Goal: Transaction & Acquisition: Purchase product/service

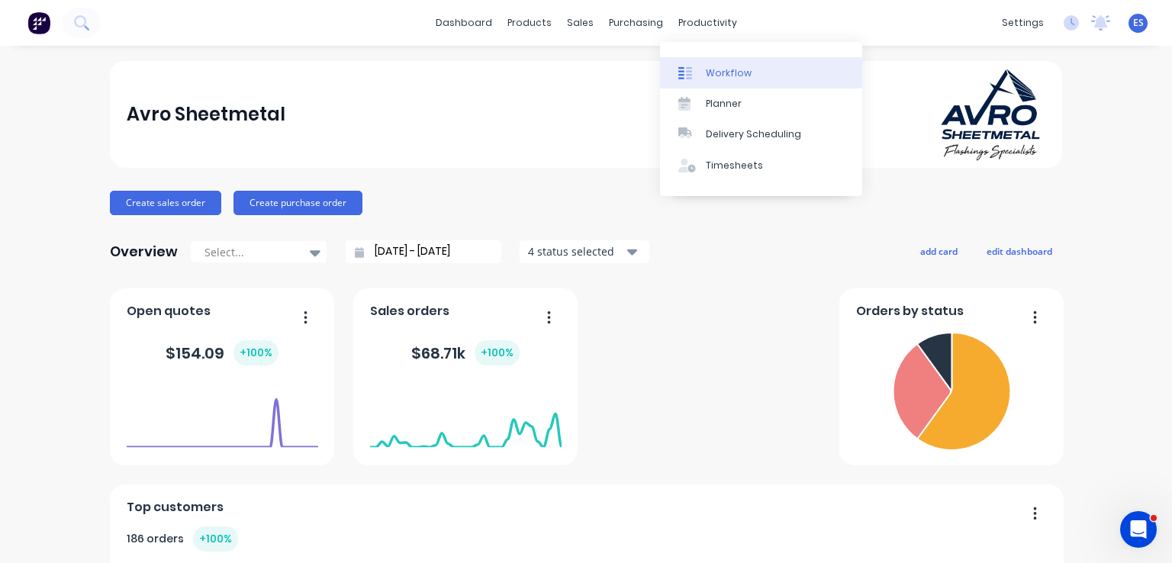
click at [718, 66] on div "Workflow" at bounding box center [729, 73] width 46 height 14
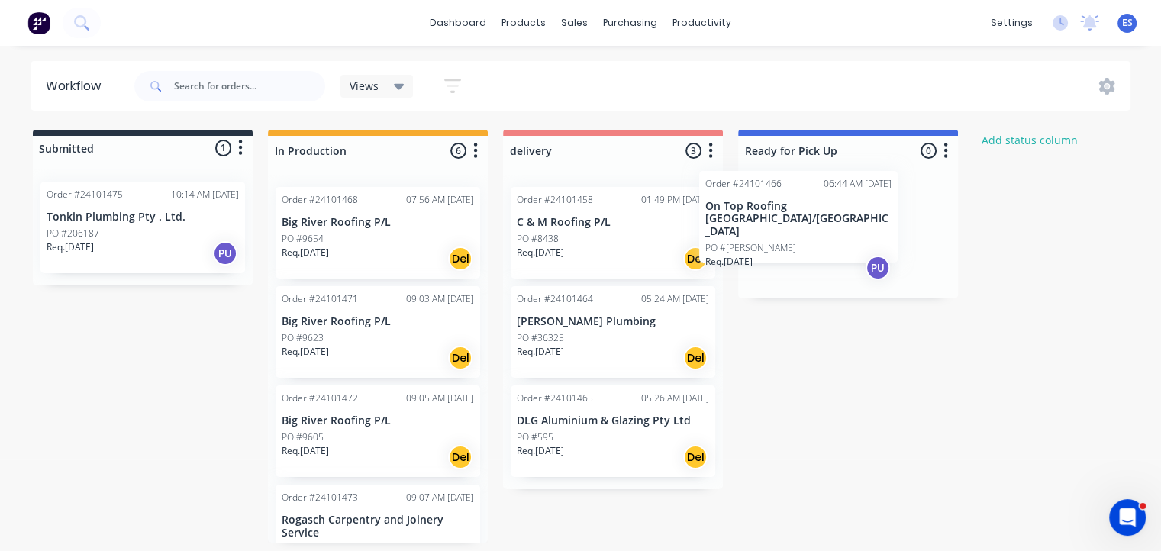
drag, startPoint x: 375, startPoint y: 230, endPoint x: 798, endPoint y: 214, distance: 423.8
click at [798, 214] on div "Submitted 1 Status colour #273444 hex #273444 Save Cancel Summaries Total order…" at bounding box center [708, 336] width 1438 height 413
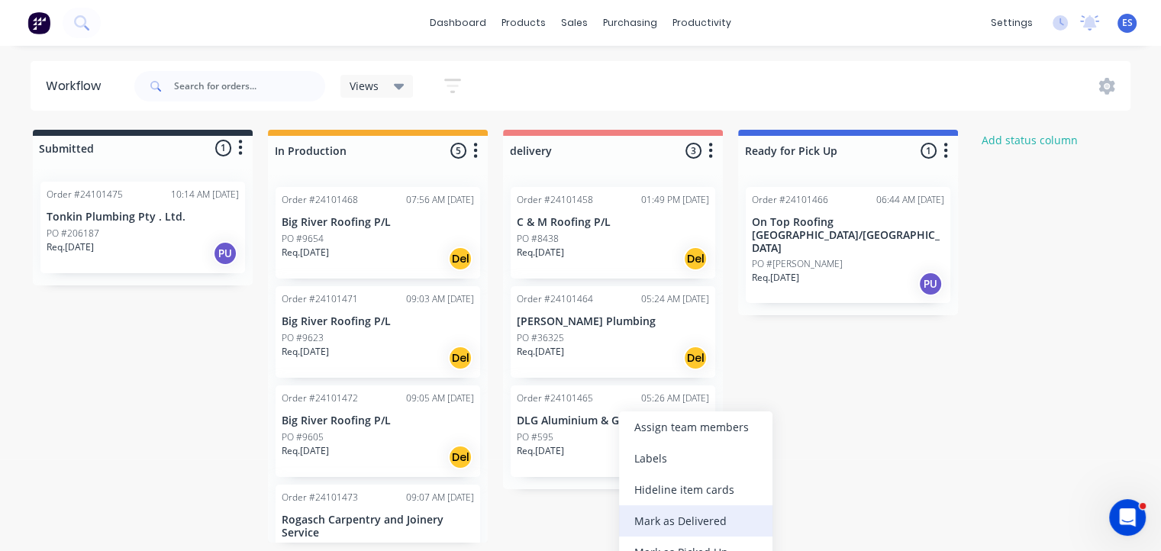
click at [664, 527] on div "Mark as Delivered" at bounding box center [695, 520] width 153 height 31
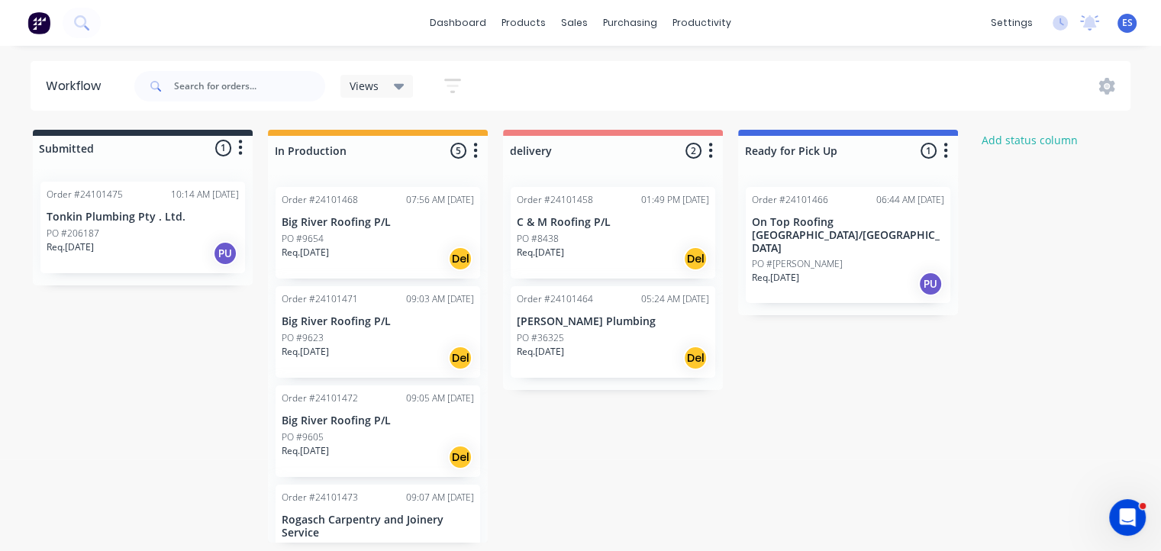
scroll to position [1, 0]
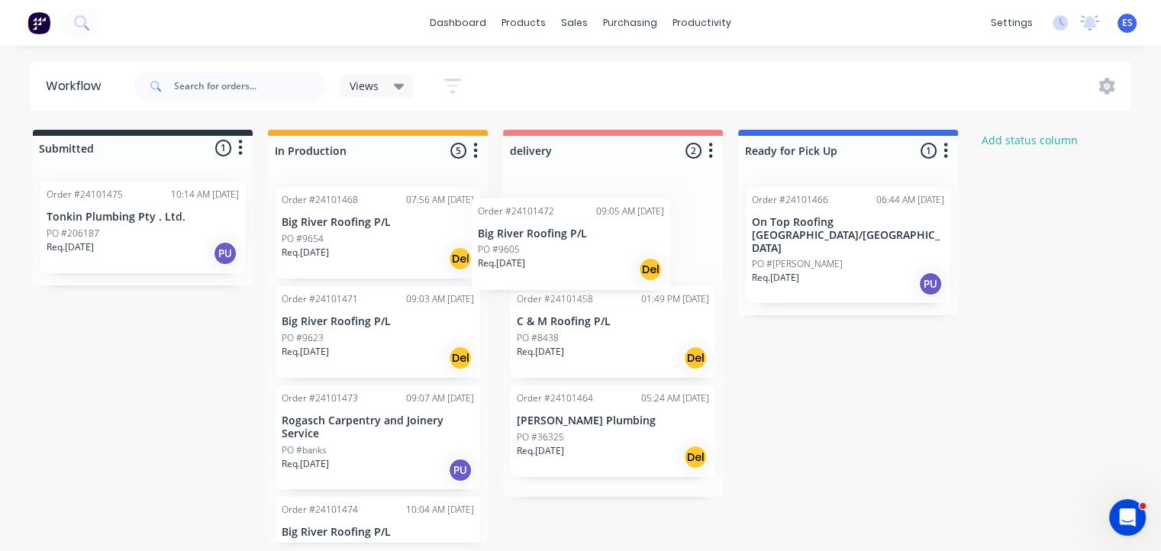
drag, startPoint x: 360, startPoint y: 452, endPoint x: 565, endPoint y: 257, distance: 283.3
click at [565, 257] on div "Submitted 1 Status colour #273444 hex #273444 Save Cancel Summaries Total order…" at bounding box center [708, 336] width 1438 height 413
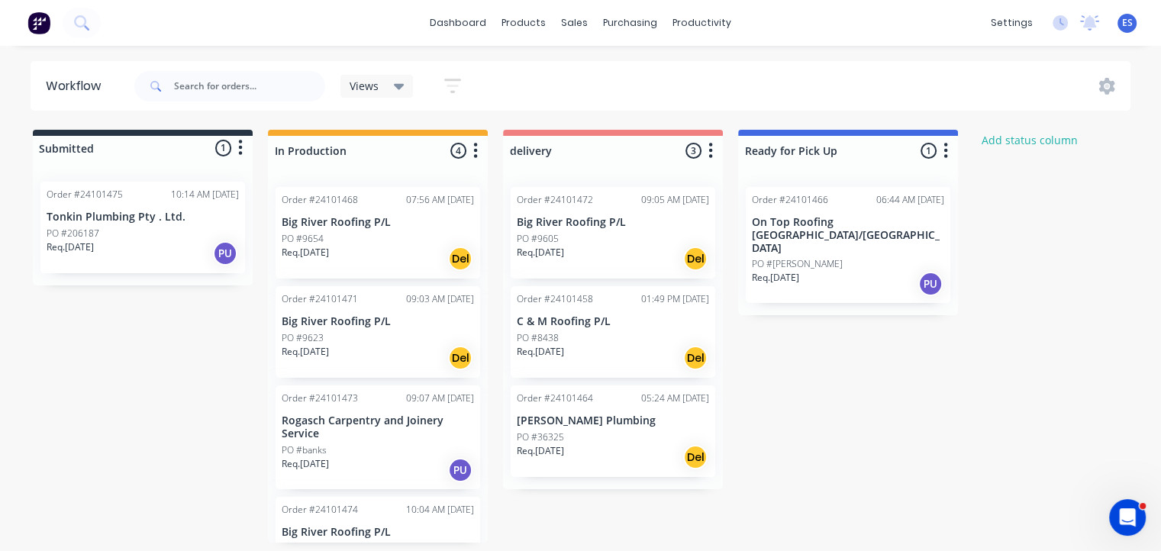
scroll to position [3, 0]
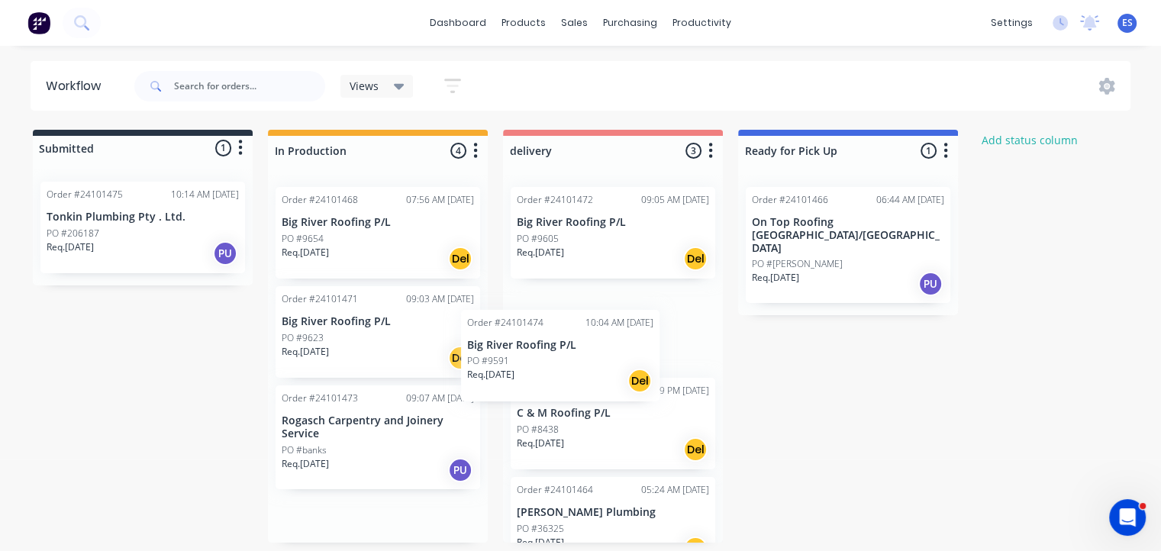
drag, startPoint x: 356, startPoint y: 537, endPoint x: 545, endPoint y: 345, distance: 269.2
click at [543, 346] on div "Submitted 1 Status colour #273444 hex #273444 Save Cancel Summaries Total order…" at bounding box center [708, 336] width 1438 height 413
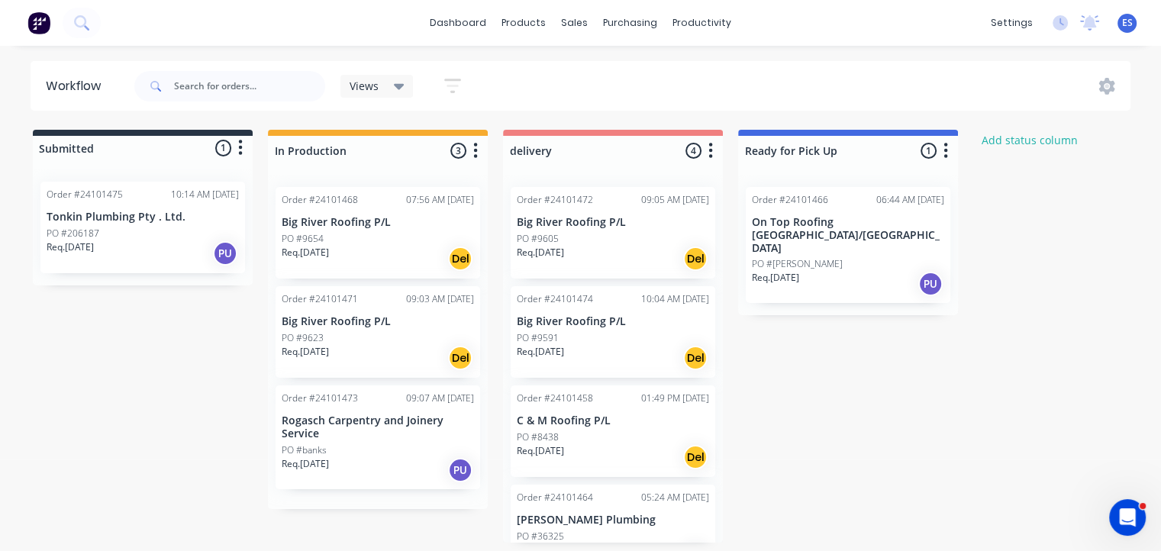
scroll to position [0, 0]
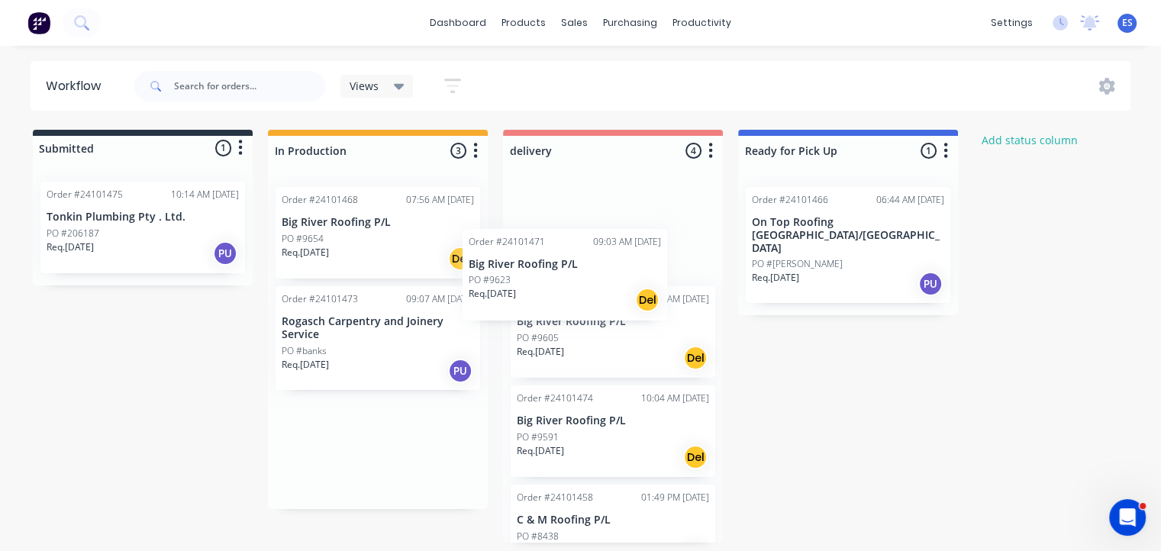
drag, startPoint x: 370, startPoint y: 346, endPoint x: 558, endPoint y: 292, distance: 195.4
click at [558, 292] on div "Submitted 1 Status colour #273444 hex #273444 Save Cancel Summaries Total order…" at bounding box center [708, 336] width 1438 height 413
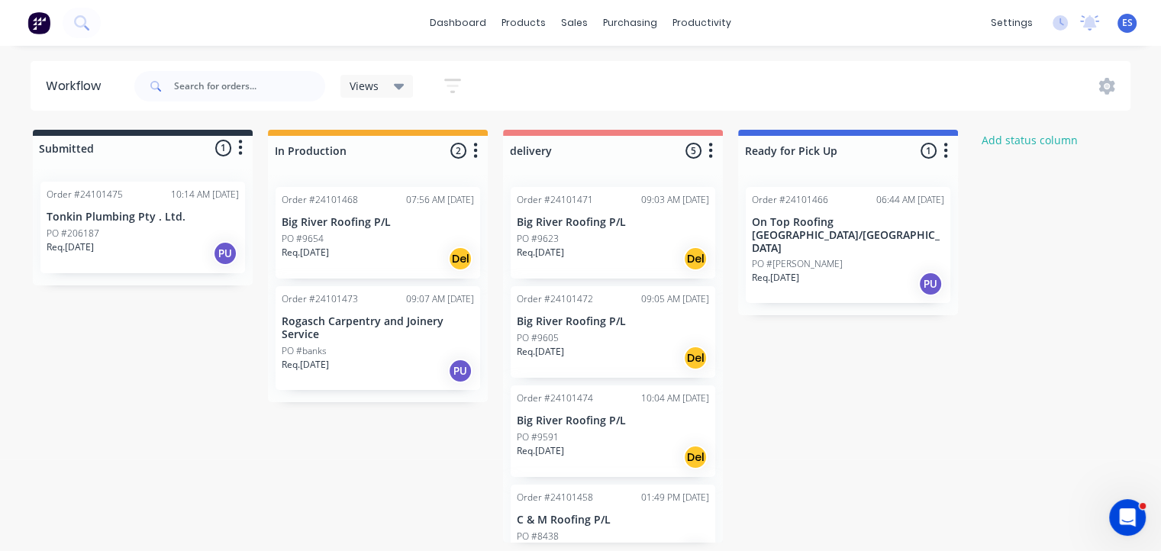
click at [380, 237] on div "PO #9654" at bounding box center [378, 239] width 192 height 14
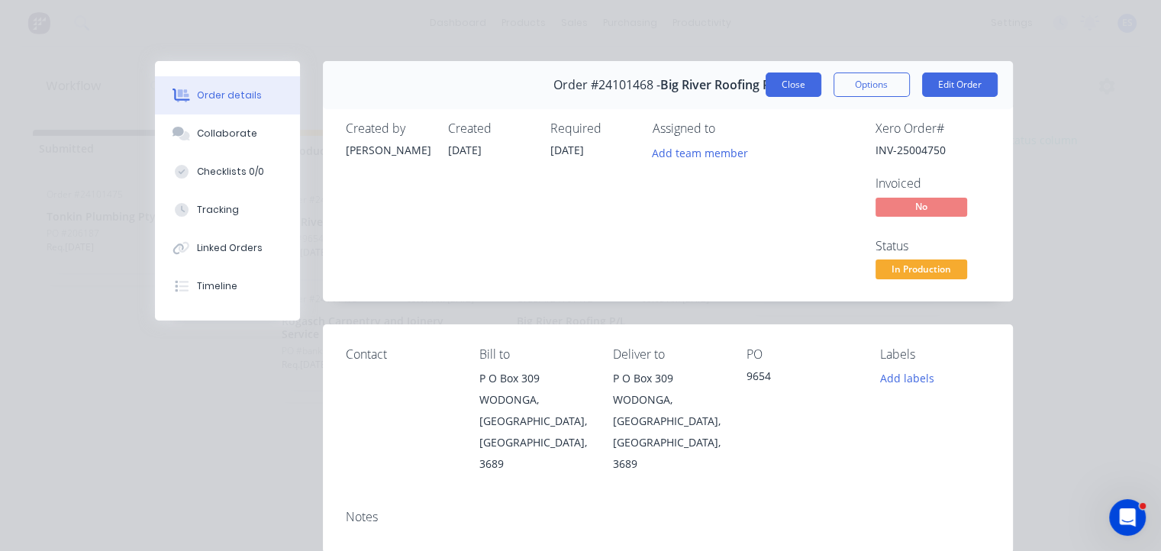
click at [781, 88] on button "Close" at bounding box center [793, 84] width 56 height 24
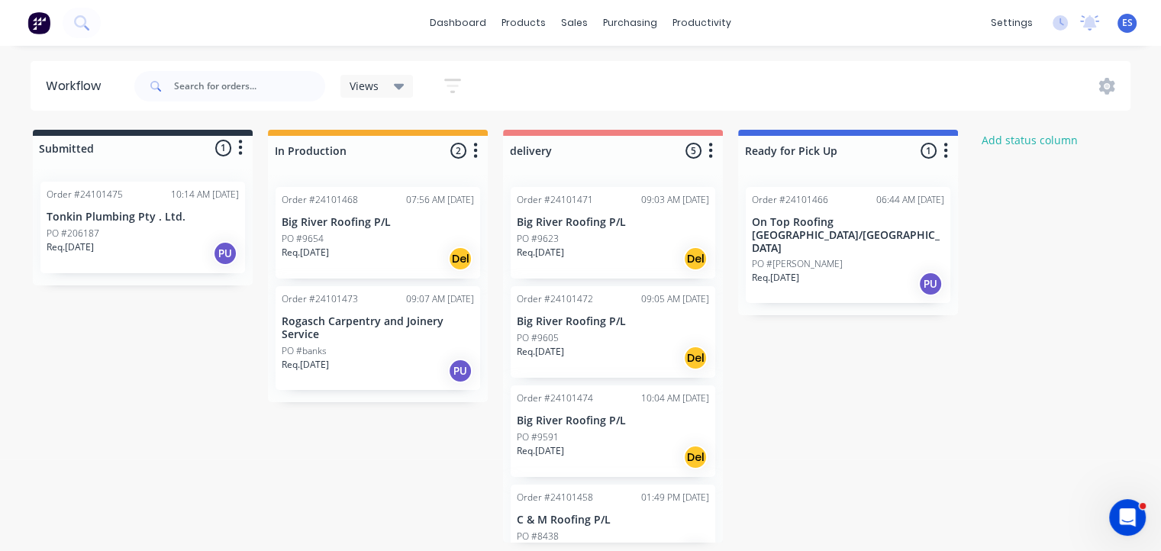
click at [38, 22] on img at bounding box center [38, 22] width 23 height 23
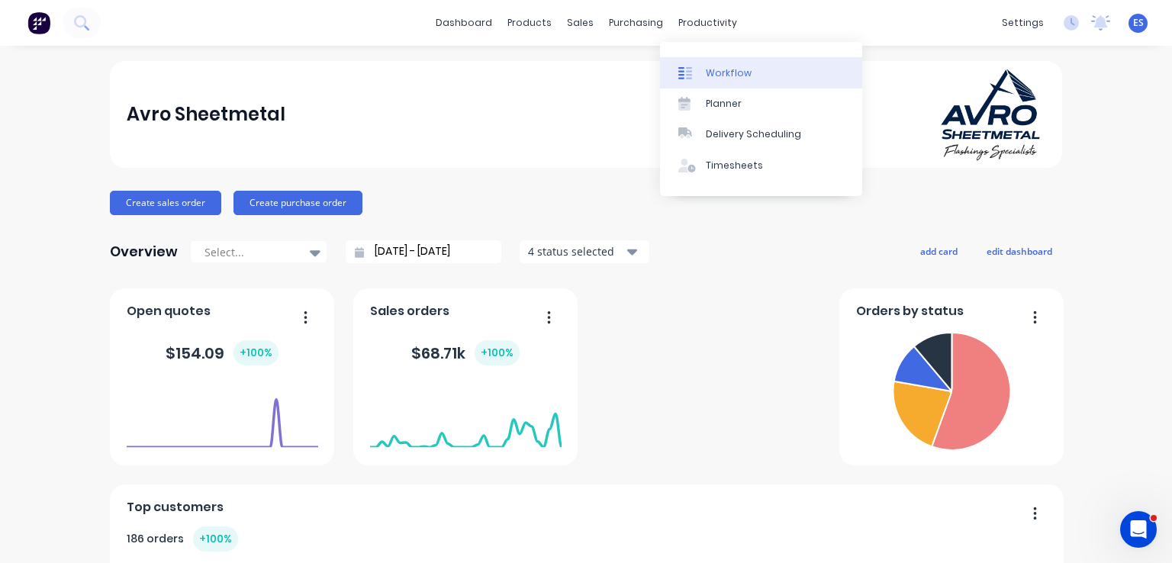
click at [720, 66] on div "Workflow" at bounding box center [729, 73] width 46 height 14
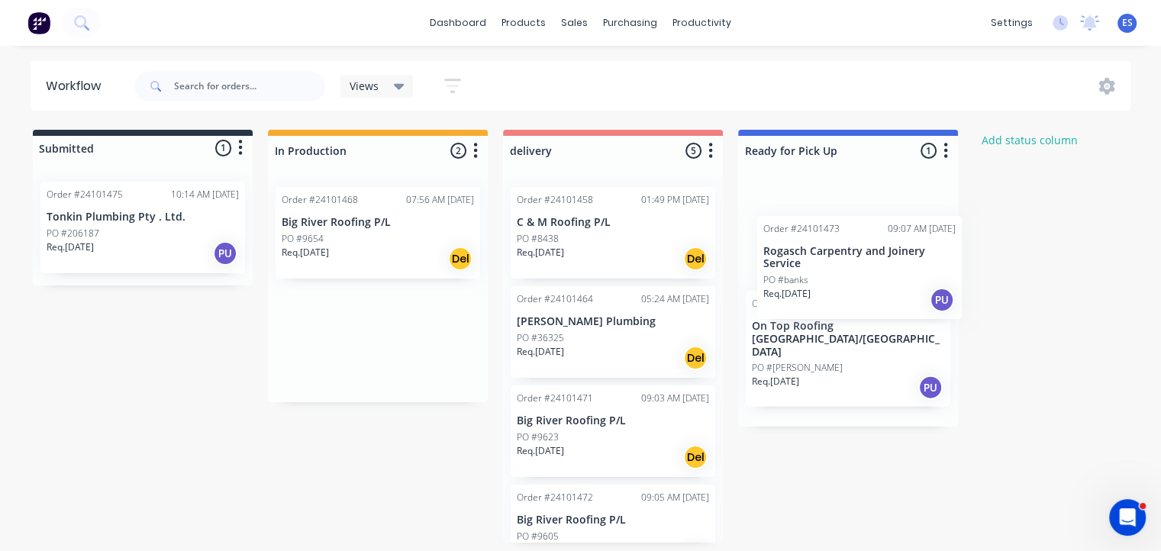
drag, startPoint x: 365, startPoint y: 355, endPoint x: 868, endPoint y: 262, distance: 511.4
click at [868, 262] on div "Submitted 1 Status colour #273444 hex #273444 Save Cancel Summaries Total order…" at bounding box center [708, 336] width 1438 height 413
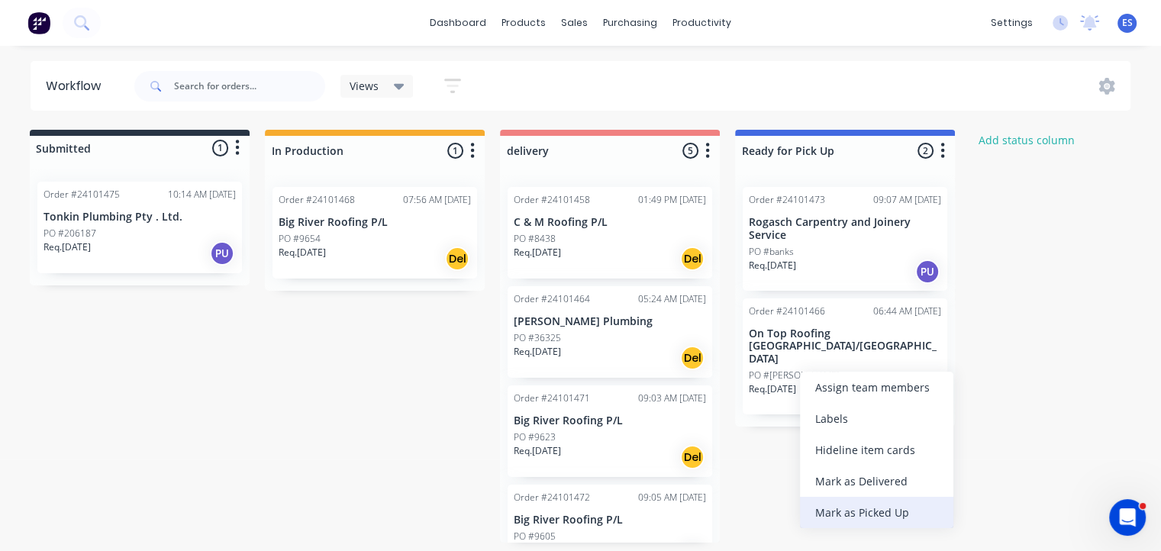
click at [851, 513] on div "Mark as Picked Up" at bounding box center [876, 512] width 153 height 31
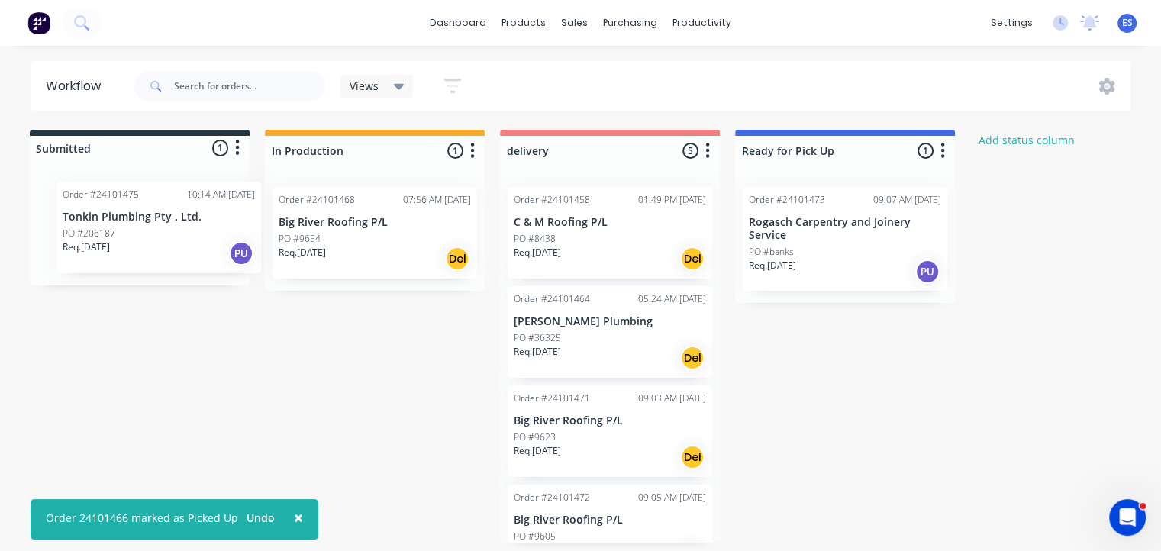
scroll to position [0, 0]
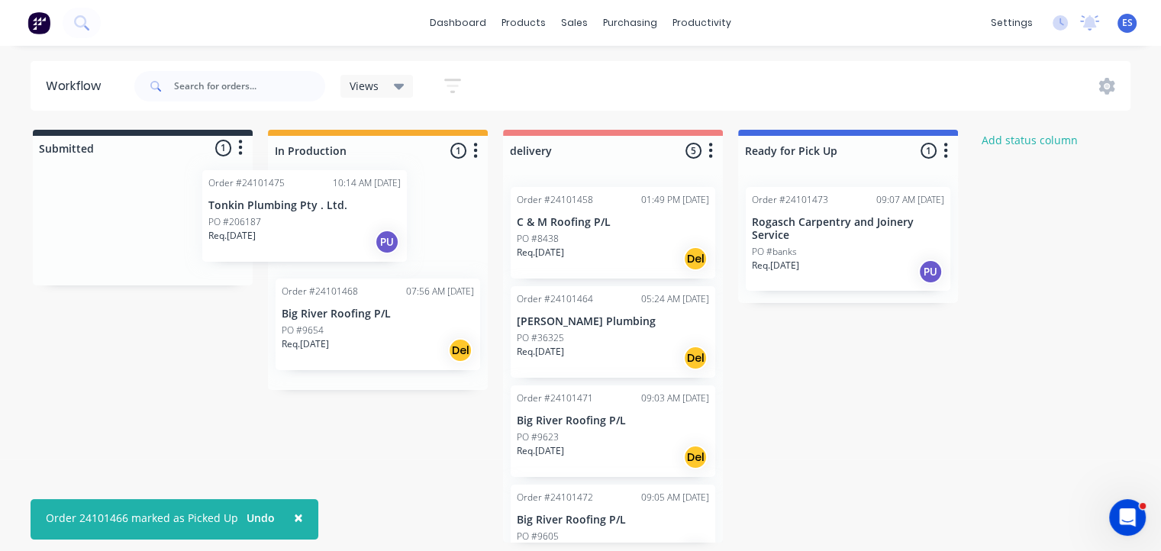
drag, startPoint x: 89, startPoint y: 240, endPoint x: 259, endPoint y: 229, distance: 170.5
click at [259, 229] on div "Submitted 1 Status colour #273444 hex #273444 Save Cancel Summaries Total order…" at bounding box center [708, 336] width 1438 height 413
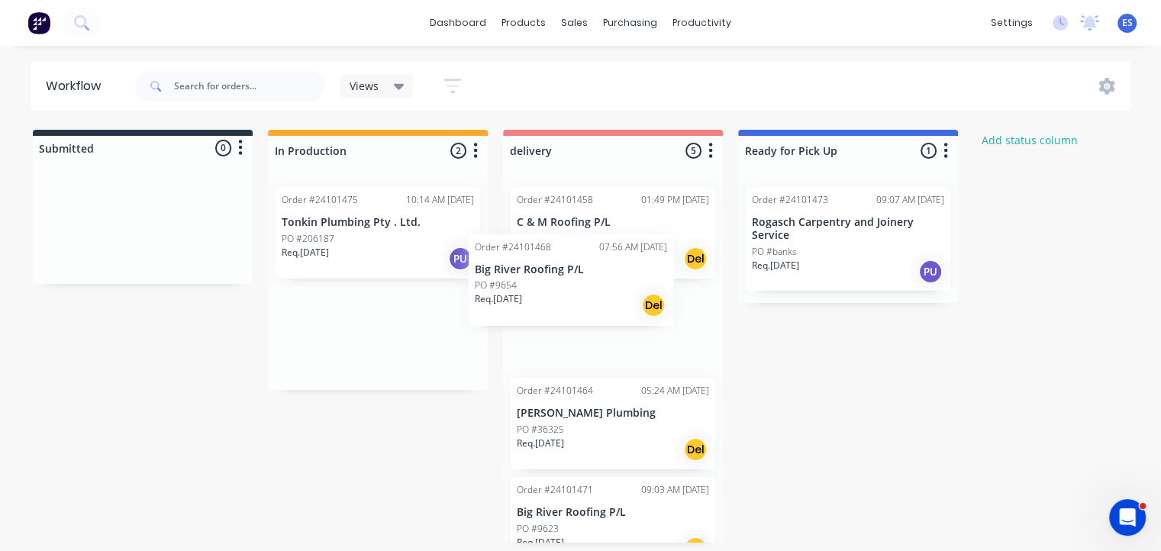
drag, startPoint x: 408, startPoint y: 354, endPoint x: 635, endPoint y: 272, distance: 241.1
click at [632, 275] on div "Submitted 0 Status colour #273444 hex #273444 Save Cancel Summaries Total order…" at bounding box center [708, 336] width 1438 height 413
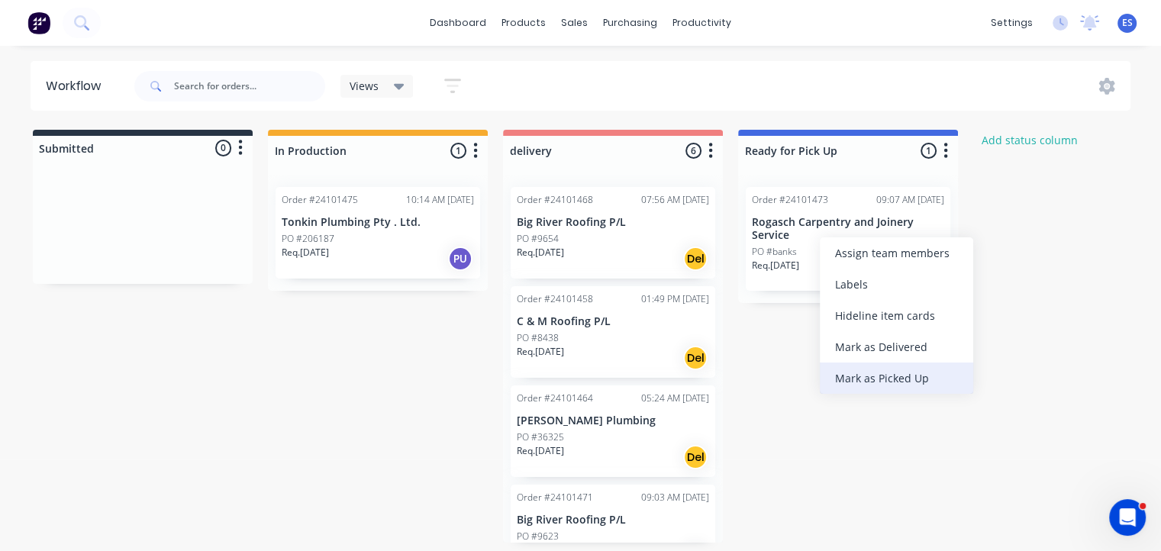
click at [875, 391] on div "Mark as Picked Up" at bounding box center [895, 377] width 153 height 31
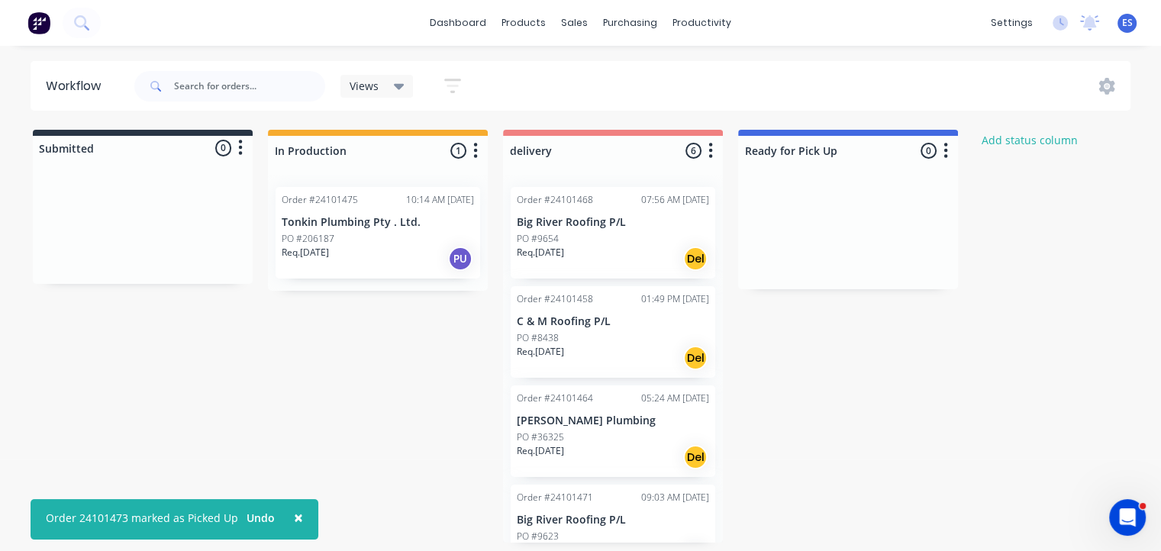
click at [582, 349] on div "Req. 25/08/25 Del" at bounding box center [613, 358] width 192 height 26
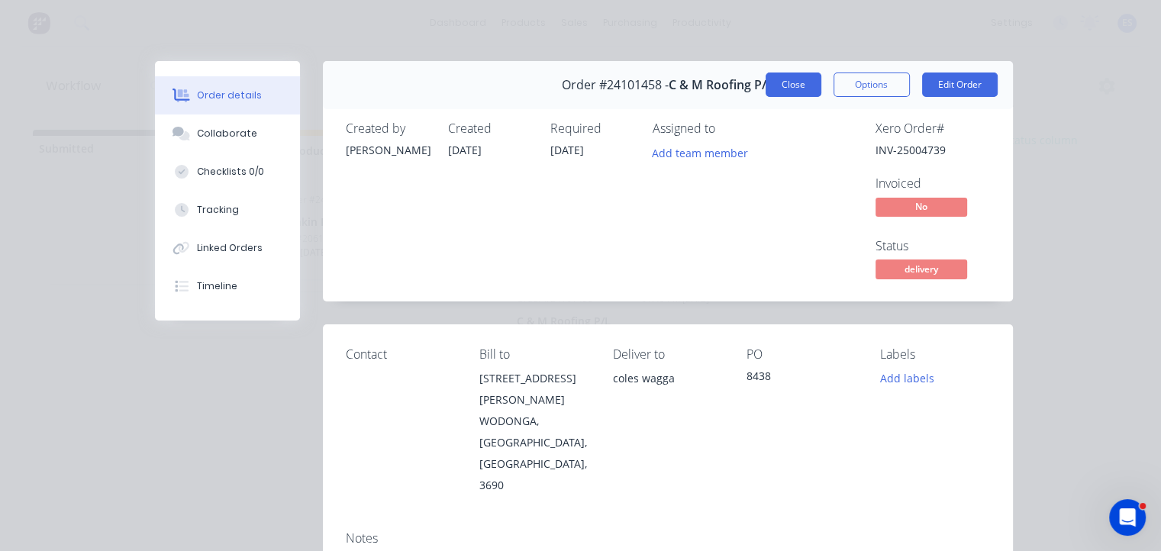
click at [765, 83] on button "Close" at bounding box center [793, 84] width 56 height 24
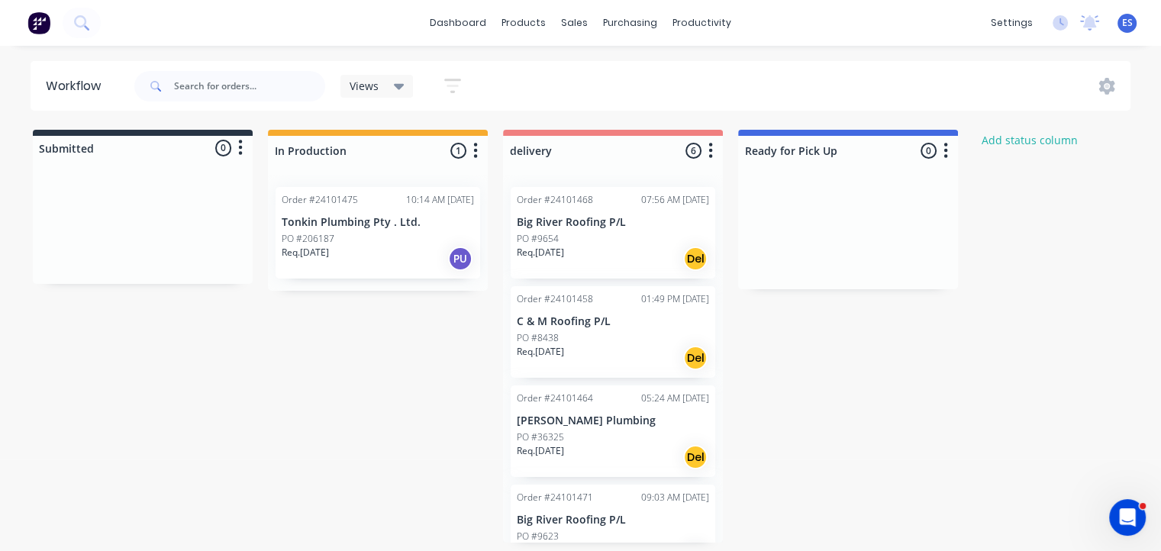
click at [37, 21] on img at bounding box center [38, 22] width 23 height 23
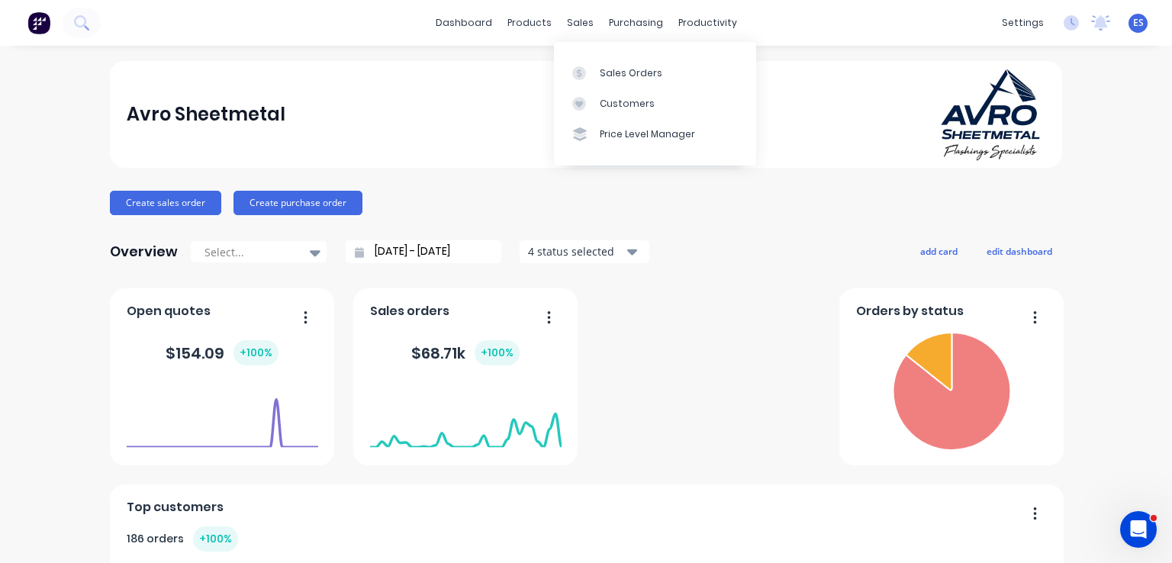
drag, startPoint x: 578, startPoint y: 22, endPoint x: 581, endPoint y: 54, distance: 32.2
click at [578, 22] on div "sales" at bounding box center [580, 22] width 42 height 23
click at [588, 69] on div at bounding box center [583, 73] width 23 height 14
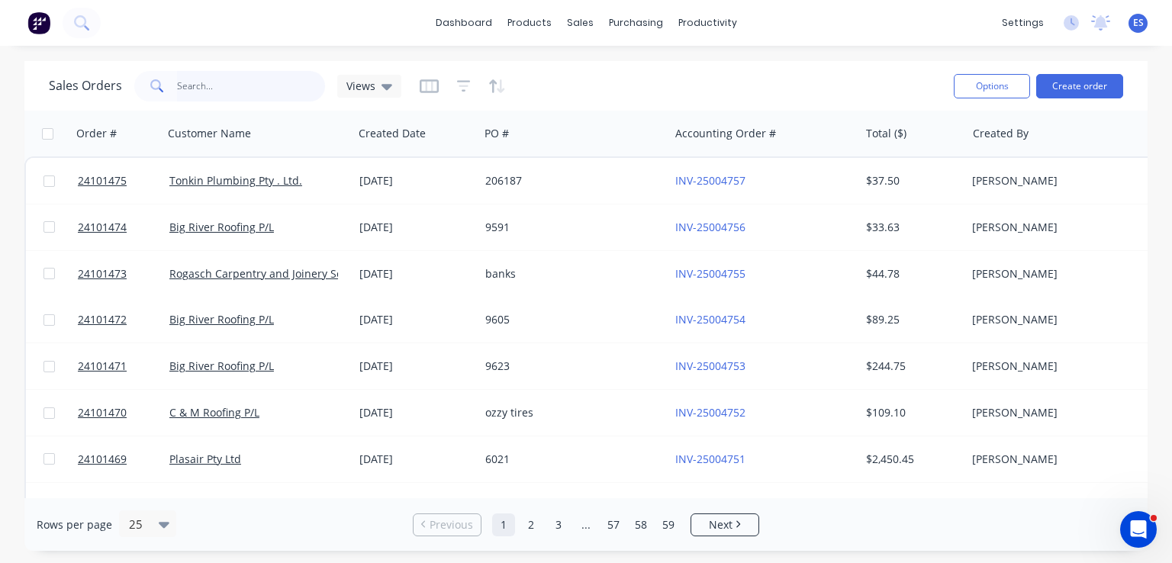
click at [239, 86] on input "text" at bounding box center [251, 86] width 149 height 31
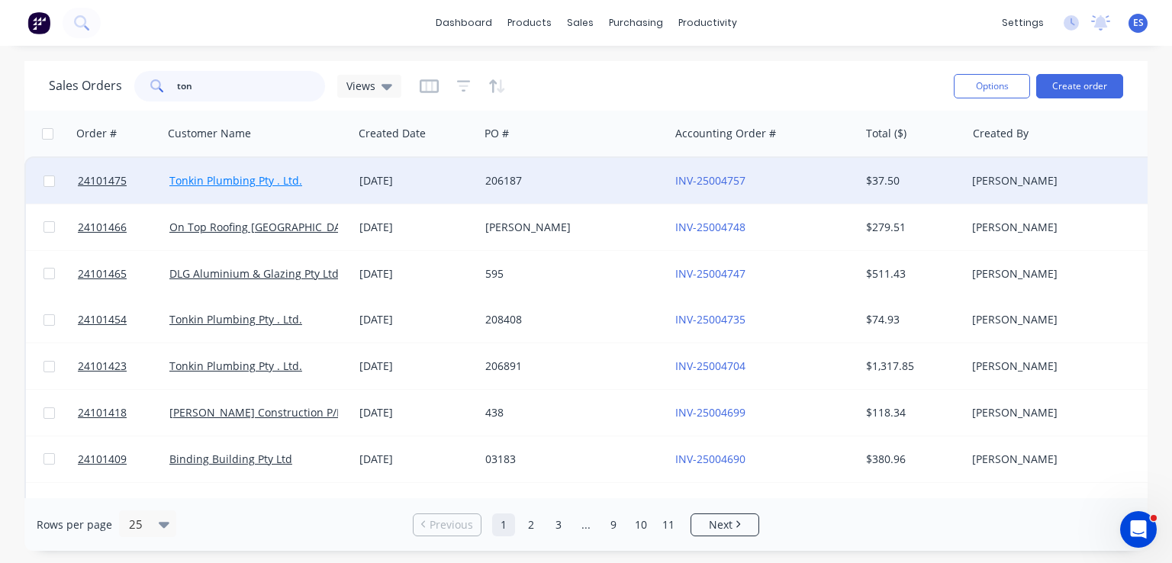
type input "ton"
click at [227, 185] on link "Tonkin Plumbing Pty . Ltd." at bounding box center [235, 180] width 133 height 14
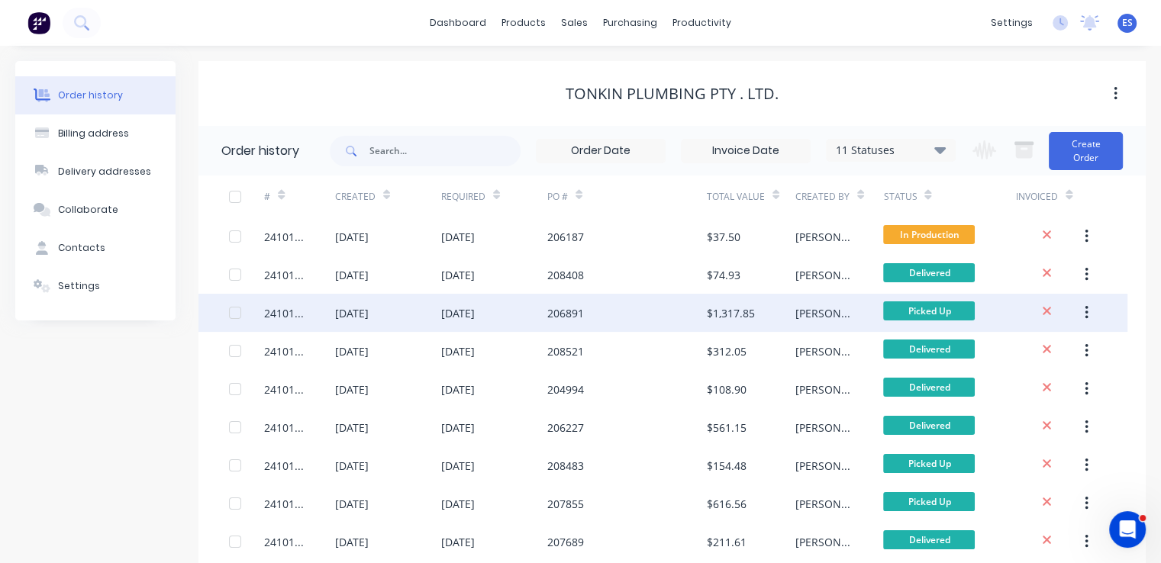
click at [577, 314] on div "206891" at bounding box center [565, 313] width 37 height 16
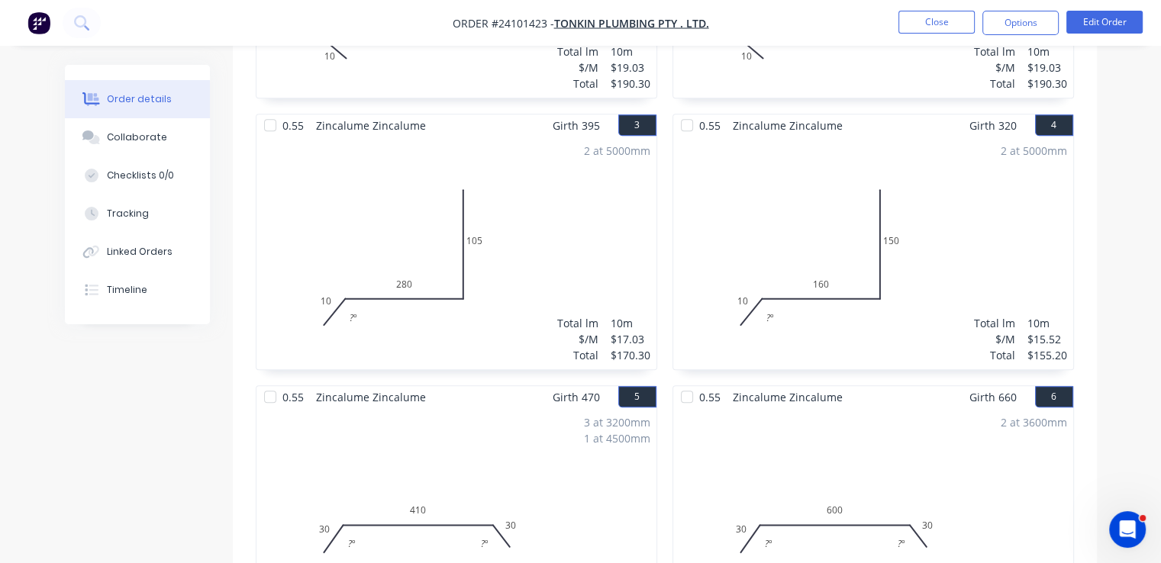
scroll to position [677, 0]
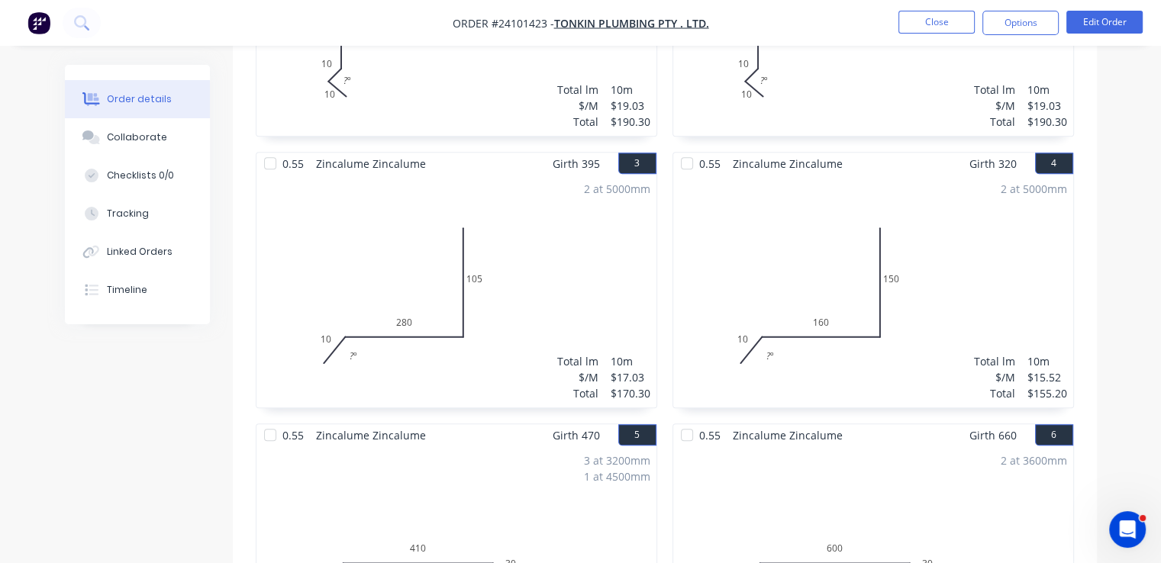
click at [417, 333] on div "2 at 5000mm Total lm $/M Total 10m $17.03 $170.30" at bounding box center [456, 291] width 400 height 233
click at [1123, 17] on button "Edit Order" at bounding box center [1104, 22] width 76 height 23
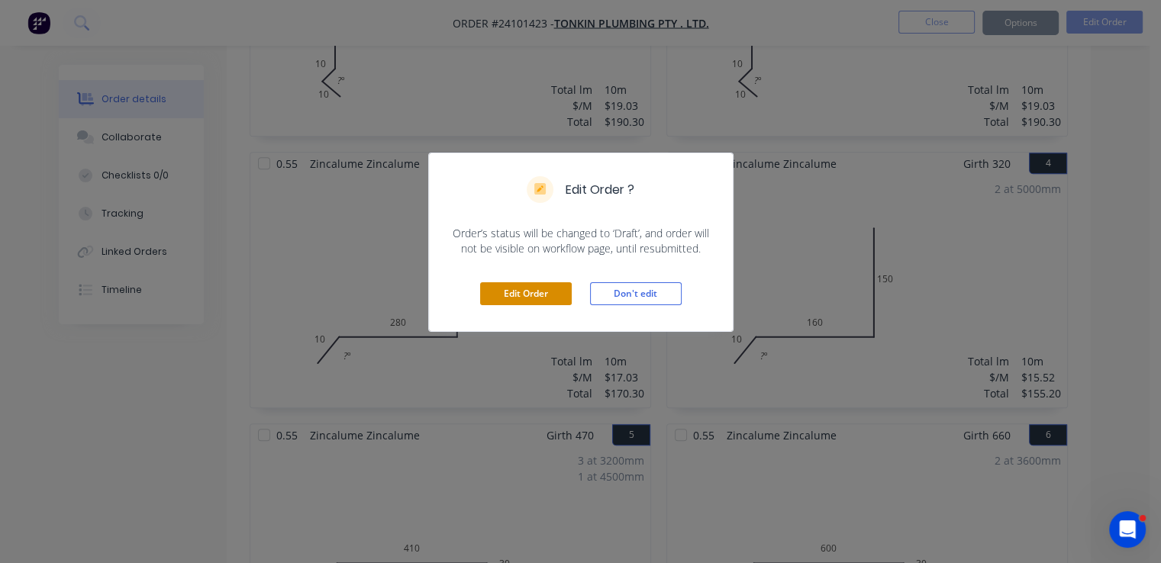
click at [536, 282] on button "Edit Order" at bounding box center [526, 293] width 92 height 23
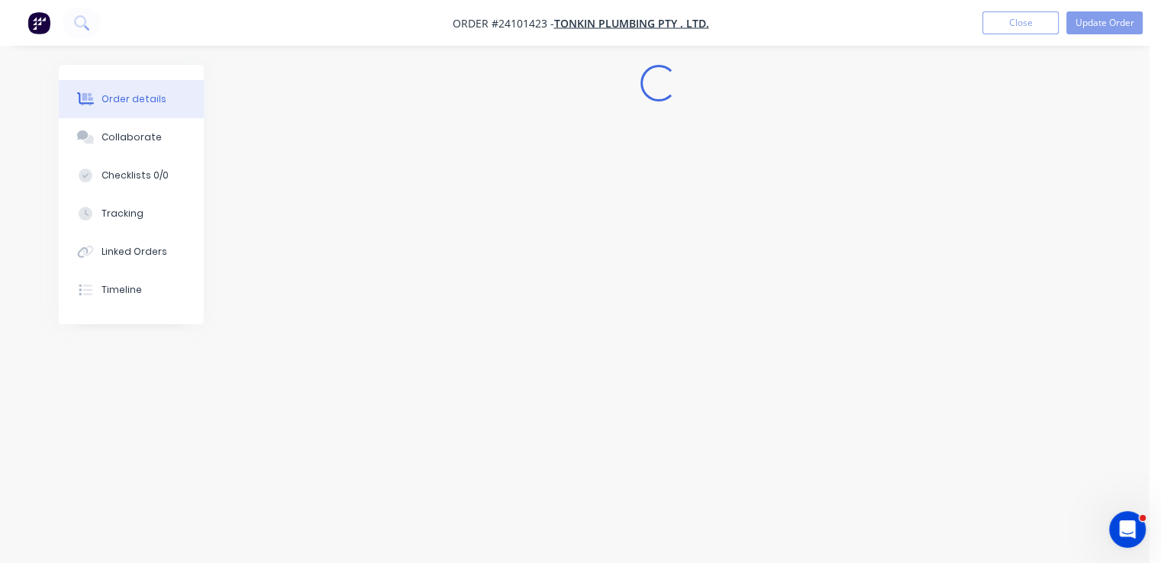
scroll to position [0, 0]
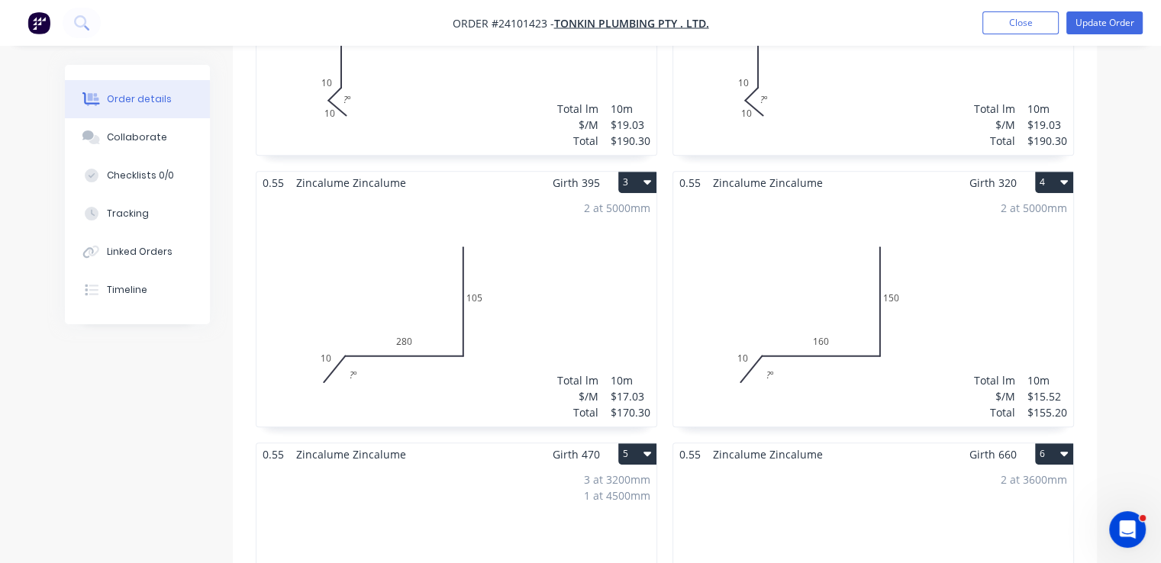
click at [333, 313] on div "2 at 5000mm Total lm $/M Total 10m $17.03 $170.30" at bounding box center [456, 310] width 400 height 233
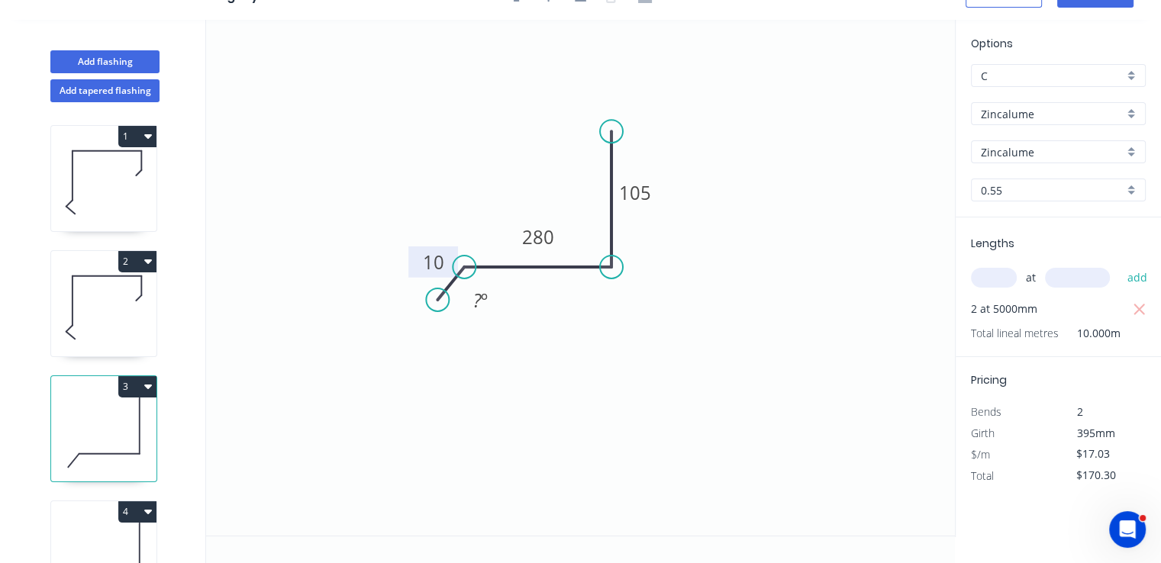
click at [439, 262] on tspan "10" at bounding box center [433, 261] width 21 height 25
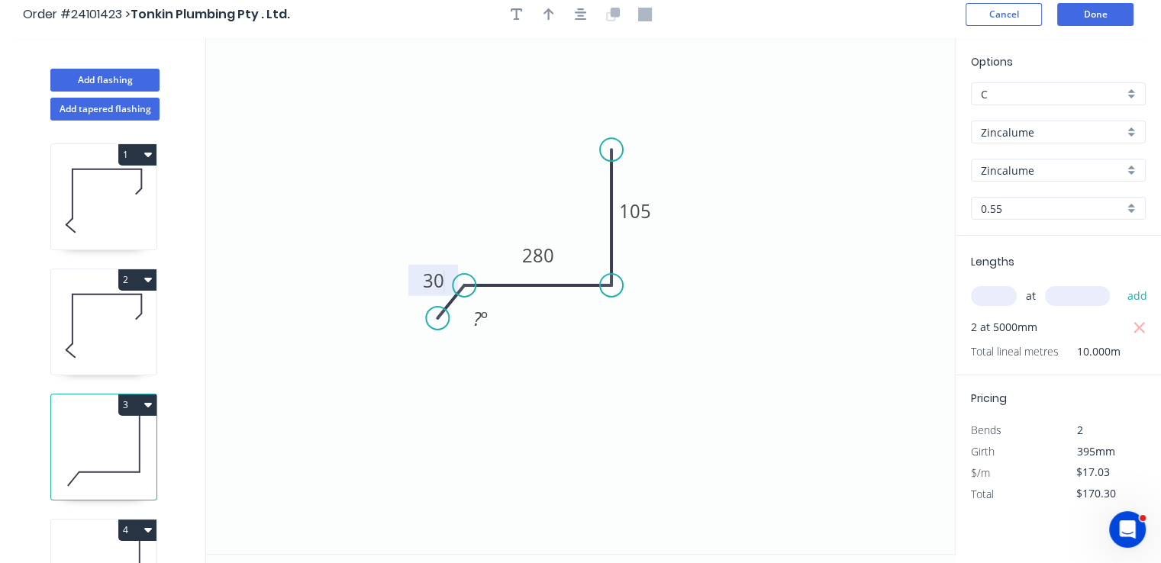
scroll to position [0, 0]
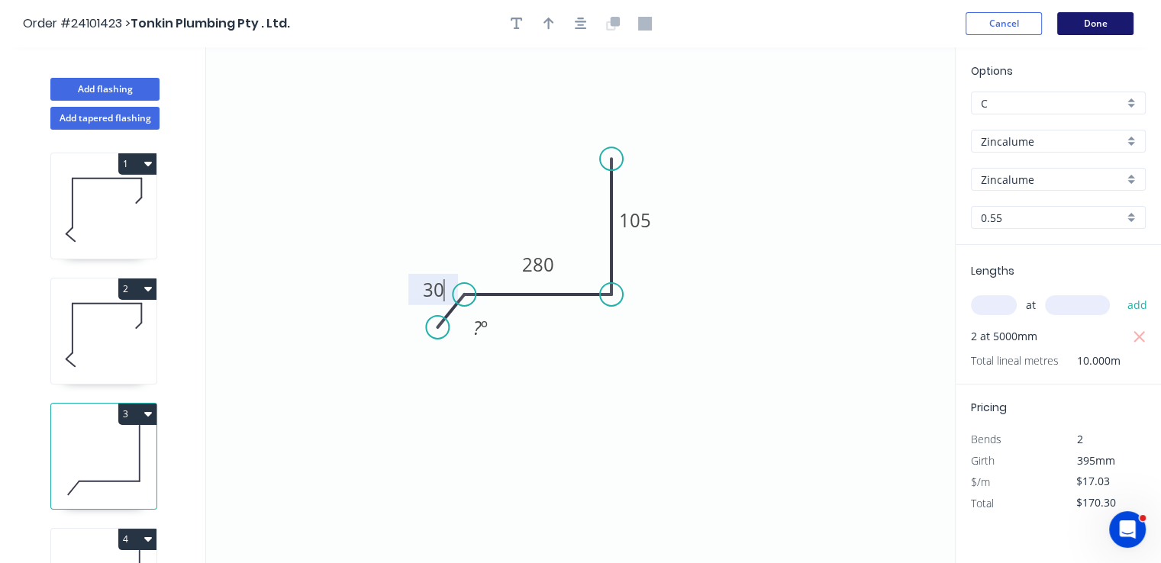
click at [1083, 20] on button "Done" at bounding box center [1095, 23] width 76 height 23
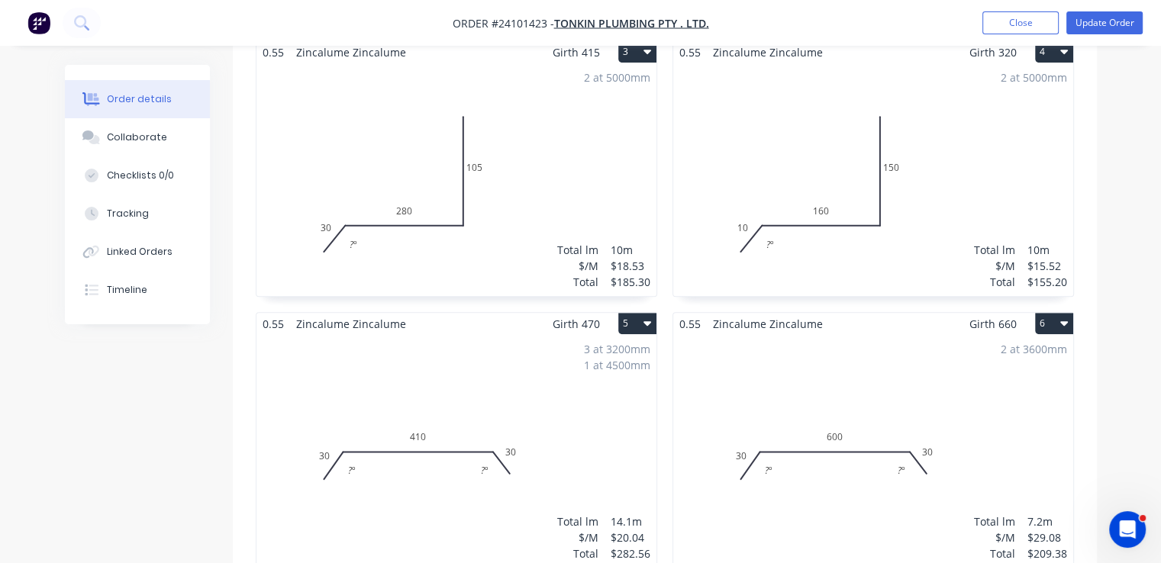
scroll to position [839, 0]
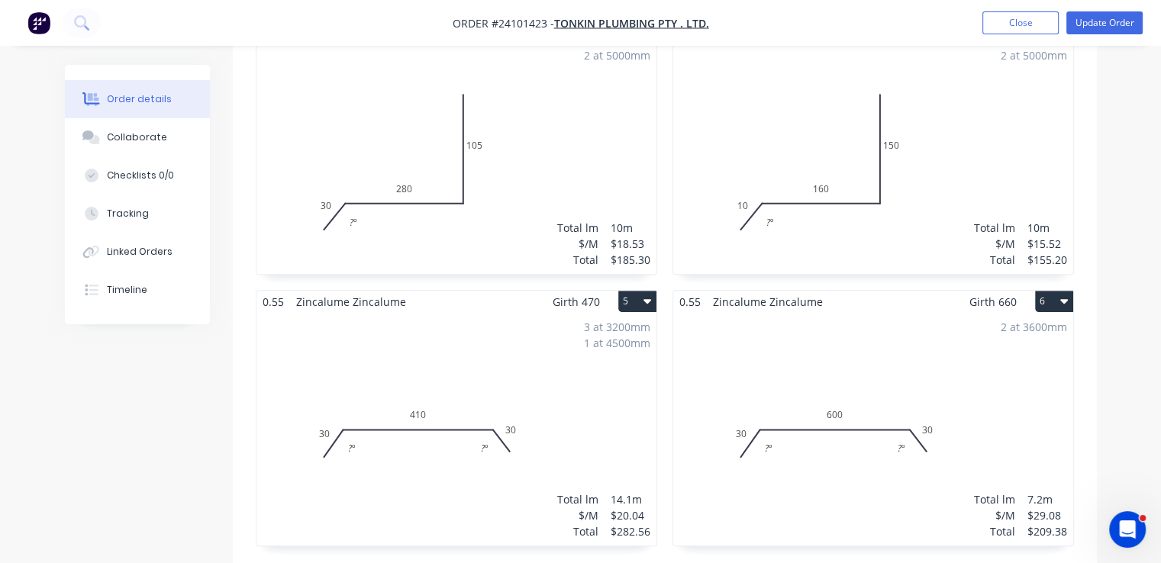
click at [847, 121] on div "2 at 5000mm Total lm $/M Total 10m $15.52 $155.20" at bounding box center [873, 157] width 400 height 233
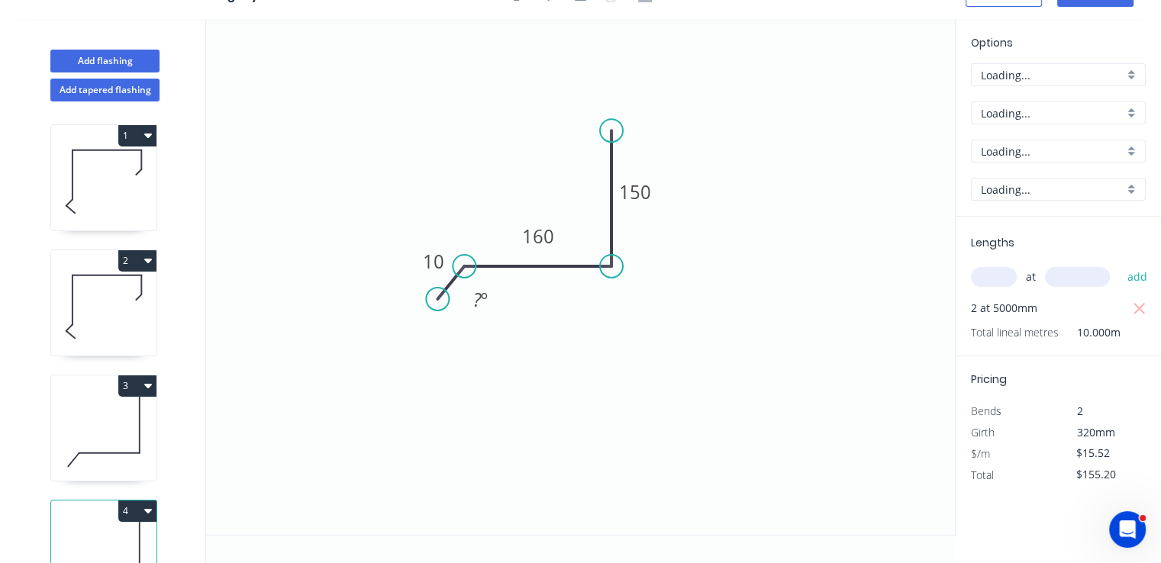
scroll to position [27, 0]
click at [443, 270] on tspan "10" at bounding box center [433, 261] width 21 height 25
click at [740, 343] on icon "0 30 160 150 ? º" at bounding box center [580, 278] width 748 height 516
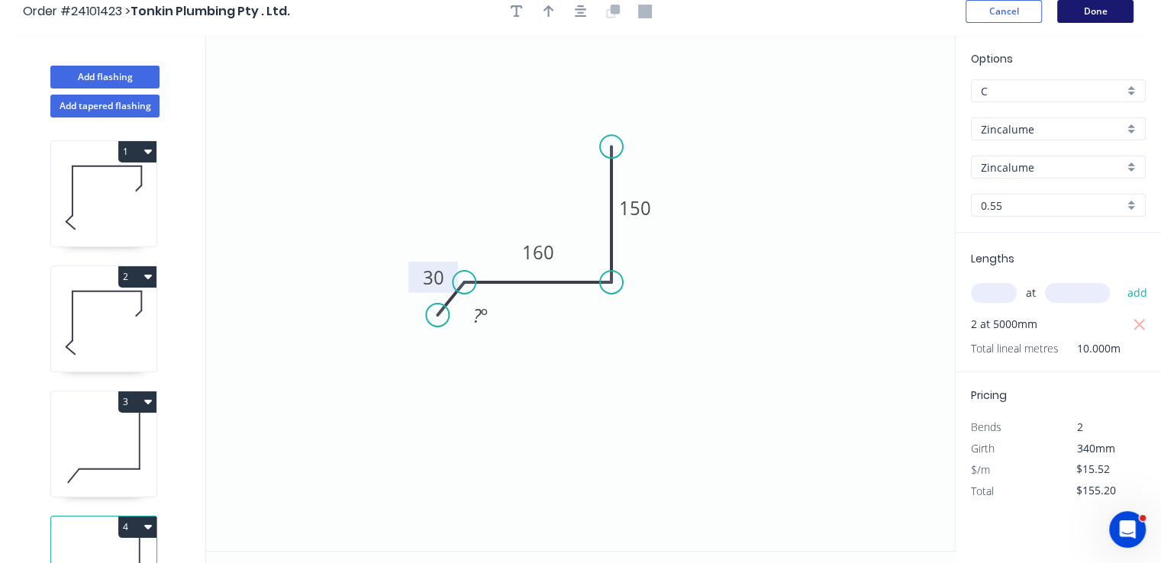
scroll to position [0, 0]
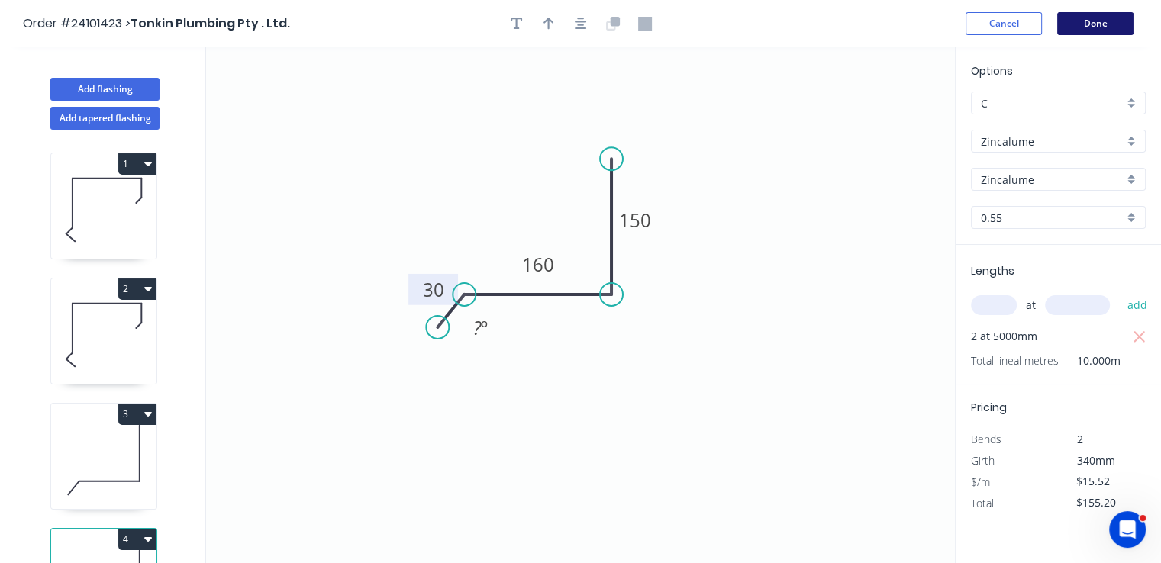
click at [1092, 28] on button "Done" at bounding box center [1095, 23] width 76 height 23
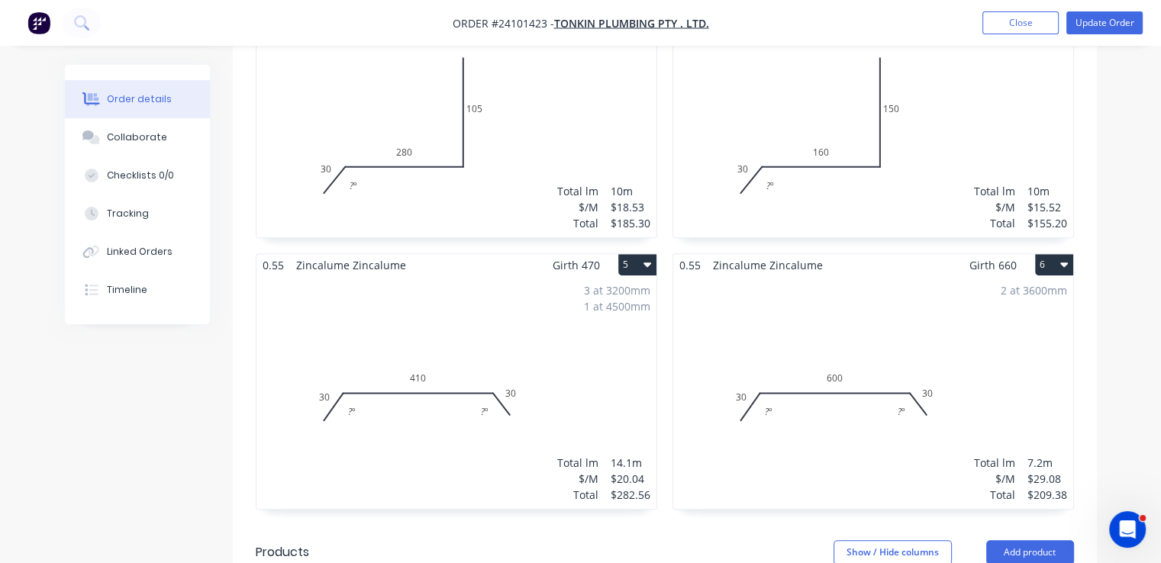
scroll to position [839, 0]
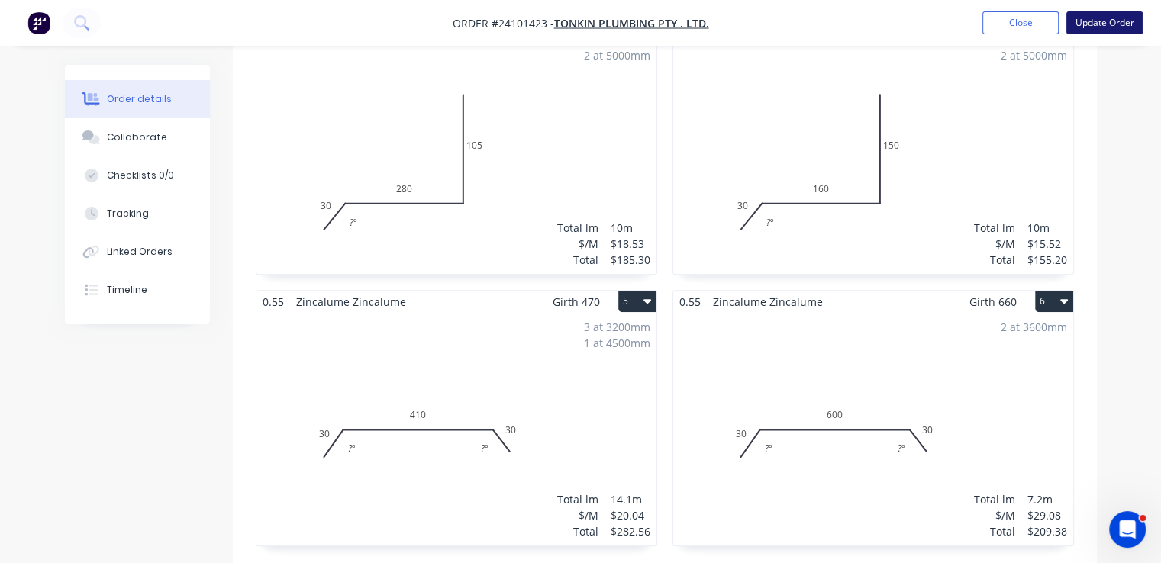
click at [1117, 28] on button "Update Order" at bounding box center [1104, 22] width 76 height 23
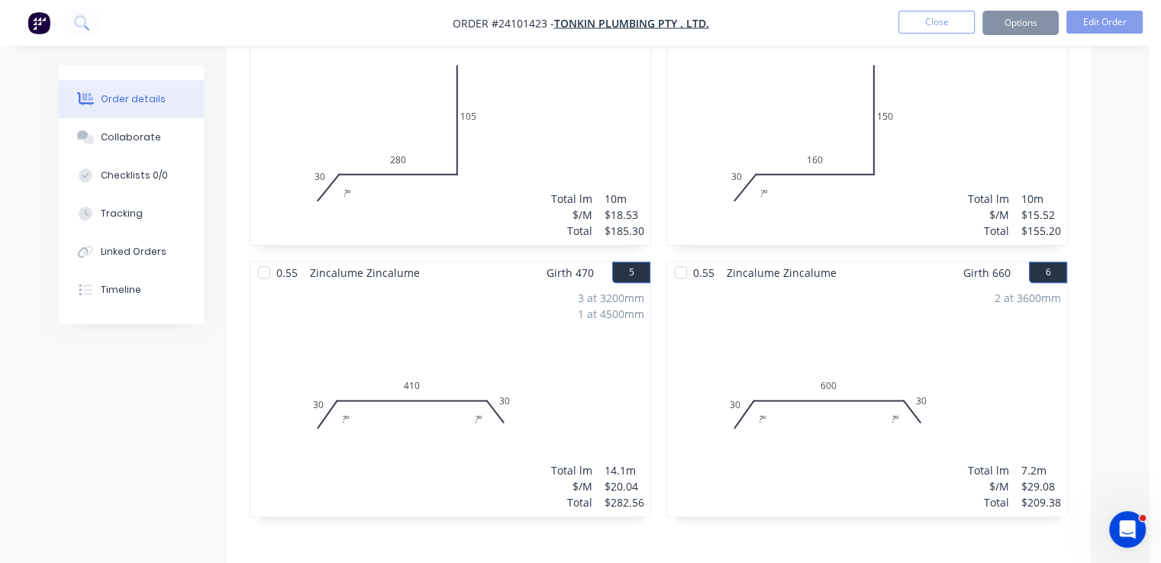
scroll to position [0, 0]
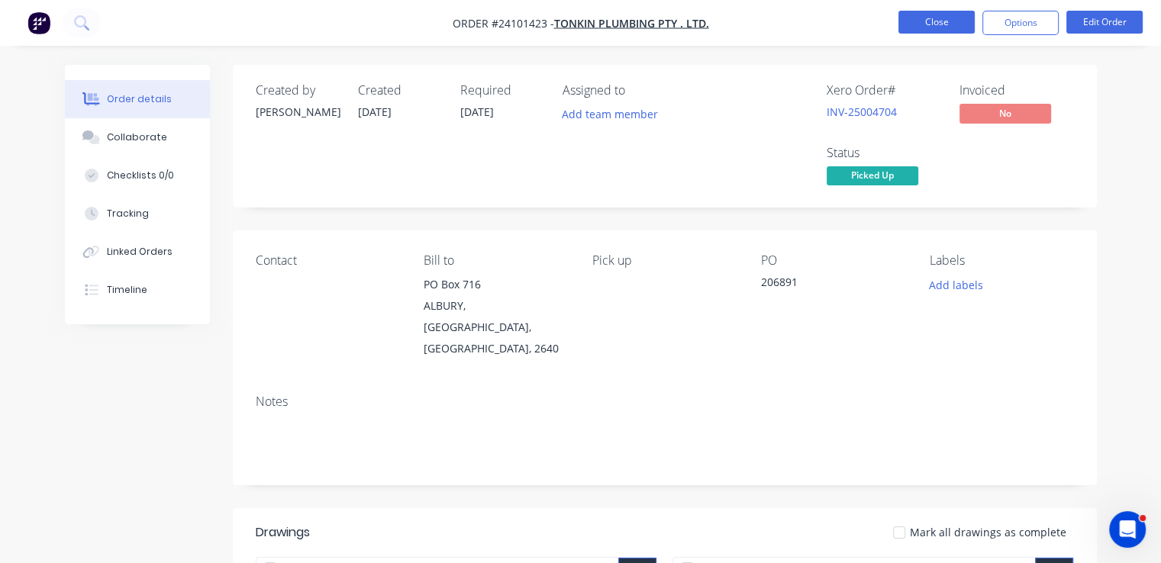
click at [964, 22] on button "Close" at bounding box center [936, 22] width 76 height 23
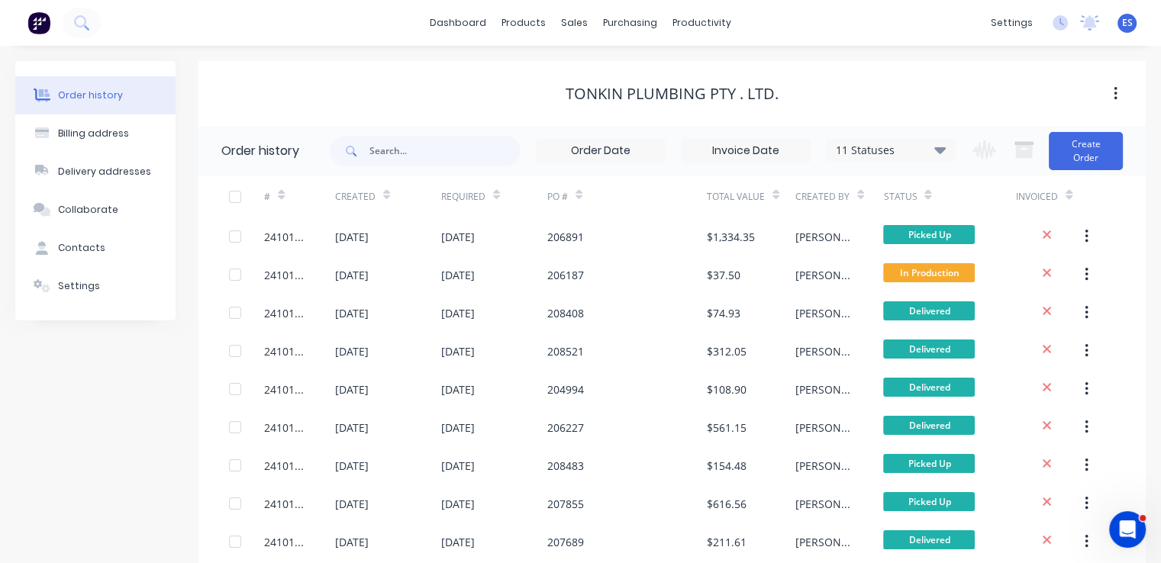
click at [52, 28] on button at bounding box center [39, 23] width 32 height 31
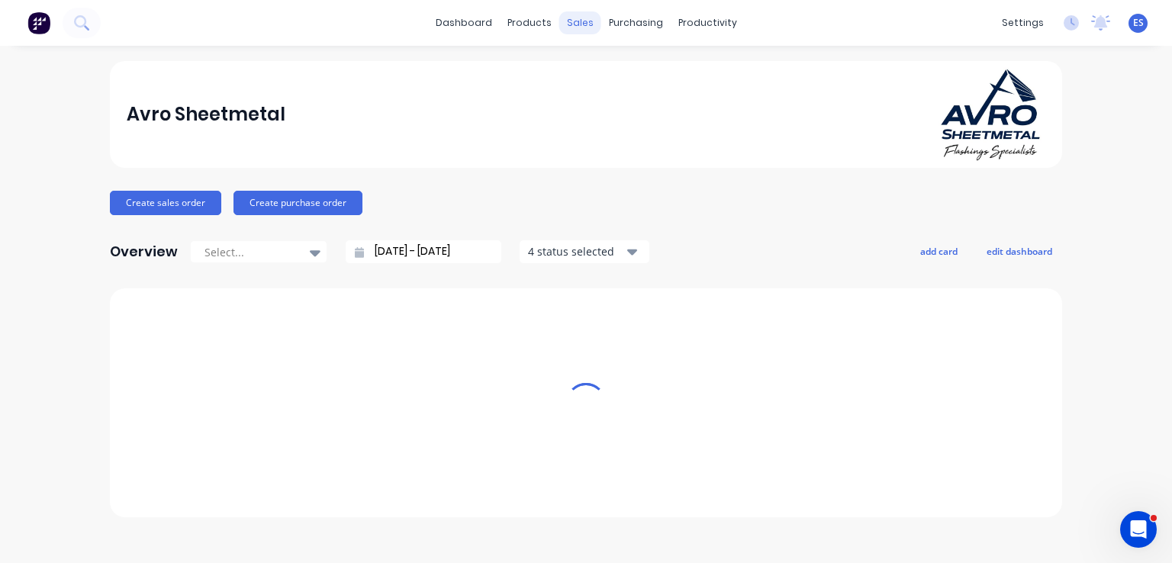
click at [575, 25] on div "sales" at bounding box center [580, 22] width 42 height 23
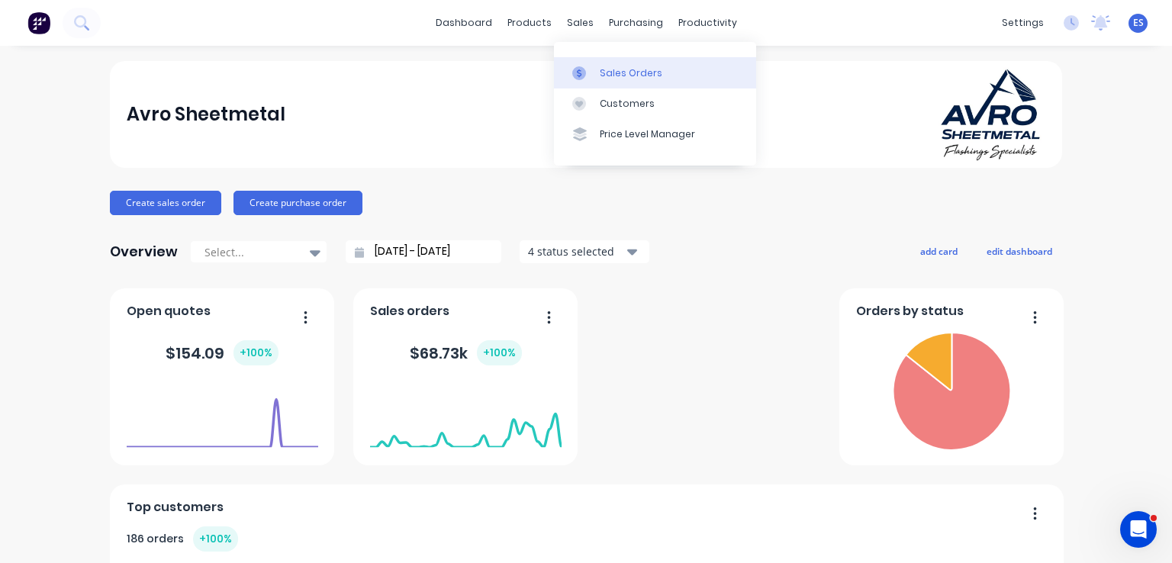
click at [604, 60] on link "Sales Orders" at bounding box center [655, 72] width 202 height 31
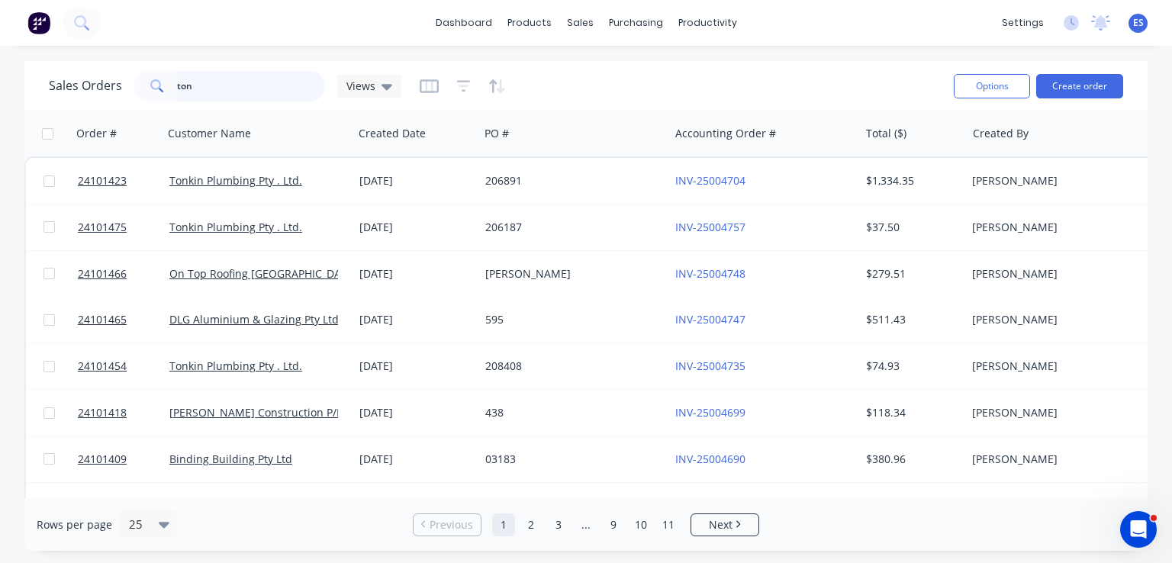
click at [212, 89] on input "ton" at bounding box center [251, 86] width 149 height 31
type input "t"
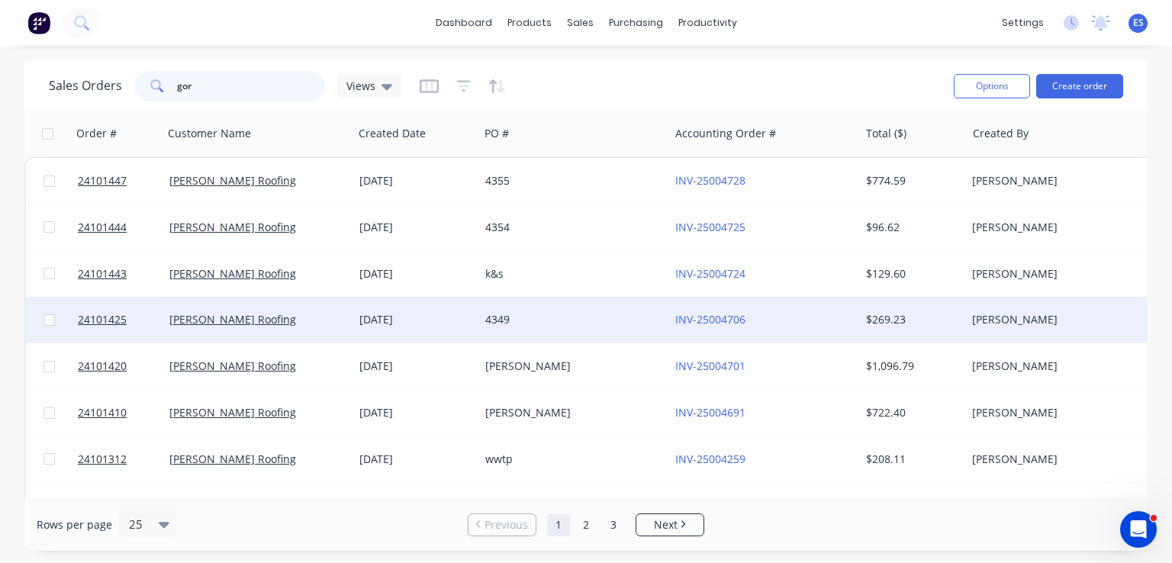
type input "gor"
click at [515, 313] on div "4349" at bounding box center [569, 319] width 169 height 15
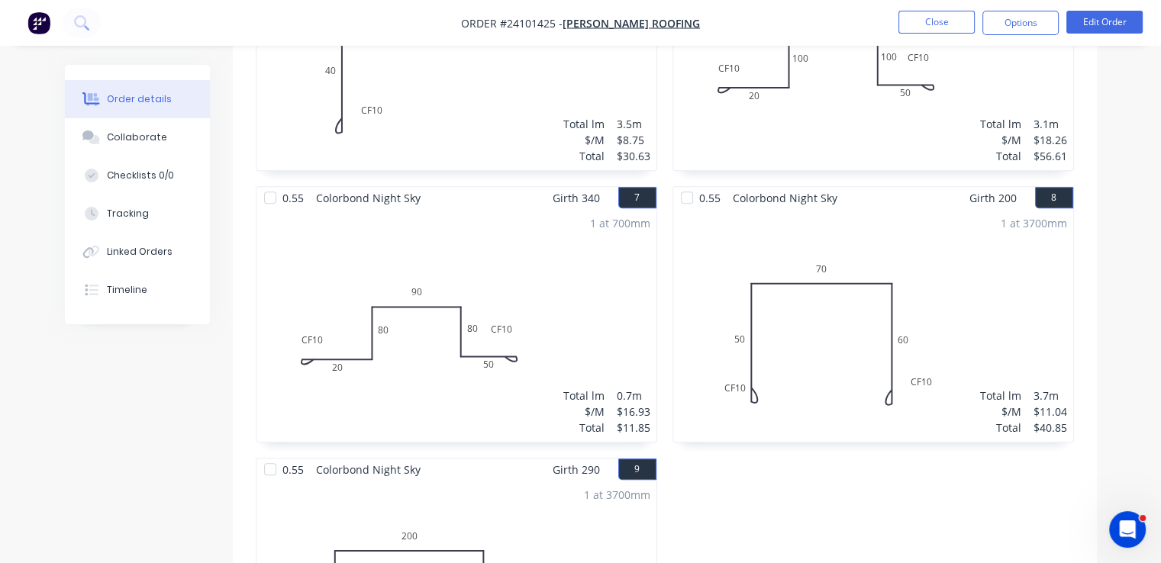
scroll to position [1221, 0]
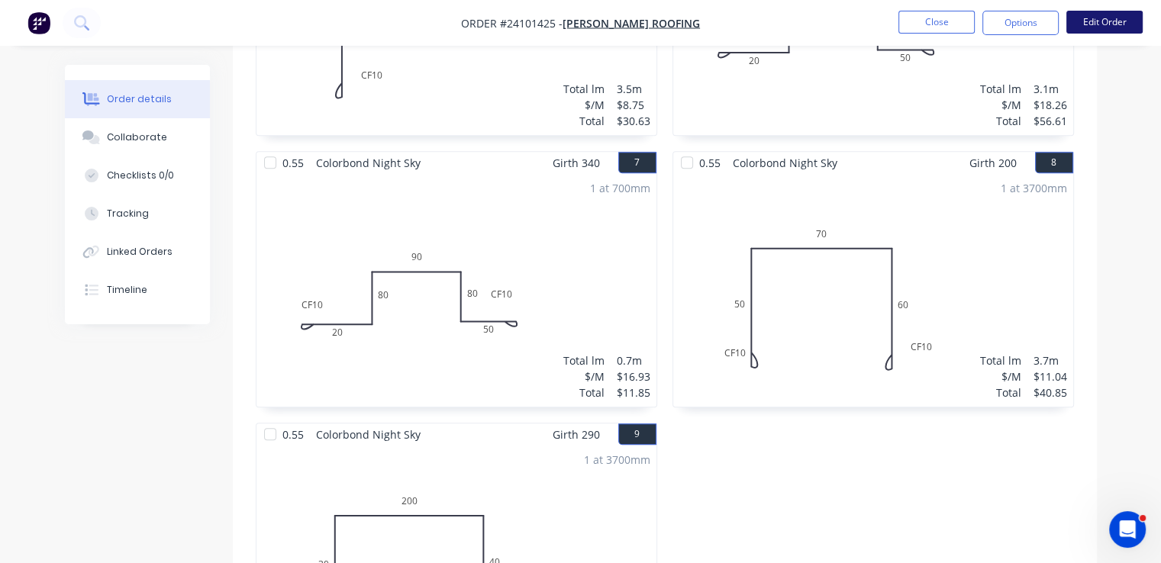
click at [1125, 19] on button "Edit Order" at bounding box center [1104, 22] width 76 height 23
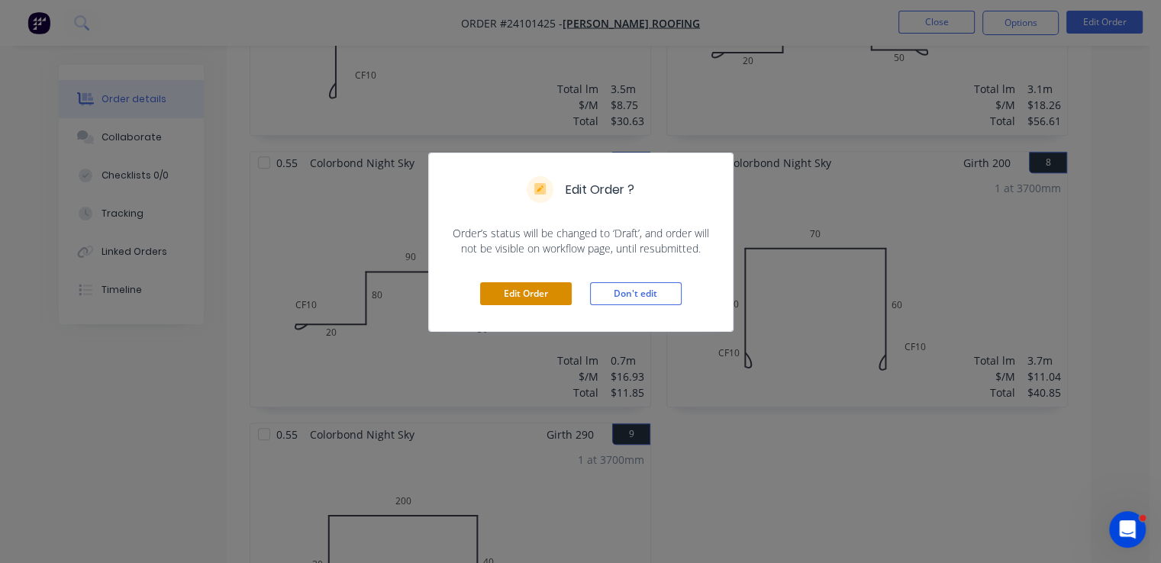
click at [530, 288] on button "Edit Order" at bounding box center [526, 293] width 92 height 23
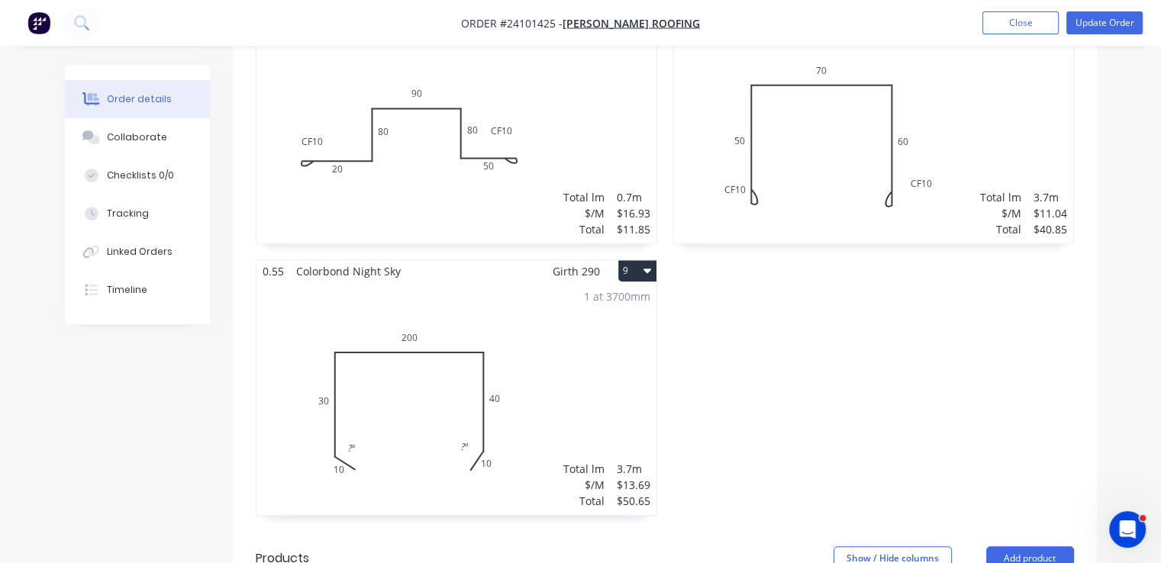
scroll to position [1450, 0]
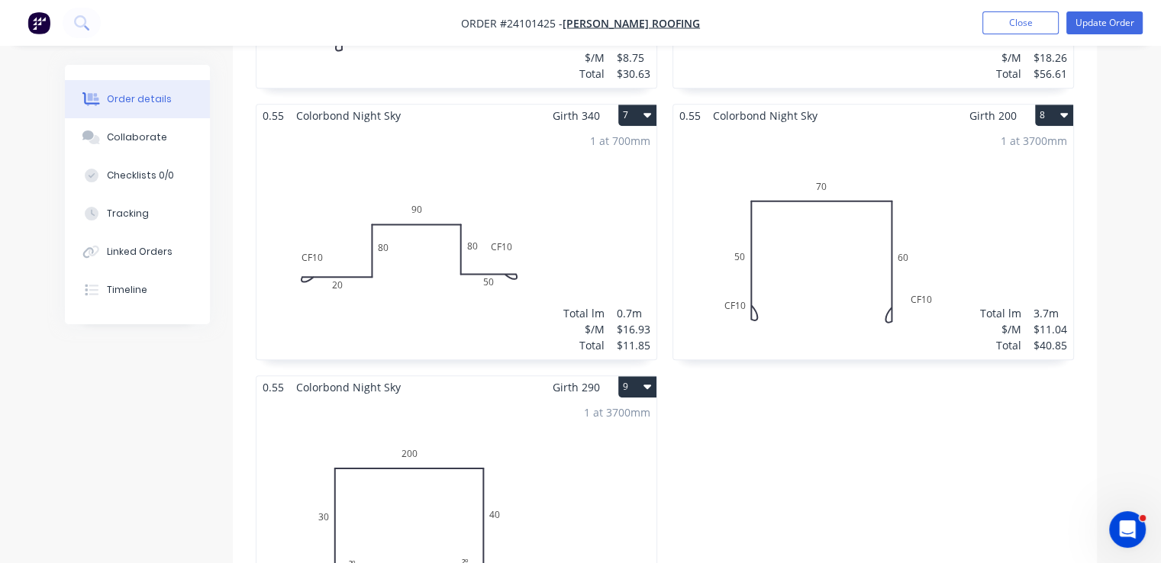
click at [421, 270] on div "1 at 700mm Total lm $/M Total 0.7m $16.93 $11.85" at bounding box center [456, 243] width 400 height 233
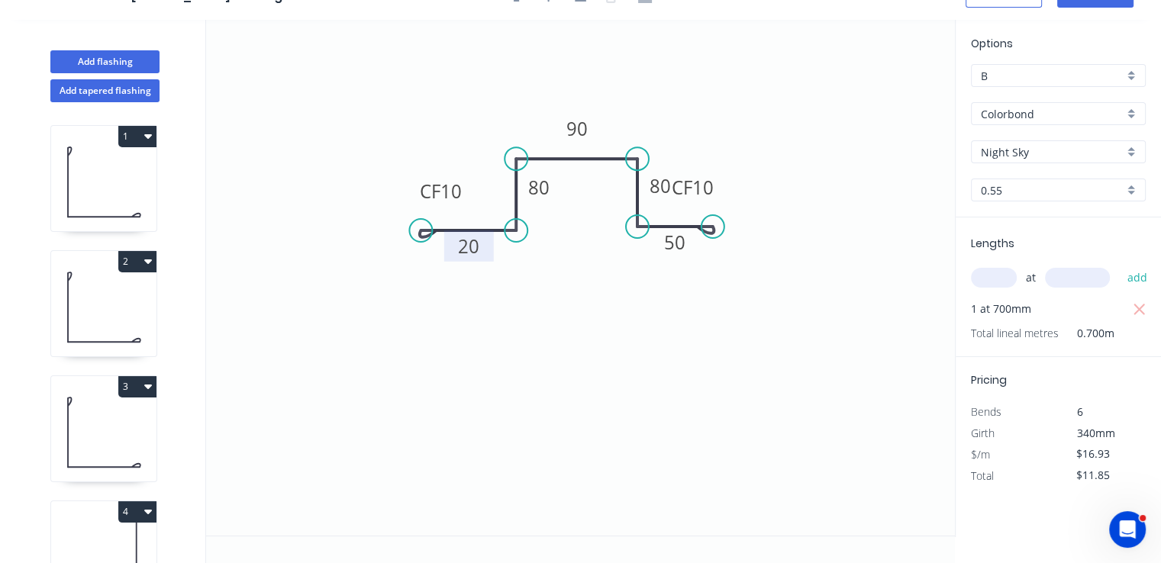
click at [469, 251] on tspan "20" at bounding box center [468, 245] width 21 height 25
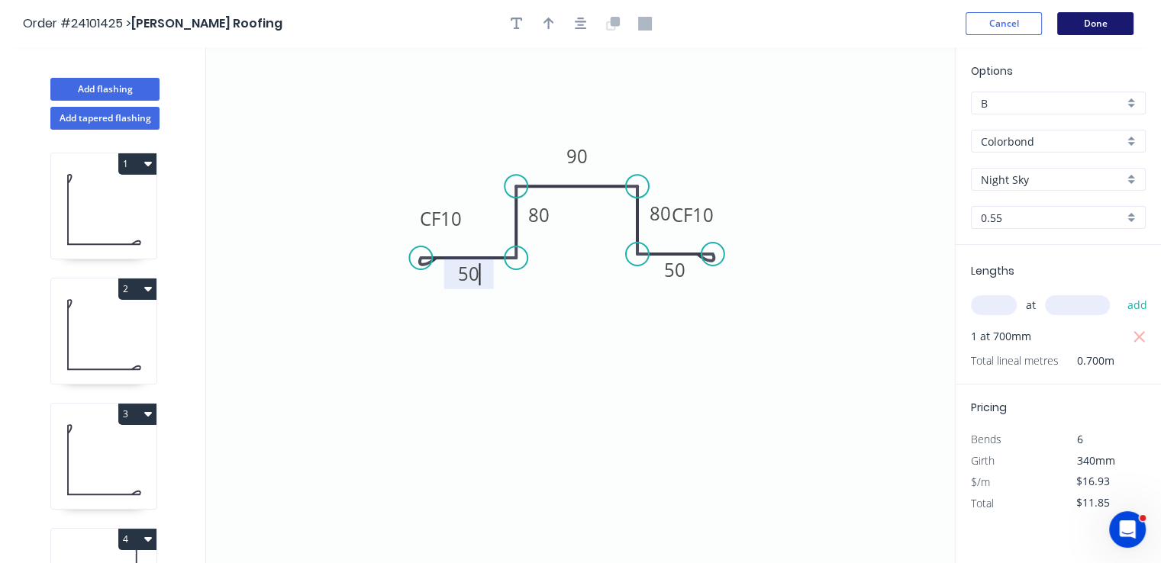
click at [1093, 30] on button "Done" at bounding box center [1095, 23] width 76 height 23
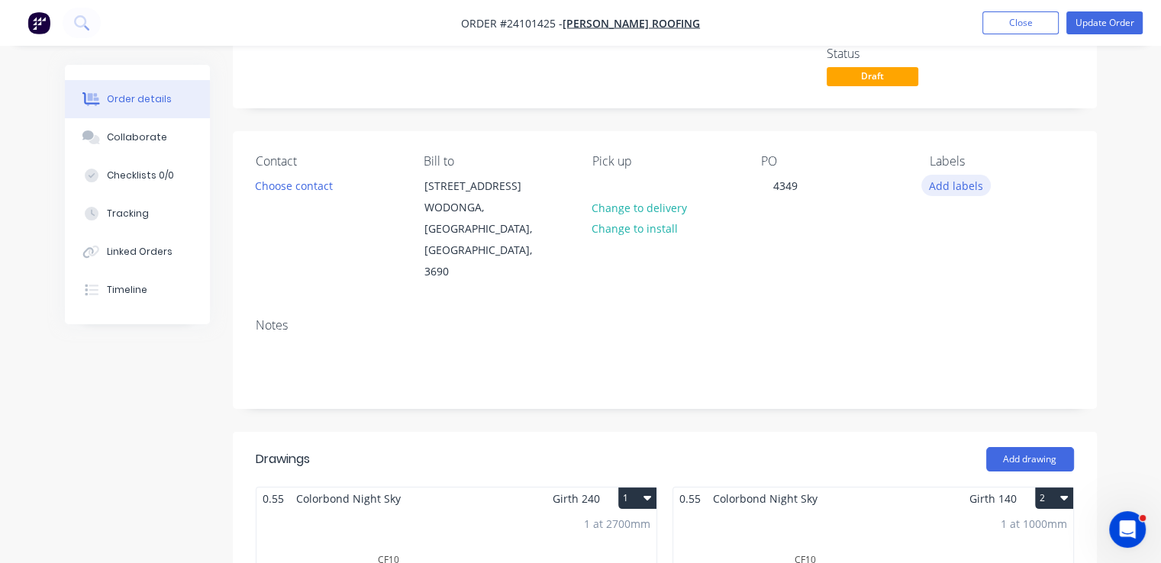
scroll to position [305, 0]
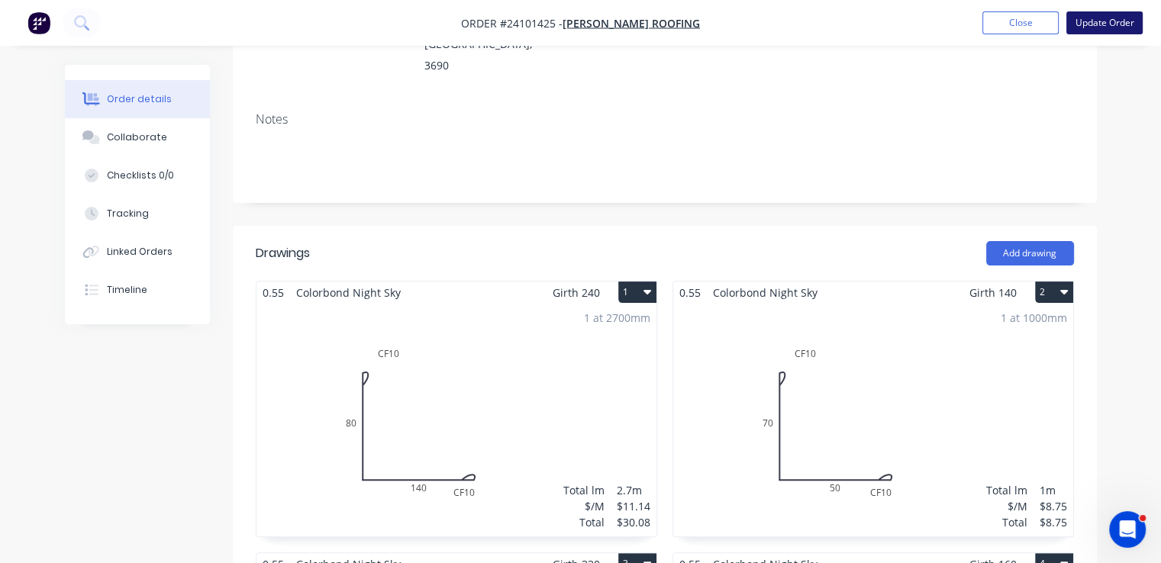
click at [1107, 27] on button "Update Order" at bounding box center [1104, 22] width 76 height 23
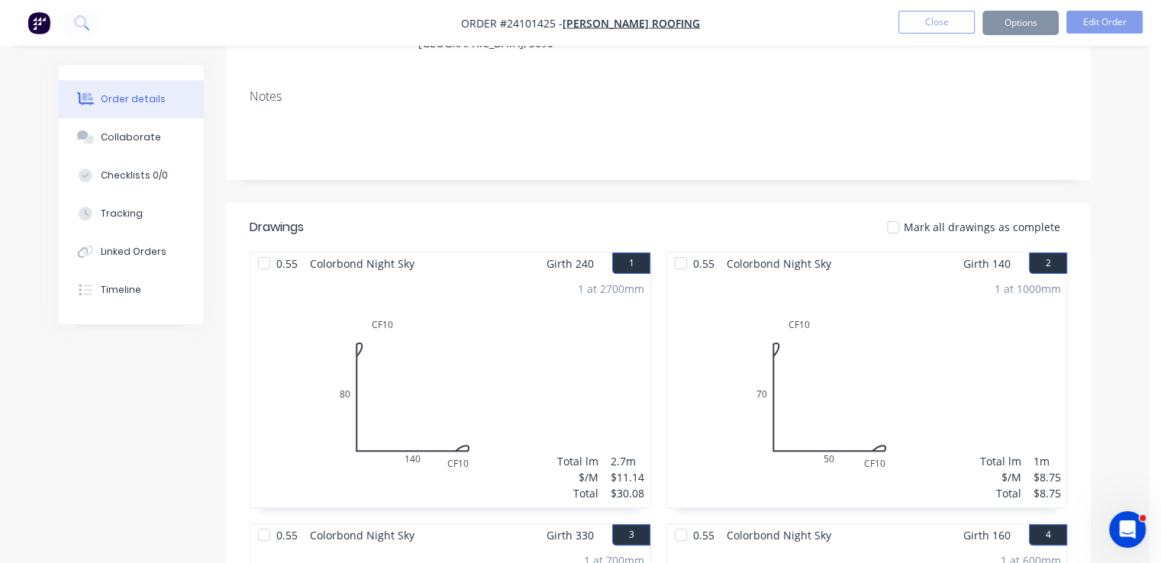
scroll to position [0, 0]
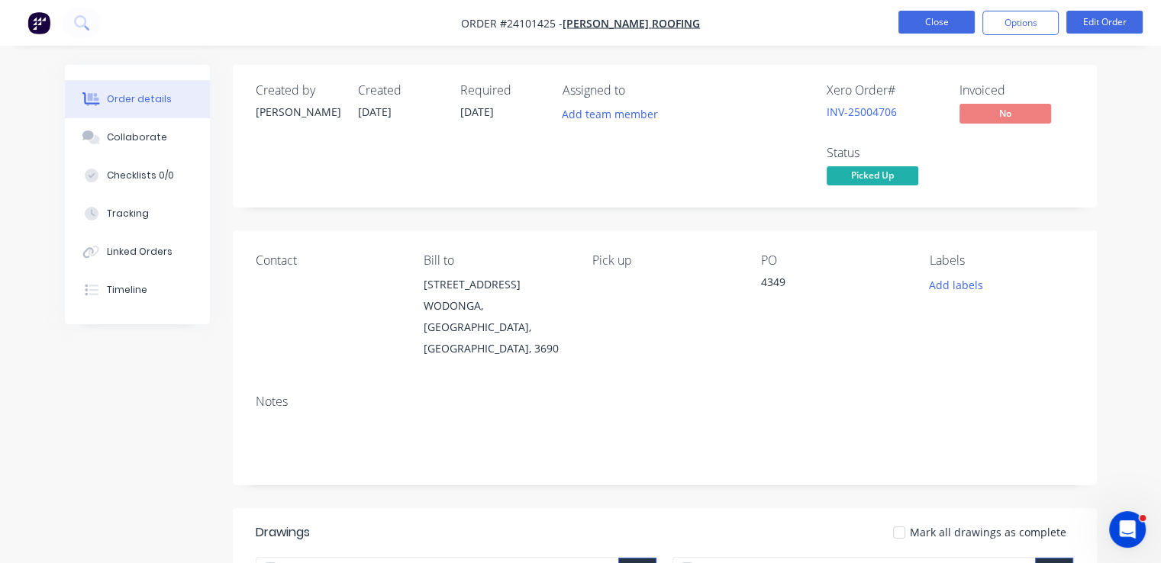
click at [942, 28] on button "Close" at bounding box center [936, 22] width 76 height 23
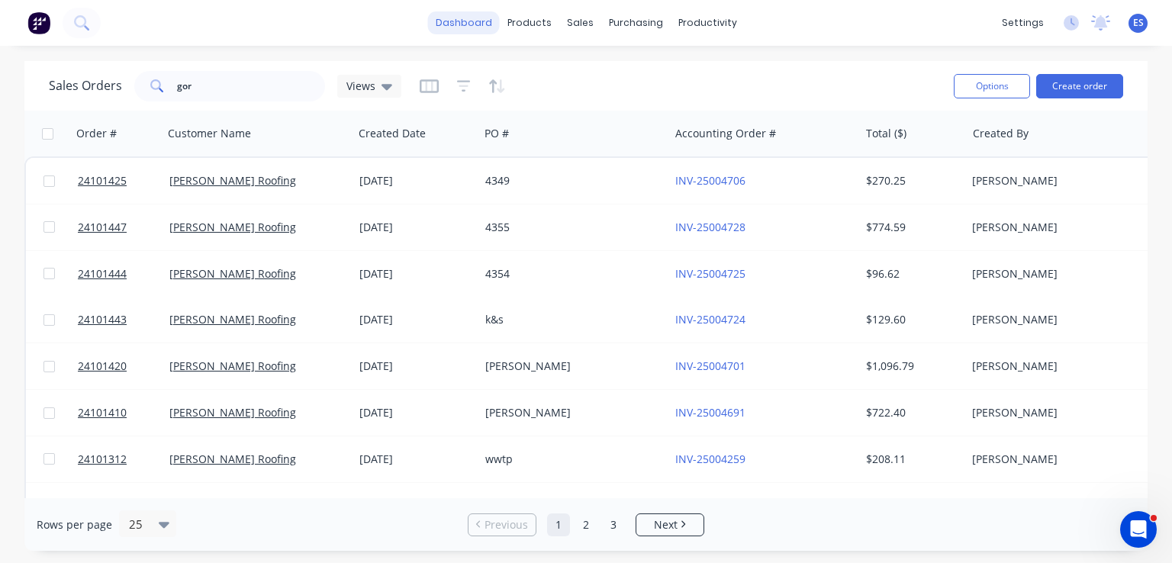
click at [468, 32] on link "dashboard" at bounding box center [464, 22] width 72 height 23
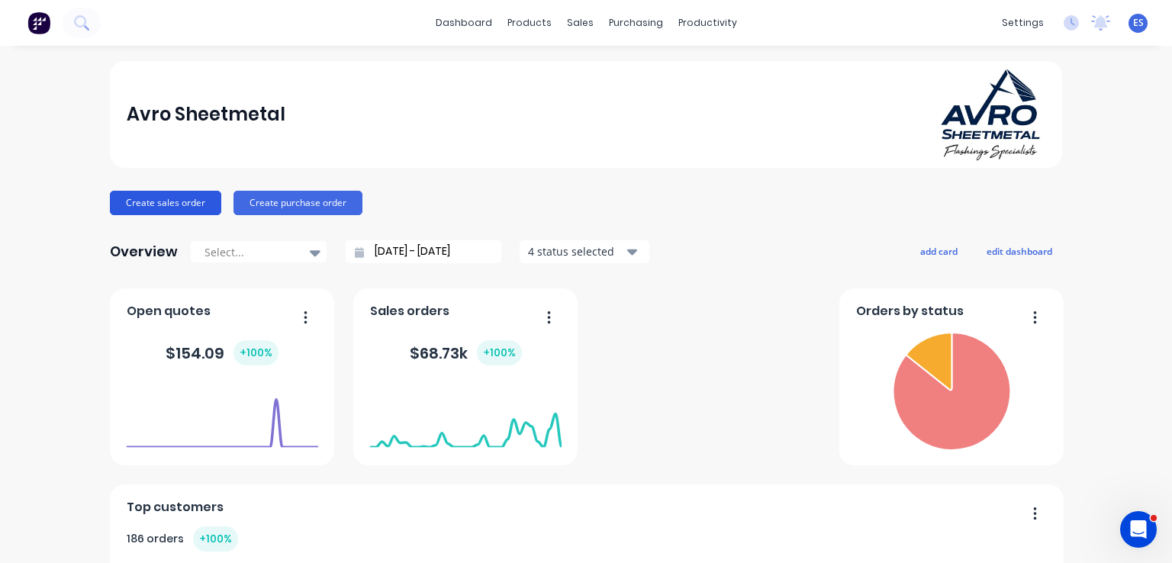
click at [134, 195] on button "Create sales order" at bounding box center [165, 203] width 111 height 24
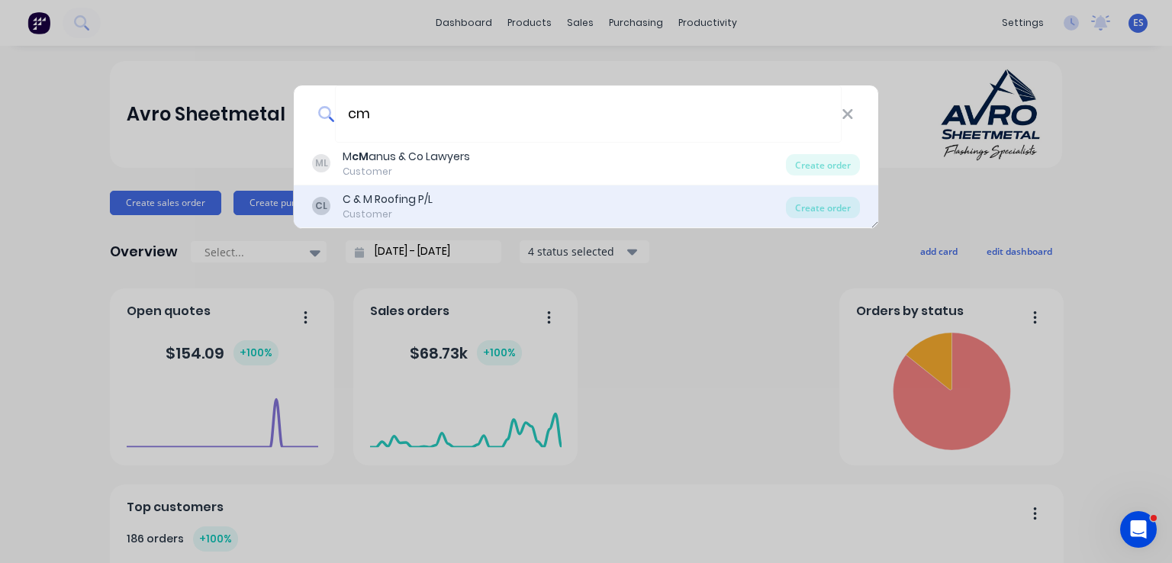
type input "cm"
click at [433, 213] on div "CL C & M Roofing P/L Customer" at bounding box center [549, 207] width 474 height 30
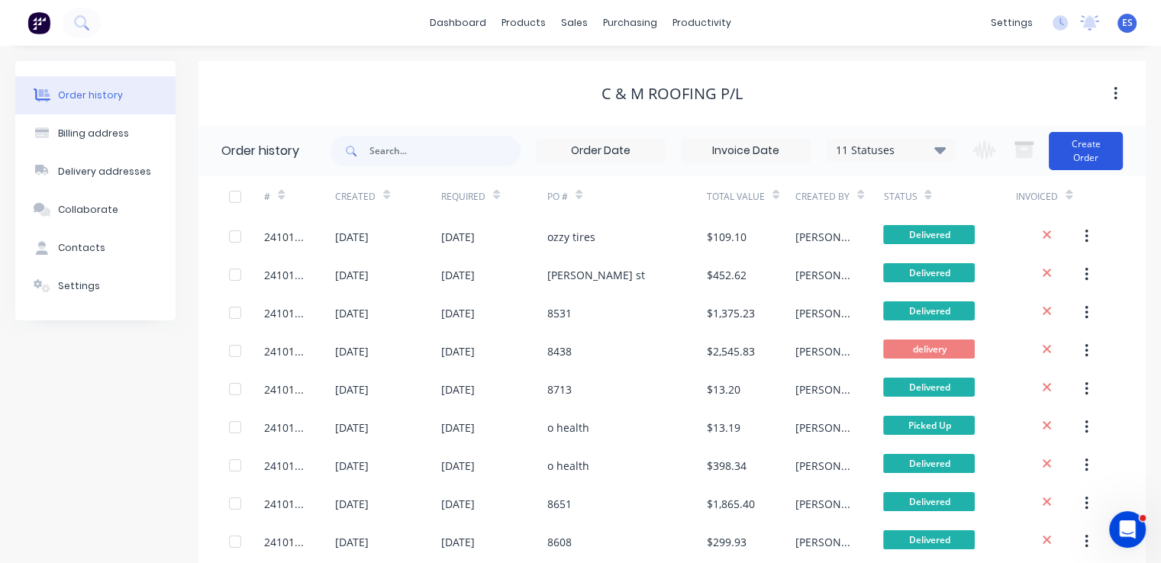
click at [1080, 156] on button "Create Order" at bounding box center [1085, 151] width 74 height 38
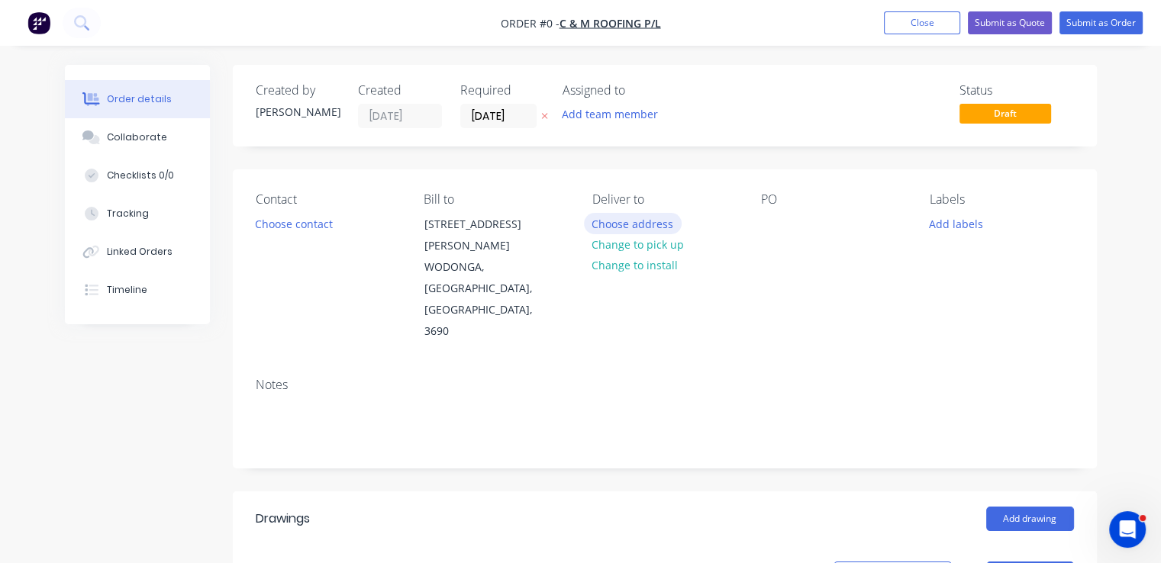
click at [641, 223] on button "Choose address" at bounding box center [633, 223] width 98 height 21
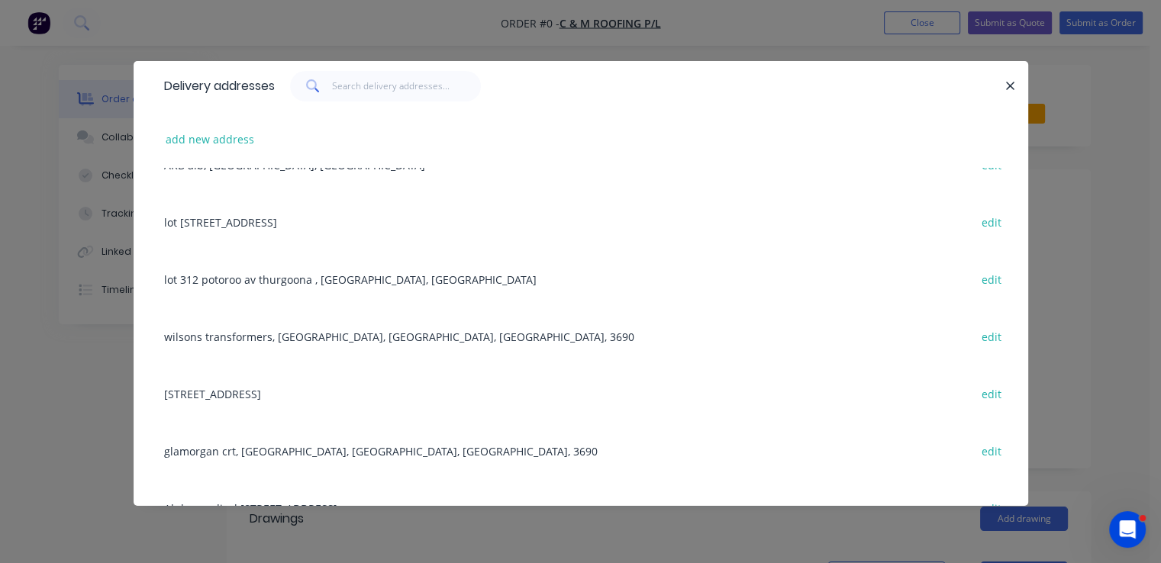
scroll to position [1755, 0]
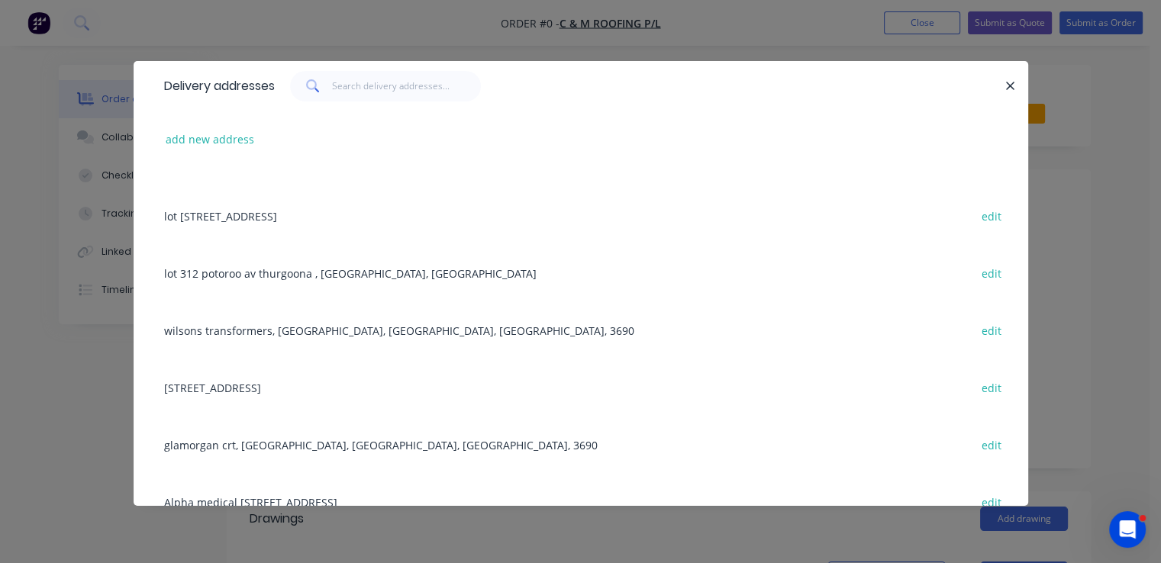
click at [259, 335] on div "wilsons transformers, WODONGA, Victoria, Australia, 3690 edit" at bounding box center [580, 329] width 848 height 57
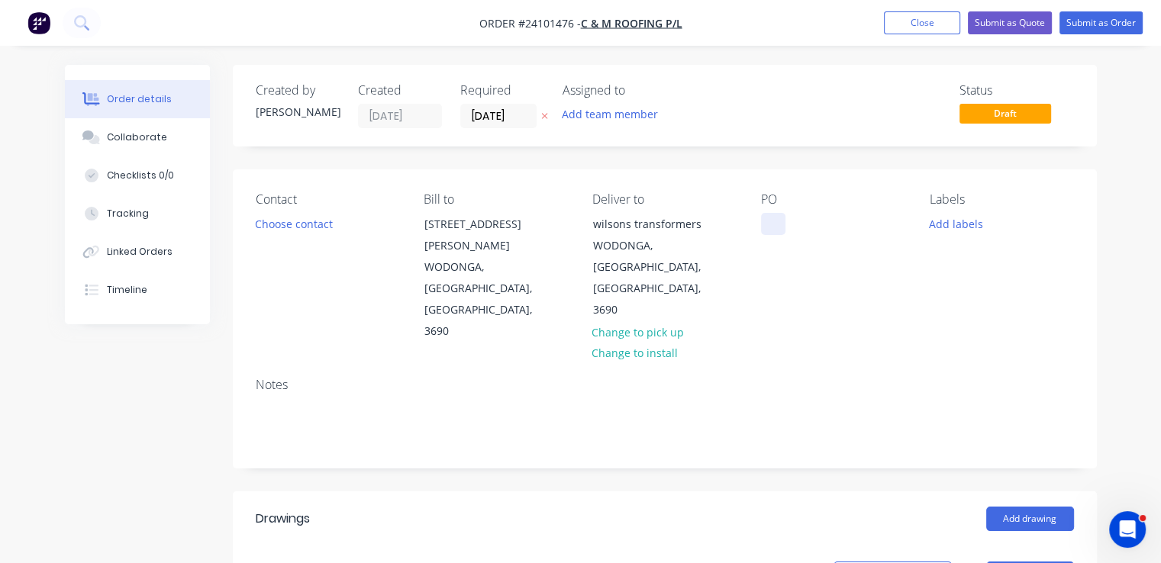
click at [775, 221] on div at bounding box center [773, 224] width 24 height 22
click at [1009, 507] on button "Add drawing" at bounding box center [1030, 519] width 88 height 24
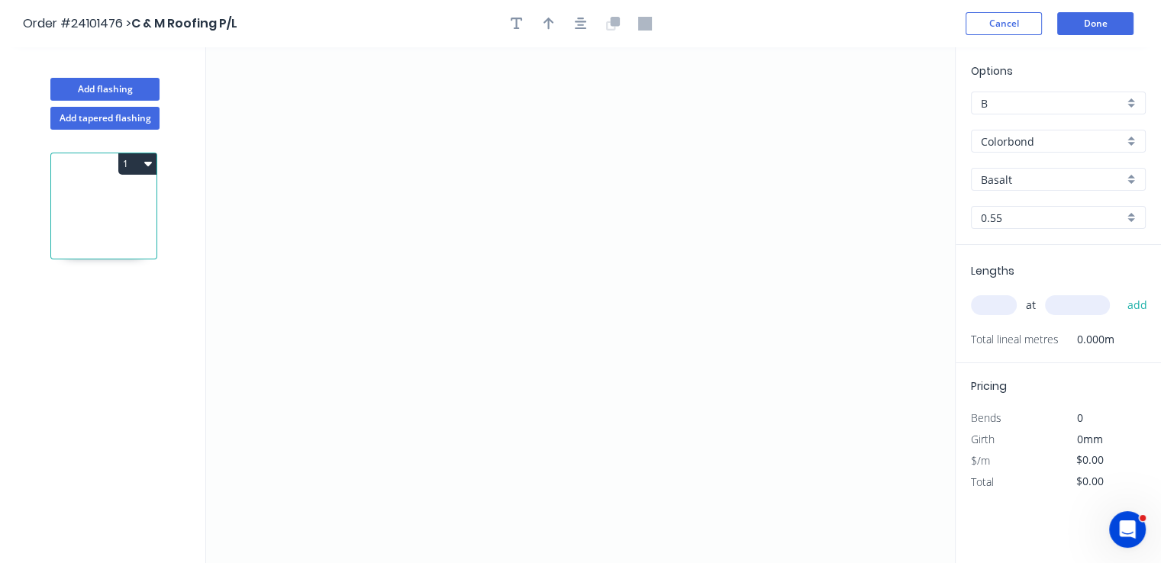
click at [1013, 190] on div "Options B B Colorbond Colorbond Colorbond Matt Basalt Basalt 0.55 0.55" at bounding box center [1057, 154] width 205 height 182
click at [1019, 181] on input "Basalt" at bounding box center [1051, 180] width 143 height 16
click at [1017, 211] on div "Surfmist" at bounding box center [1057, 208] width 173 height 27
type input "Surfmist"
click at [464, 144] on icon "0" at bounding box center [580, 305] width 748 height 516
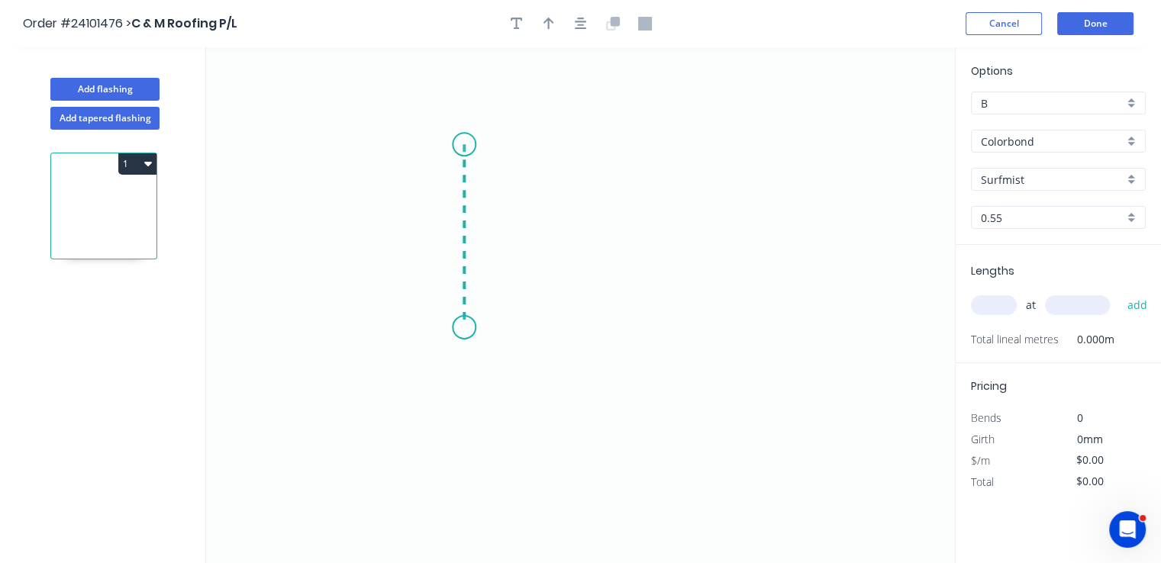
click at [473, 327] on icon "0" at bounding box center [580, 305] width 748 height 516
click at [597, 320] on icon "0 ?" at bounding box center [580, 305] width 748 height 516
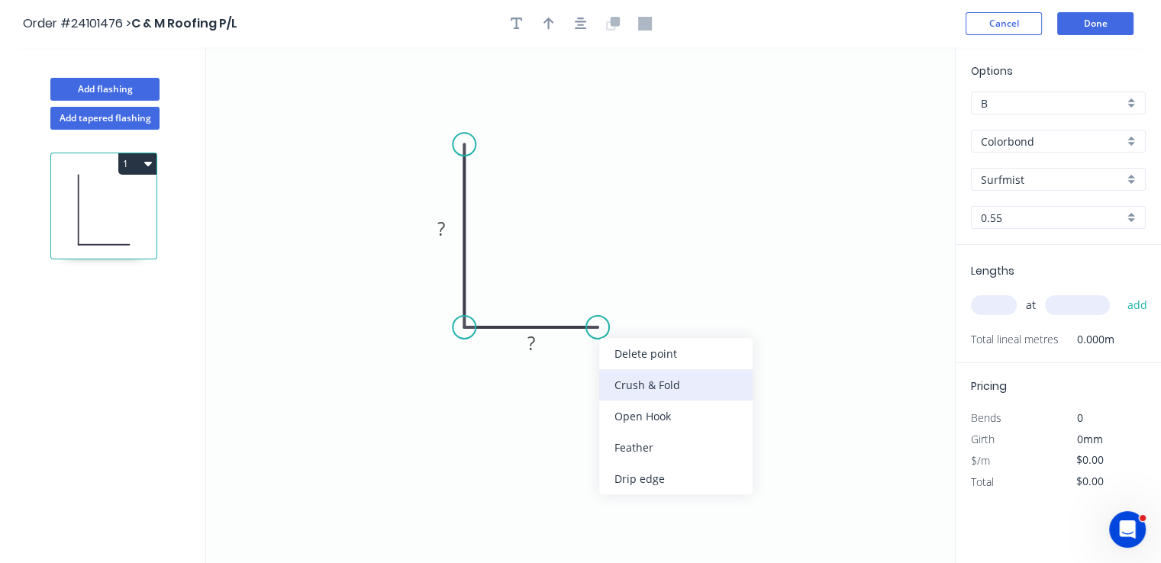
click at [614, 390] on div "Crush & Fold" at bounding box center [675, 384] width 153 height 31
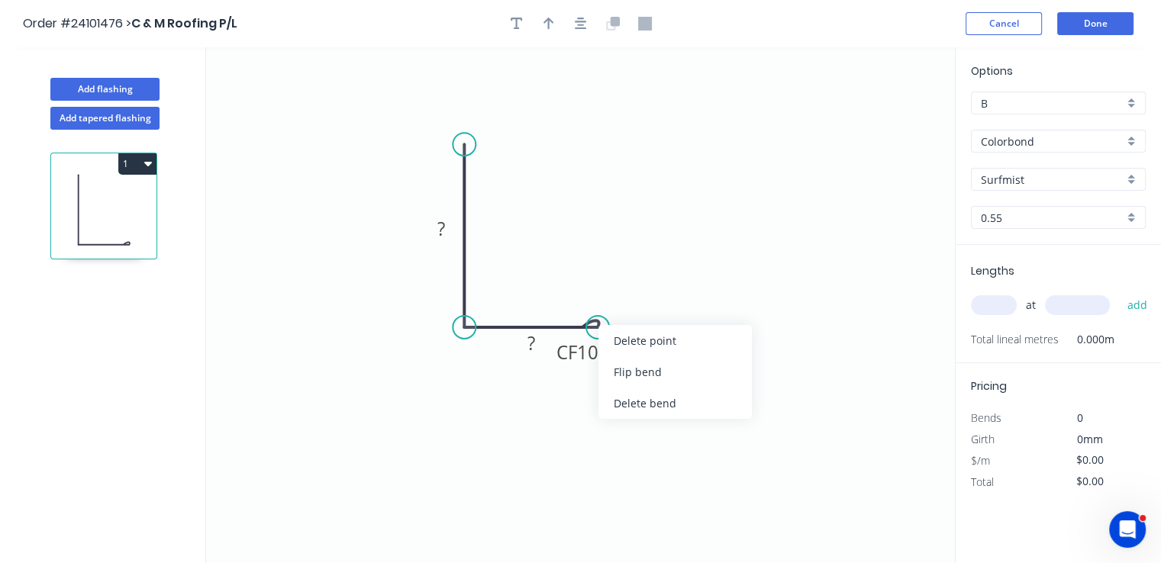
click at [626, 385] on div "Flip bend" at bounding box center [674, 371] width 153 height 31
click at [540, 341] on rect at bounding box center [531, 343] width 31 height 21
click at [446, 228] on rect at bounding box center [441, 229] width 31 height 21
click at [995, 302] on input "text" at bounding box center [994, 305] width 46 height 20
type input "$15.77"
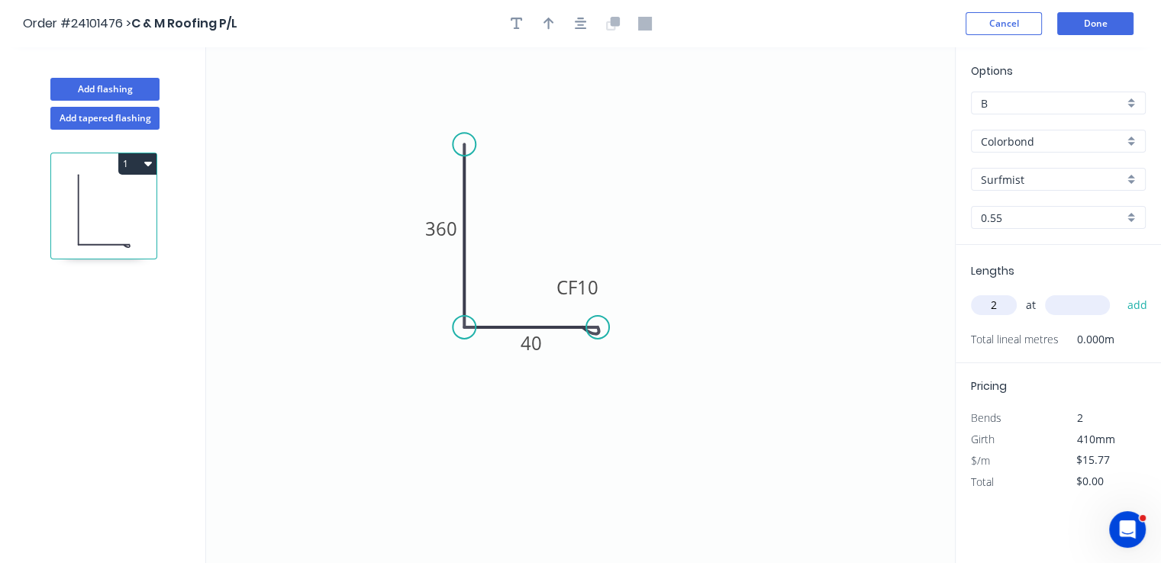
type input "2"
click at [1062, 300] on input "text" at bounding box center [1077, 305] width 65 height 20
type input "5200"
click at [1119, 292] on button "add" at bounding box center [1137, 305] width 36 height 26
click at [153, 166] on button "1" at bounding box center [137, 163] width 38 height 21
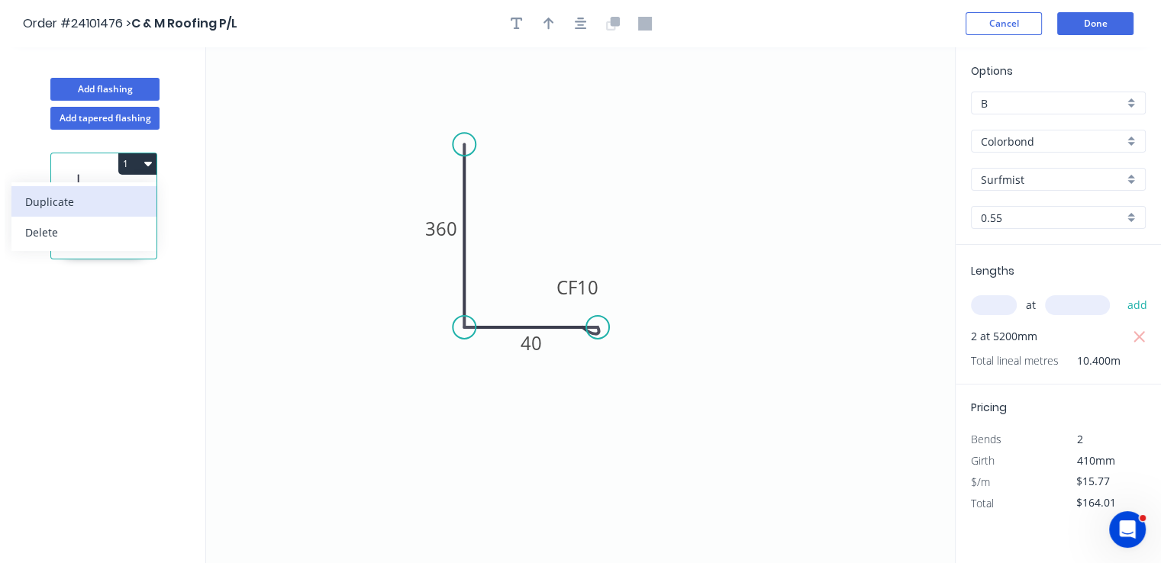
click at [127, 208] on div "Duplicate" at bounding box center [84, 202] width 118 height 22
type input "$0.00"
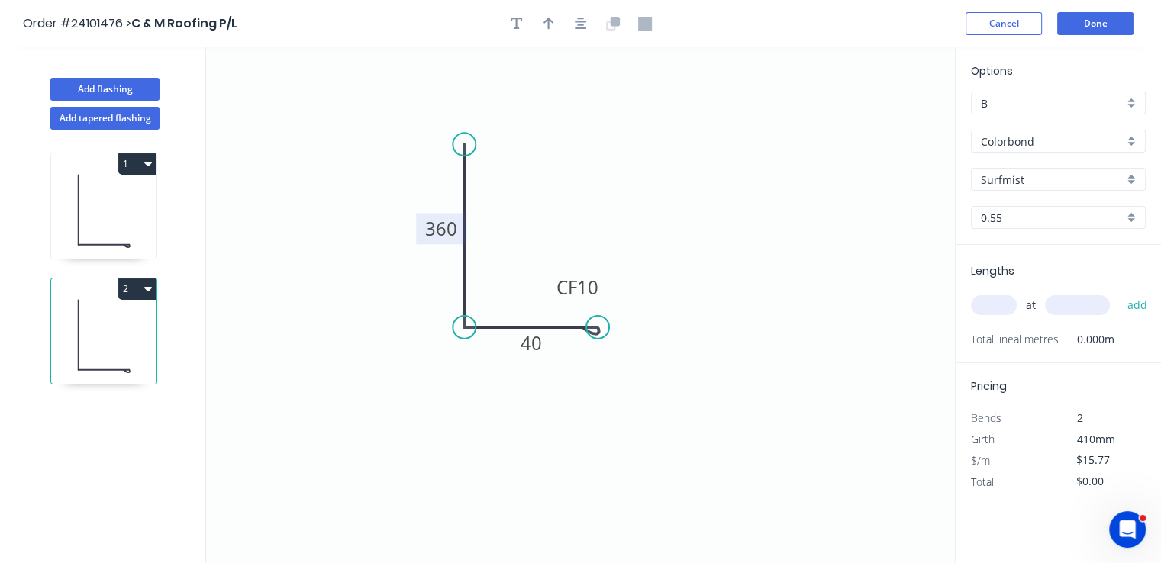
click at [453, 223] on tspan "360" at bounding box center [441, 228] width 32 height 25
click at [986, 310] on input "text" at bounding box center [994, 305] width 46 height 20
type input "$14.44"
type input "1"
click at [1077, 301] on input "text" at bounding box center [1077, 305] width 65 height 20
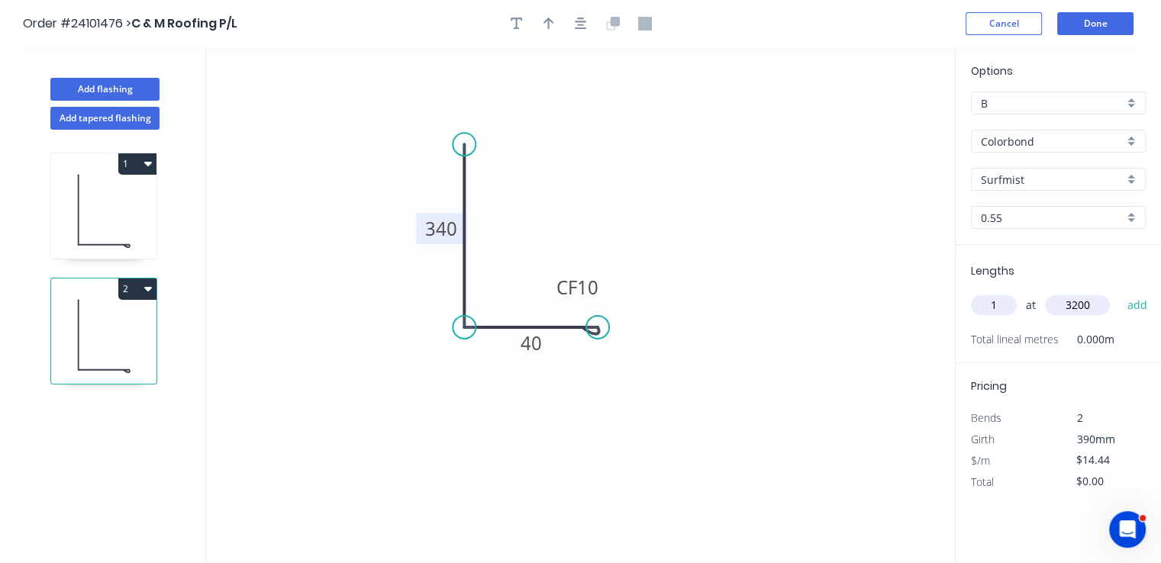
type input "3200"
click at [1119, 292] on button "add" at bounding box center [1137, 305] width 36 height 26
click at [150, 294] on button "2" at bounding box center [137, 288] width 38 height 21
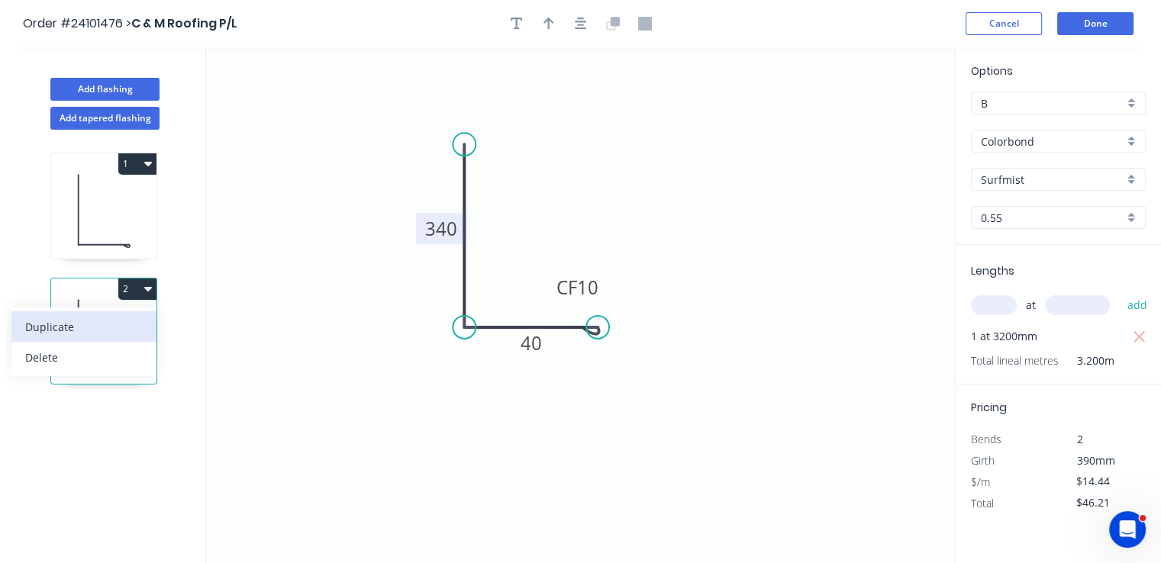
click at [141, 320] on div "Duplicate" at bounding box center [84, 327] width 118 height 22
type input "$0.00"
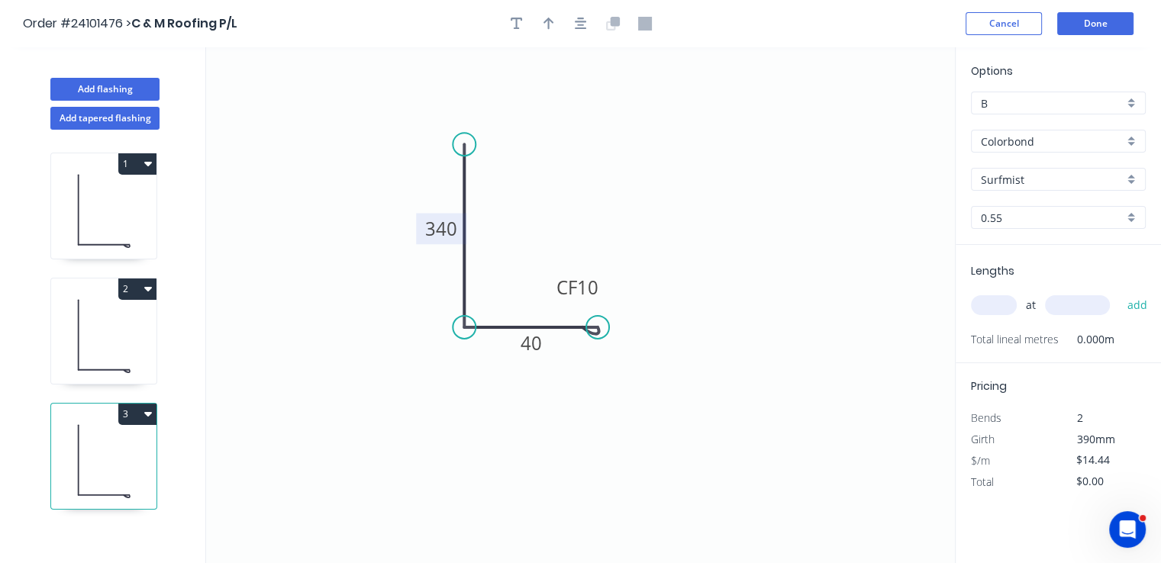
click at [443, 236] on tspan "340" at bounding box center [441, 228] width 32 height 25
click at [999, 302] on input "text" at bounding box center [994, 305] width 46 height 20
type input "$13.11"
type input "1"
click at [1061, 305] on input "text" at bounding box center [1077, 305] width 65 height 20
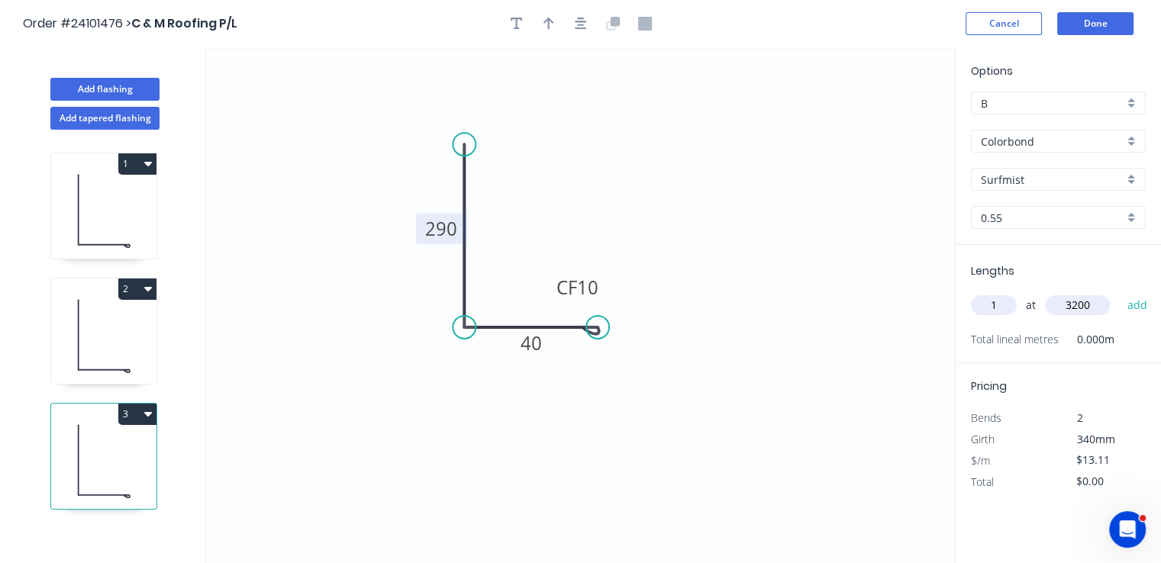
type input "3200"
click at [1119, 292] on button "add" at bounding box center [1137, 305] width 36 height 26
click at [151, 415] on button "3" at bounding box center [137, 414] width 38 height 21
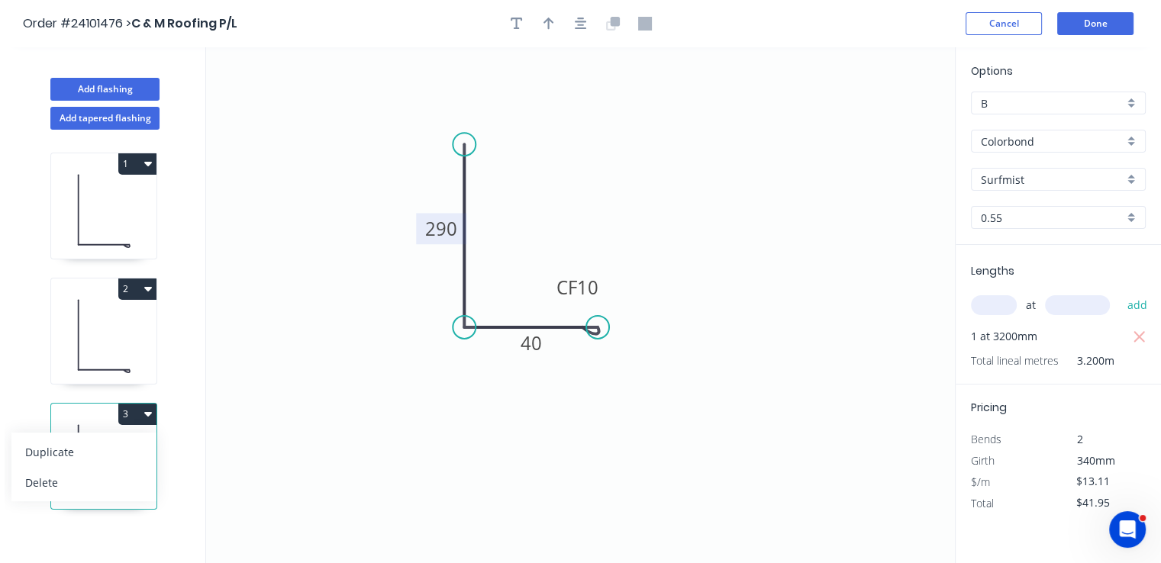
click at [142, 441] on button "Duplicate" at bounding box center [83, 451] width 145 height 31
type input "$0.00"
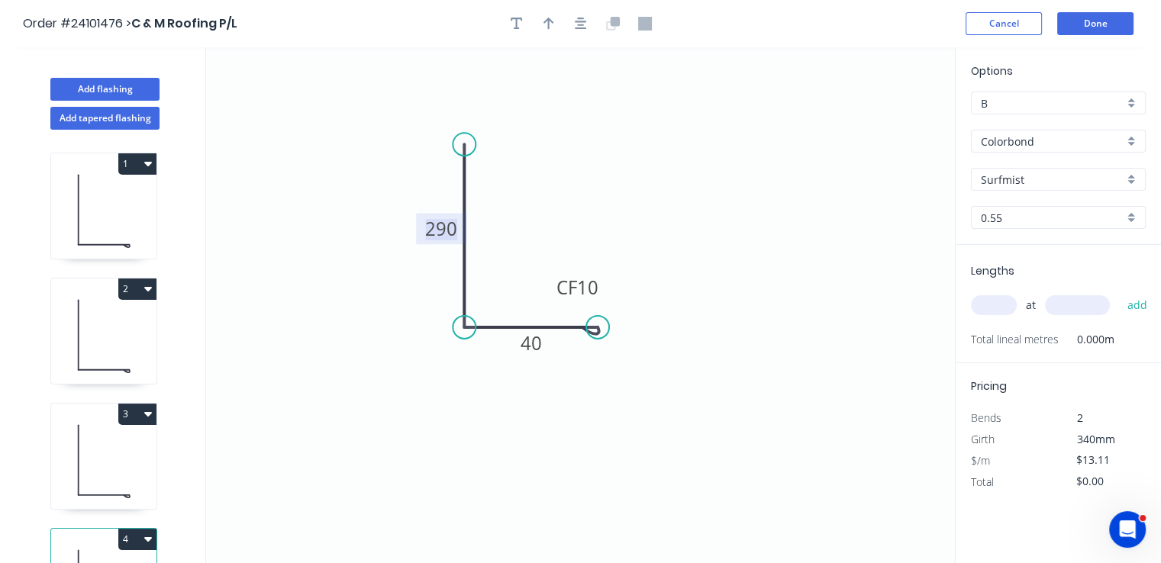
click at [443, 229] on tspan "290" at bounding box center [441, 228] width 32 height 25
click at [1001, 309] on input "text" at bounding box center [994, 305] width 46 height 20
type input "2"
click at [1063, 309] on input "text" at bounding box center [1077, 305] width 65 height 20
type input "4000"
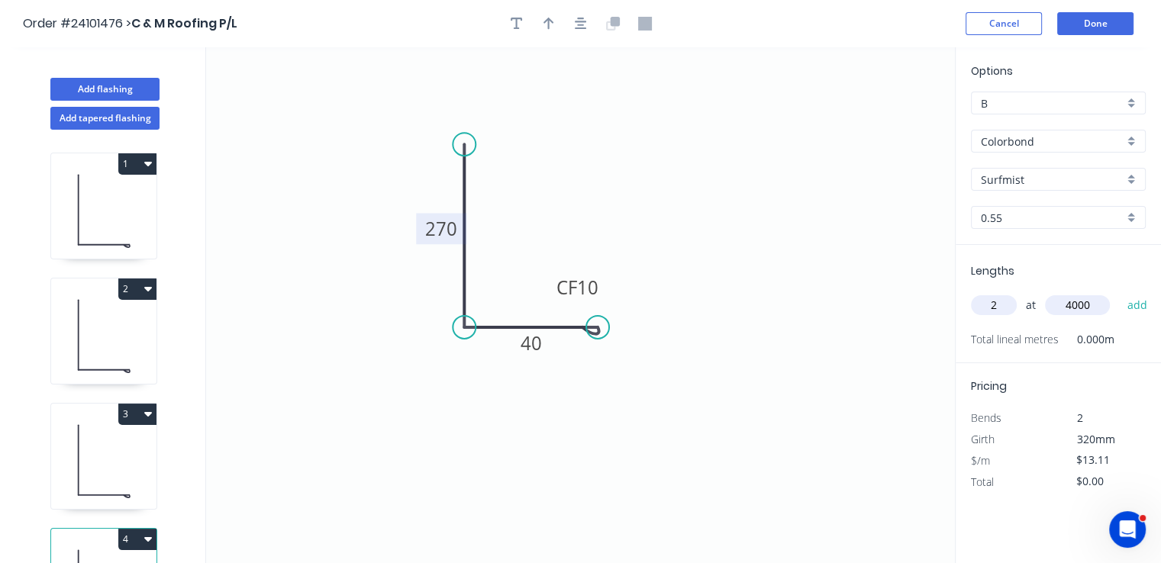
click at [1119, 292] on button "add" at bounding box center [1137, 305] width 36 height 26
type input "$104.88"
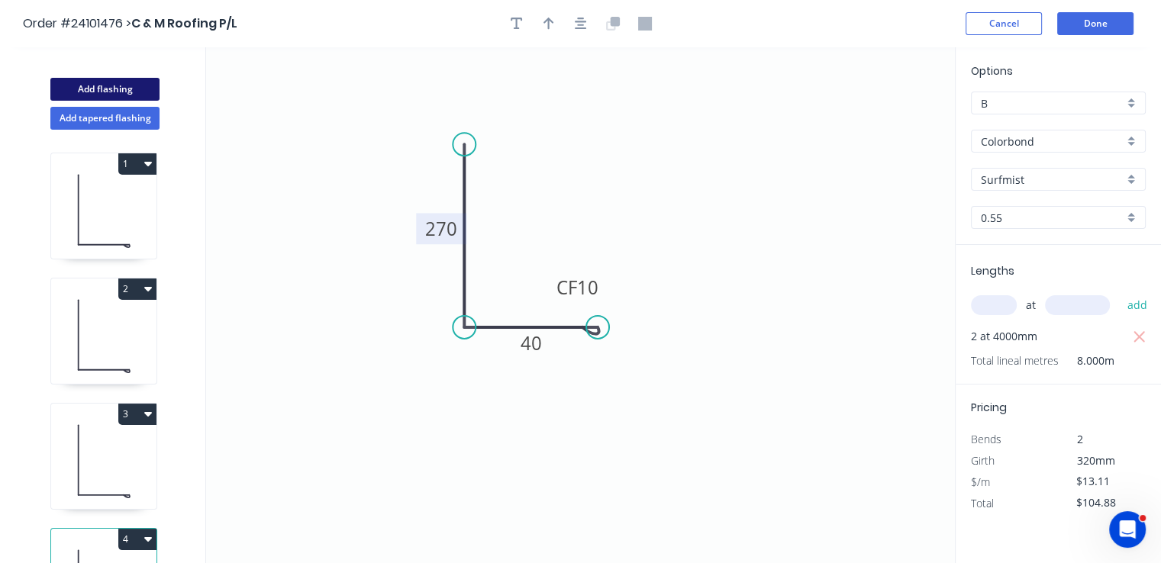
click at [128, 87] on button "Add flashing" at bounding box center [104, 89] width 109 height 23
type input "$0.00"
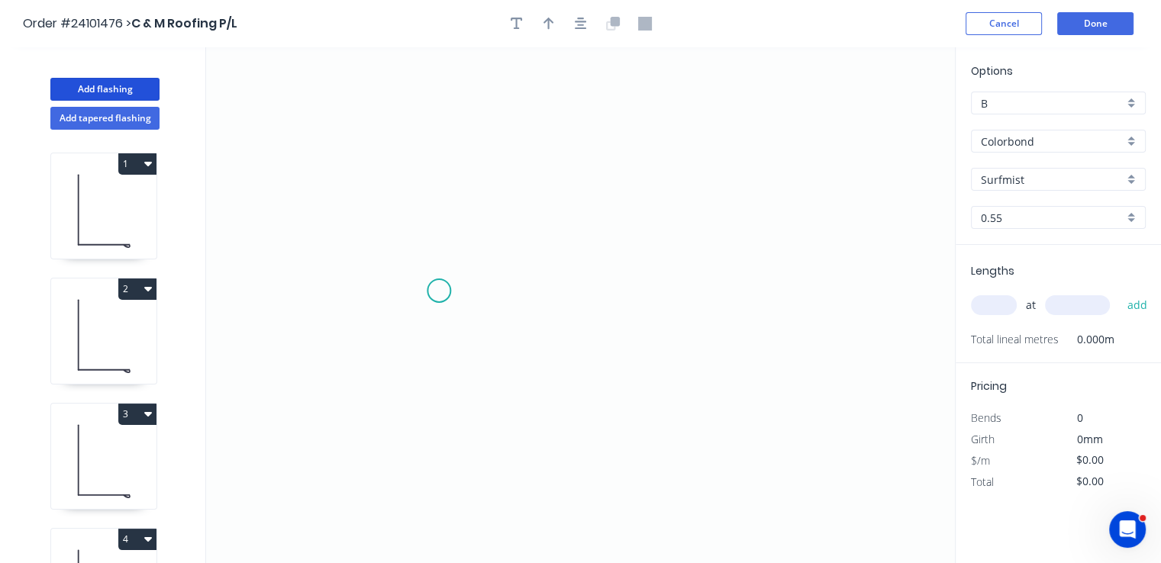
click at [438, 291] on icon "0" at bounding box center [580, 305] width 748 height 516
click at [501, 288] on icon "0" at bounding box center [580, 305] width 748 height 516
click at [503, 228] on icon "0 ?" at bounding box center [580, 305] width 748 height 516
click at [607, 233] on icon "0 ? ?" at bounding box center [580, 305] width 748 height 516
click at [608, 288] on icon "0 ? ? ?" at bounding box center [580, 305] width 748 height 516
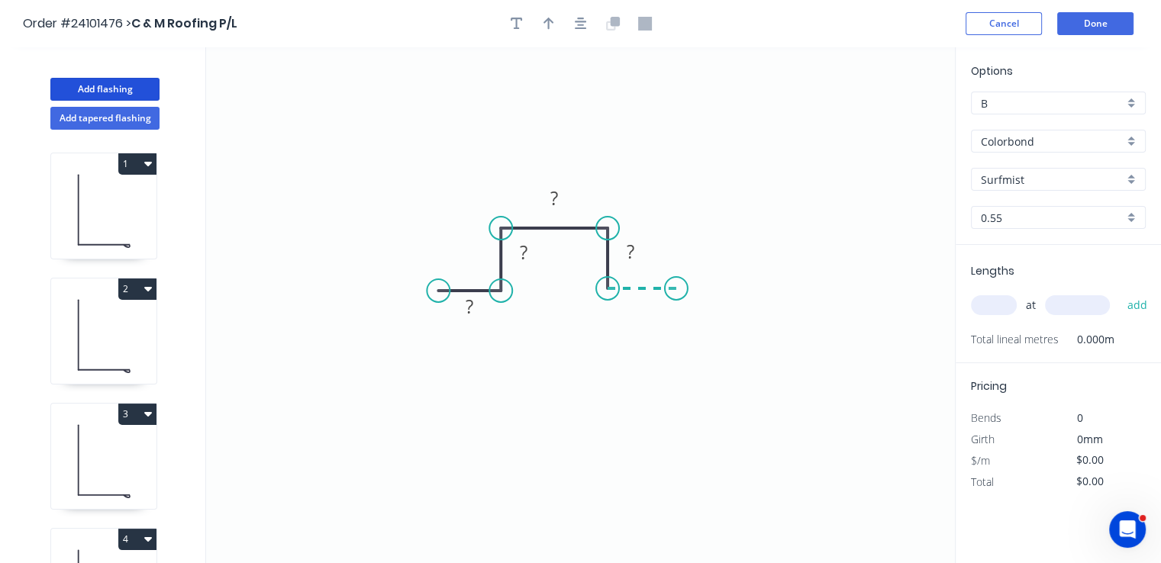
click at [676, 288] on icon "0 ? ? ? ?" at bounding box center [580, 305] width 748 height 516
click at [676, 288] on circle at bounding box center [676, 288] width 23 height 23
click at [644, 304] on tspan "?" at bounding box center [642, 303] width 8 height 25
click at [627, 252] on tspan "?" at bounding box center [630, 250] width 8 height 25
click at [523, 251] on tspan "?" at bounding box center [524, 252] width 8 height 25
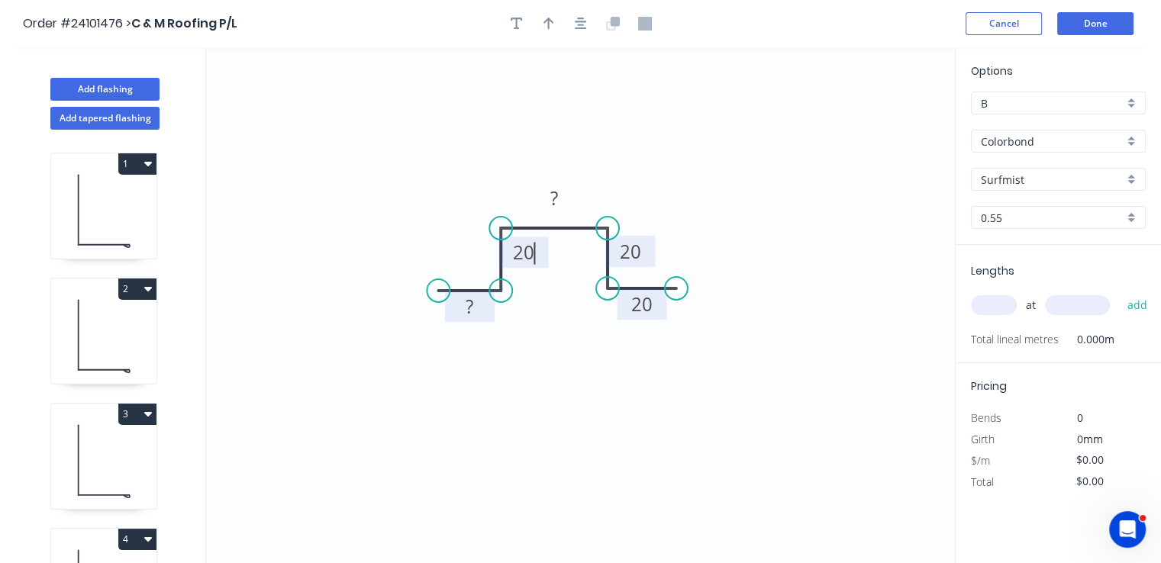
click at [476, 315] on rect at bounding box center [469, 307] width 31 height 21
click at [555, 208] on tspan "?" at bounding box center [554, 197] width 8 height 25
click at [1002, 306] on input "text" at bounding box center [994, 305] width 46 height 20
type input "$9.70"
type input "5"
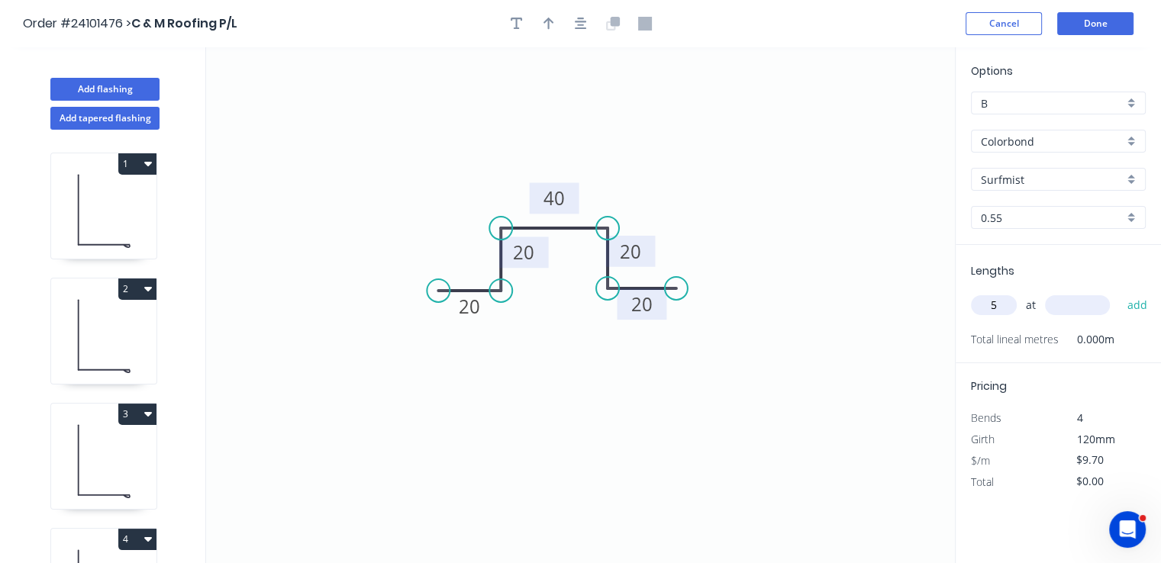
click at [1087, 310] on input "text" at bounding box center [1077, 305] width 65 height 20
type input "6000"
click at [1119, 292] on button "add" at bounding box center [1137, 305] width 36 height 26
type input "$291.00"
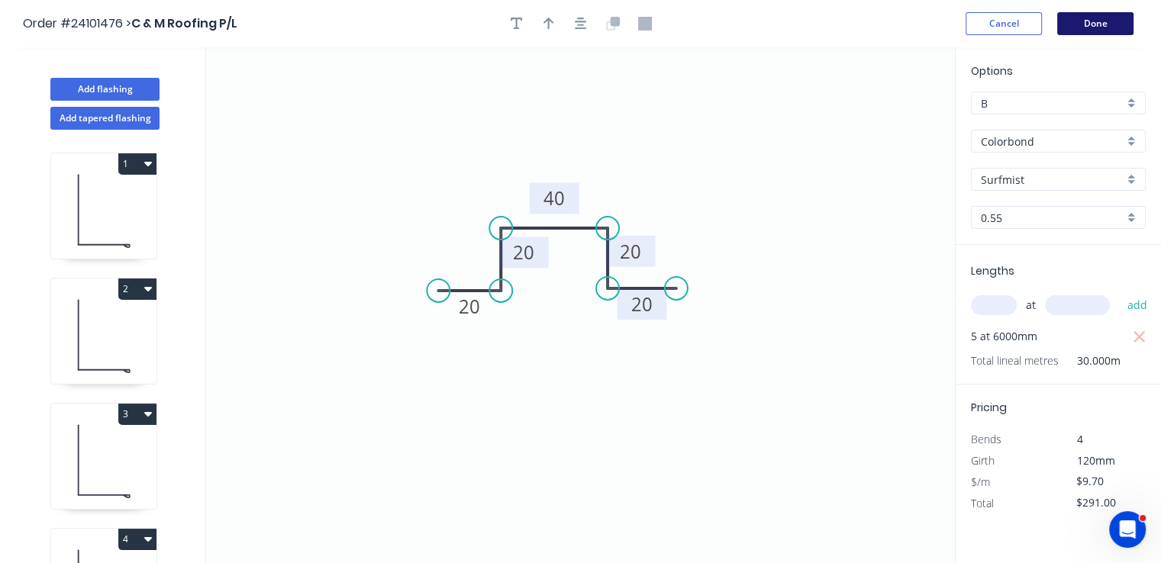
click at [1109, 27] on button "Done" at bounding box center [1095, 23] width 76 height 23
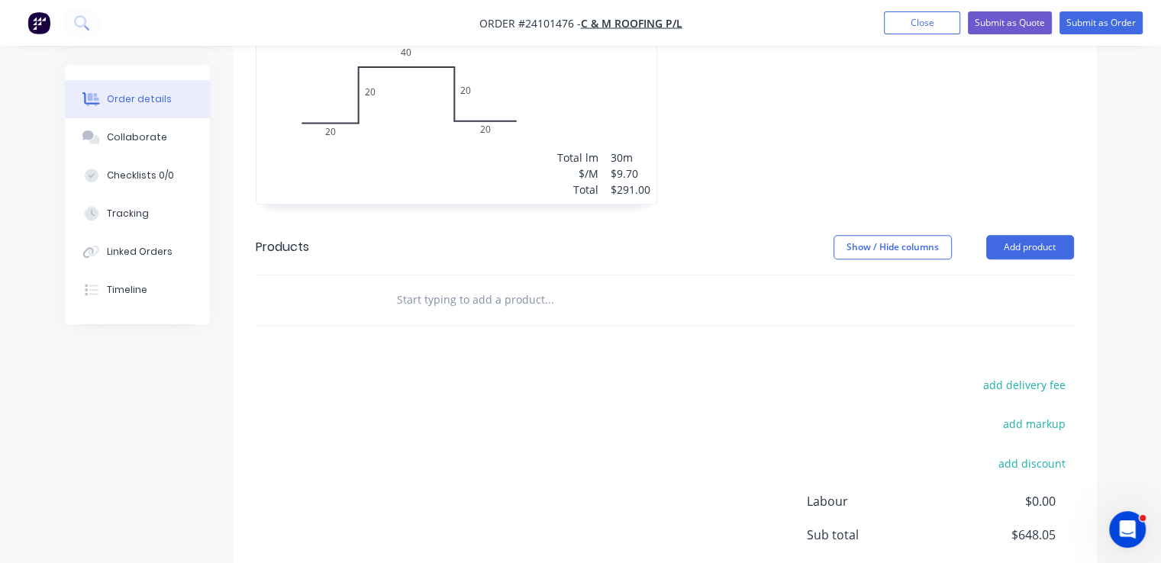
scroll to position [1144, 0]
click at [1044, 372] on button "add delivery fee" at bounding box center [1024, 382] width 98 height 21
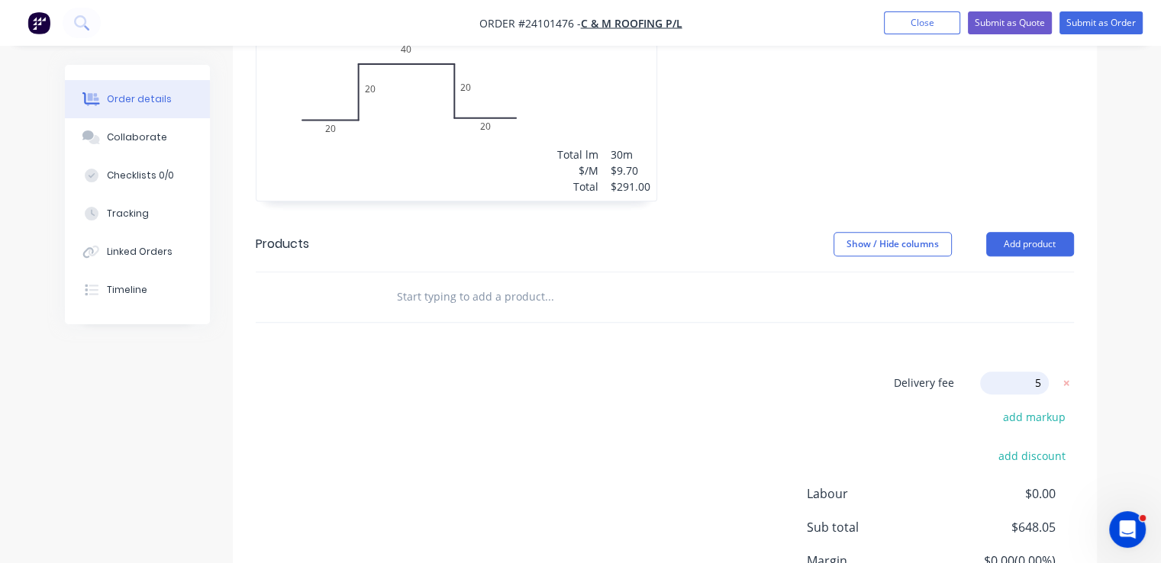
type input "50"
click input "submit" at bounding box center [0, 0] width 0 height 0
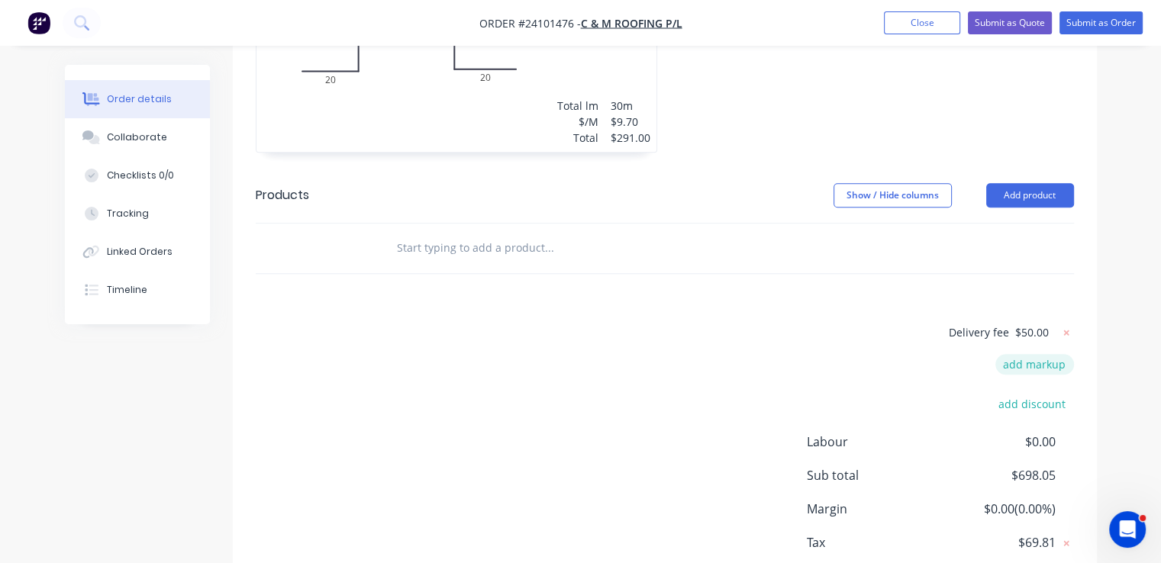
scroll to position [1219, 0]
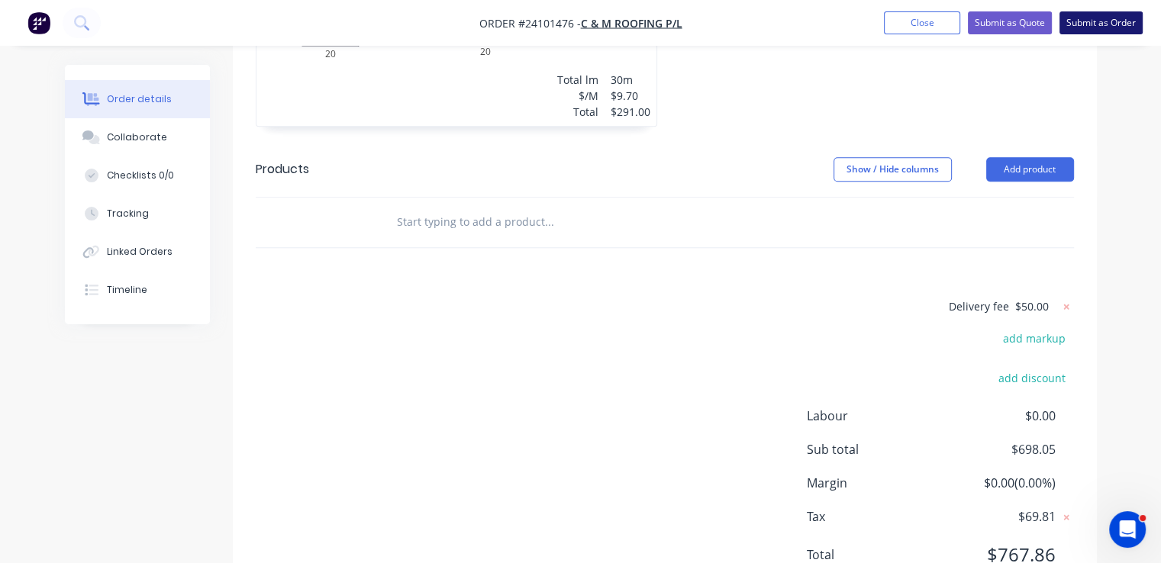
click at [1096, 26] on button "Submit as Order" at bounding box center [1100, 22] width 83 height 23
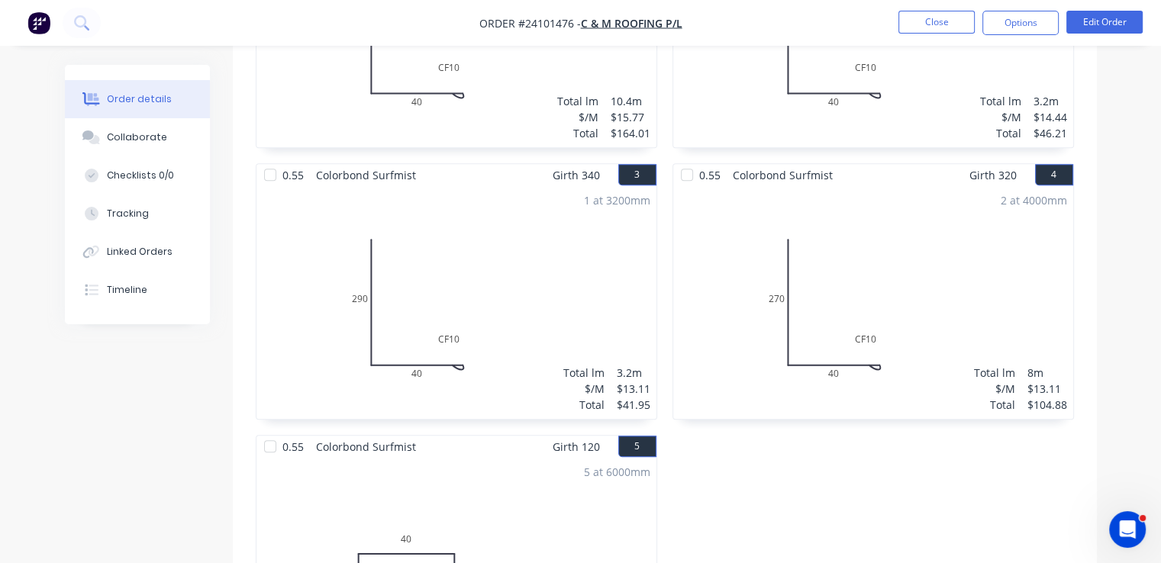
scroll to position [1068, 0]
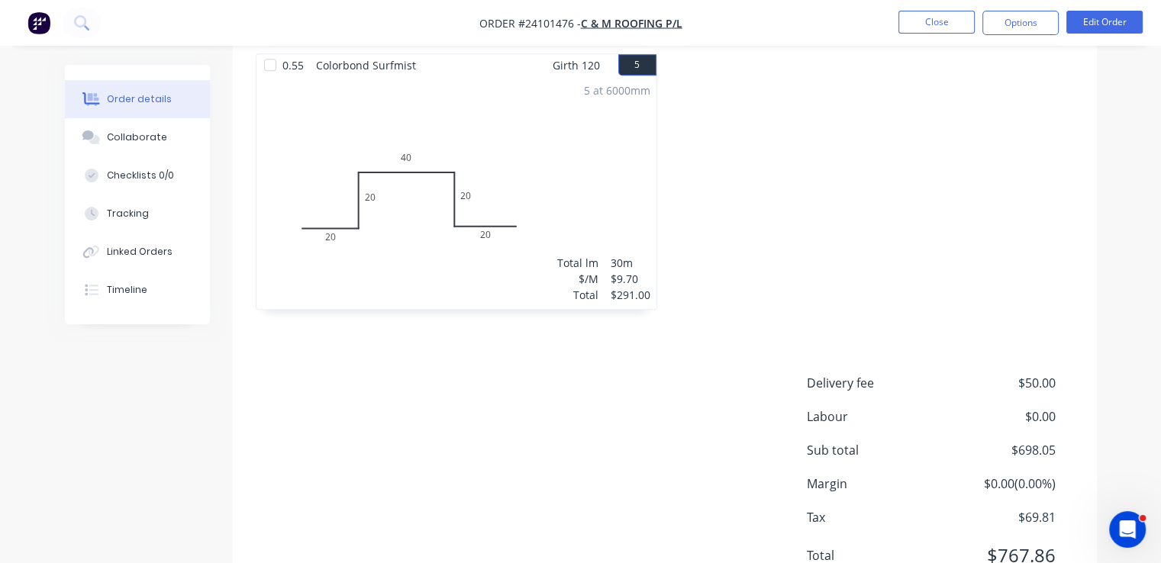
click at [40, 32] on img "button" at bounding box center [38, 22] width 23 height 23
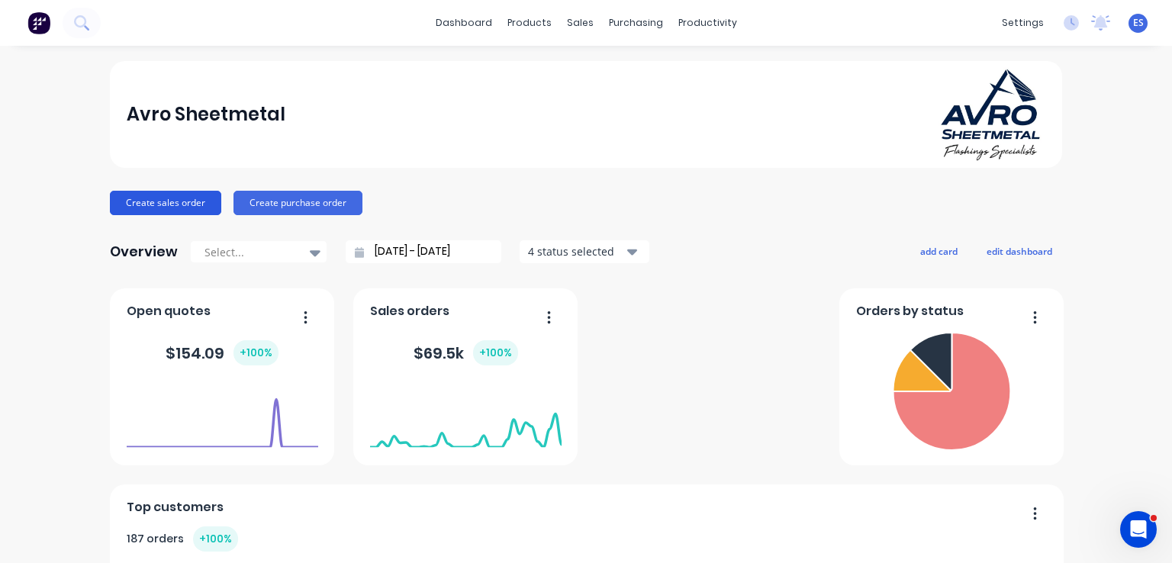
click at [179, 208] on button "Create sales order" at bounding box center [165, 203] width 111 height 24
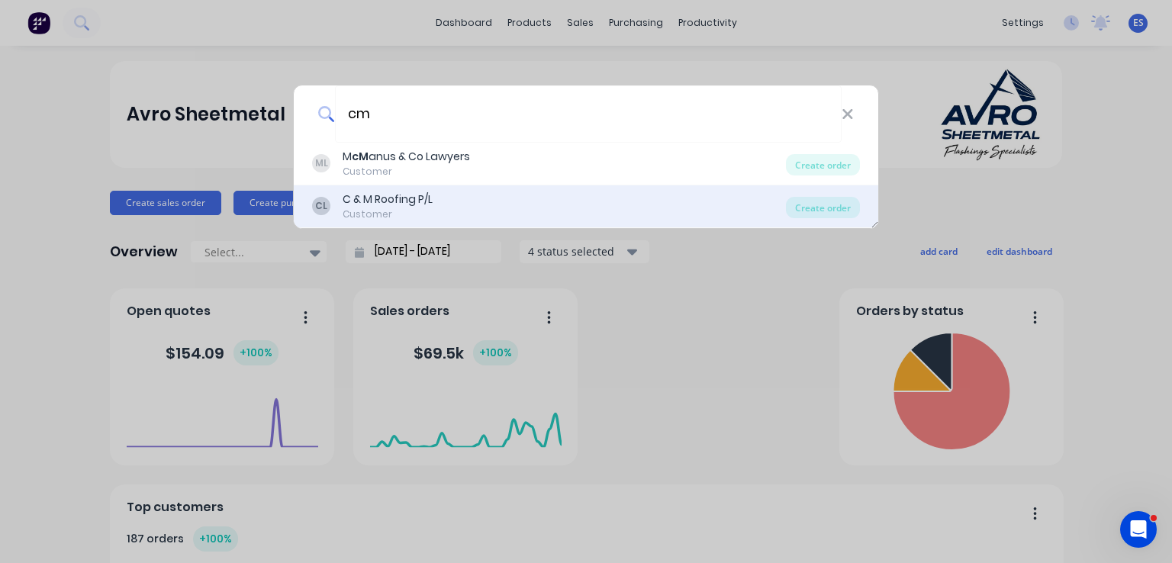
type input "cm"
click at [430, 197] on div "C & M Roofing P/L" at bounding box center [388, 200] width 90 height 16
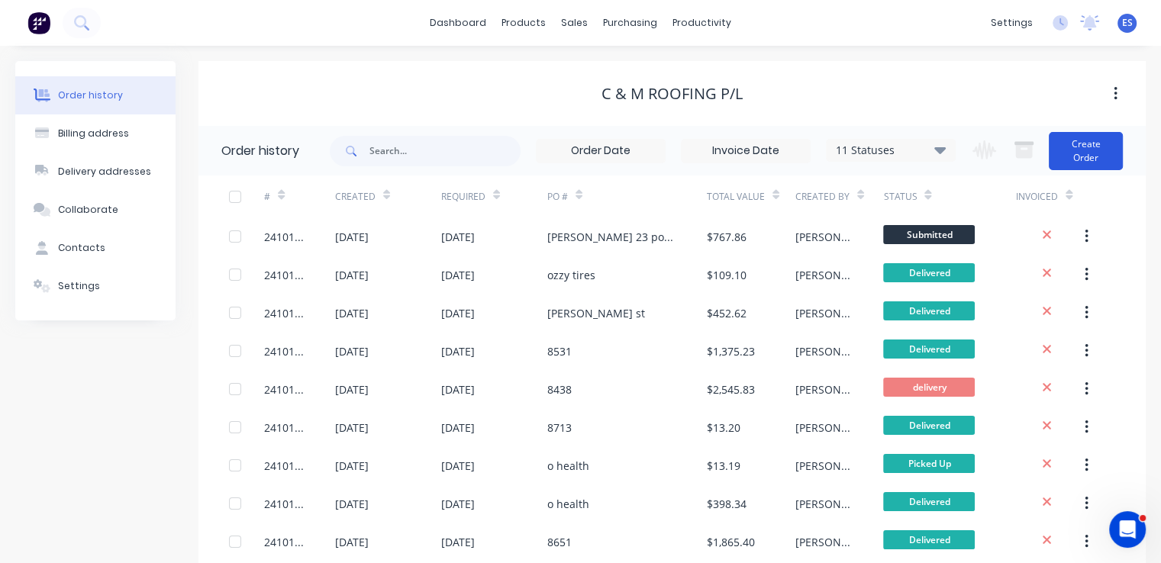
click at [1074, 159] on button "Create Order" at bounding box center [1085, 151] width 74 height 38
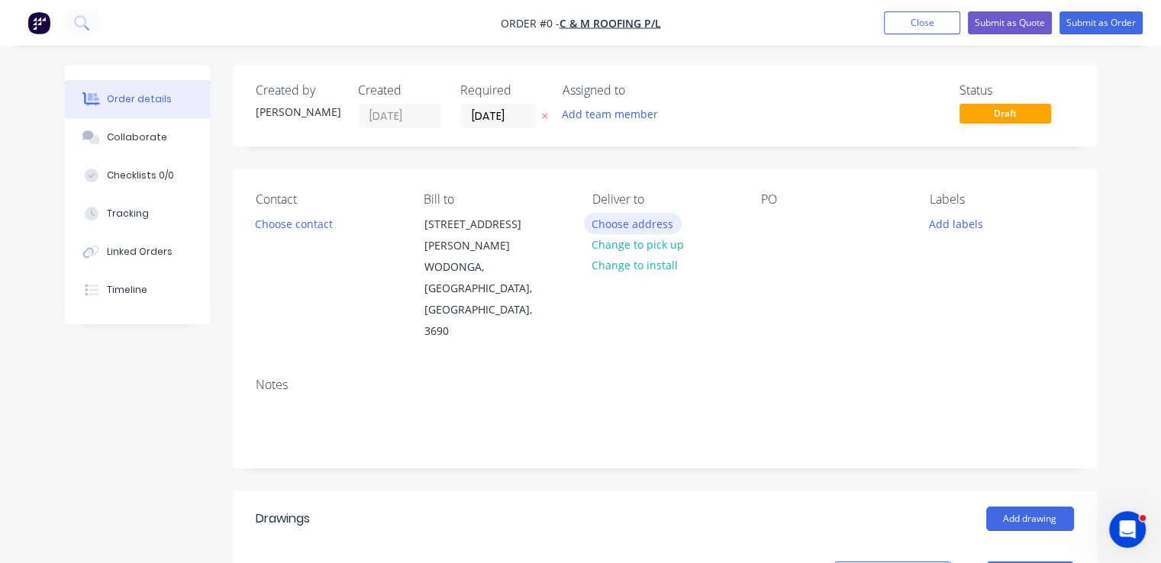
click at [623, 224] on button "Choose address" at bounding box center [633, 223] width 98 height 21
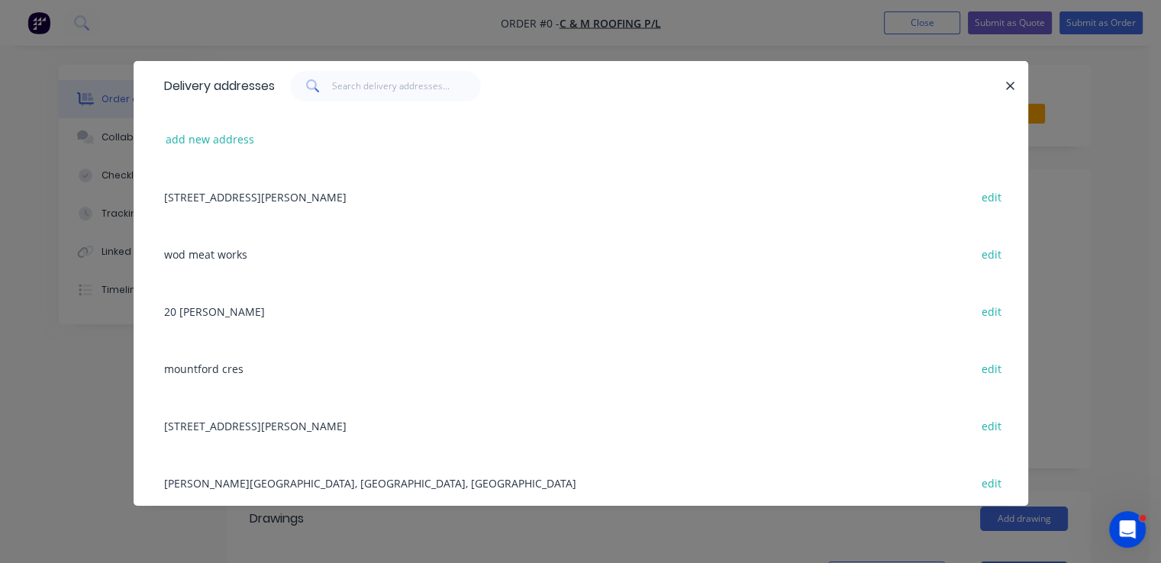
click at [338, 205] on div "6 Hempel St, WODONGA, Victoria, Australia, 3690 edit" at bounding box center [580, 196] width 848 height 57
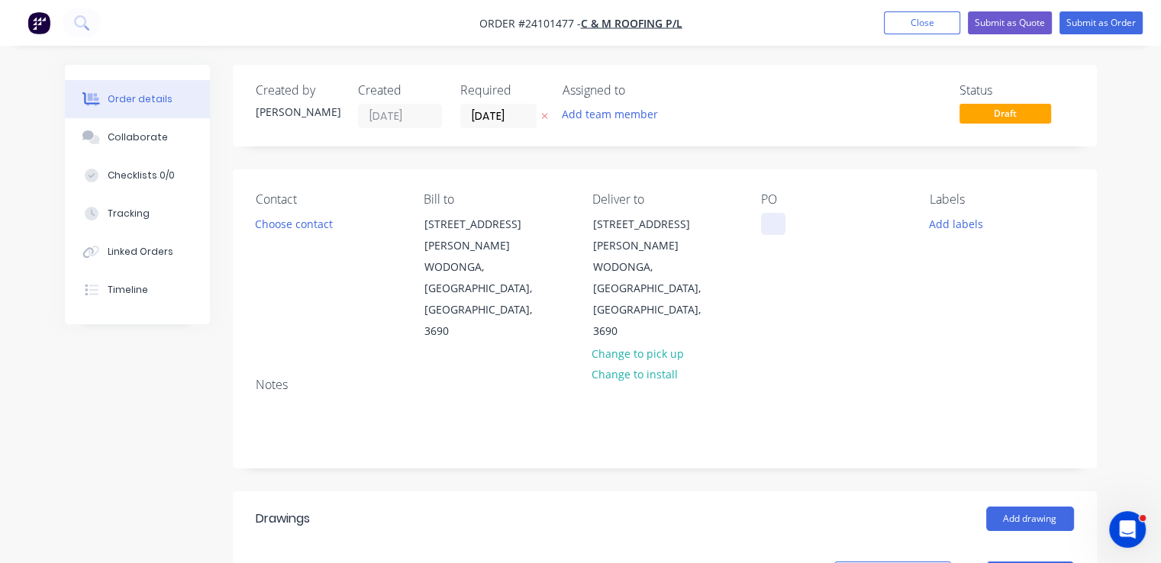
click at [774, 230] on div at bounding box center [773, 224] width 24 height 22
click at [1027, 507] on button "Add drawing" at bounding box center [1030, 519] width 88 height 24
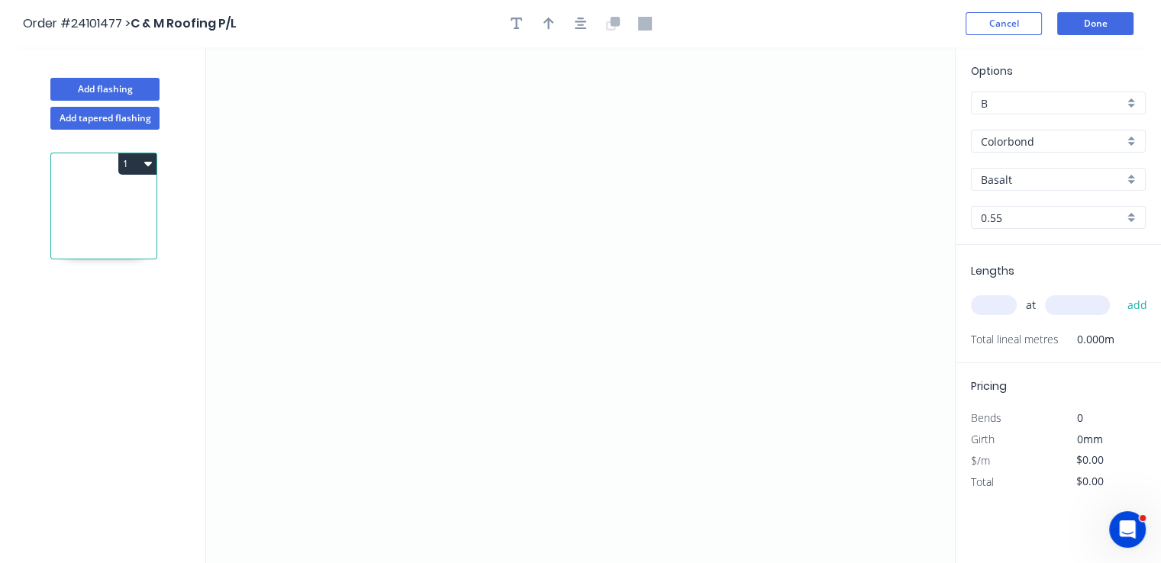
click at [1016, 181] on input "Basalt" at bounding box center [1051, 180] width 143 height 16
click at [1030, 237] on div "Dover White" at bounding box center [1057, 235] width 173 height 27
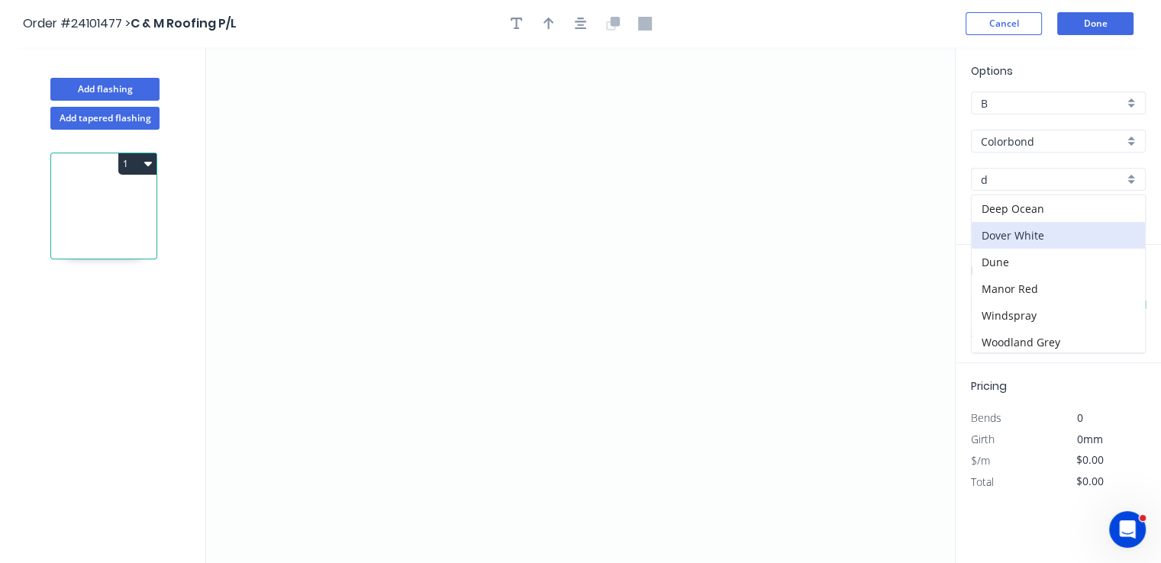
type input "Dover White"
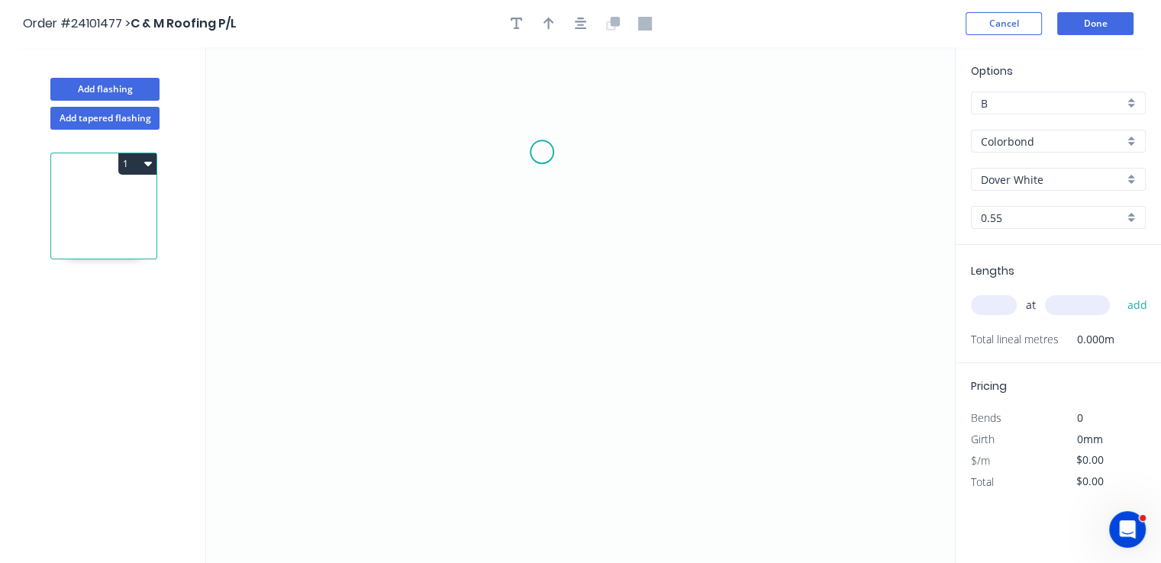
click at [542, 152] on icon "0" at bounding box center [580, 305] width 748 height 516
click at [534, 436] on icon "0" at bounding box center [580, 305] width 748 height 516
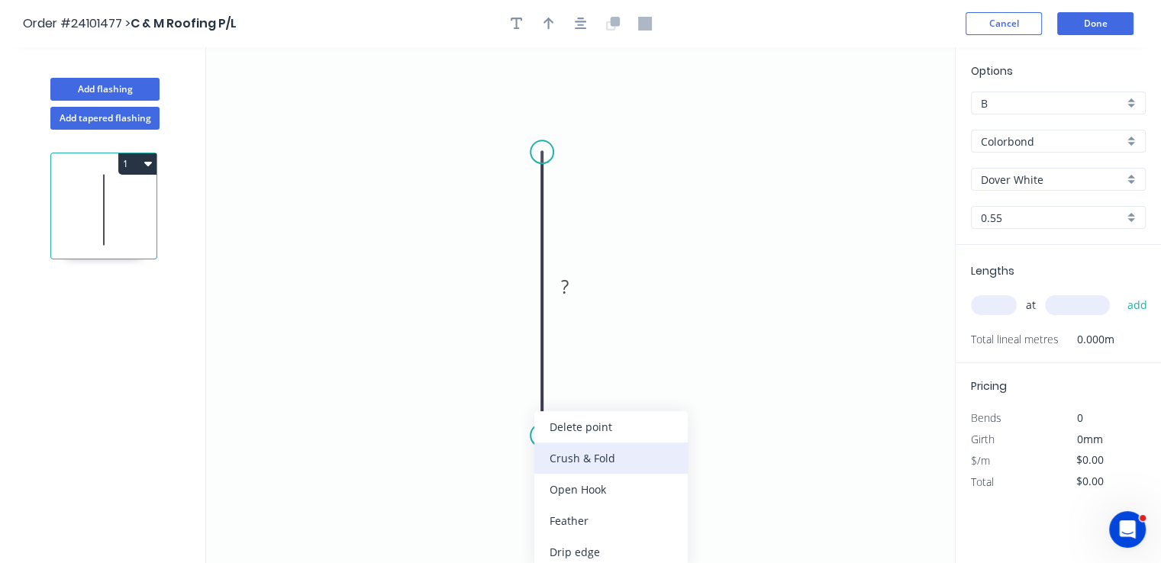
click at [581, 458] on div "Crush & Fold" at bounding box center [610, 458] width 153 height 31
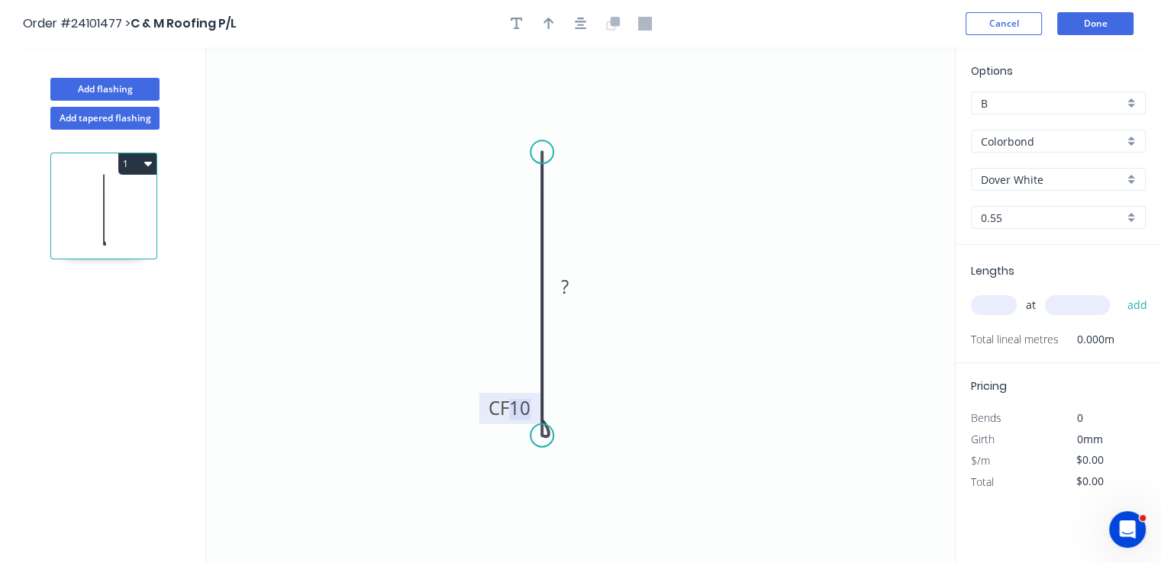
click at [530, 413] on tspan "10" at bounding box center [519, 407] width 21 height 25
click at [578, 293] on rect at bounding box center [564, 287] width 31 height 21
click at [1013, 300] on input "text" at bounding box center [994, 305] width 46 height 20
type input "$9.23"
type input "1"
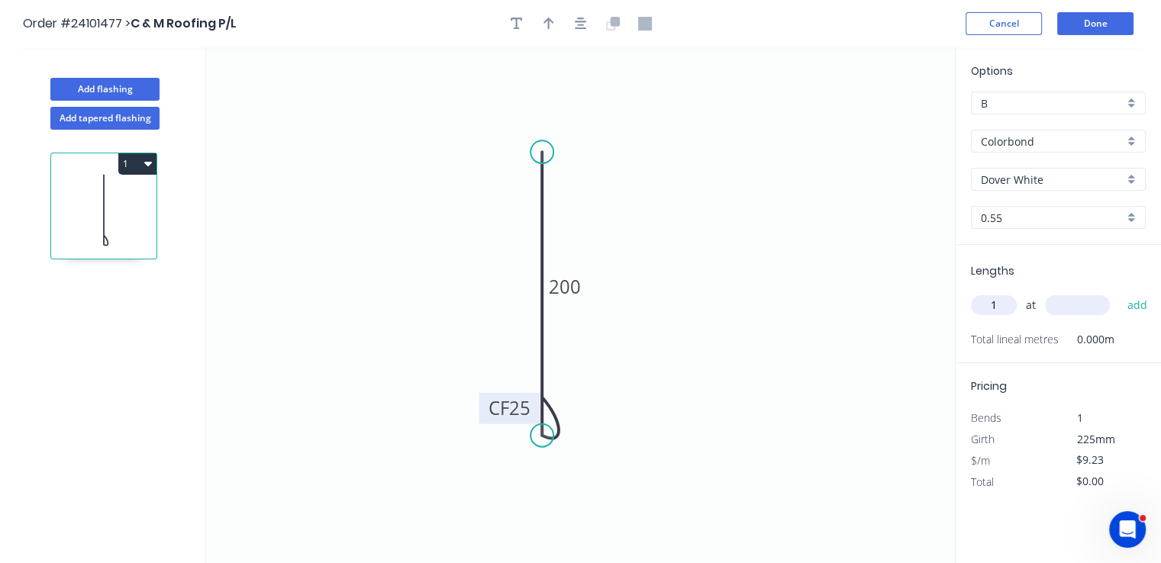
click at [1065, 304] on input "text" at bounding box center [1077, 305] width 65 height 20
type input "1300"
click at [1119, 292] on button "add" at bounding box center [1137, 305] width 36 height 26
type input "$12.00"
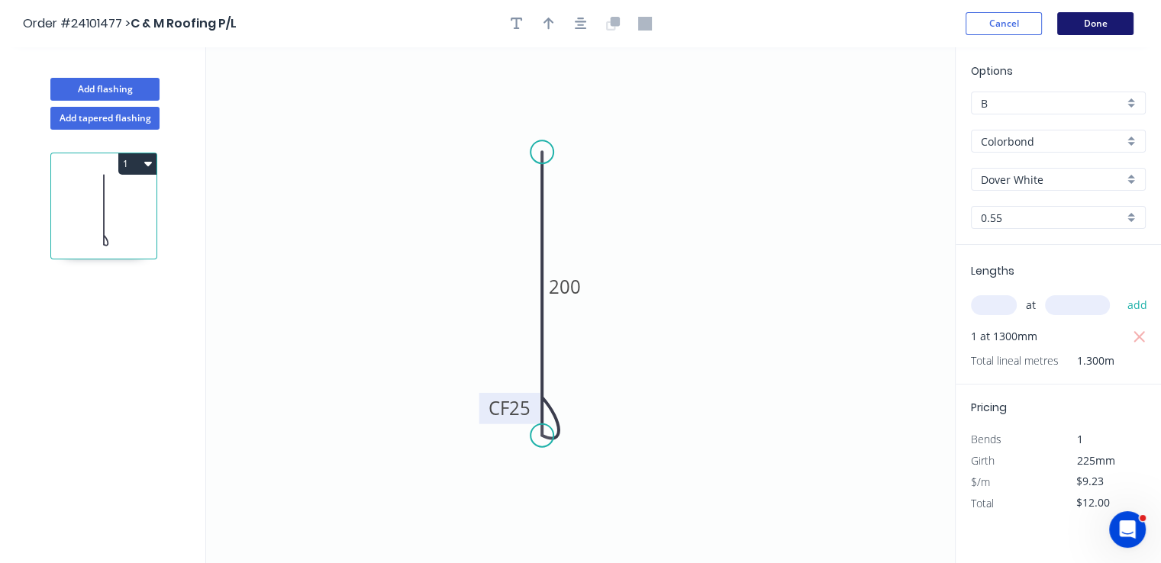
click at [1085, 21] on button "Done" at bounding box center [1095, 23] width 76 height 23
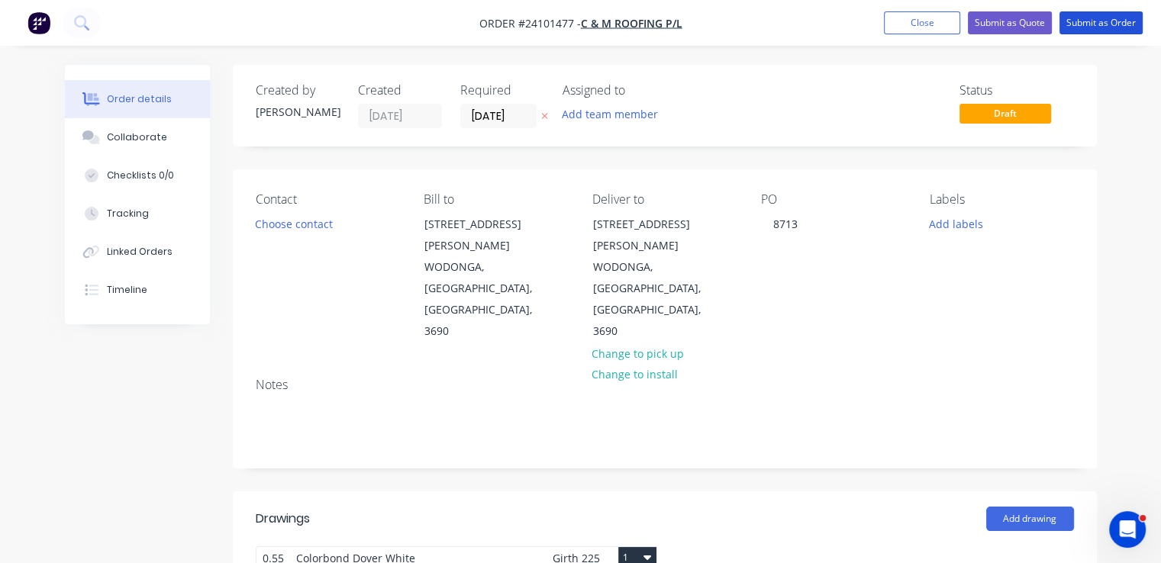
click at [1085, 21] on button "Submit as Order" at bounding box center [1100, 22] width 83 height 23
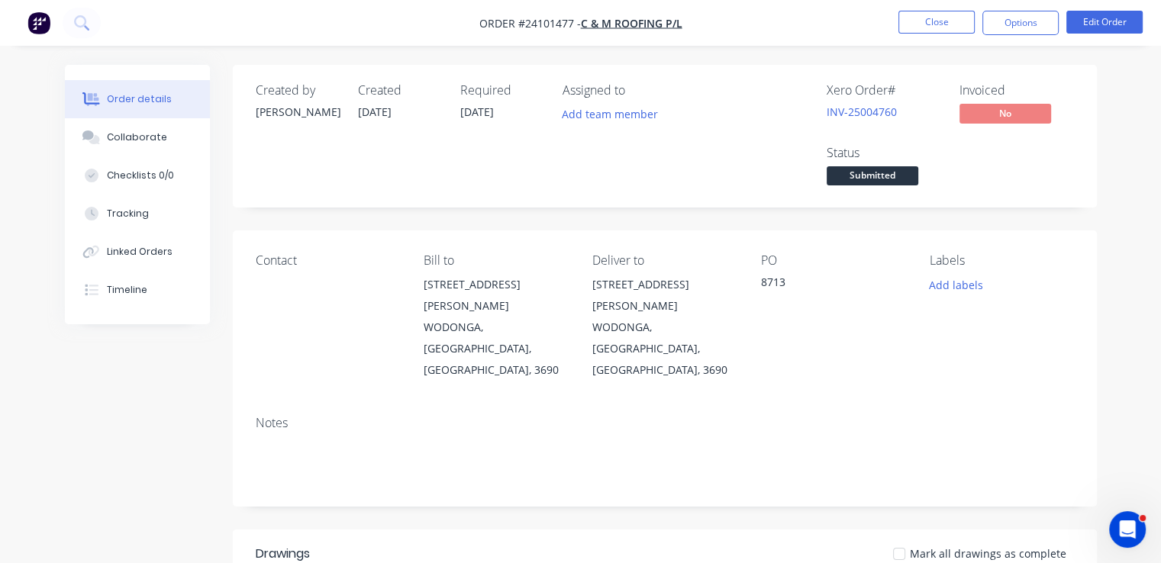
click at [44, 20] on img "button" at bounding box center [38, 22] width 23 height 23
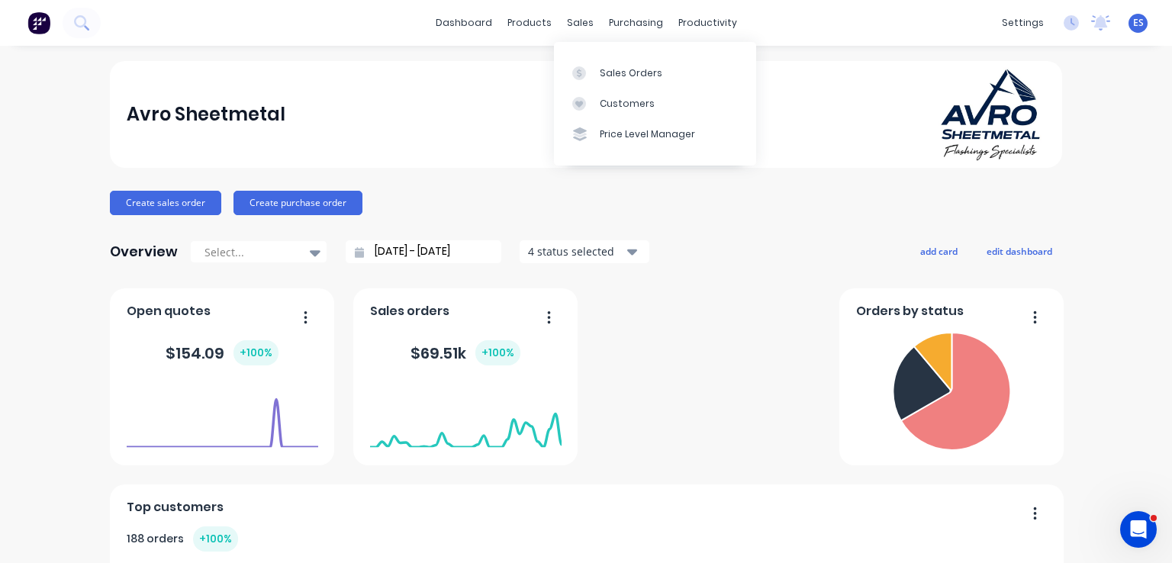
click at [565, 34] on div "dashboard products sales purchasing productivity dashboard products Product Cat…" at bounding box center [586, 23] width 1172 height 46
click at [605, 63] on link "Sales Orders" at bounding box center [655, 72] width 202 height 31
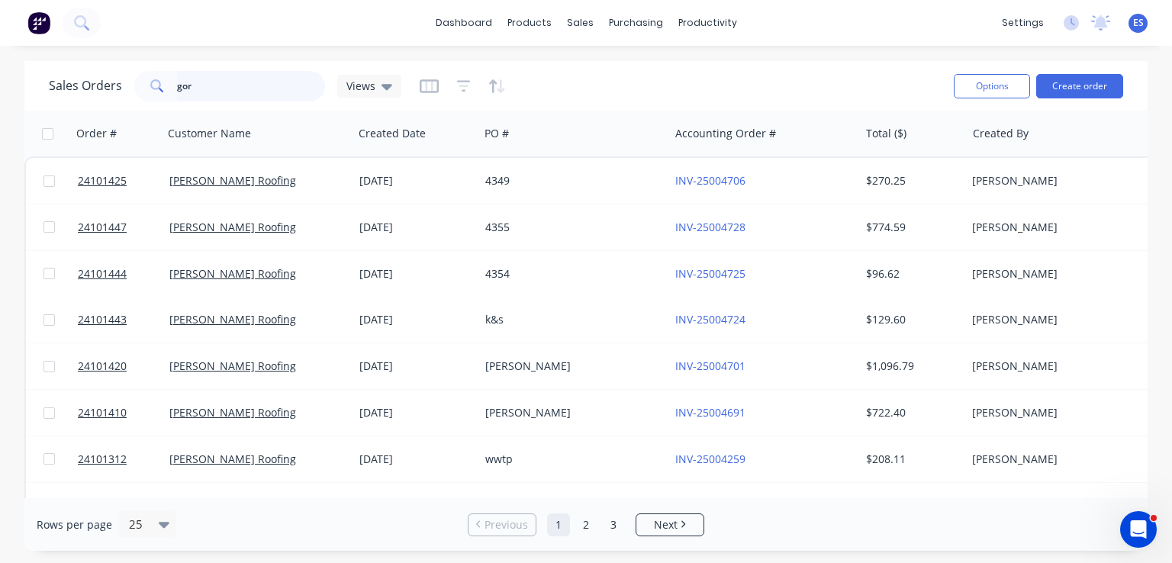
click at [290, 89] on input "gor" at bounding box center [251, 86] width 149 height 31
drag, startPoint x: 276, startPoint y: 89, endPoint x: 122, endPoint y: 89, distance: 154.1
click at [122, 89] on div "Sales Orders gor Views" at bounding box center [225, 86] width 353 height 31
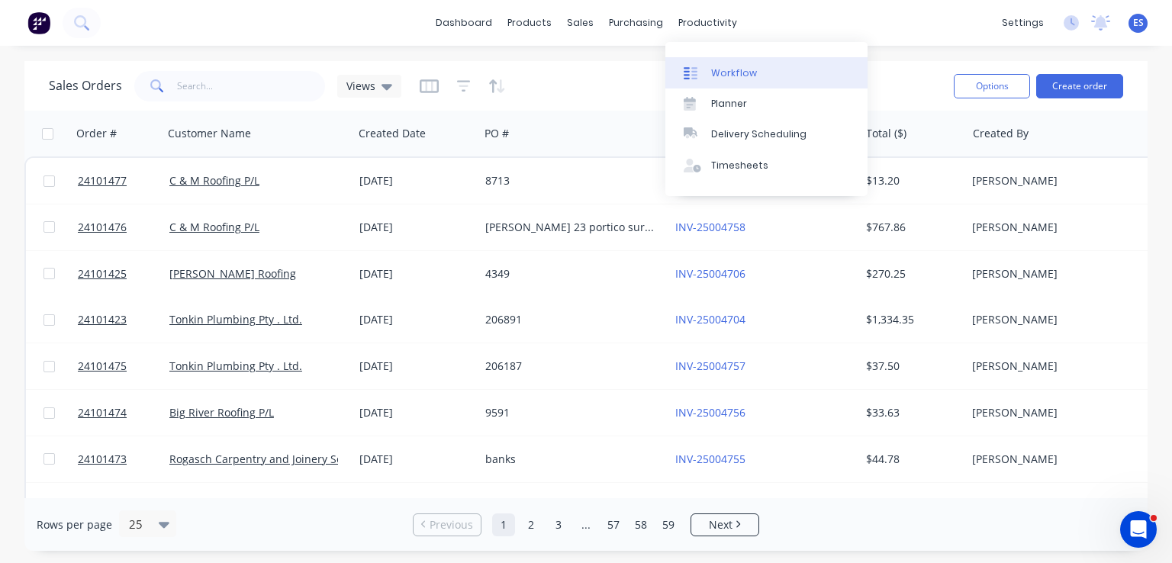
click at [724, 74] on div "Workflow" at bounding box center [734, 73] width 46 height 14
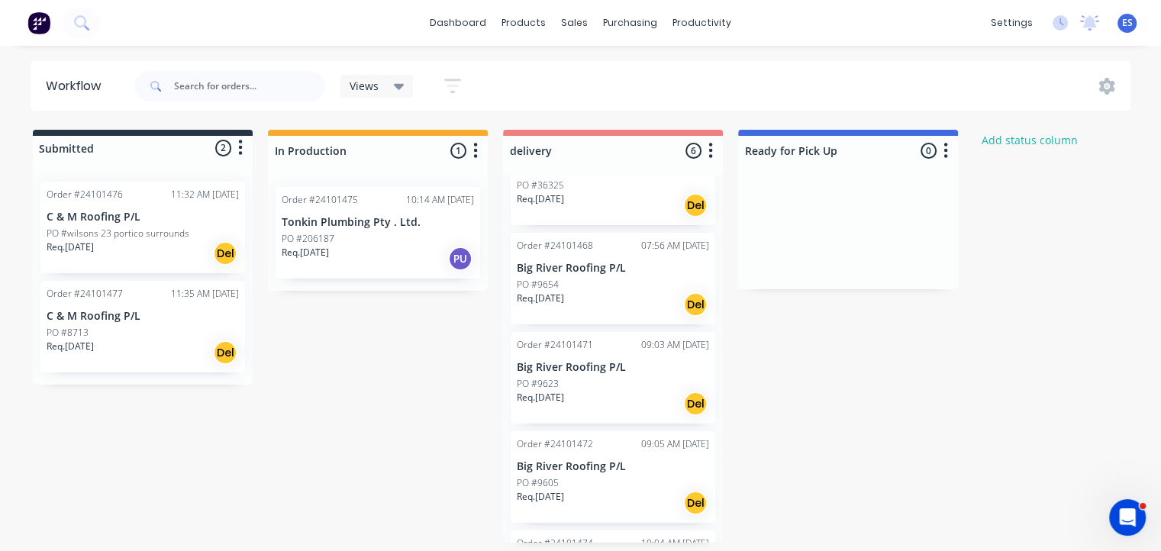
scroll to position [76, 0]
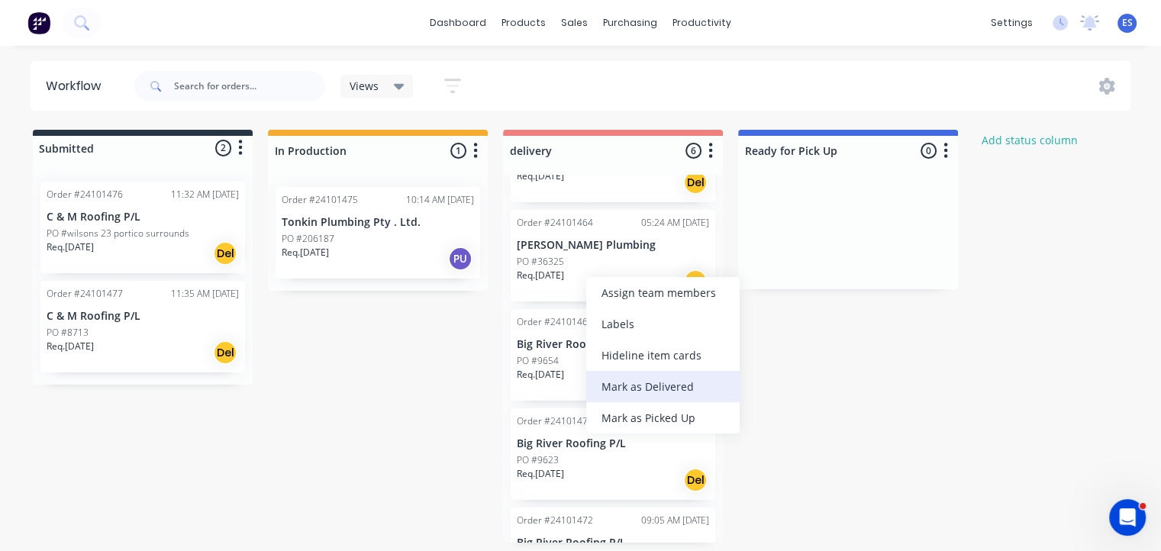
click at [652, 396] on div "Mark as Delivered" at bounding box center [662, 386] width 153 height 31
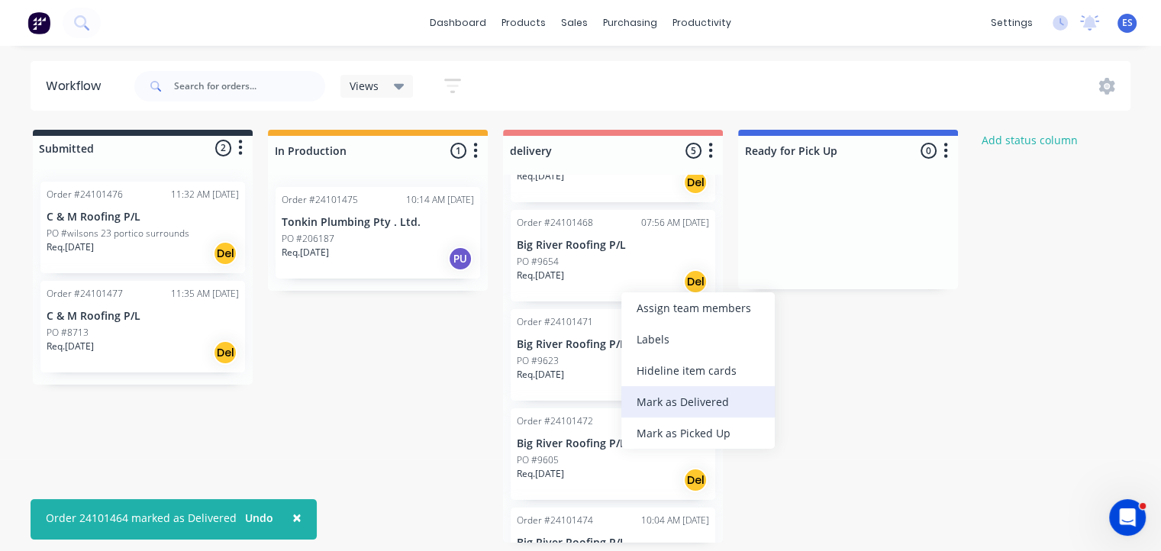
click at [665, 404] on div "Mark as Delivered" at bounding box center [697, 401] width 153 height 31
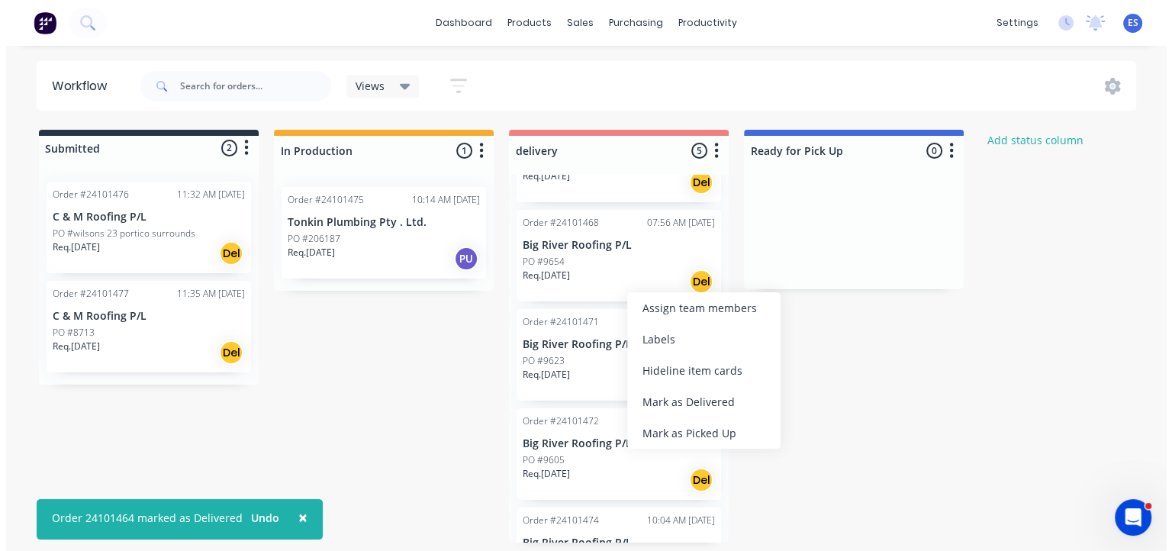
scroll to position [34, 0]
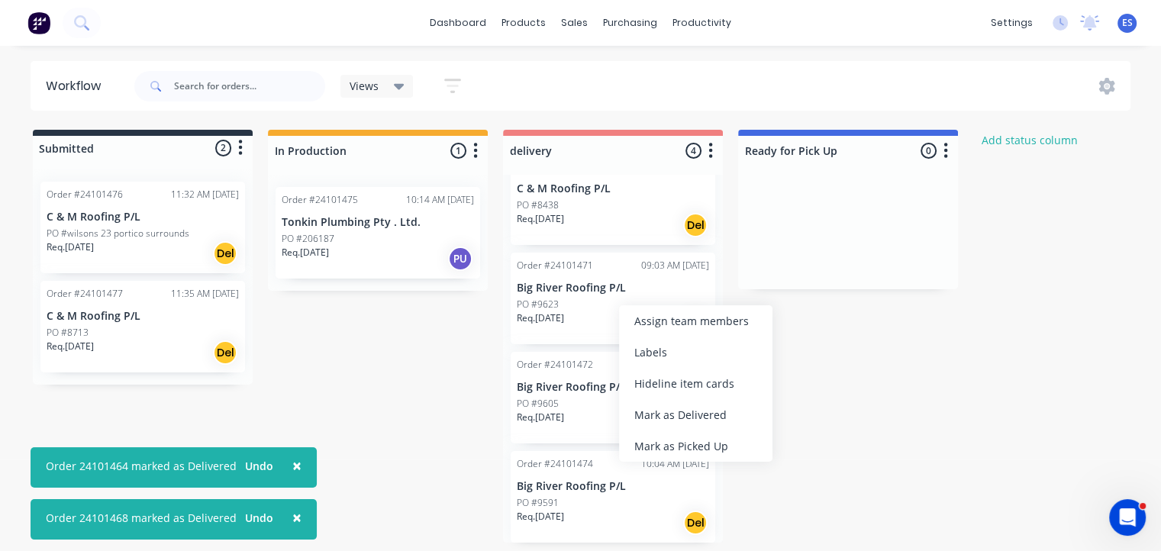
drag, startPoint x: 668, startPoint y: 415, endPoint x: 640, endPoint y: 369, distance: 53.4
click at [667, 415] on div "Mark as Delivered" at bounding box center [695, 414] width 153 height 31
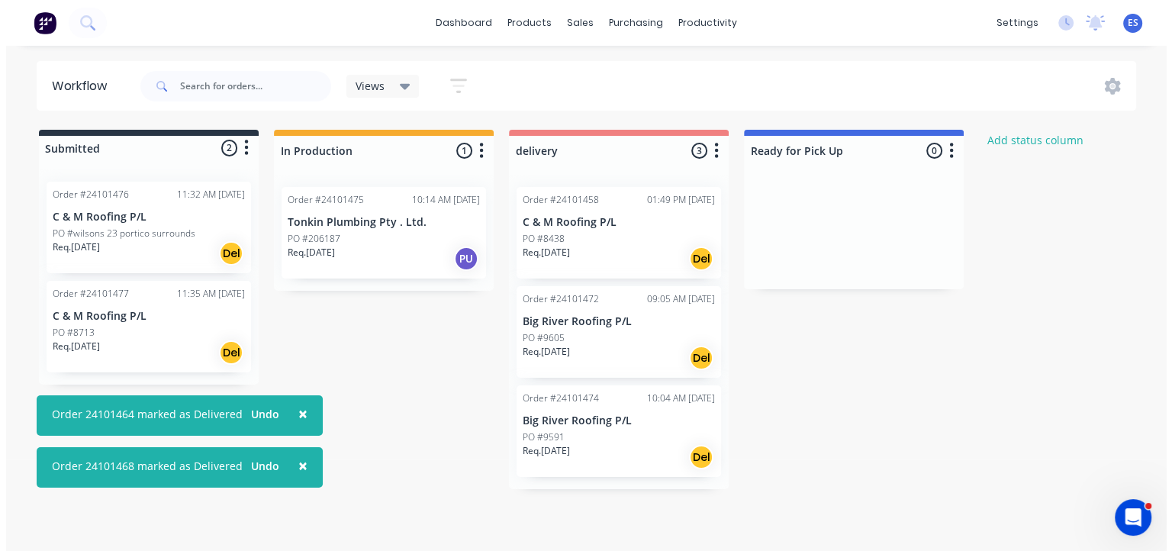
scroll to position [0, 0]
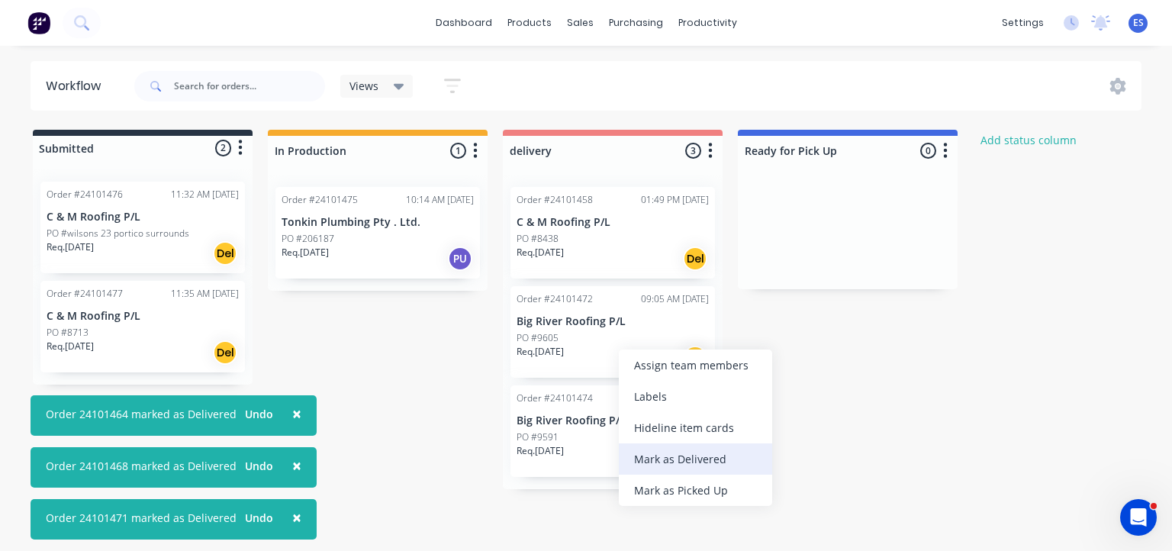
click at [653, 456] on div "Mark as Delivered" at bounding box center [695, 458] width 153 height 31
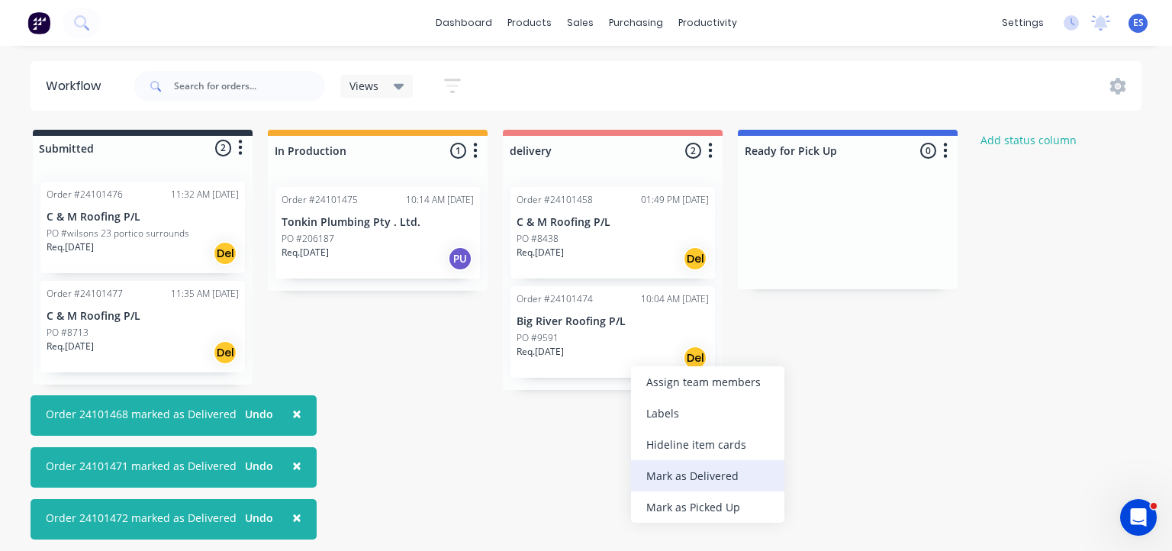
click at [673, 475] on div "Mark as Delivered" at bounding box center [707, 475] width 153 height 31
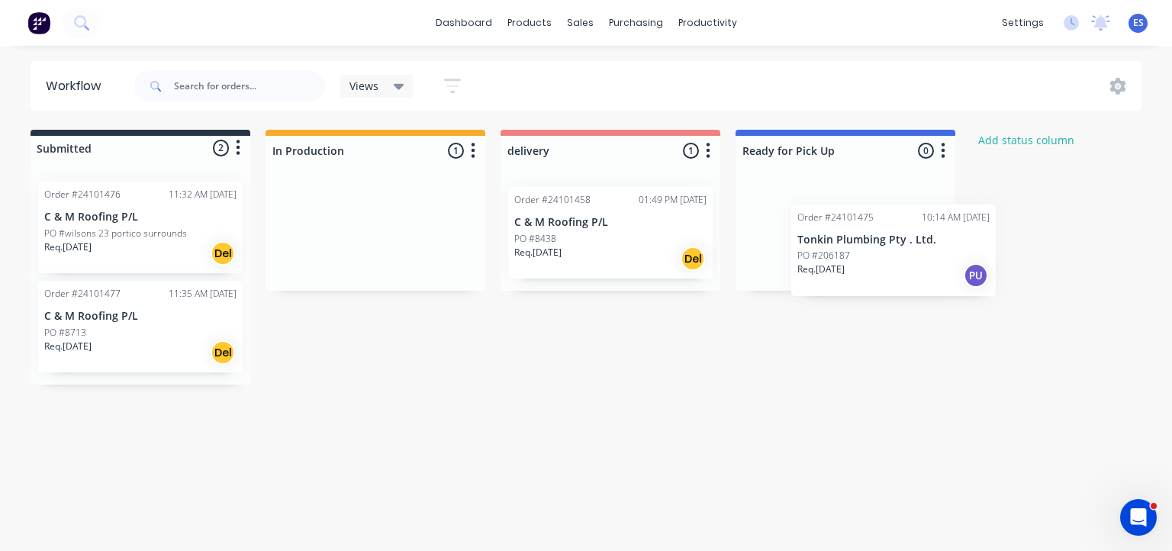
scroll to position [0, 8]
drag, startPoint x: 318, startPoint y: 248, endPoint x: 841, endPoint y: 243, distance: 522.7
click at [841, 243] on div "Submitted 2 Status colour #273444 hex #273444 Save Cancel Summaries Total order…" at bounding box center [700, 257] width 1438 height 255
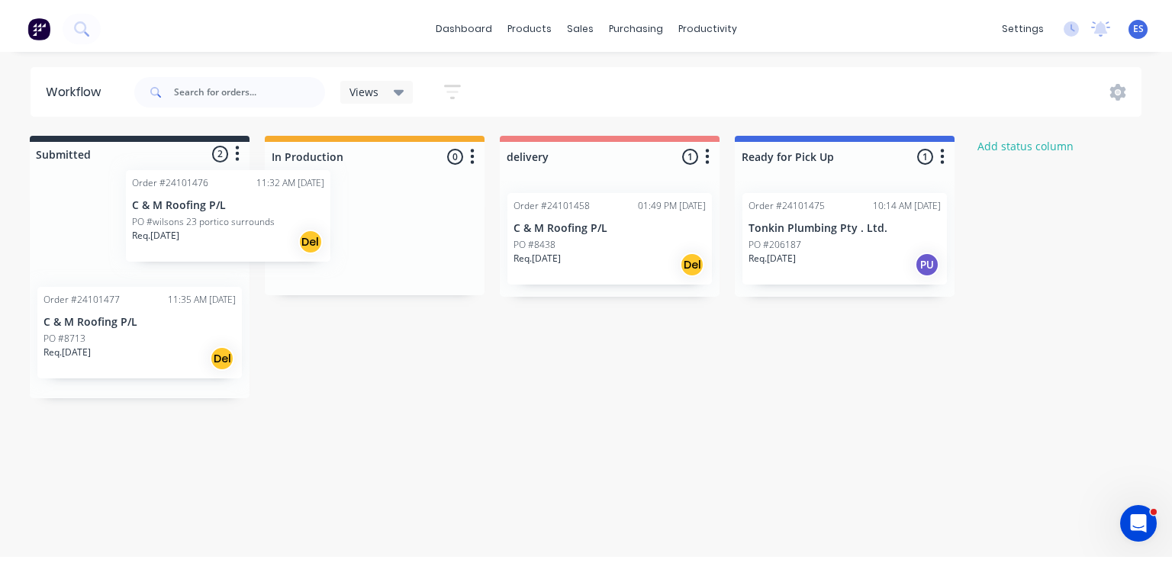
scroll to position [0, 0]
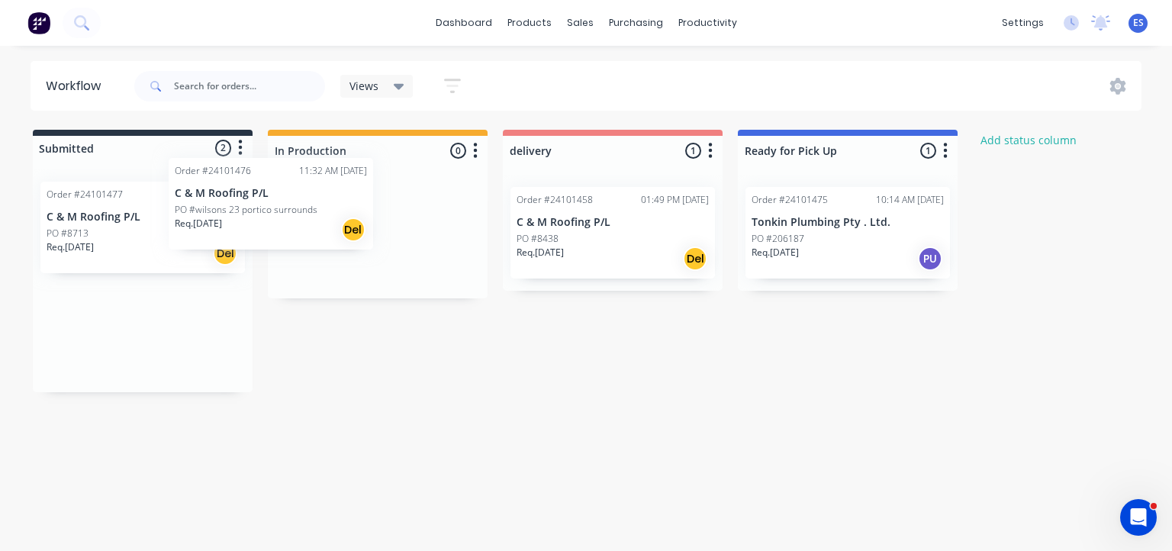
drag, startPoint x: 153, startPoint y: 249, endPoint x: 343, endPoint y: 221, distance: 192.1
click at [343, 221] on div "Submitted 2 Status colour #273444 hex #273444 Save Cancel Summaries Total order…" at bounding box center [708, 261] width 1438 height 262
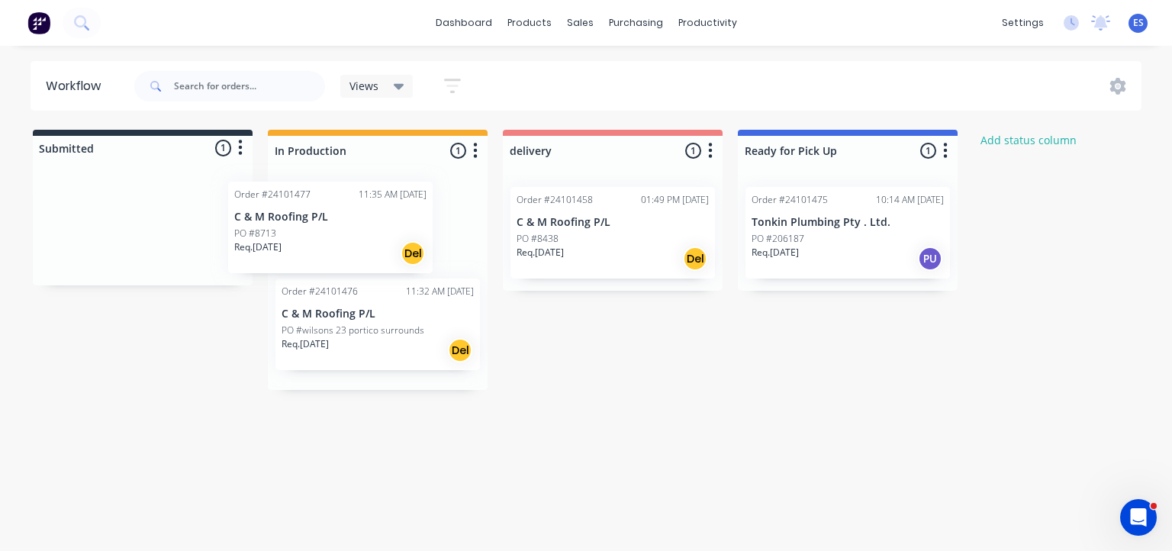
drag, startPoint x: 169, startPoint y: 248, endPoint x: 362, endPoint y: 248, distance: 193.0
click at [362, 248] on div "Submitted 1 Status colour #273444 hex #273444 Save Cancel Summaries Total order…" at bounding box center [708, 260] width 1438 height 260
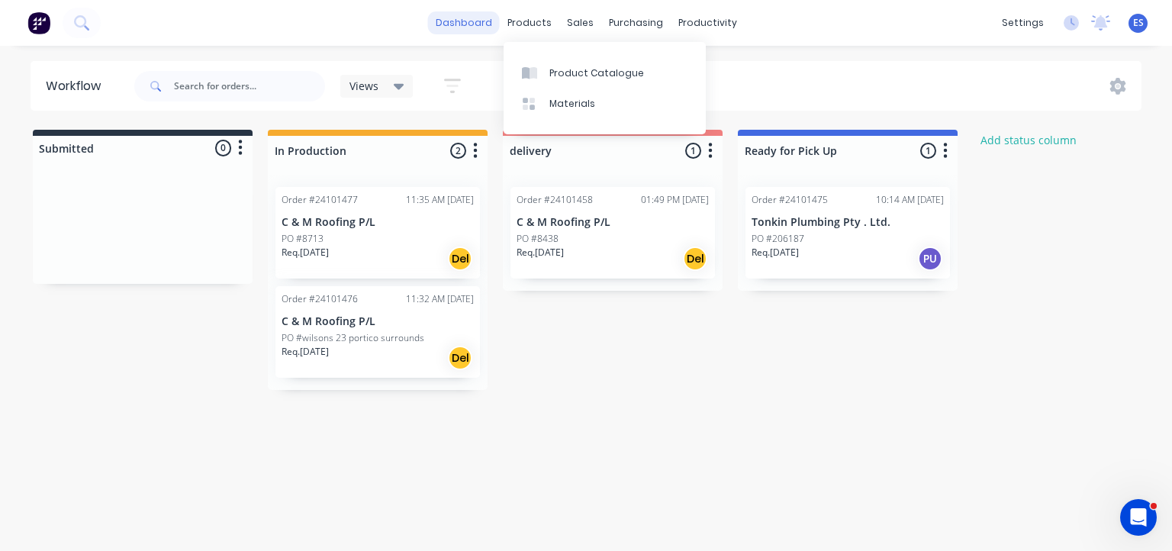
click at [494, 24] on link "dashboard" at bounding box center [464, 22] width 72 height 23
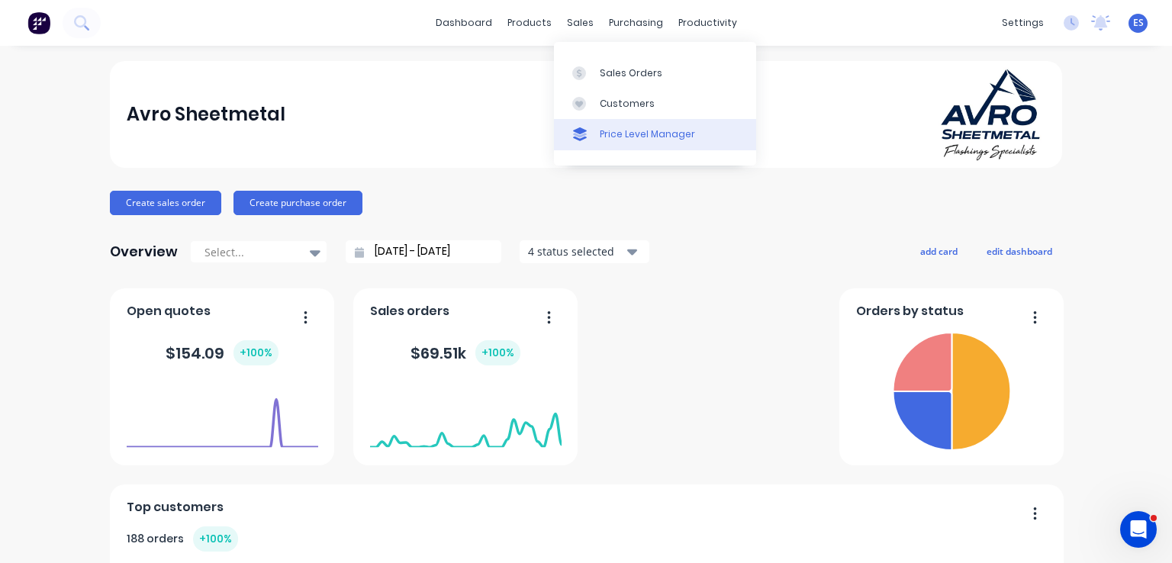
click at [629, 141] on div "Price Level Manager" at bounding box center [647, 134] width 95 height 14
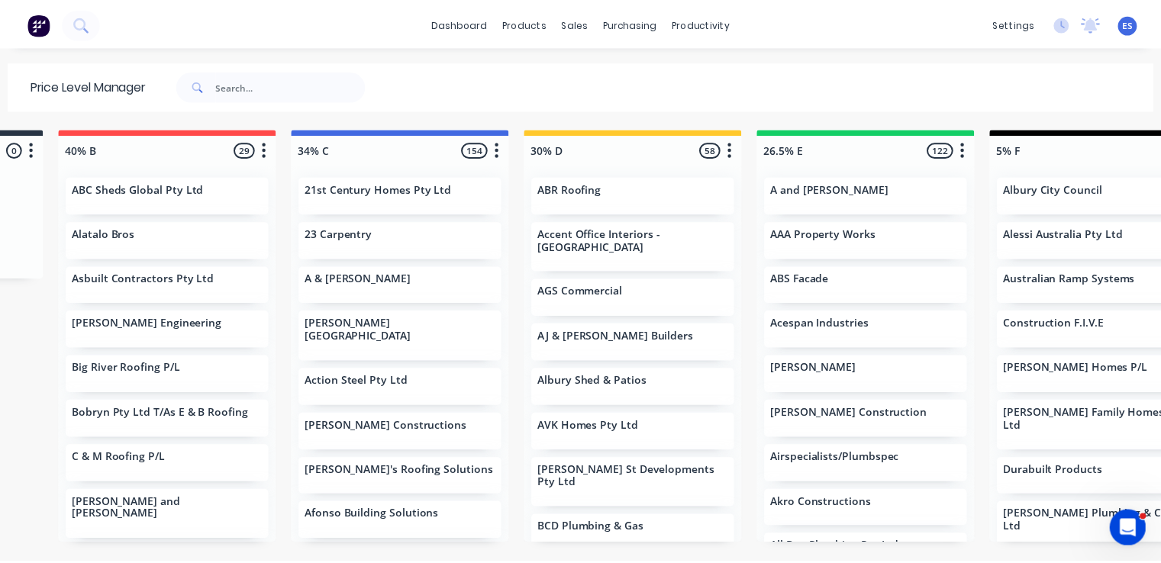
scroll to position [0, 394]
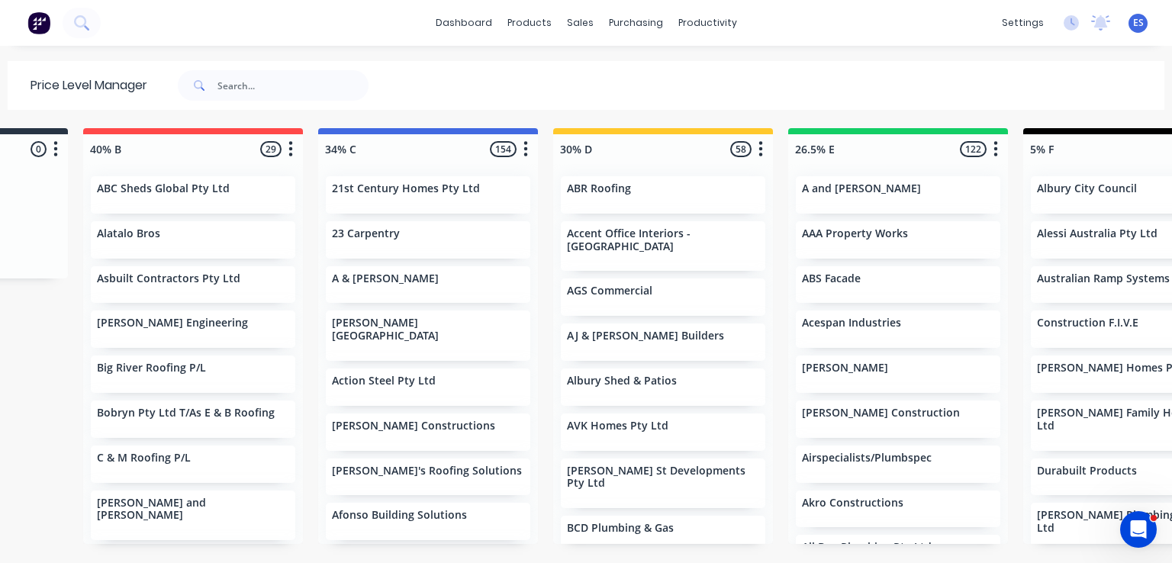
click at [43, 24] on img at bounding box center [38, 22] width 23 height 23
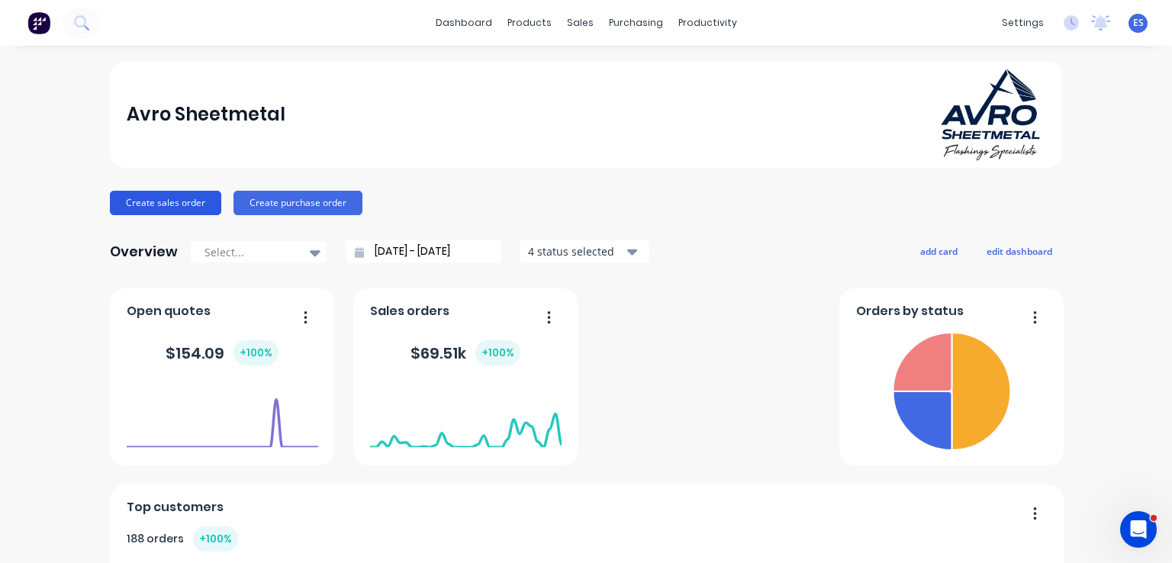
click at [175, 201] on button "Create sales order" at bounding box center [165, 203] width 111 height 24
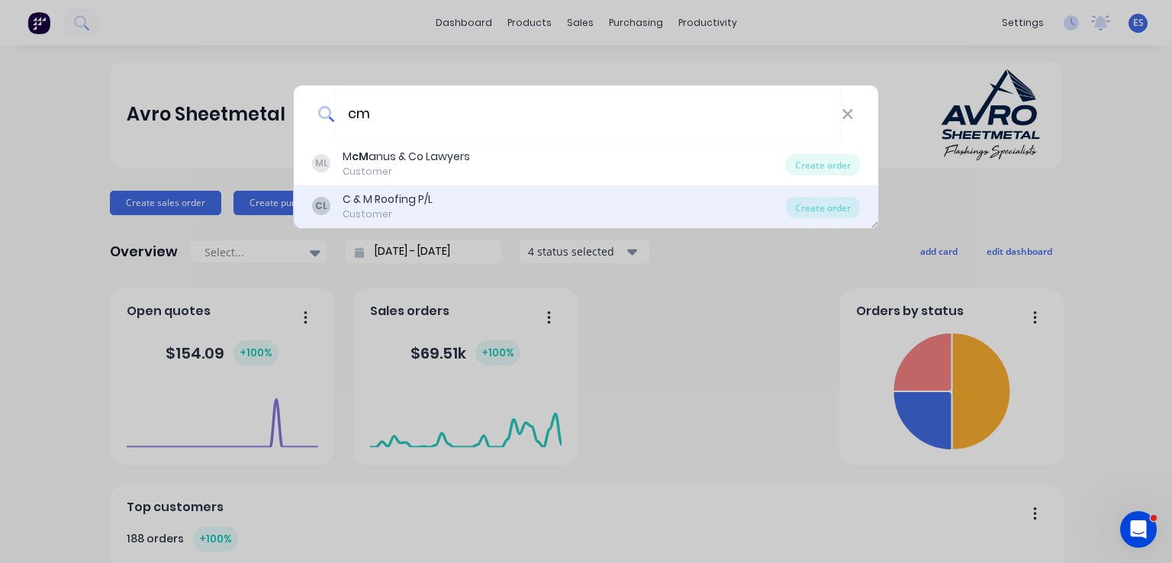
type input "cm"
click at [405, 205] on div "C & M Roofing P/L" at bounding box center [388, 200] width 90 height 16
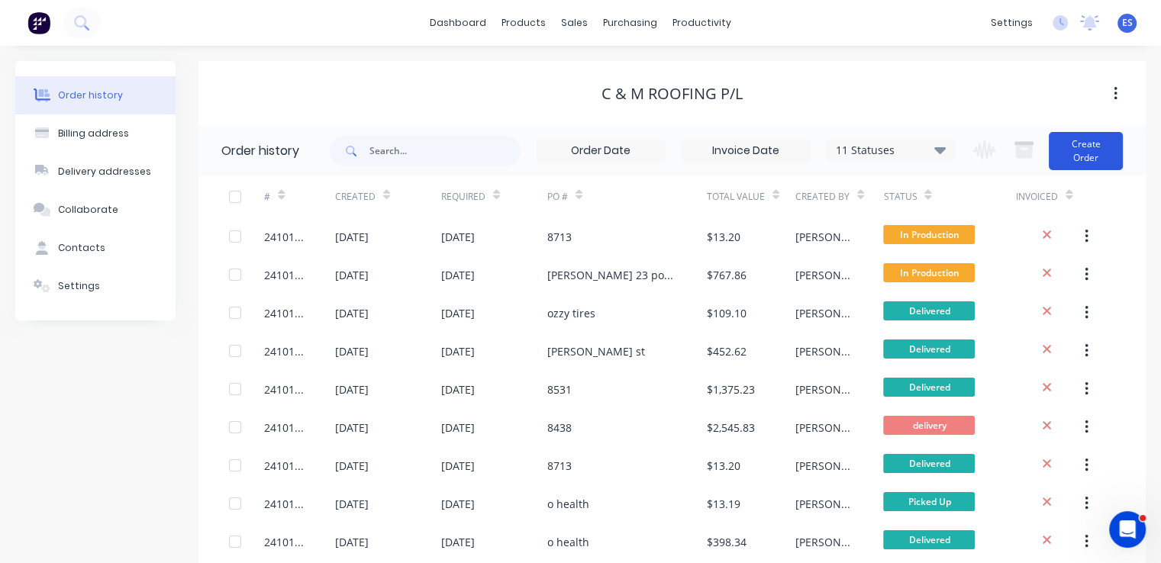
click at [1095, 154] on button "Create Order" at bounding box center [1085, 151] width 74 height 38
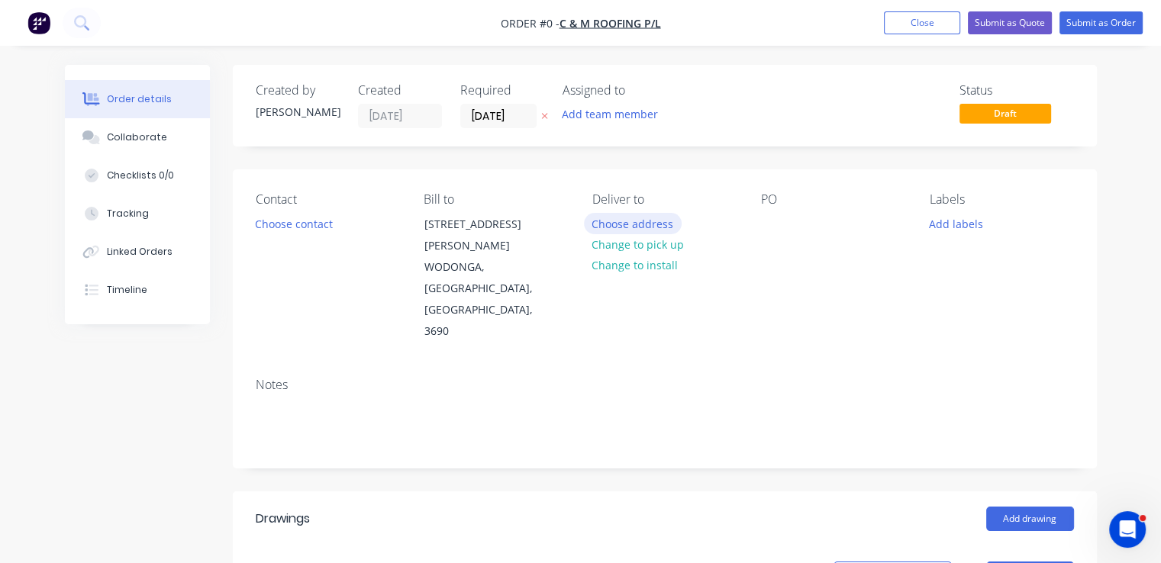
click at [626, 224] on button "Choose address" at bounding box center [633, 223] width 98 height 21
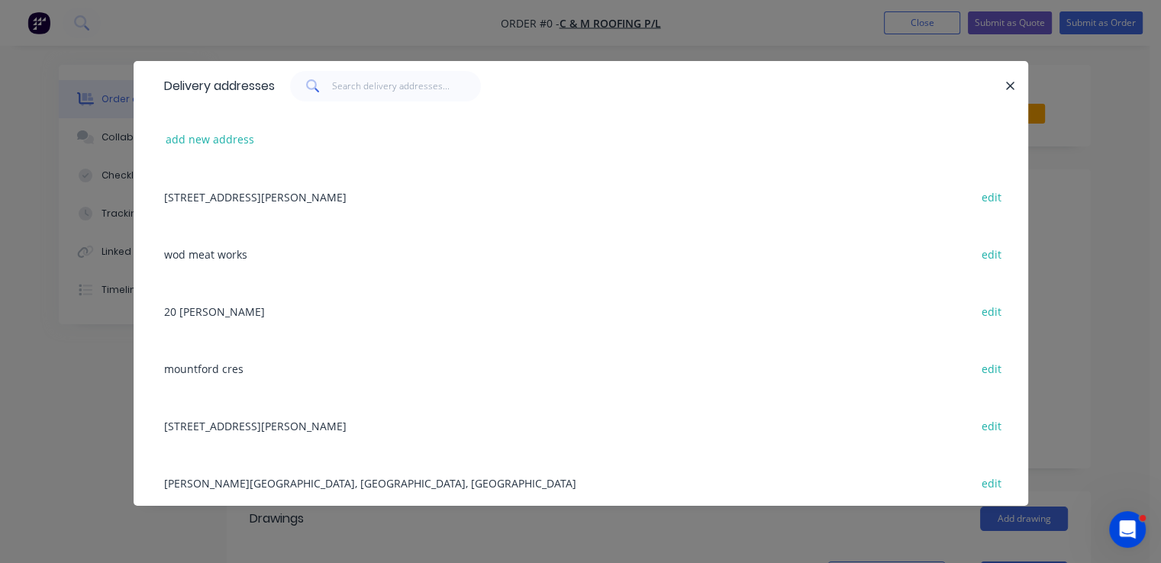
click at [245, 196] on div "6 Hempel St, WODONGA, Victoria, Australia, 3690 edit" at bounding box center [580, 196] width 848 height 57
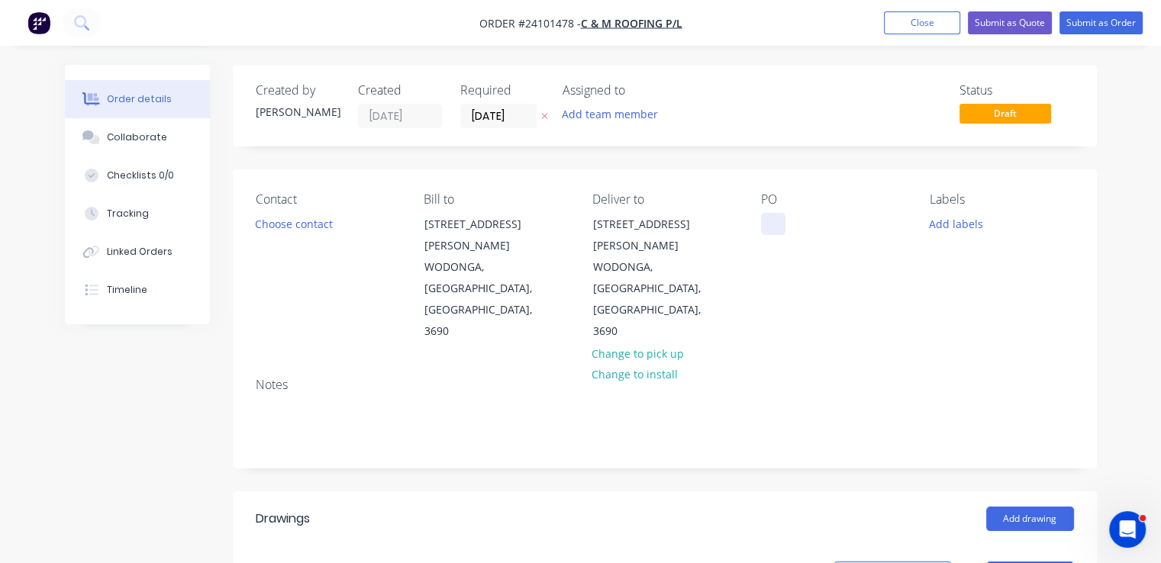
click at [781, 233] on div at bounding box center [773, 224] width 24 height 22
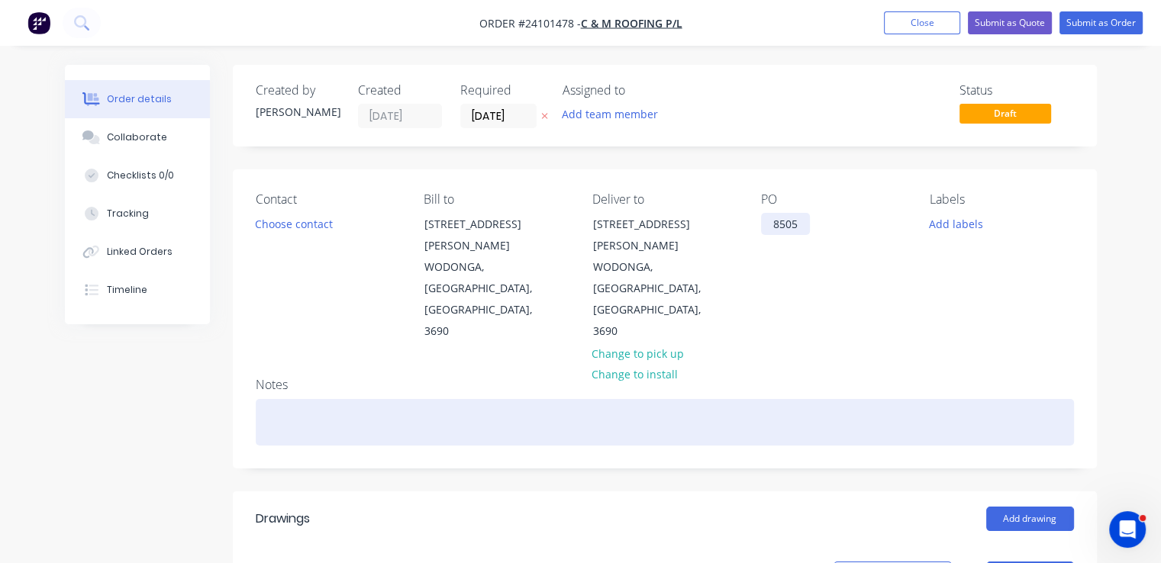
scroll to position [229, 0]
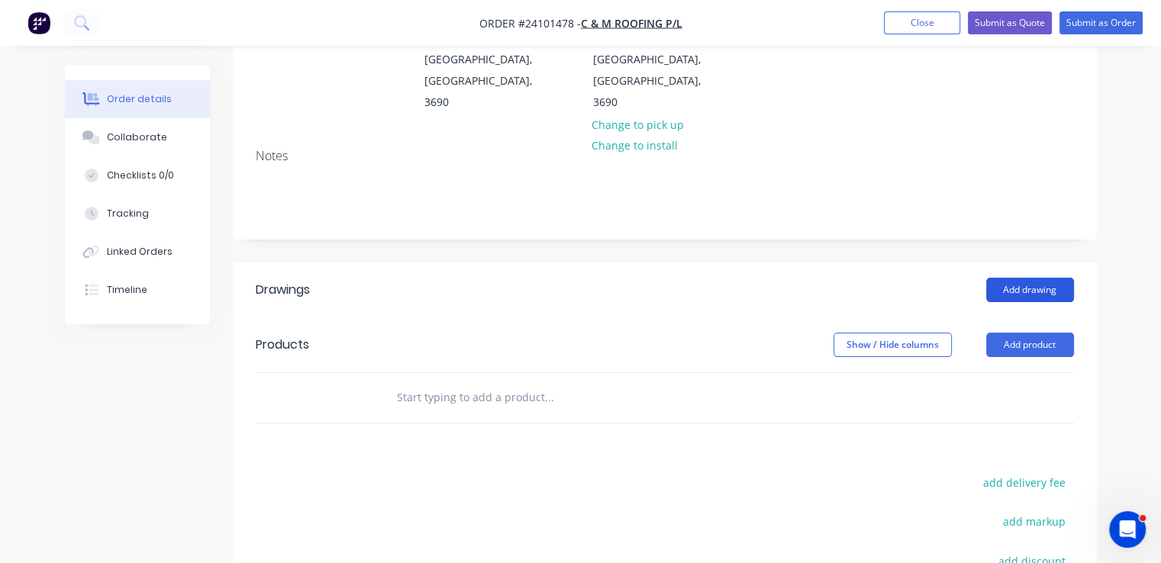
click at [997, 278] on button "Add drawing" at bounding box center [1030, 290] width 88 height 24
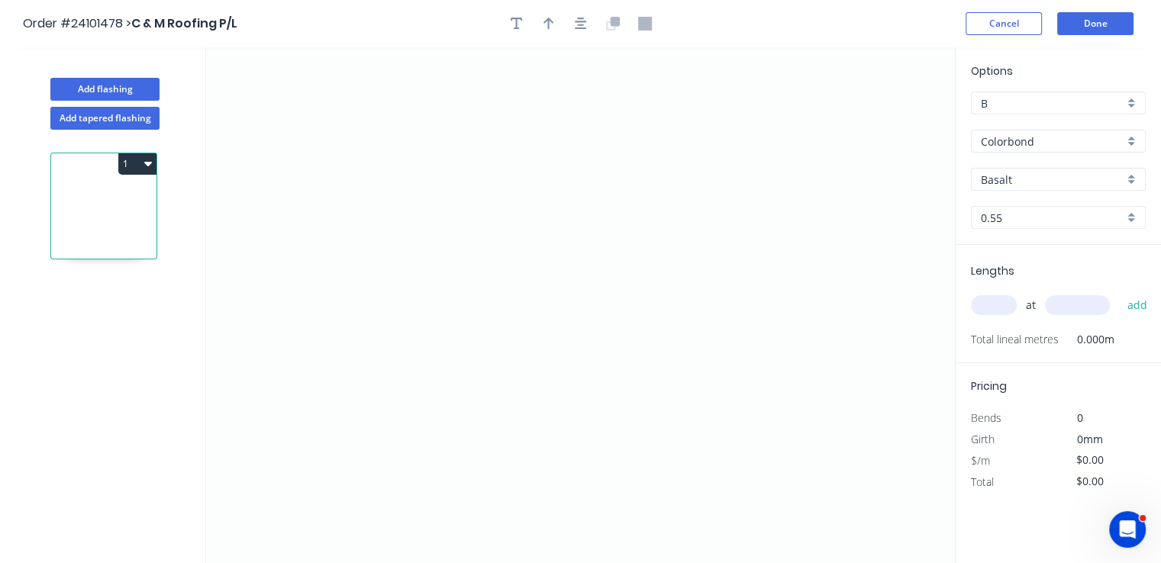
click at [1013, 172] on input "Basalt" at bounding box center [1051, 180] width 143 height 16
click at [1019, 206] on div "Monument" at bounding box center [1057, 208] width 173 height 27
type input "Monument"
click at [465, 156] on icon "0" at bounding box center [580, 305] width 748 height 516
click at [468, 274] on icon "0" at bounding box center [580, 305] width 748 height 516
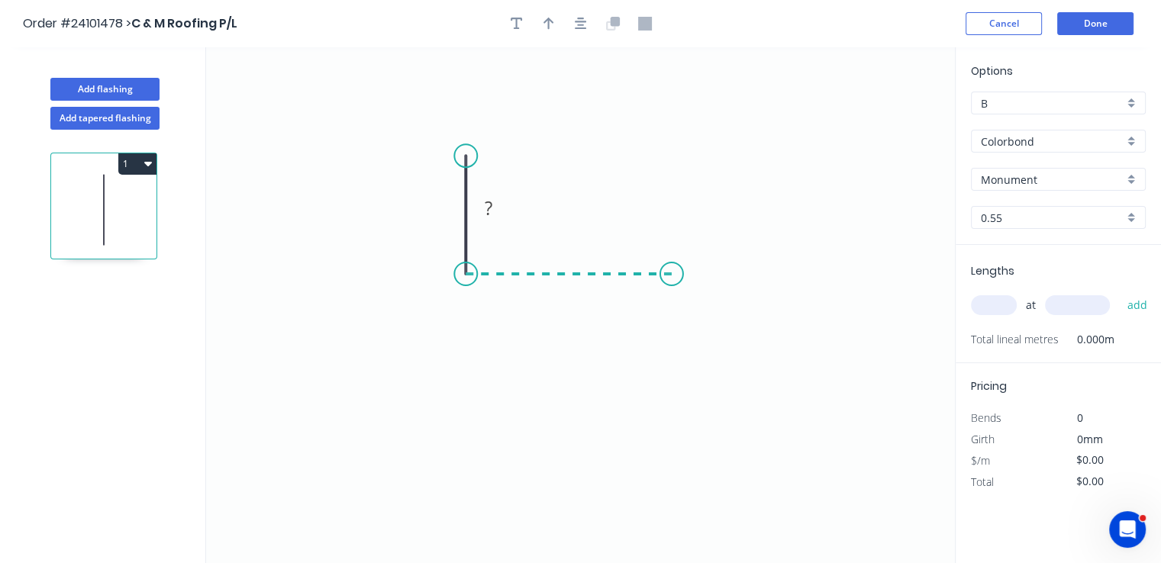
click at [674, 270] on icon "0 ?" at bounding box center [580, 305] width 748 height 516
click at [705, 305] on icon "0 ? ?" at bounding box center [580, 305] width 748 height 516
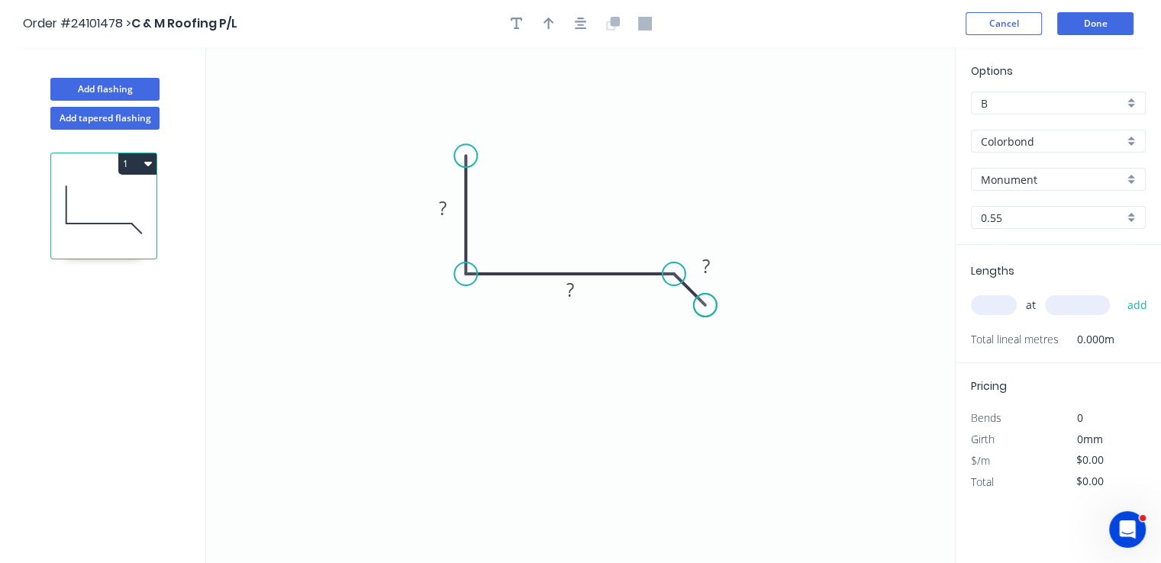
click at [705, 305] on circle at bounding box center [705, 305] width 23 height 23
click at [711, 262] on rect at bounding box center [706, 266] width 31 height 21
click at [584, 291] on rect at bounding box center [570, 290] width 31 height 21
click at [439, 219] on tspan "?" at bounding box center [443, 207] width 8 height 25
click at [992, 306] on input "text" at bounding box center [994, 305] width 46 height 20
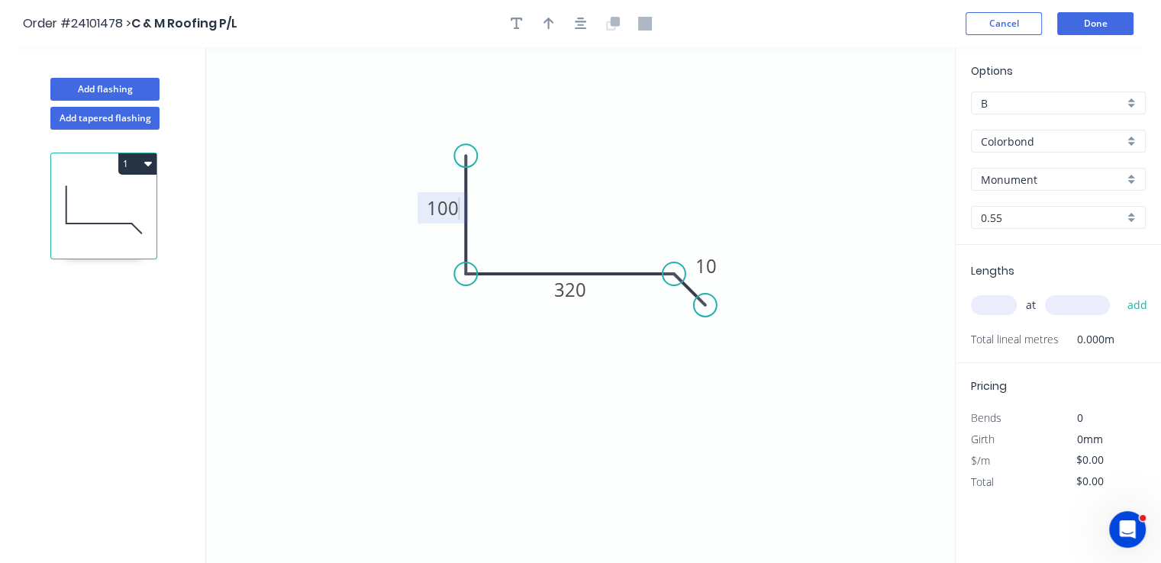
type input "$15.77"
type input "1"
click at [1077, 298] on input "text" at bounding box center [1077, 305] width 65 height 20
type input "1000"
click at [1119, 292] on button "add" at bounding box center [1137, 305] width 36 height 26
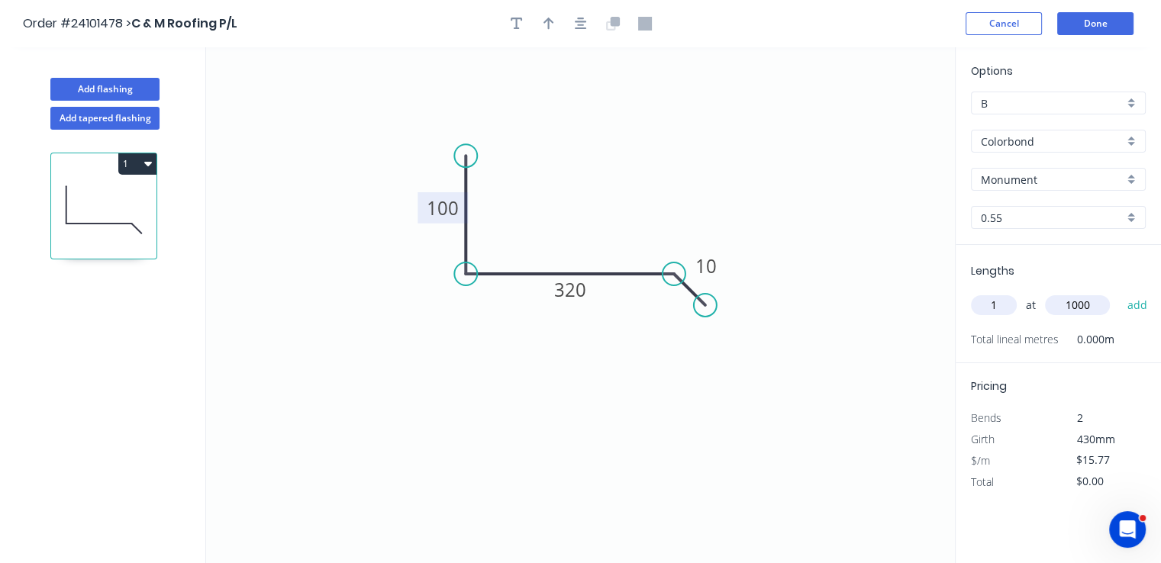
type input "$15.77"
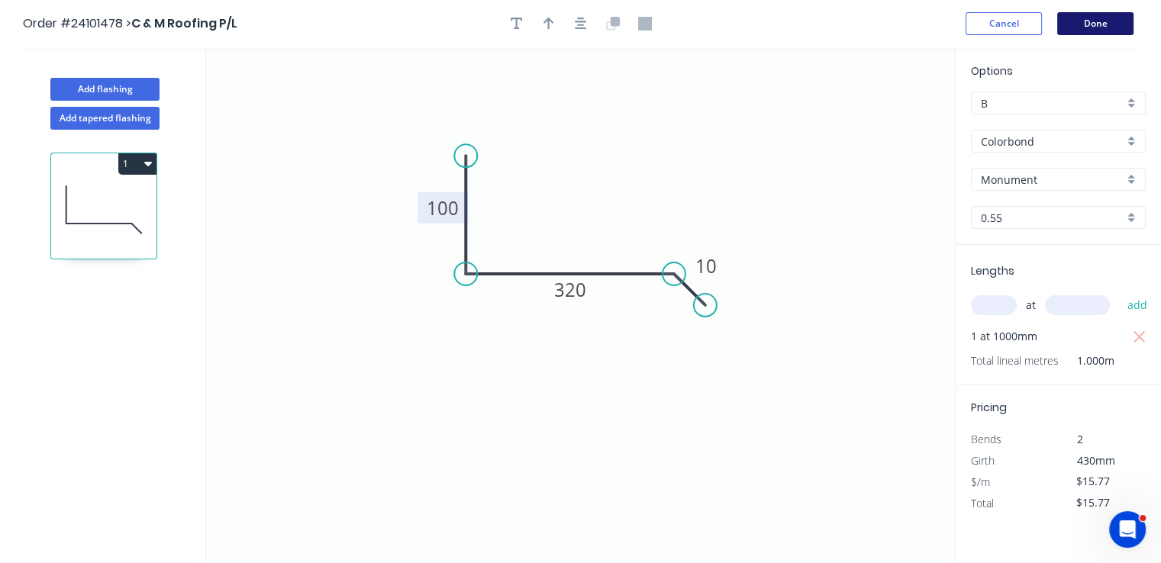
click at [1122, 31] on button "Done" at bounding box center [1095, 23] width 76 height 23
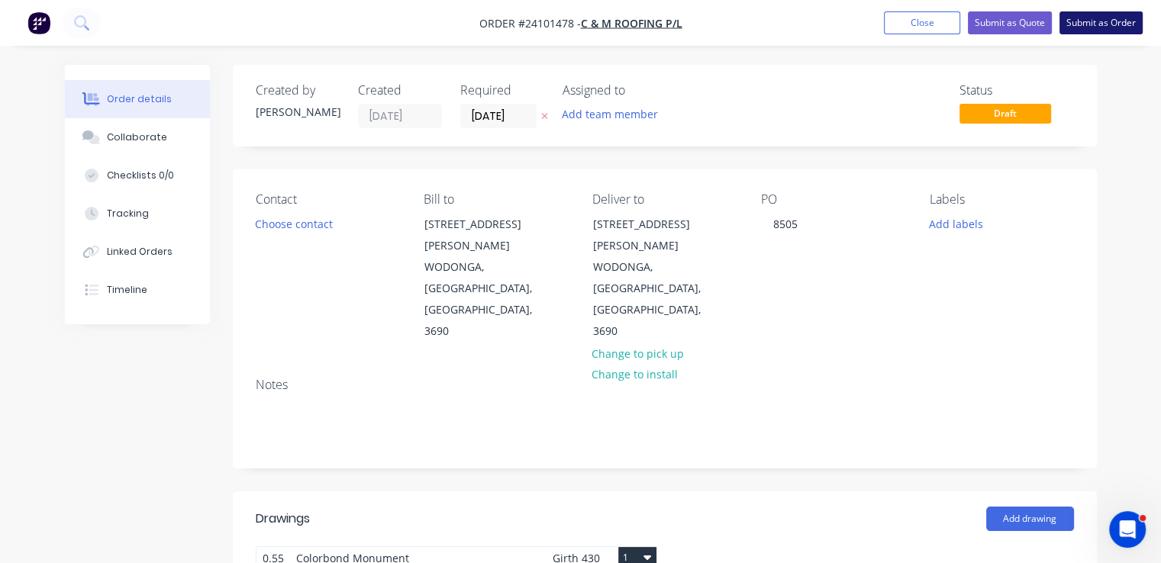
click at [1097, 22] on button "Submit as Order" at bounding box center [1100, 22] width 83 height 23
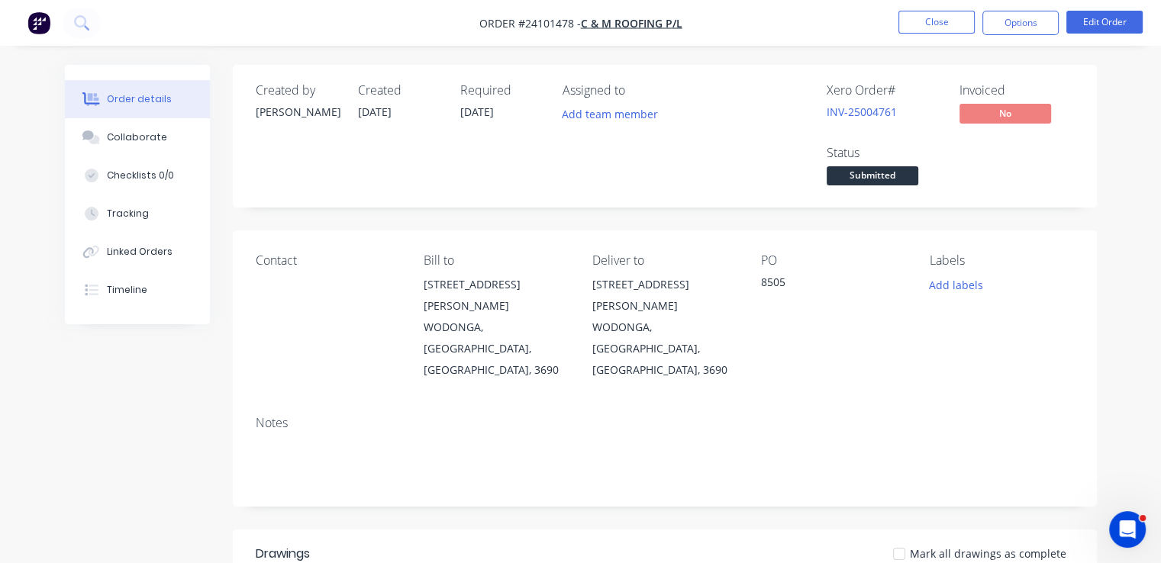
click at [44, 29] on img "button" at bounding box center [38, 22] width 23 height 23
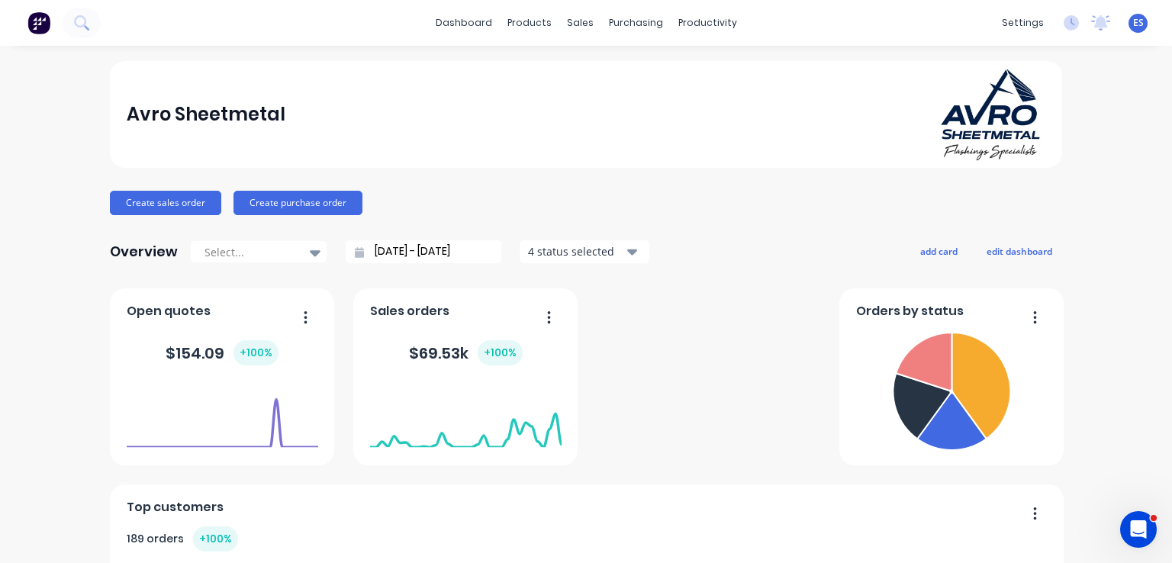
drag, startPoint x: 155, startPoint y: 212, endPoint x: 352, endPoint y: 154, distance: 205.2
click at [155, 212] on button "Create sales order" at bounding box center [165, 203] width 111 height 24
click at [143, 201] on button "Create sales order" at bounding box center [165, 203] width 111 height 24
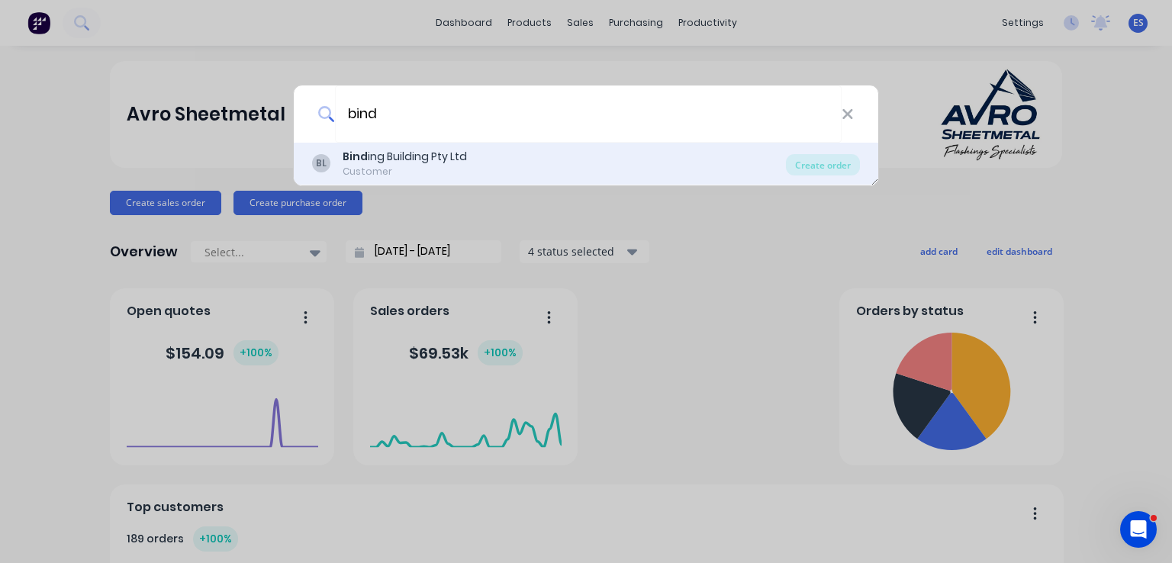
type input "bind"
click at [433, 168] on div "Customer" at bounding box center [405, 172] width 124 height 14
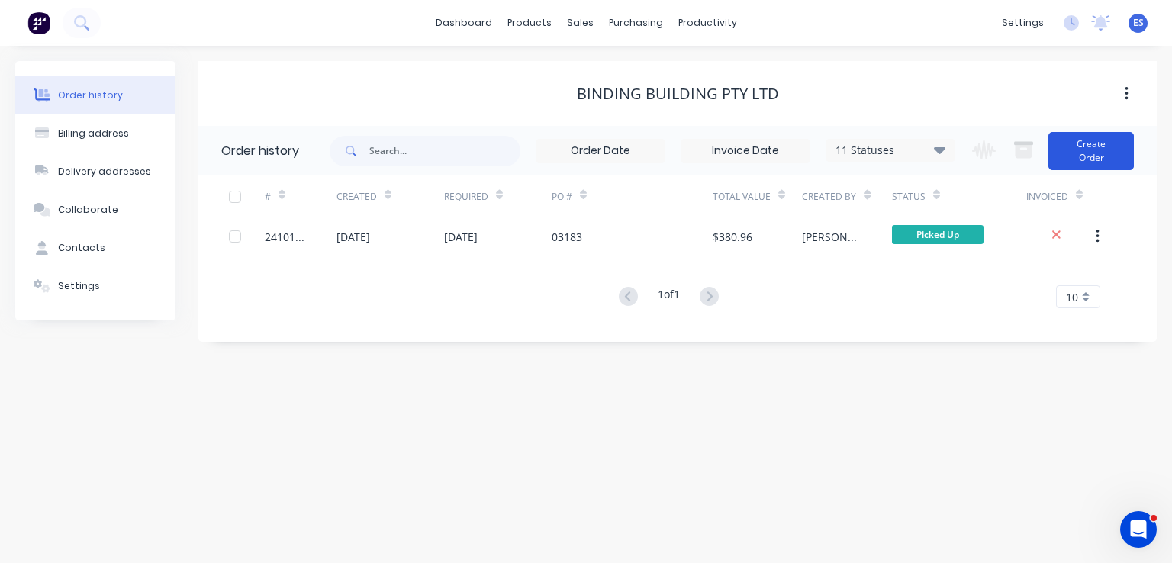
click at [1087, 163] on button "Create Order" at bounding box center [1090, 151] width 85 height 38
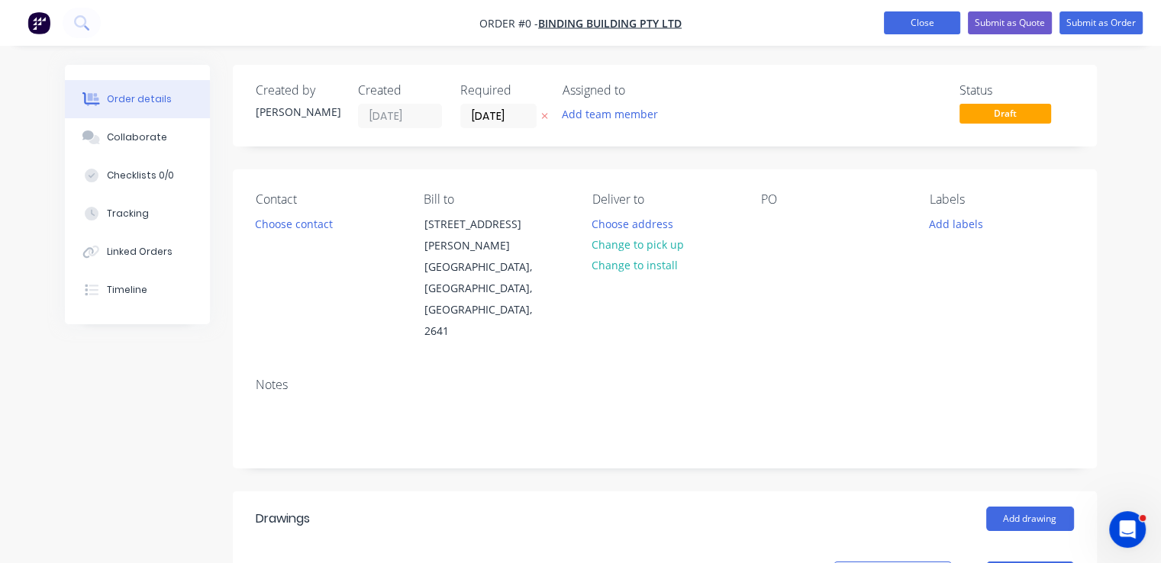
click at [918, 22] on button "Close" at bounding box center [922, 22] width 76 height 23
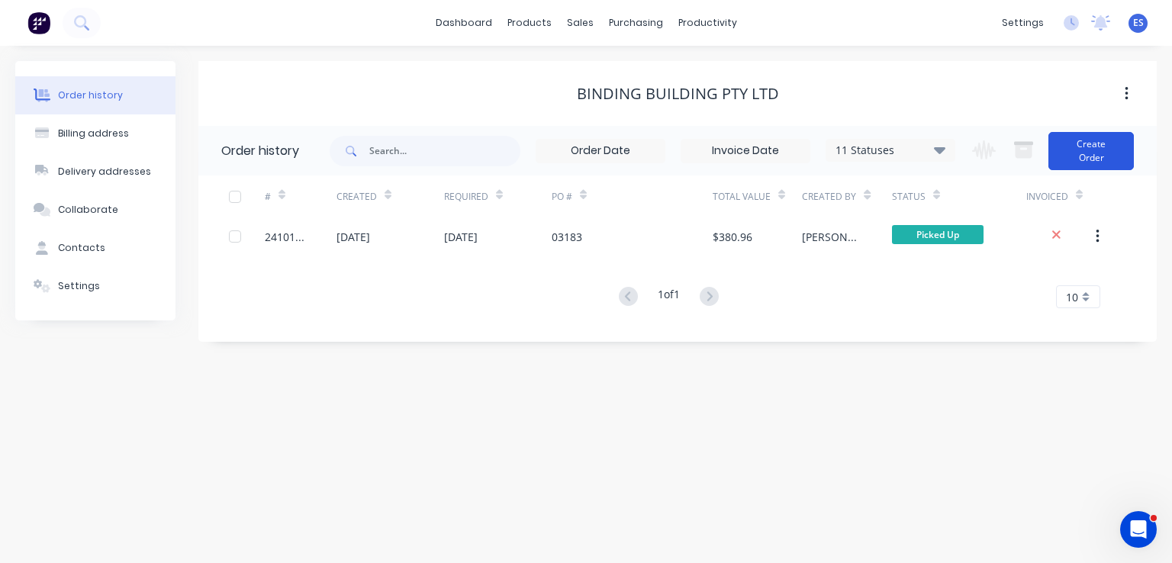
click at [1090, 146] on button "Create Order" at bounding box center [1090, 151] width 85 height 38
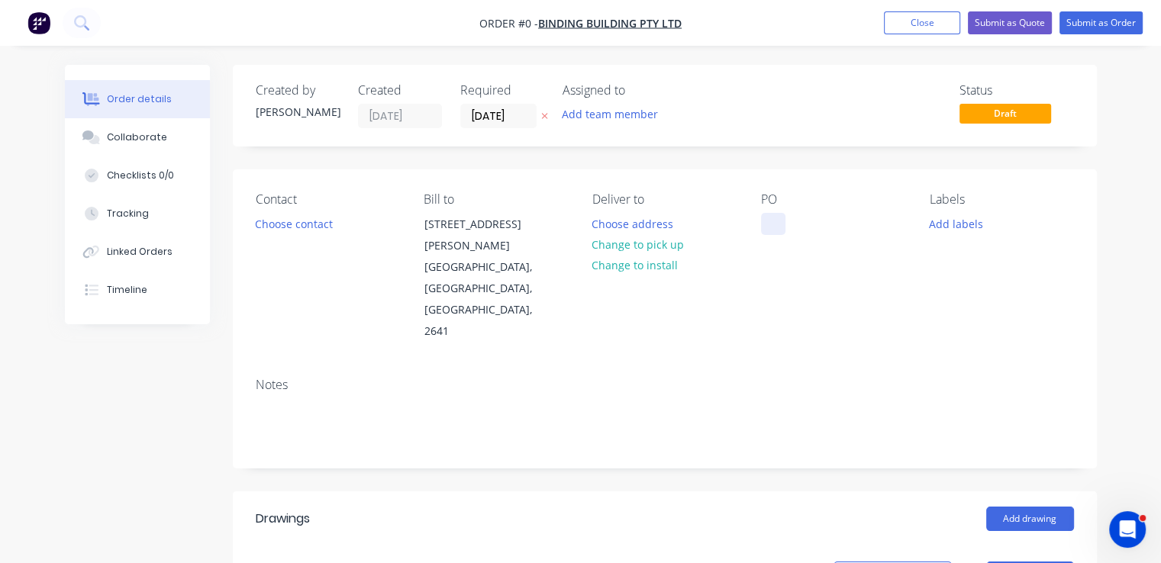
click at [771, 224] on div at bounding box center [773, 224] width 24 height 22
click at [626, 246] on div "Order details Collaborate Checklists 0/0 Tracking Linked Orders Timeline Order …" at bounding box center [581, 553] width 1062 height 977
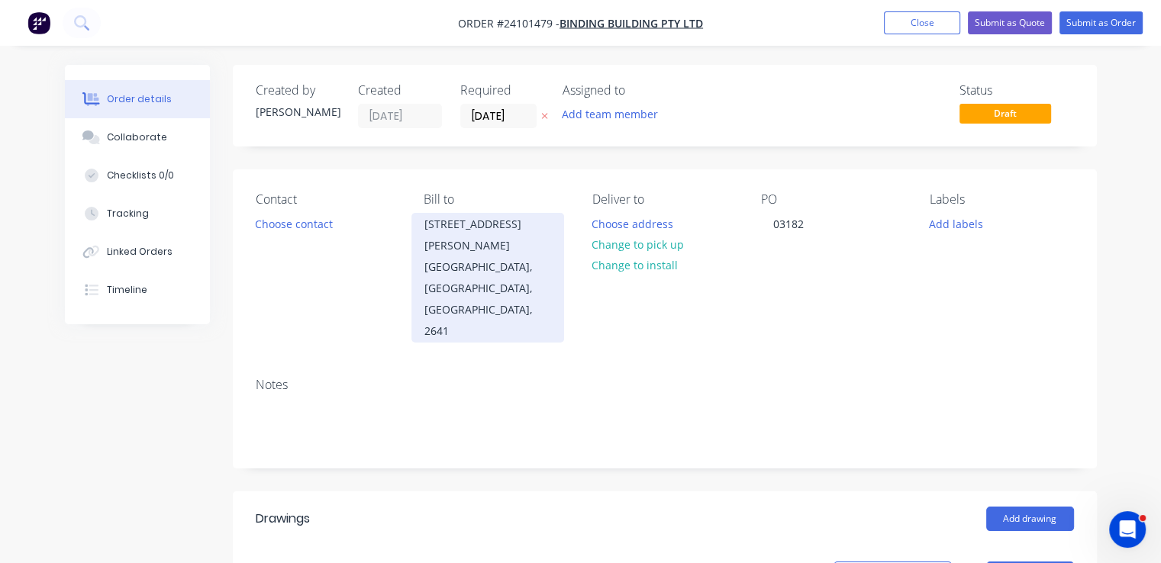
drag, startPoint x: 667, startPoint y: 245, endPoint x: 526, endPoint y: 263, distance: 141.6
click at [666, 245] on button "Change to pick up" at bounding box center [638, 244] width 108 height 21
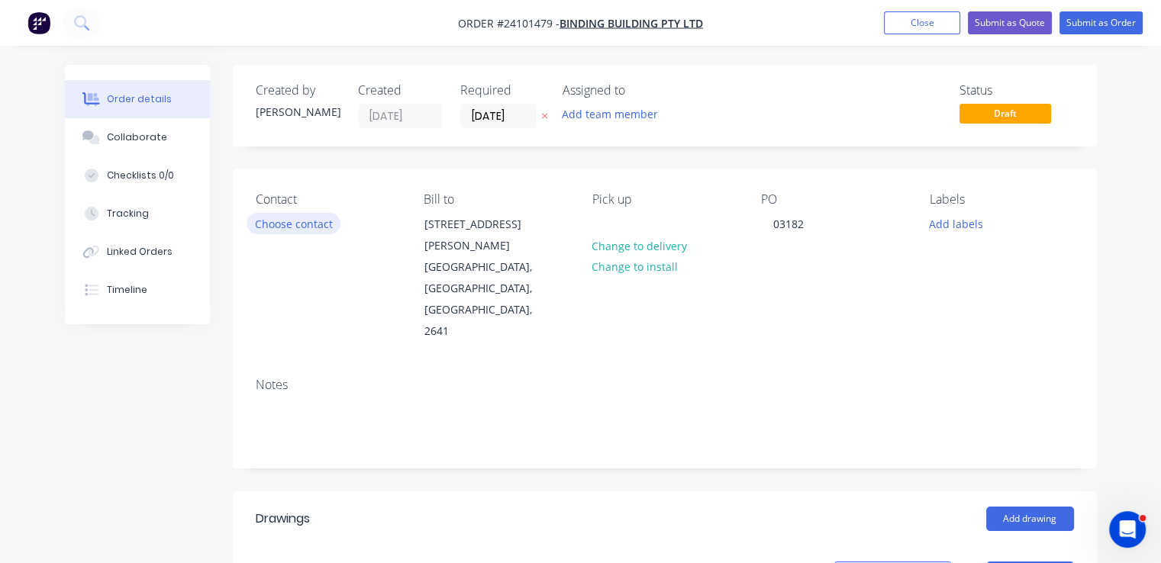
click at [330, 224] on button "Choose contact" at bounding box center [293, 223] width 94 height 21
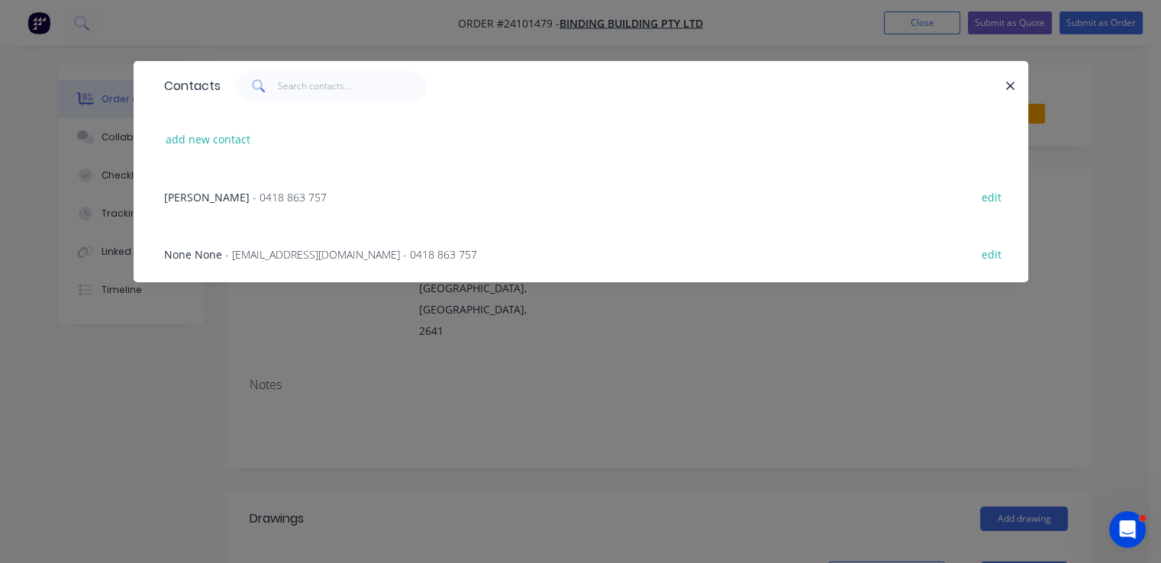
click at [291, 257] on span "- [EMAIL_ADDRESS][DOMAIN_NAME] - 0418 863 757" at bounding box center [351, 254] width 252 height 14
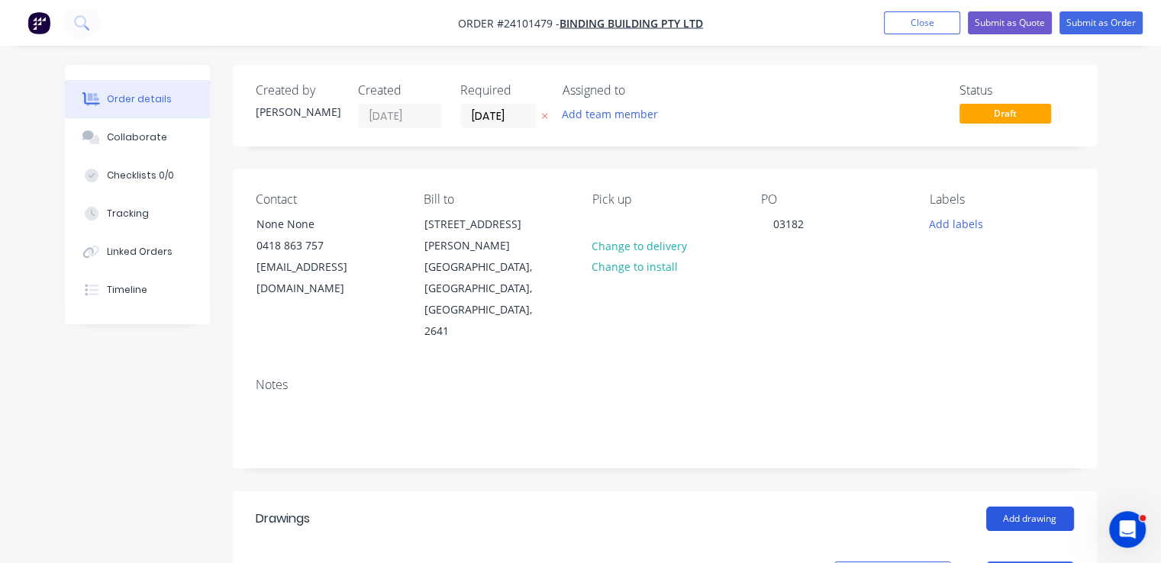
click at [1043, 507] on button "Add drawing" at bounding box center [1030, 519] width 88 height 24
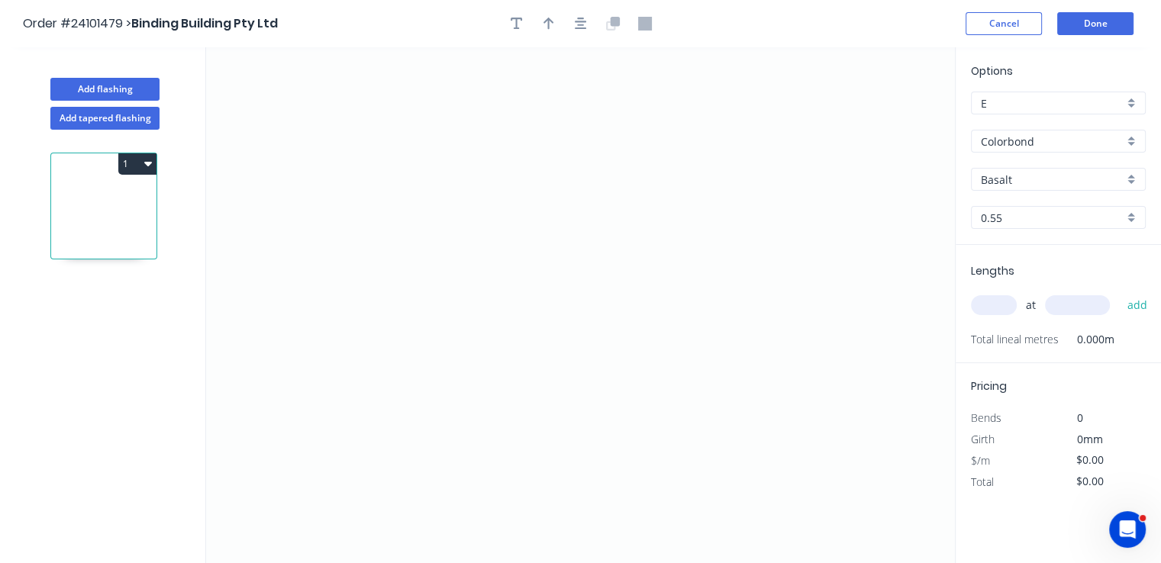
click at [999, 188] on div "Basalt" at bounding box center [1058, 179] width 175 height 23
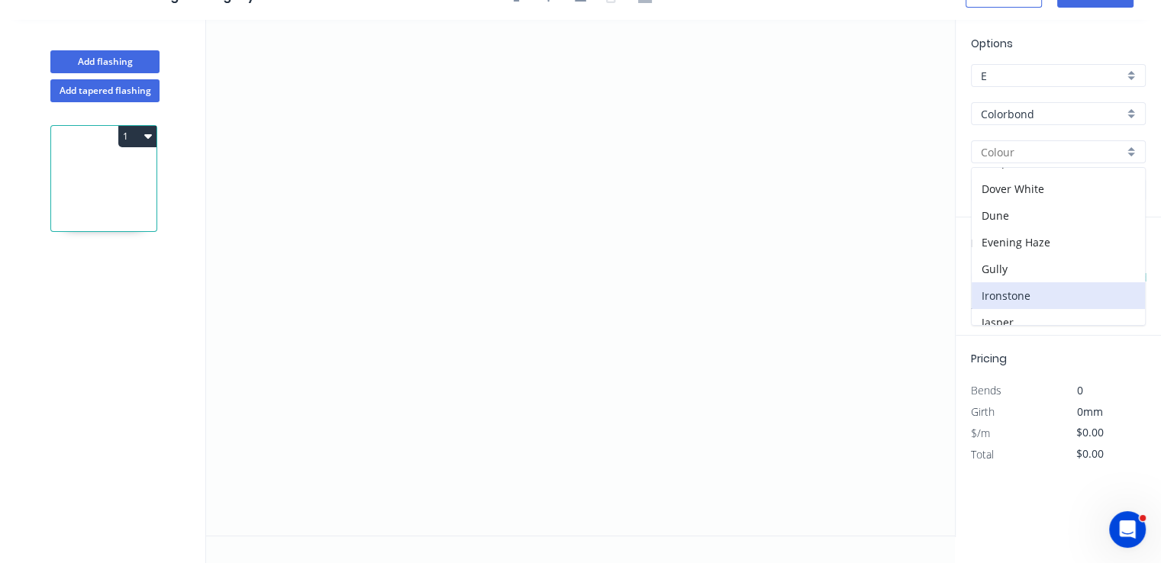
scroll to position [229, 0]
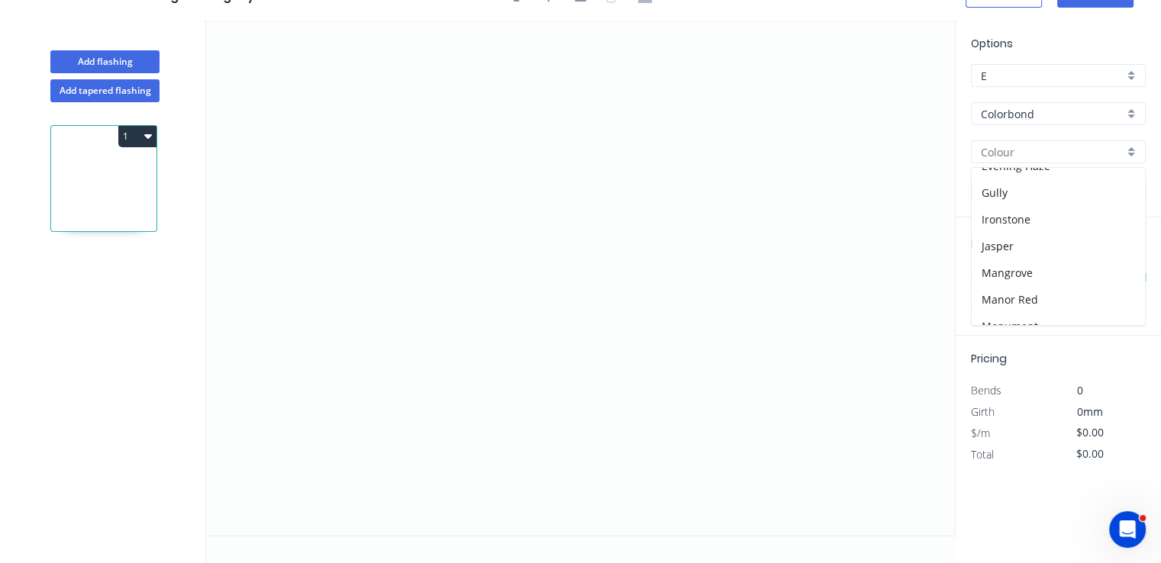
click at [1029, 314] on div "Monument" at bounding box center [1057, 326] width 173 height 27
type input "Monument"
drag, startPoint x: 472, startPoint y: 295, endPoint x: 472, endPoint y: 169, distance: 125.9
click at [472, 290] on icon "0" at bounding box center [580, 278] width 748 height 516
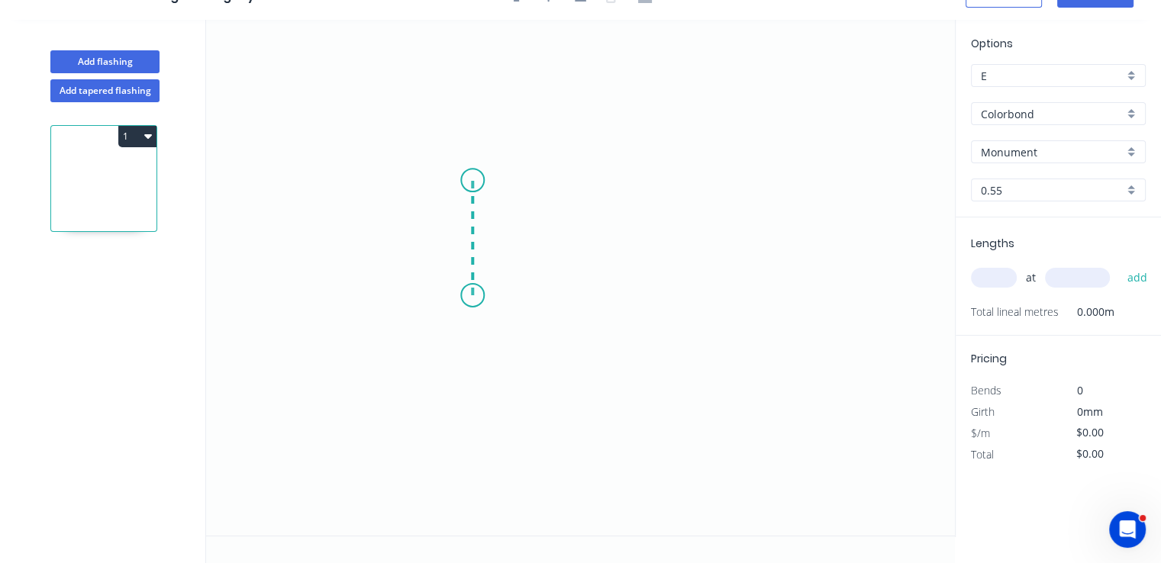
click at [475, 185] on icon "0" at bounding box center [580, 278] width 748 height 516
click at [729, 190] on icon "0 ?" at bounding box center [580, 278] width 748 height 516
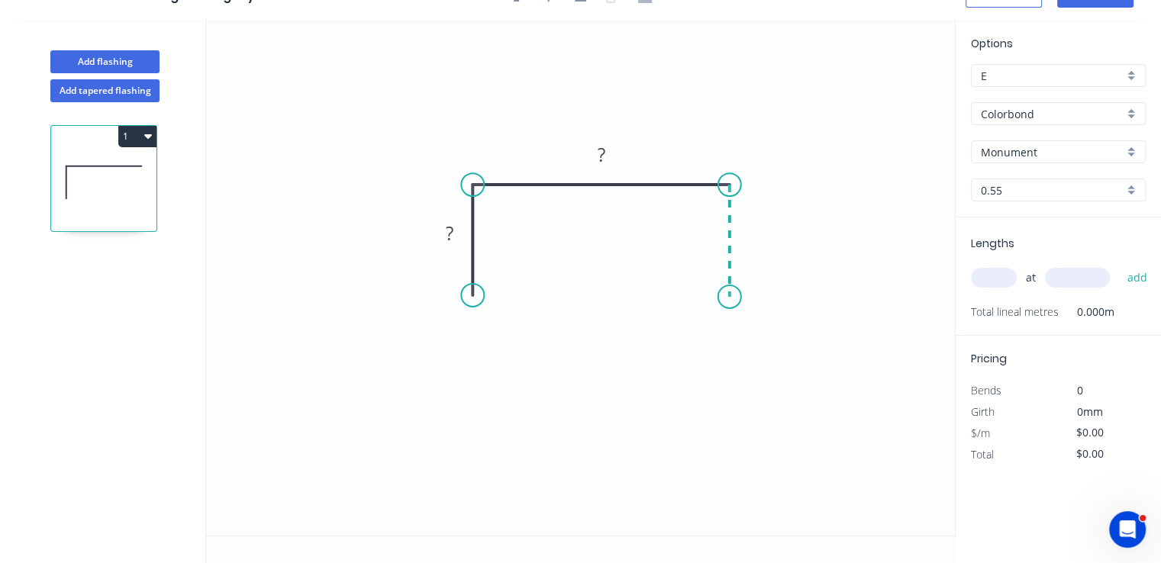
click at [732, 297] on icon "0 ? ?" at bounding box center [580, 278] width 748 height 516
click at [732, 297] on circle at bounding box center [729, 296] width 23 height 23
click at [748, 234] on tspan "?" at bounding box center [752, 233] width 8 height 25
click at [453, 233] on rect at bounding box center [449, 234] width 31 height 21
click at [595, 150] on rect at bounding box center [600, 155] width 31 height 21
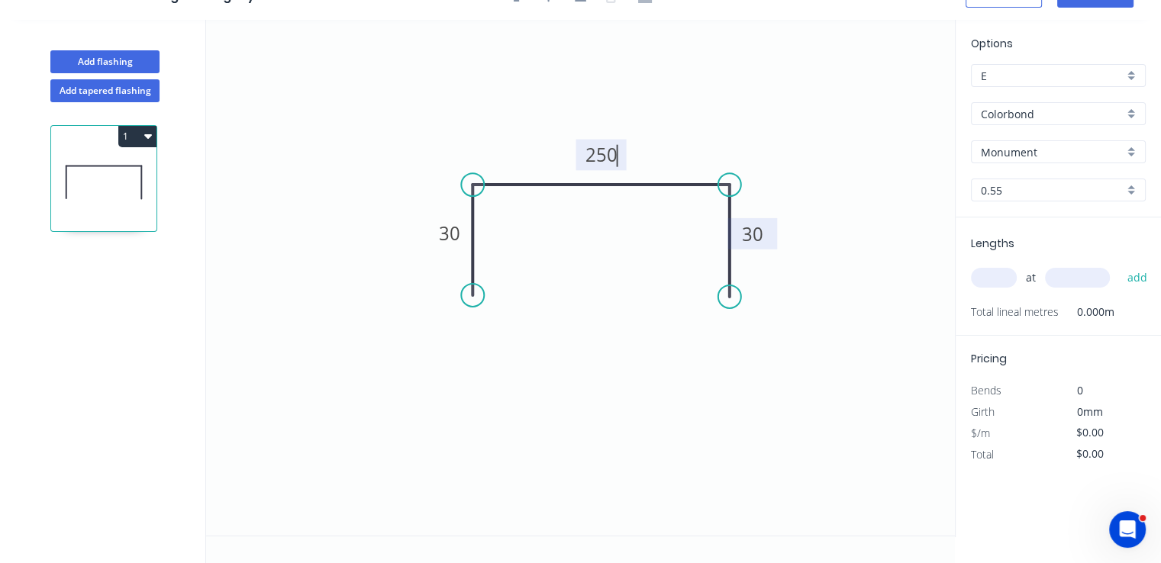
click at [1007, 278] on input "text" at bounding box center [994, 278] width 46 height 20
type input "$16.06"
type input "1"
click at [1065, 282] on input "text" at bounding box center [1077, 278] width 65 height 20
type input "2200"
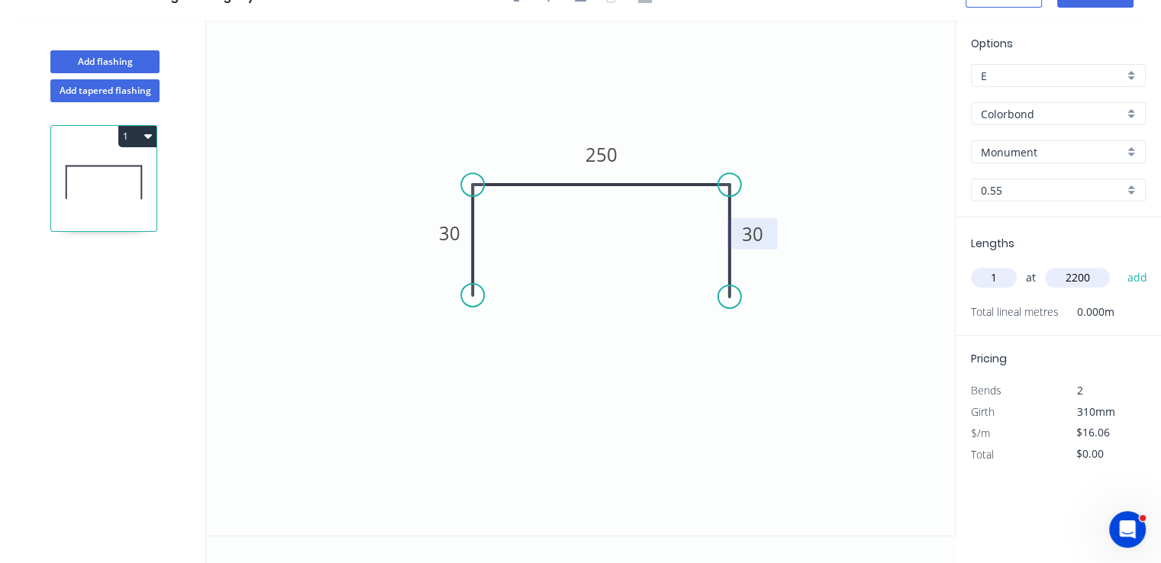
click at [1119, 265] on button "add" at bounding box center [1137, 278] width 36 height 26
type input "$35.33"
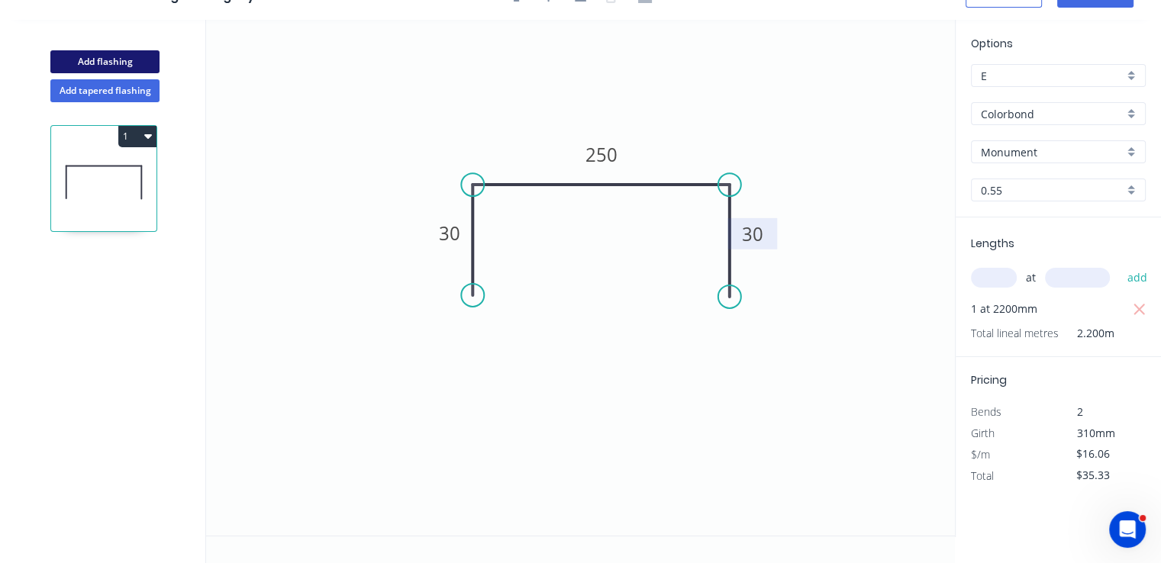
click at [120, 55] on button "Add flashing" at bounding box center [104, 61] width 109 height 23
type input "$0.00"
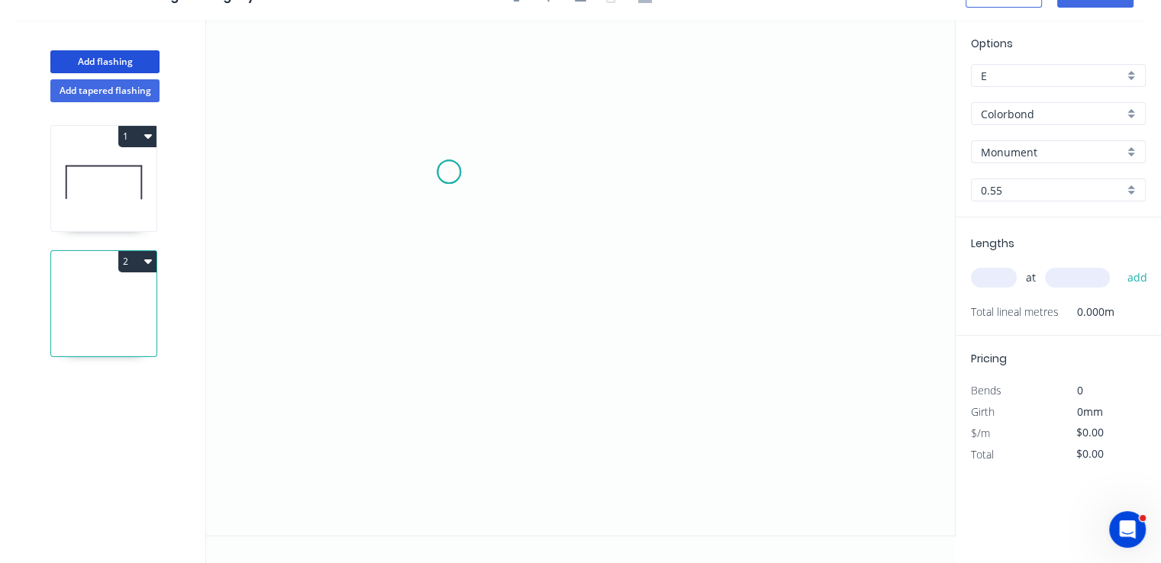
click at [449, 172] on icon "0" at bounding box center [580, 278] width 748 height 516
click at [389, 169] on icon "0" at bounding box center [580, 278] width 748 height 516
click at [398, 347] on icon "0 ?" at bounding box center [580, 278] width 748 height 516
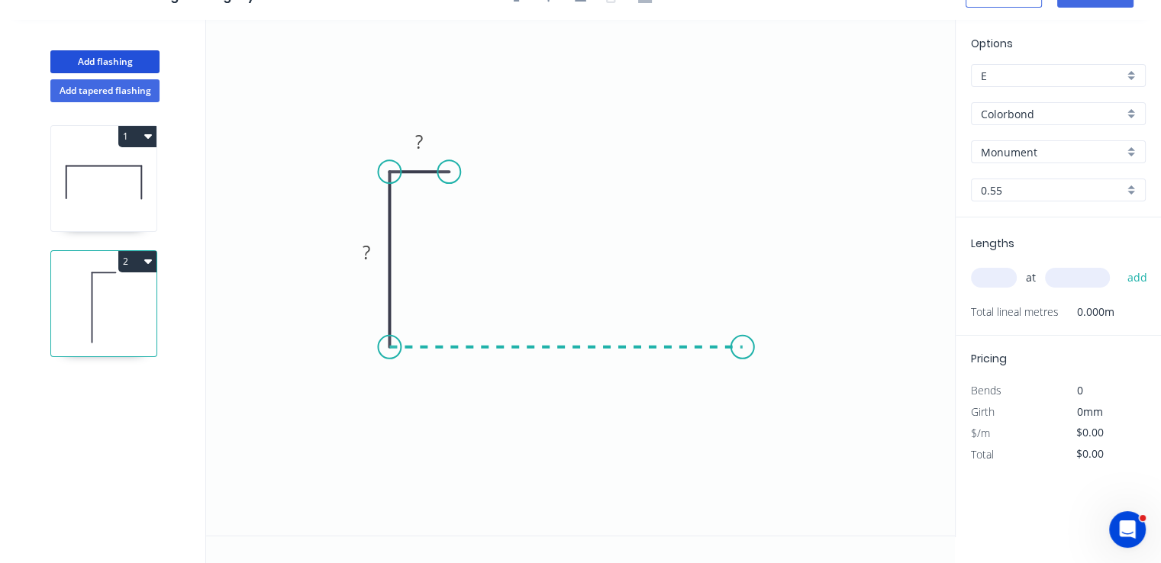
click at [742, 330] on icon "0 ? ?" at bounding box center [580, 278] width 748 height 516
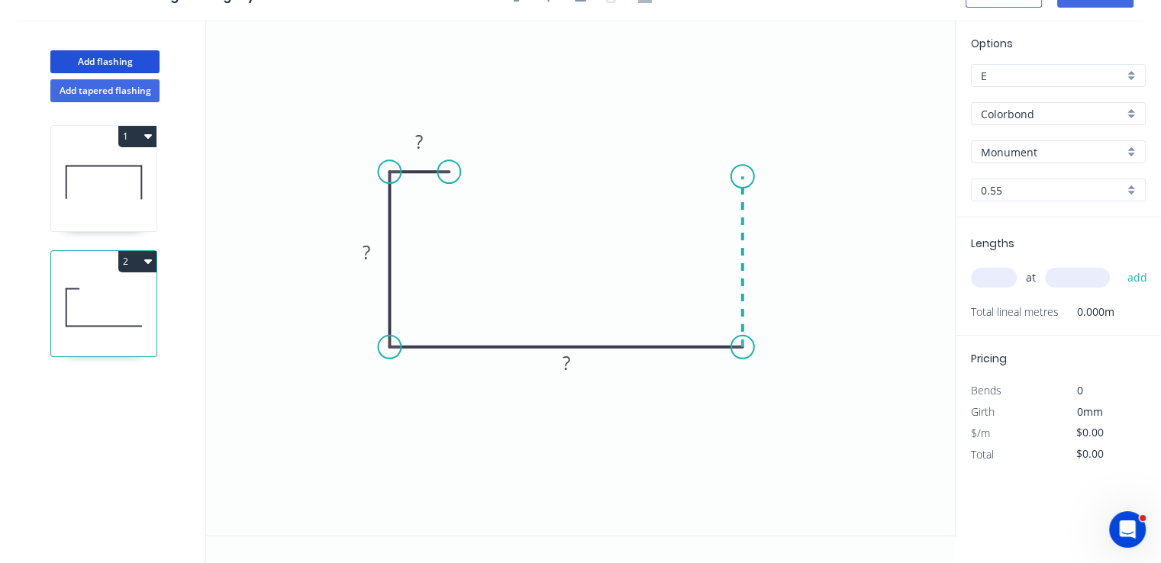
click at [746, 176] on icon "0 ? ? ?" at bounding box center [580, 278] width 748 height 516
click at [677, 180] on icon "0 ? ? ? ?" at bounding box center [580, 278] width 748 height 516
click at [677, 180] on circle at bounding box center [676, 176] width 23 height 23
click at [709, 149] on tspan "?" at bounding box center [710, 146] width 8 height 25
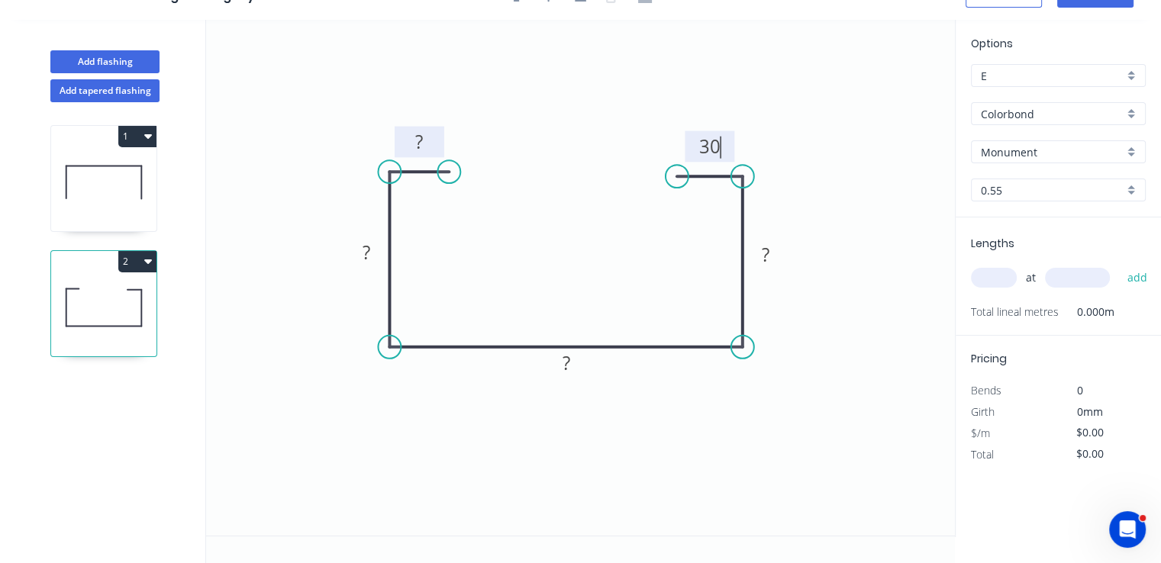
click at [425, 143] on rect at bounding box center [419, 142] width 31 height 21
click at [377, 257] on rect at bounding box center [366, 253] width 31 height 21
click at [771, 241] on rect at bounding box center [765, 254] width 50 height 31
click at [768, 256] on tspan "?" at bounding box center [765, 254] width 8 height 25
click at [568, 366] on tspan "?" at bounding box center [566, 362] width 8 height 25
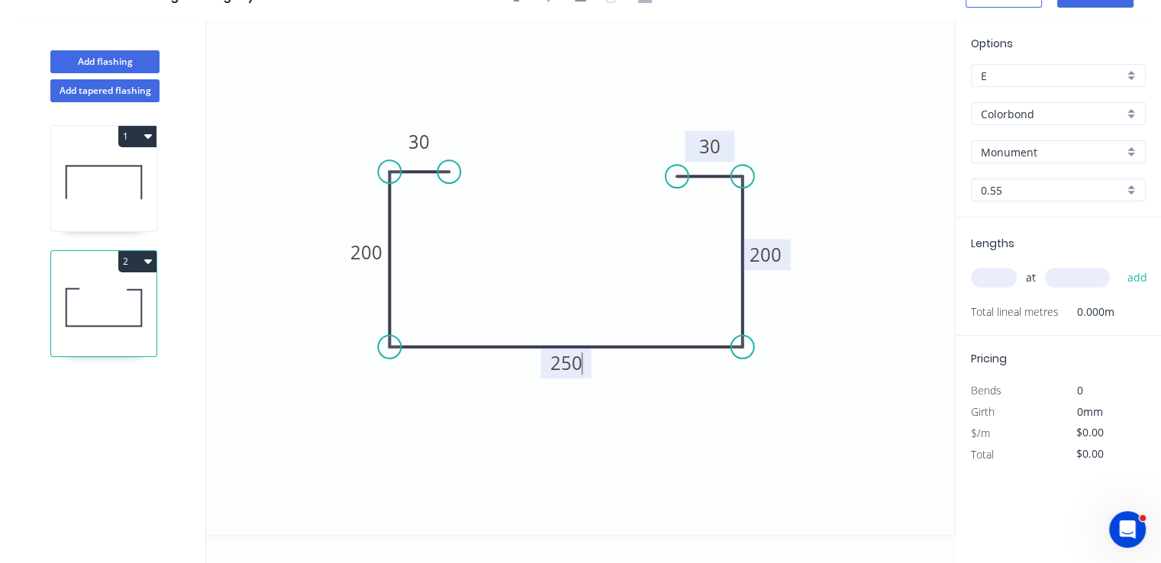
click at [986, 281] on input "text" at bounding box center [994, 278] width 46 height 20
type input "$33.03"
type input "1"
click at [1058, 276] on input "text" at bounding box center [1077, 278] width 65 height 20
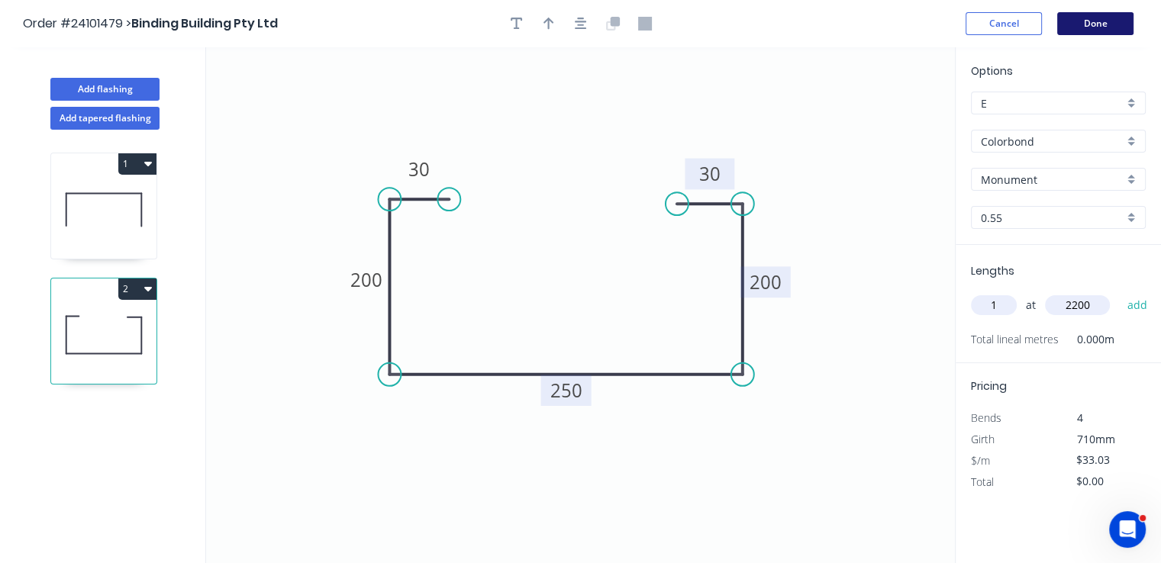
type input "2200"
click at [1090, 22] on button "Done" at bounding box center [1095, 23] width 76 height 23
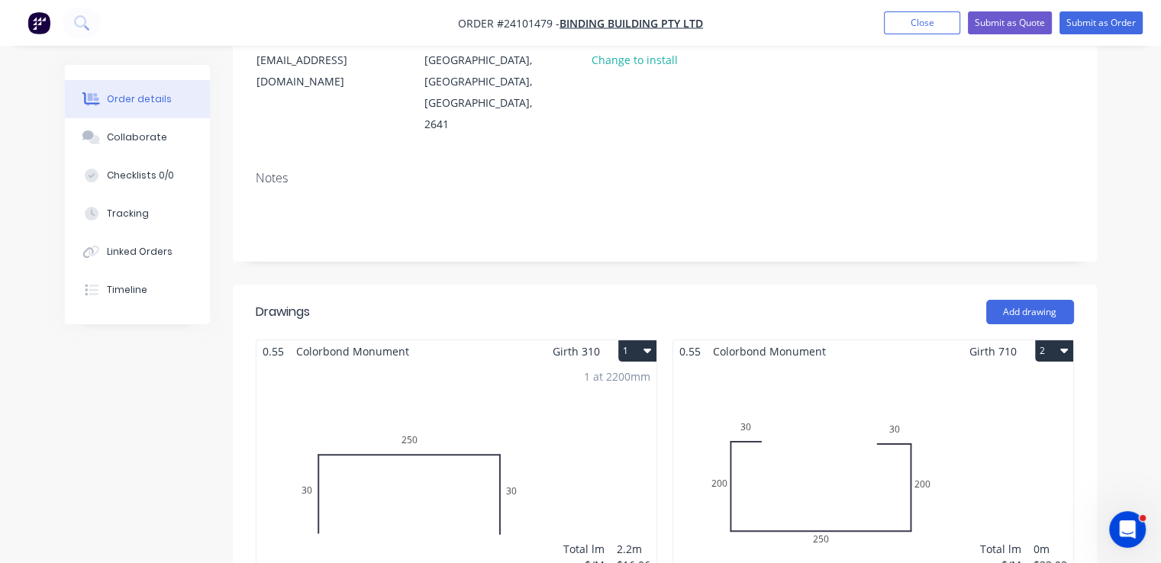
scroll to position [381, 0]
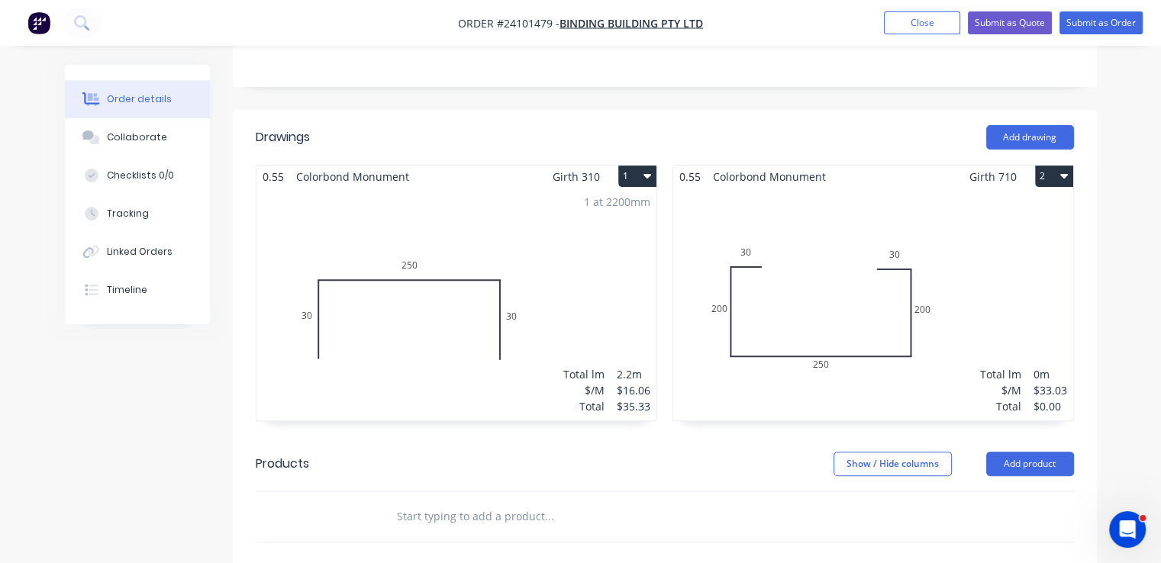
click at [955, 298] on div "Total lm $/M Total 0m $33.03 $0.00" at bounding box center [873, 304] width 400 height 233
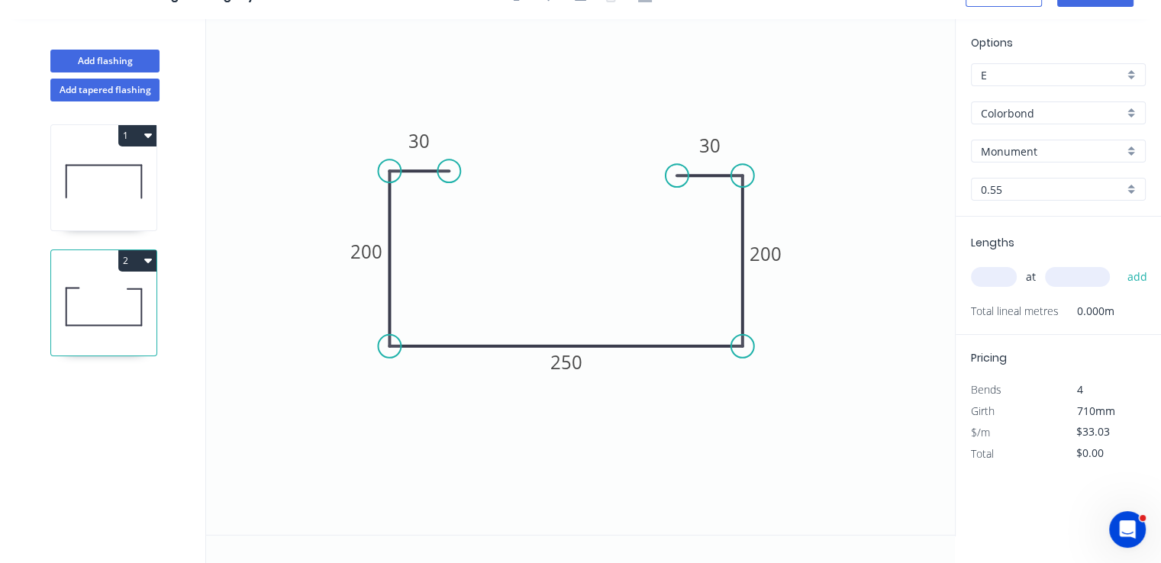
scroll to position [27, 0]
click at [987, 282] on input "text" at bounding box center [994, 278] width 46 height 20
type input "1"
click at [1061, 278] on input "text" at bounding box center [1077, 278] width 65 height 20
type input "2200"
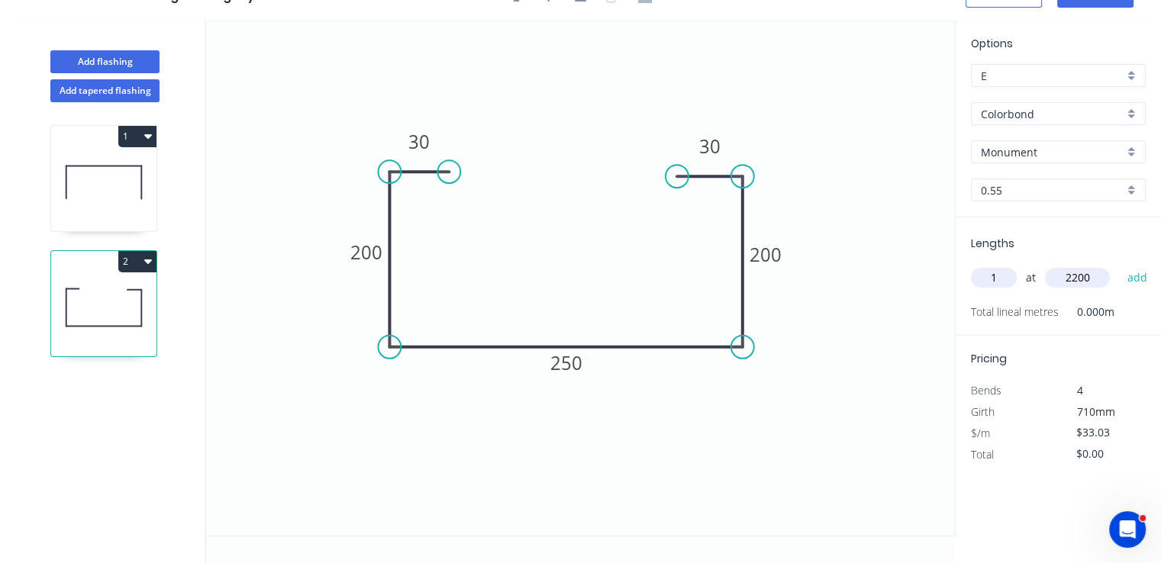
click at [1119, 265] on button "add" at bounding box center [1137, 278] width 36 height 26
type input "$72.67"
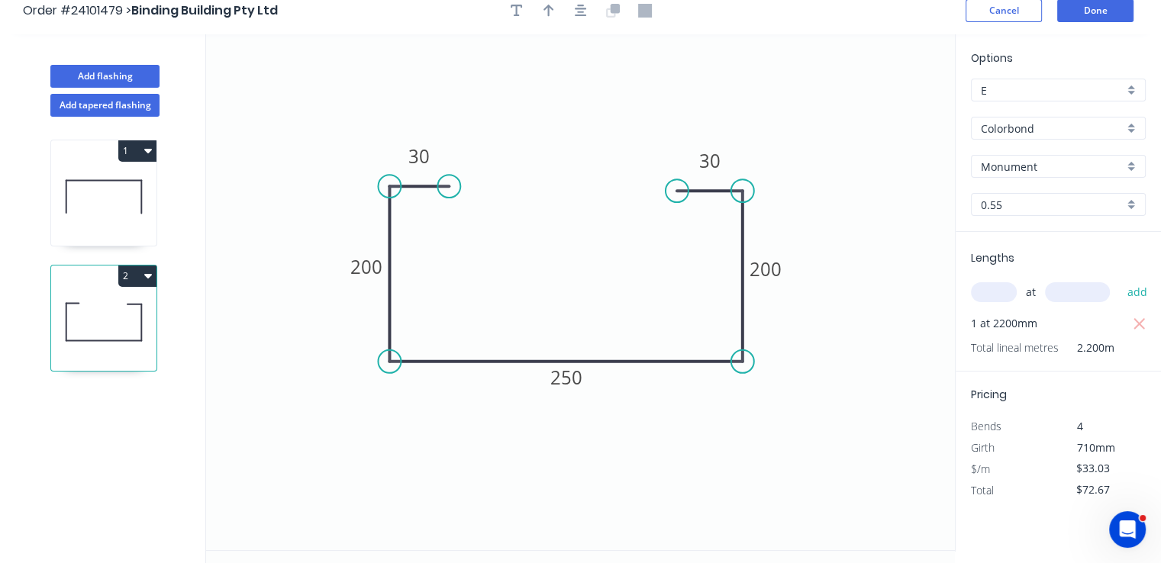
scroll to position [0, 0]
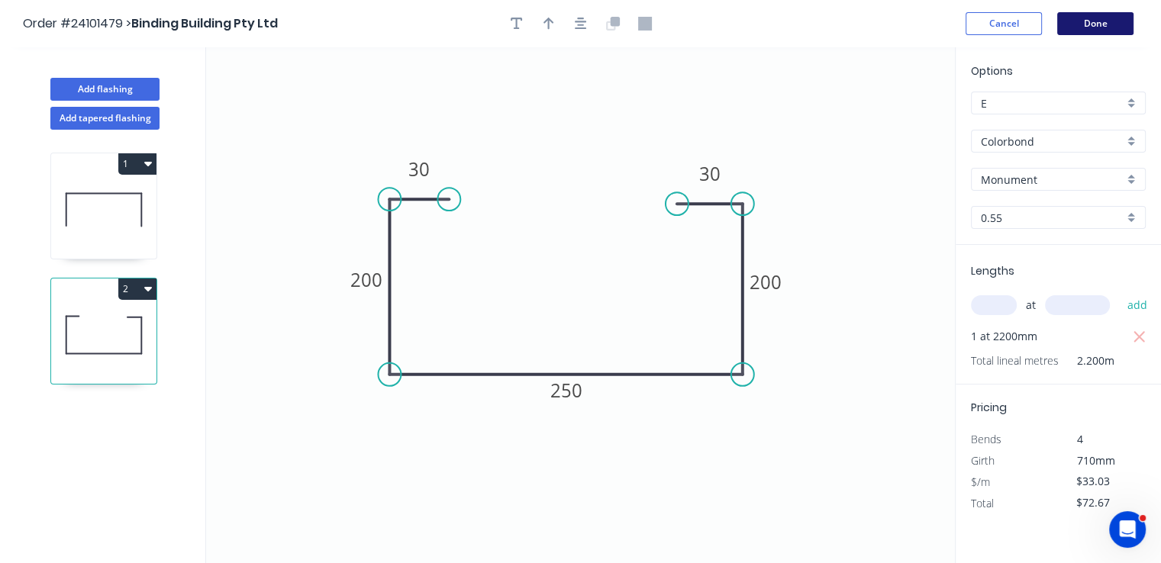
click at [1078, 26] on button "Done" at bounding box center [1095, 23] width 76 height 23
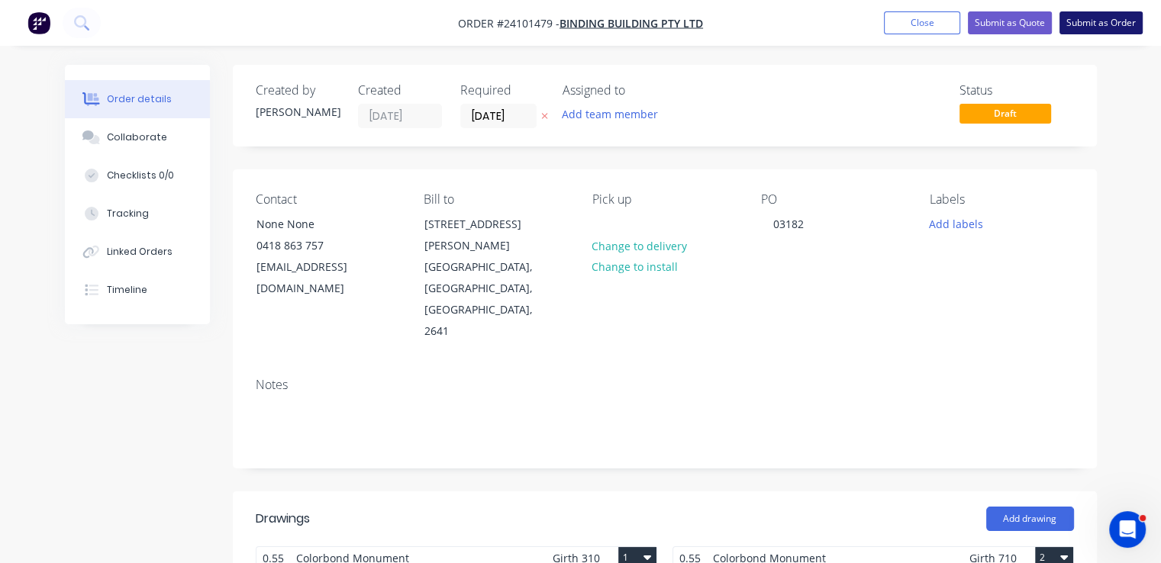
click at [1114, 27] on button "Submit as Order" at bounding box center [1100, 22] width 83 height 23
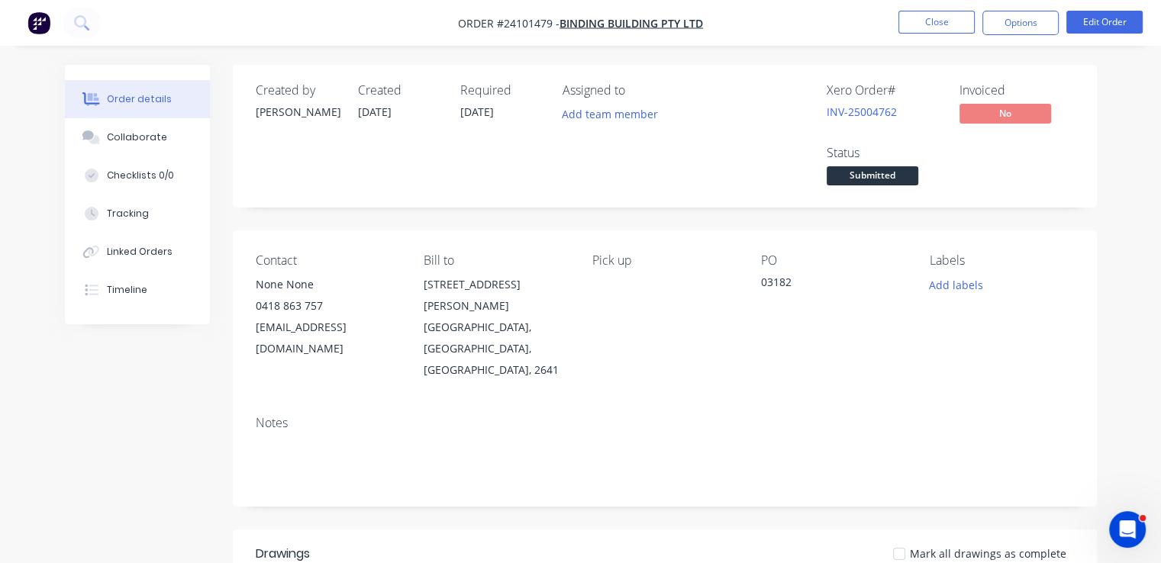
click at [49, 13] on img "button" at bounding box center [38, 22] width 23 height 23
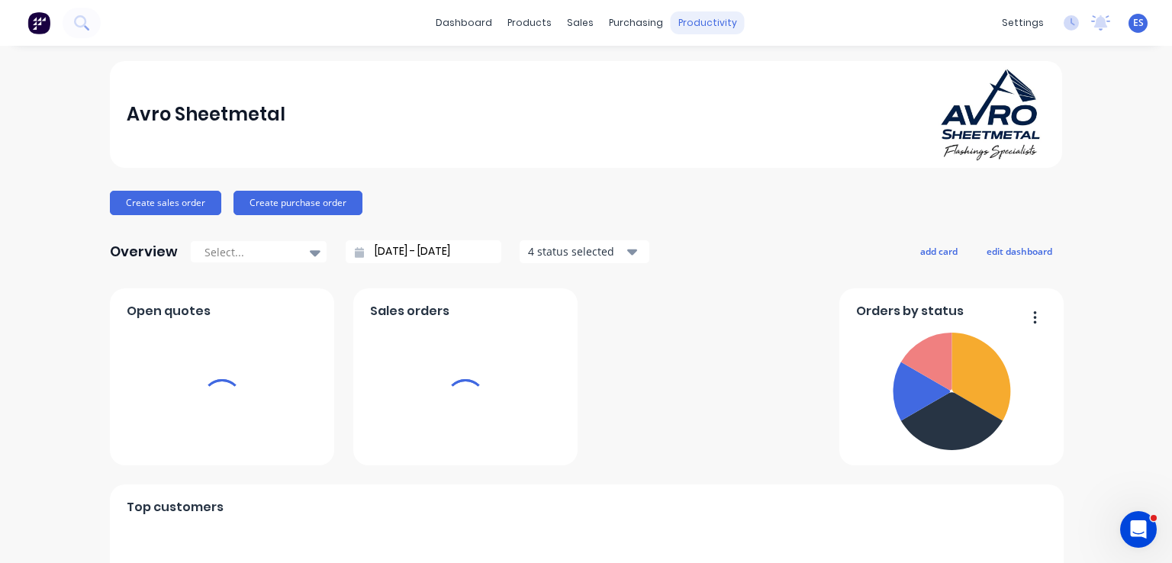
click at [692, 27] on div "productivity" at bounding box center [708, 22] width 74 height 23
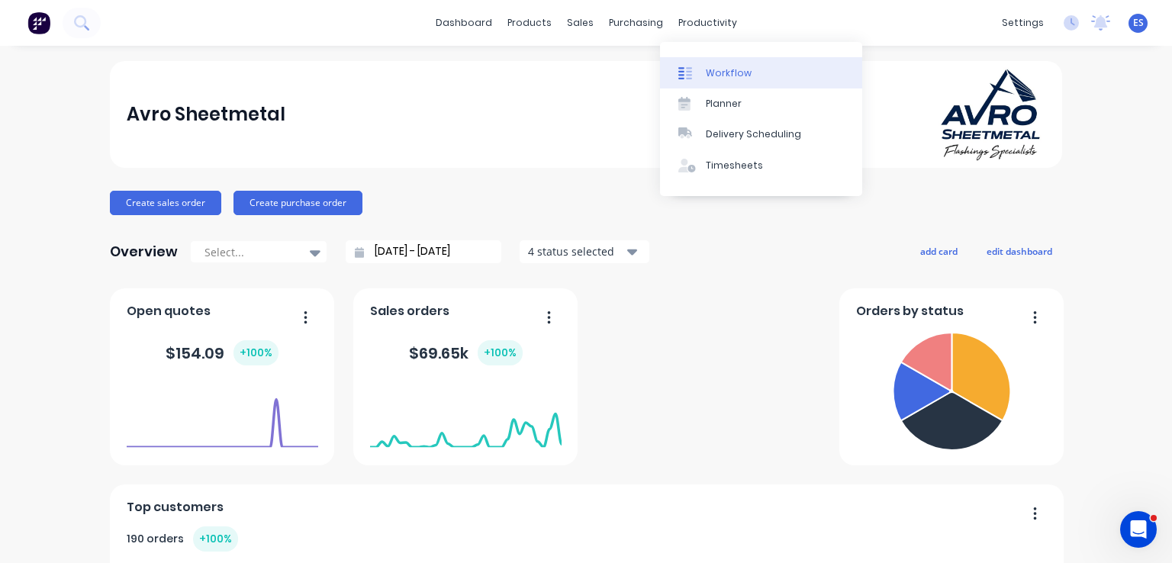
click at [692, 66] on div at bounding box center [689, 73] width 23 height 14
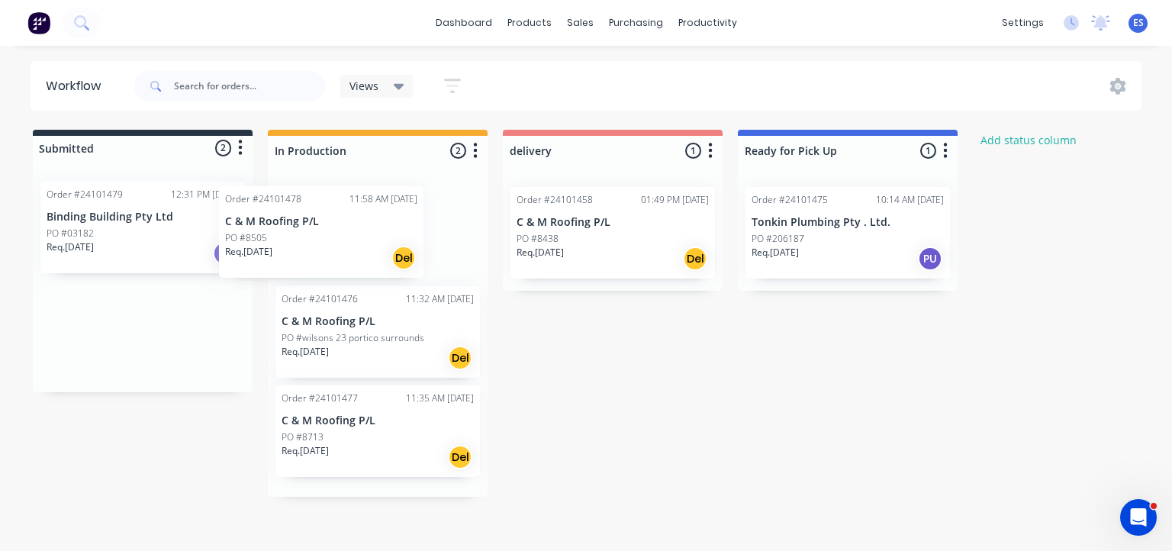
drag, startPoint x: 115, startPoint y: 245, endPoint x: 296, endPoint y: 249, distance: 180.9
click at [296, 249] on div "Submitted 2 Status colour #273444 hex #273444 Save Cancel Summaries Total order…" at bounding box center [708, 313] width 1438 height 367
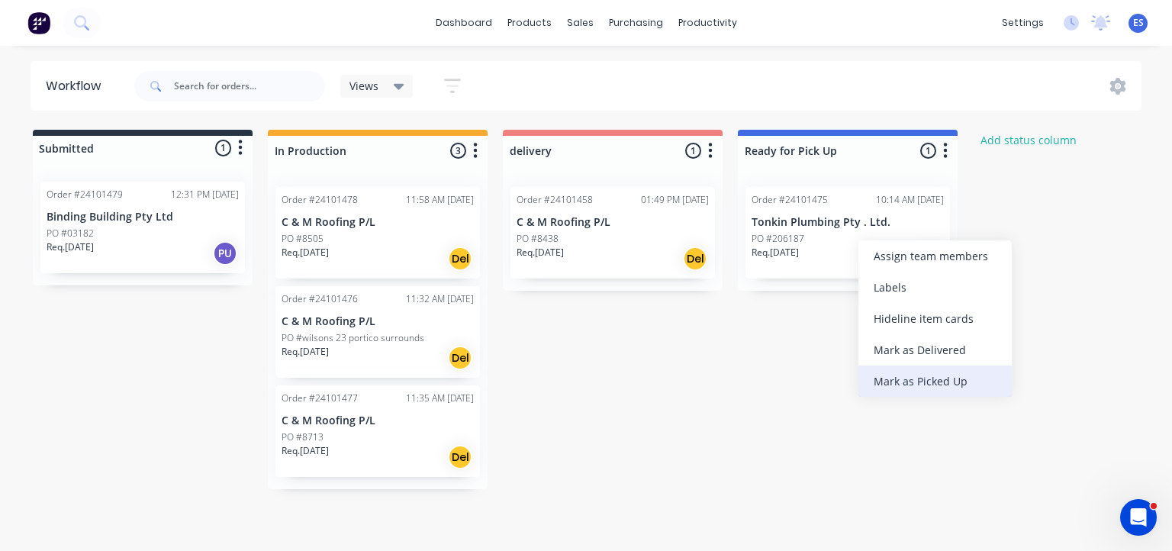
click at [956, 385] on div "Mark as Picked Up" at bounding box center [934, 380] width 153 height 31
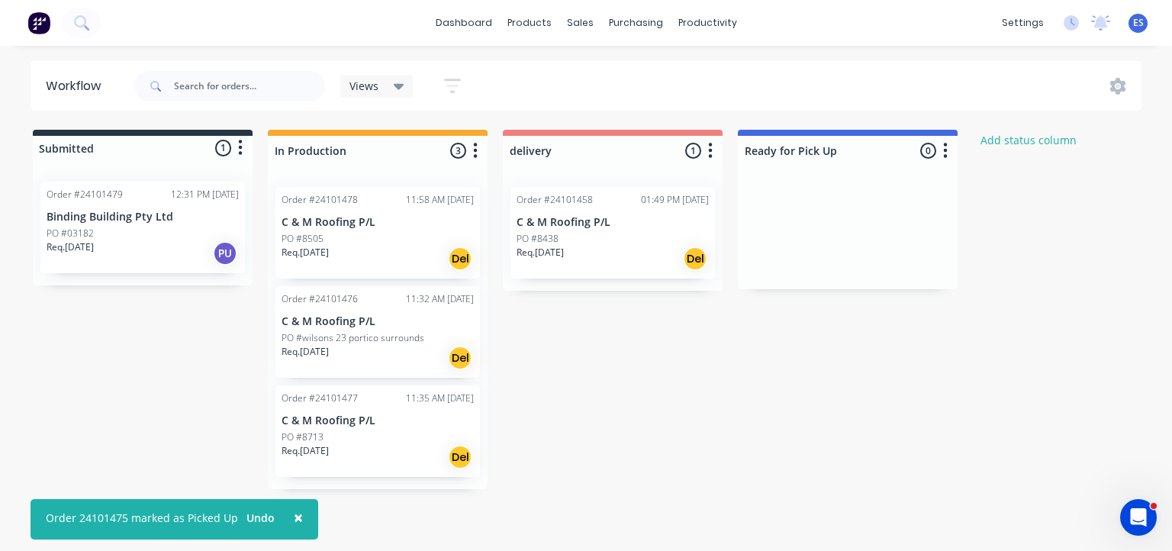
click at [38, 16] on img at bounding box center [38, 22] width 23 height 23
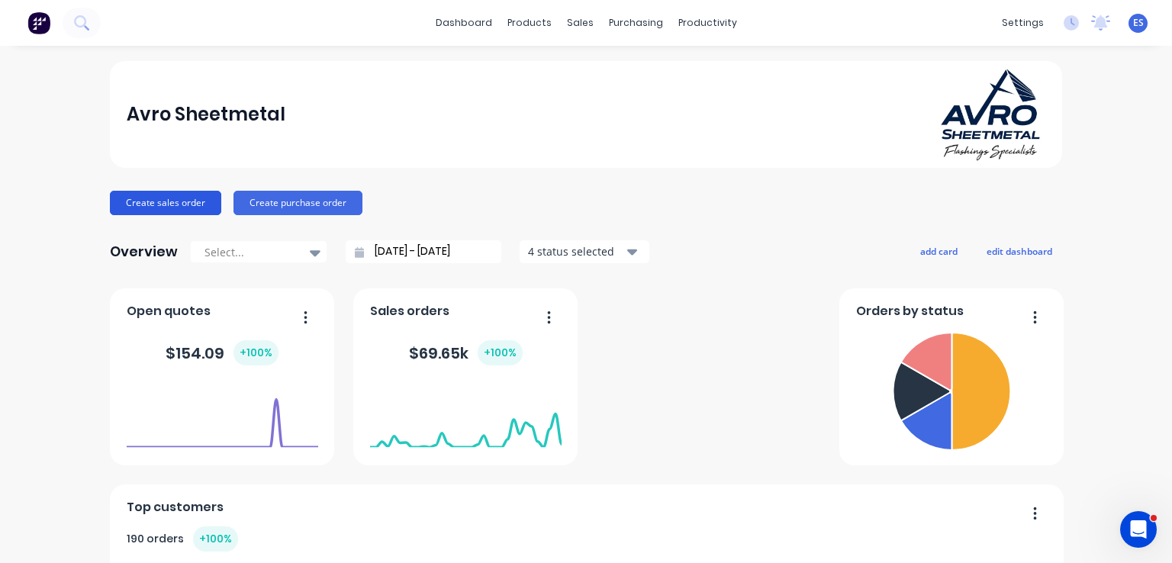
click at [176, 208] on button "Create sales order" at bounding box center [165, 203] width 111 height 24
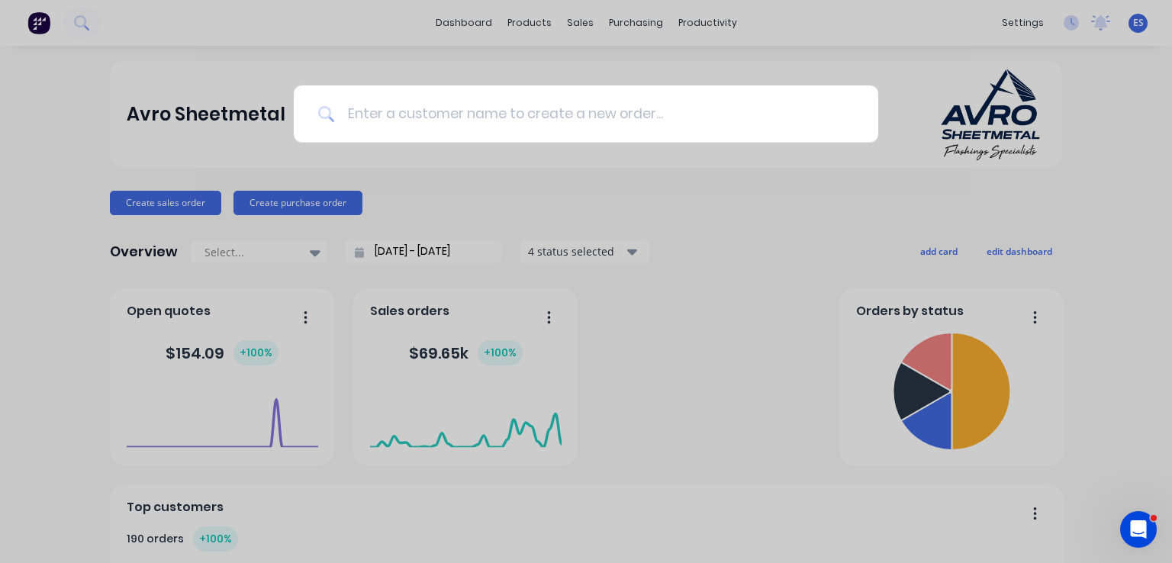
click at [439, 119] on input at bounding box center [594, 113] width 519 height 57
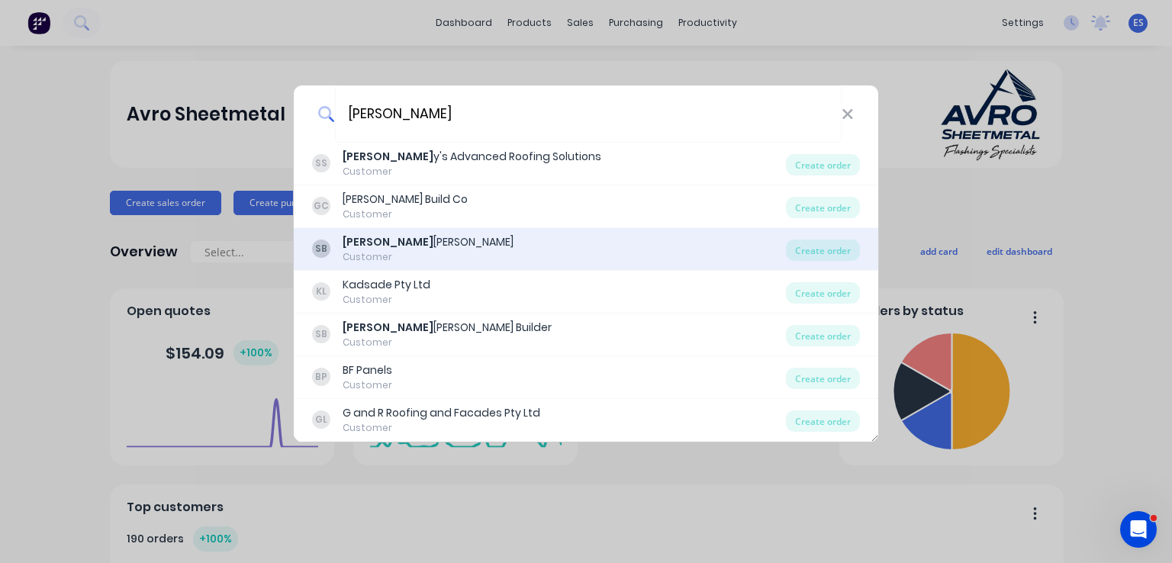
type input "scott"
click at [432, 249] on div "Scott James Builder" at bounding box center [428, 242] width 171 height 16
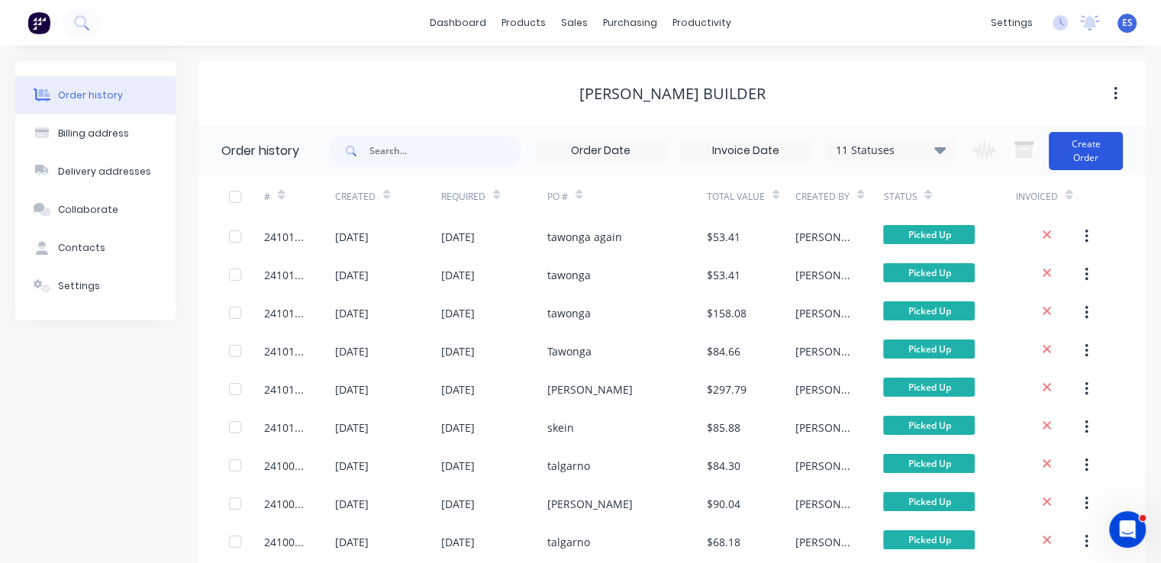
click at [1080, 143] on button "Create Order" at bounding box center [1085, 151] width 74 height 38
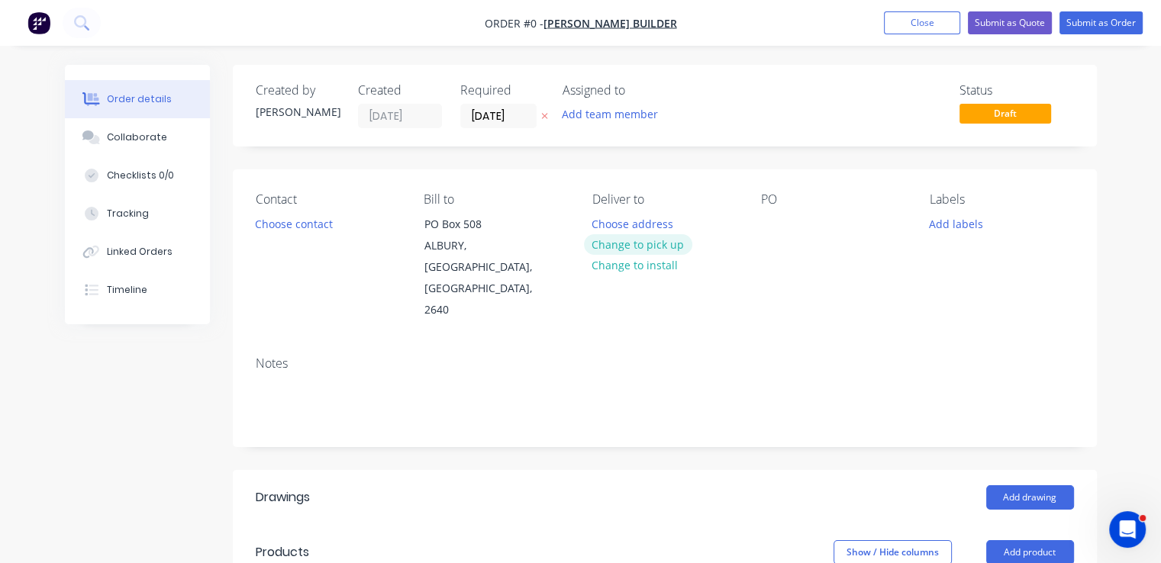
click at [628, 246] on button "Change to pick up" at bounding box center [638, 244] width 108 height 21
click at [295, 227] on button "Choose contact" at bounding box center [293, 223] width 94 height 21
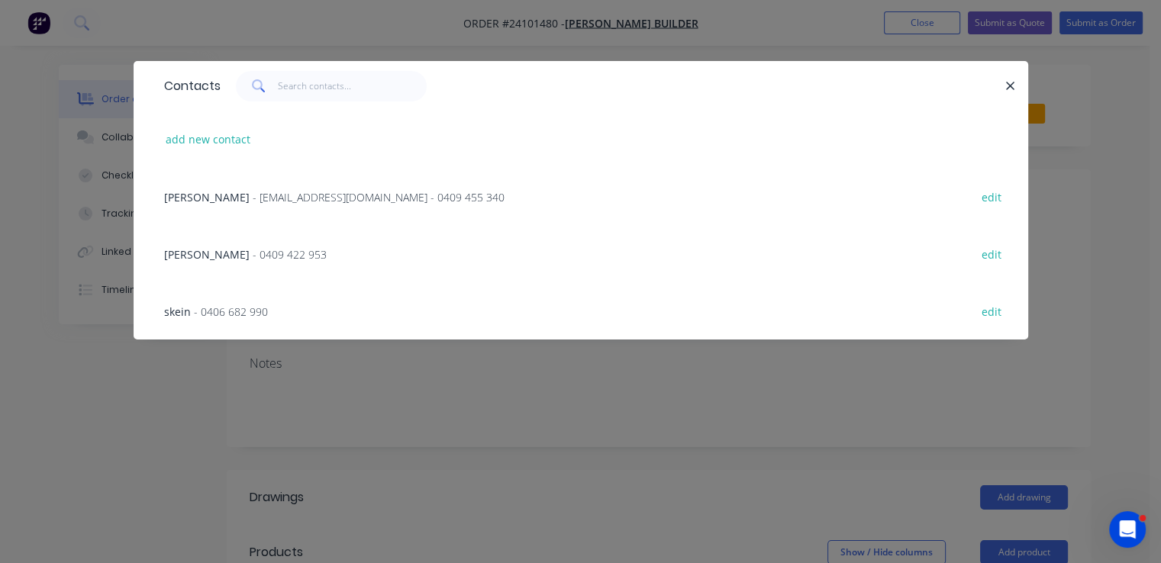
click at [249, 312] on span "- 0406 682 990" at bounding box center [231, 311] width 74 height 14
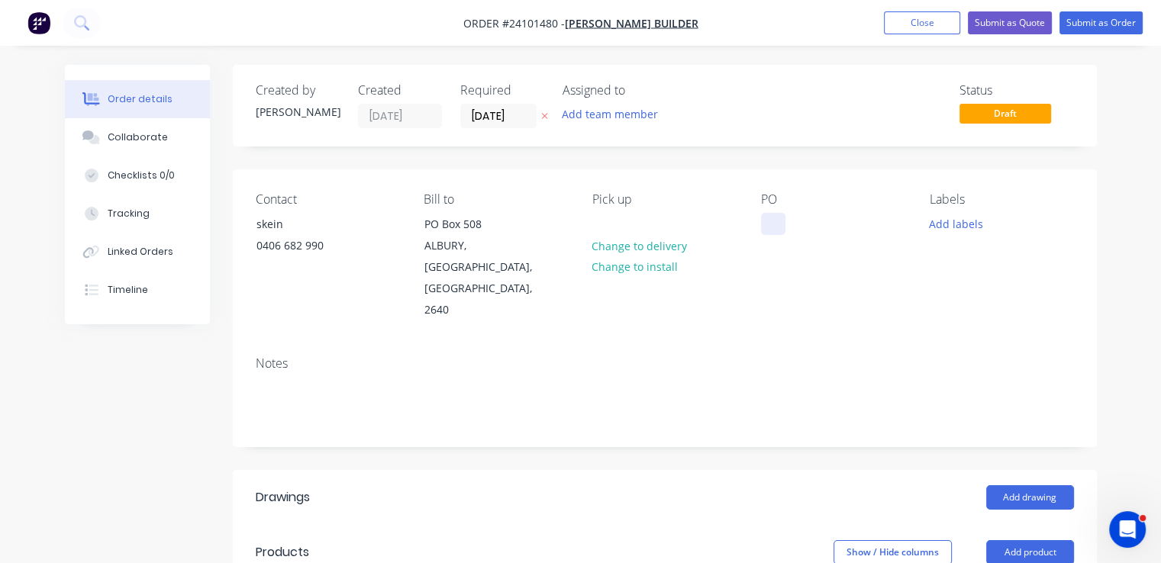
click at [766, 224] on div at bounding box center [773, 224] width 24 height 22
click at [1041, 485] on button "Add drawing" at bounding box center [1030, 497] width 88 height 24
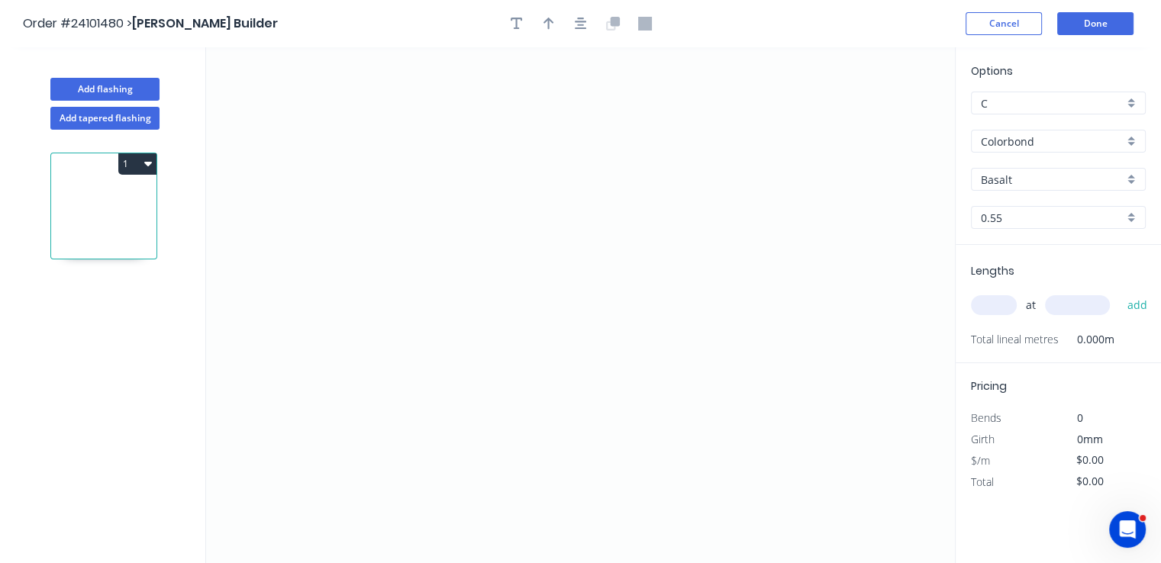
click at [1012, 176] on input "Basalt" at bounding box center [1051, 180] width 143 height 16
click at [1006, 205] on div "Monument" at bounding box center [1057, 208] width 173 height 27
type input "Monument"
click at [528, 166] on icon "0" at bounding box center [580, 305] width 748 height 516
click at [534, 331] on icon "0" at bounding box center [580, 305] width 748 height 516
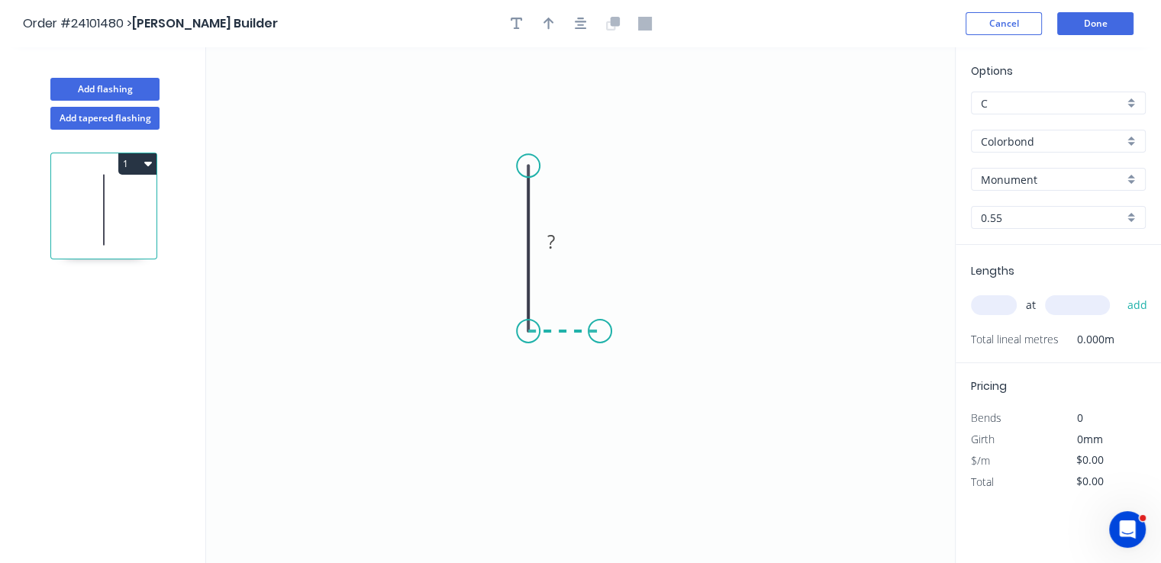
click at [600, 333] on icon "0 ?" at bounding box center [580, 305] width 748 height 516
click at [602, 449] on icon "0 ? ?" at bounding box center [580, 305] width 748 height 516
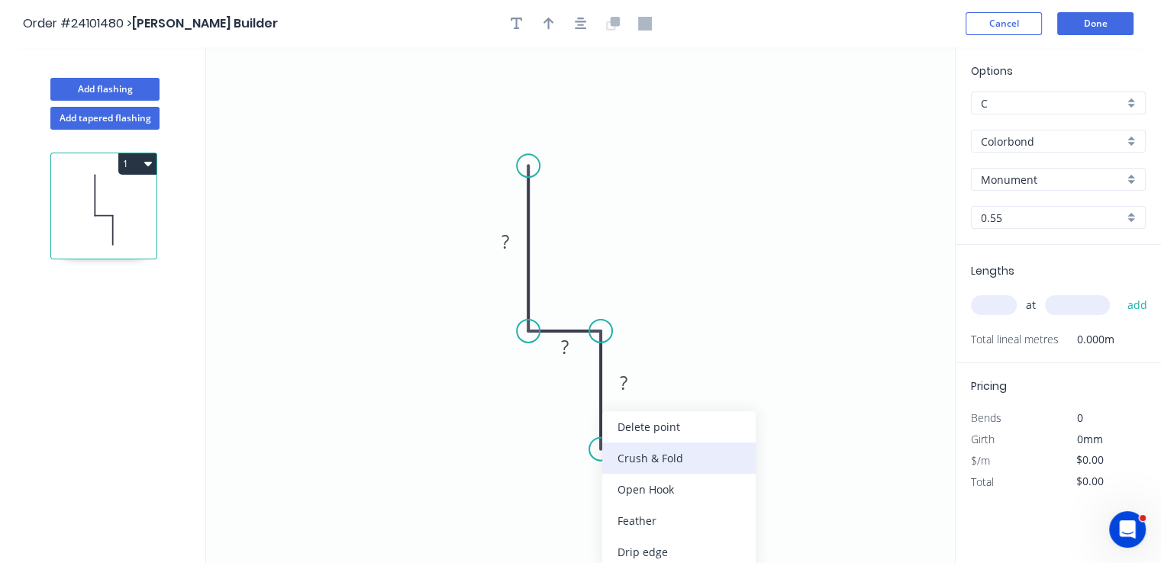
click at [636, 470] on div "Crush & Fold" at bounding box center [678, 458] width 153 height 31
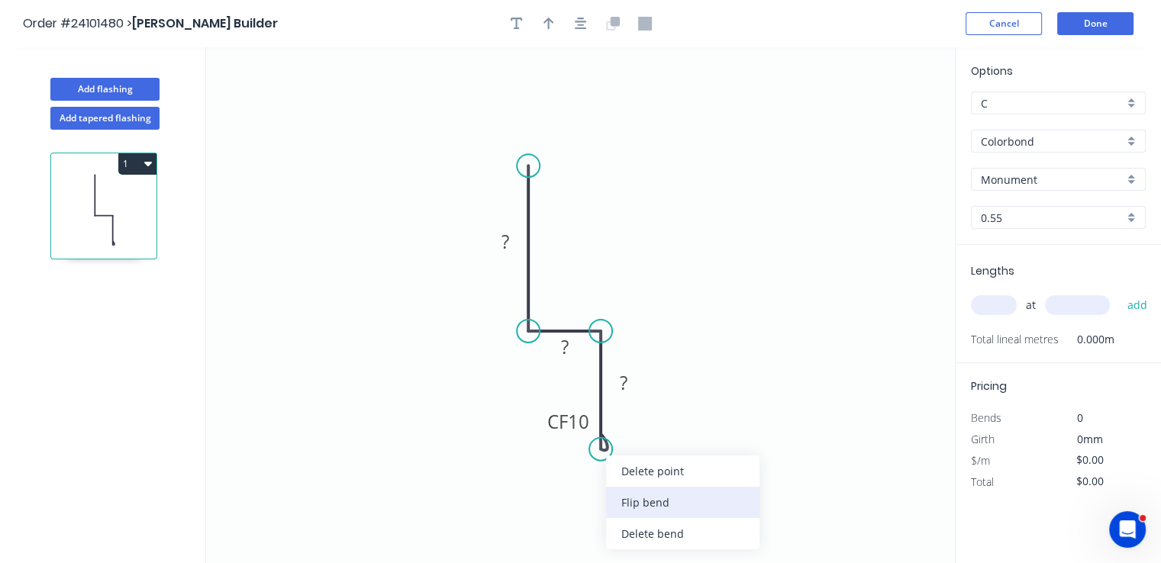
click at [643, 501] on div "Flip bend" at bounding box center [682, 502] width 153 height 31
click at [632, 380] on rect at bounding box center [623, 383] width 31 height 21
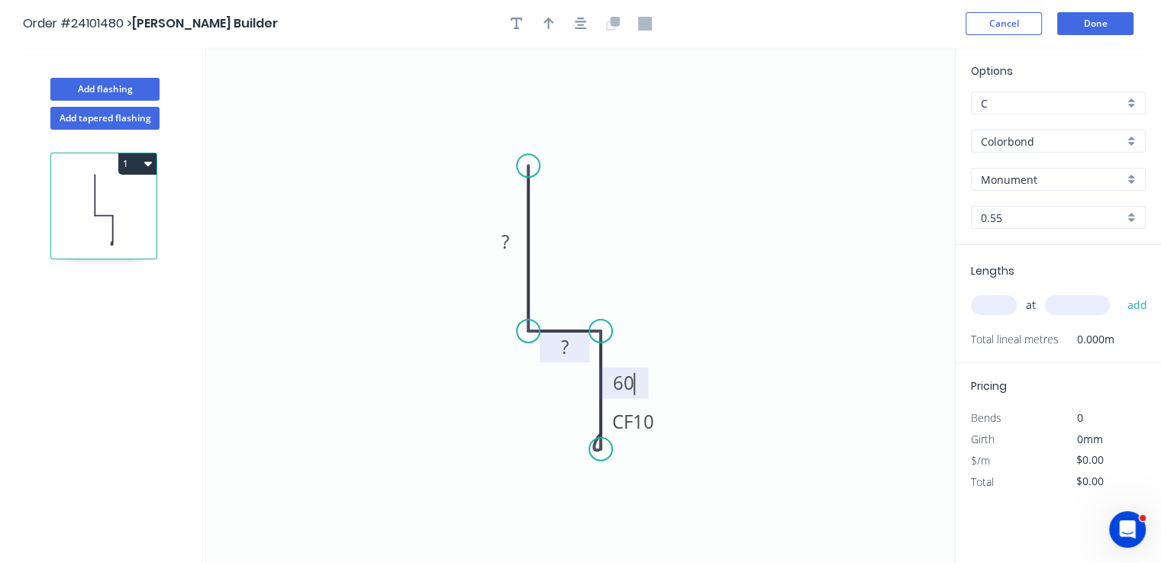
click at [556, 353] on rect at bounding box center [564, 347] width 31 height 21
click at [510, 241] on rect at bounding box center [505, 242] width 31 height 21
click at [990, 307] on input "text" at bounding box center [994, 305] width 46 height 20
type input "$11.09"
type input "1"
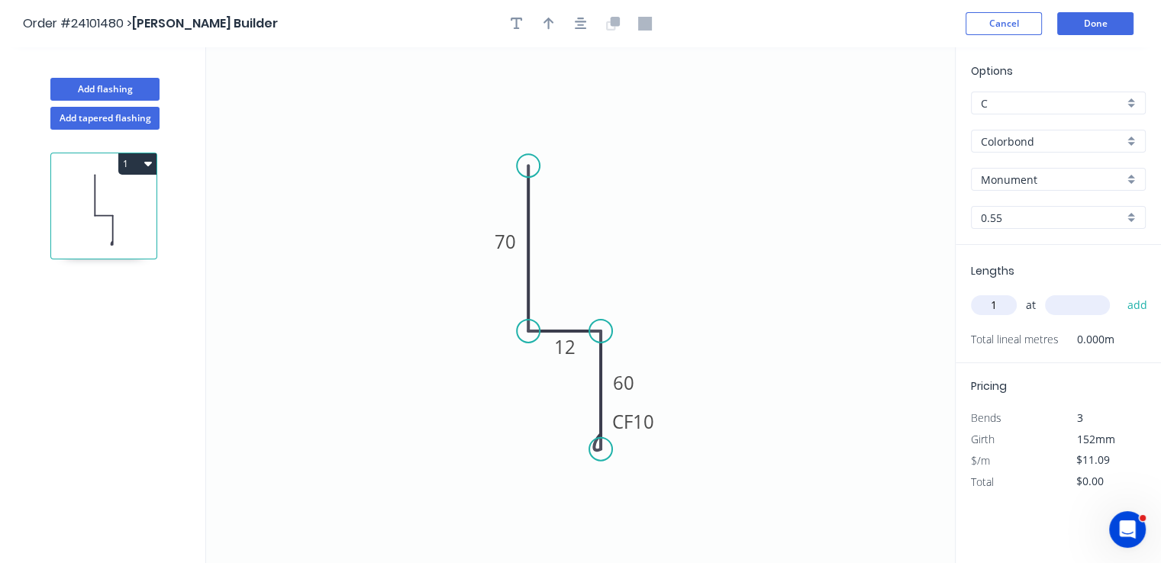
click at [1074, 309] on input "text" at bounding box center [1077, 305] width 65 height 20
type input "2700"
click at [1119, 292] on button "add" at bounding box center [1137, 305] width 36 height 26
type input "$29.94"
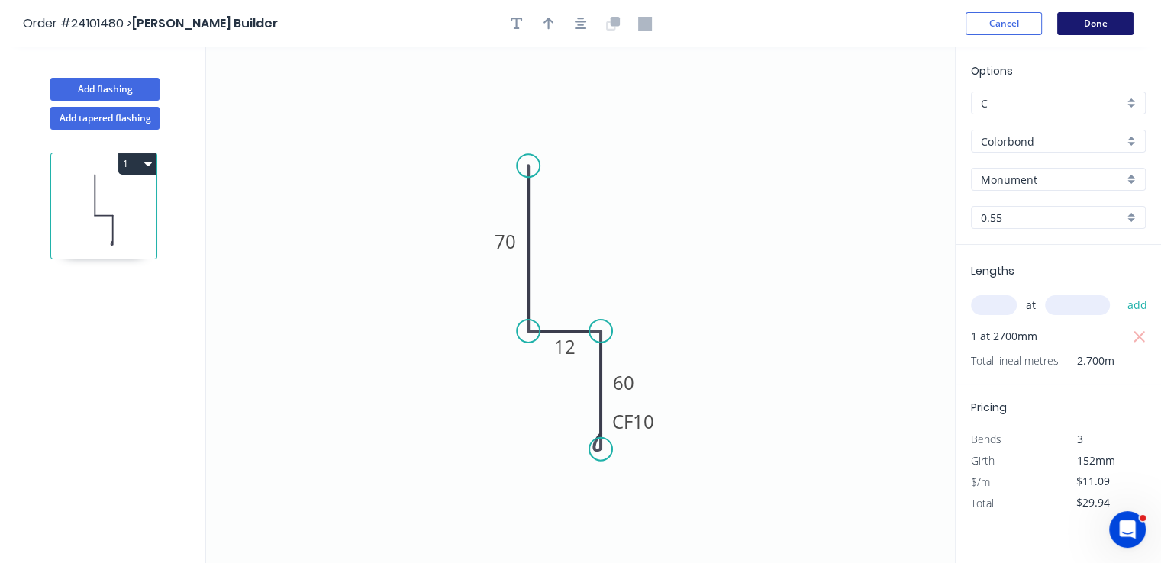
click at [1071, 14] on button "Done" at bounding box center [1095, 23] width 76 height 23
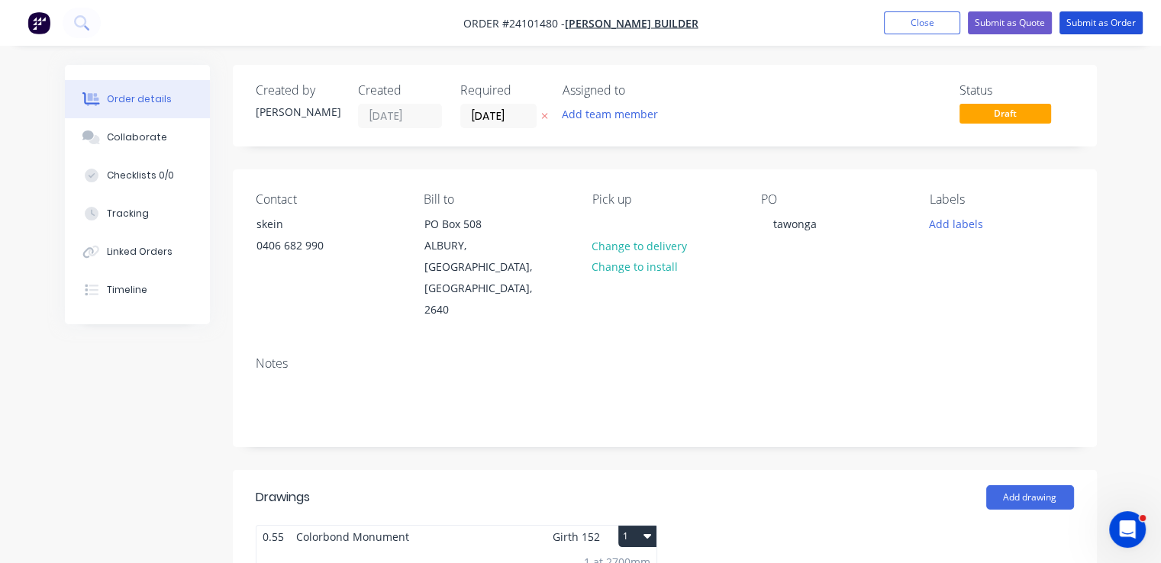
click at [1071, 14] on button "Submit as Order" at bounding box center [1100, 22] width 83 height 23
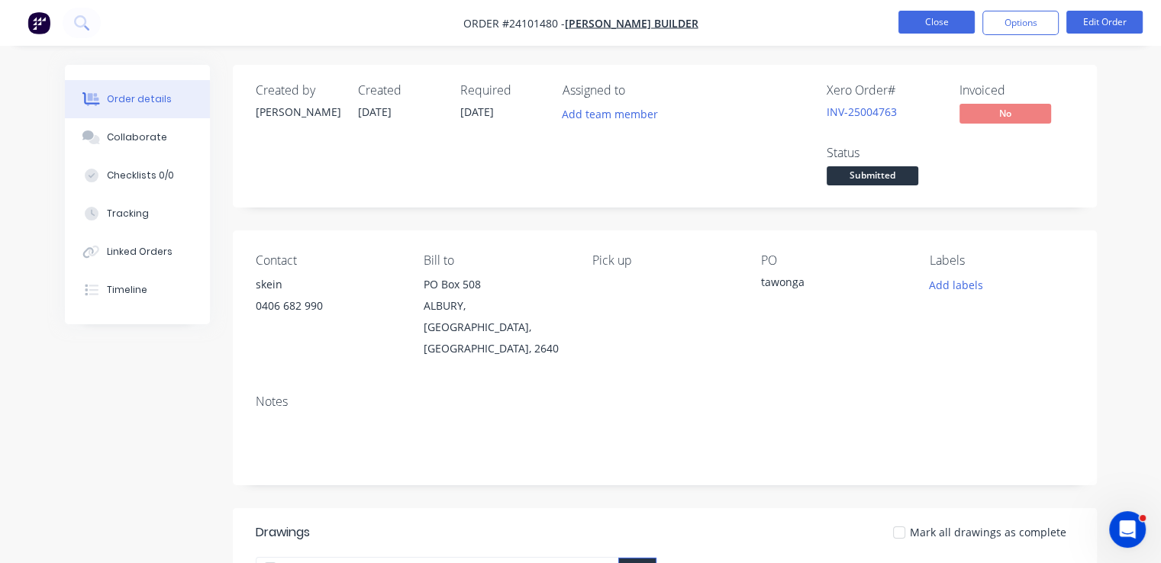
click at [945, 27] on button "Close" at bounding box center [936, 22] width 76 height 23
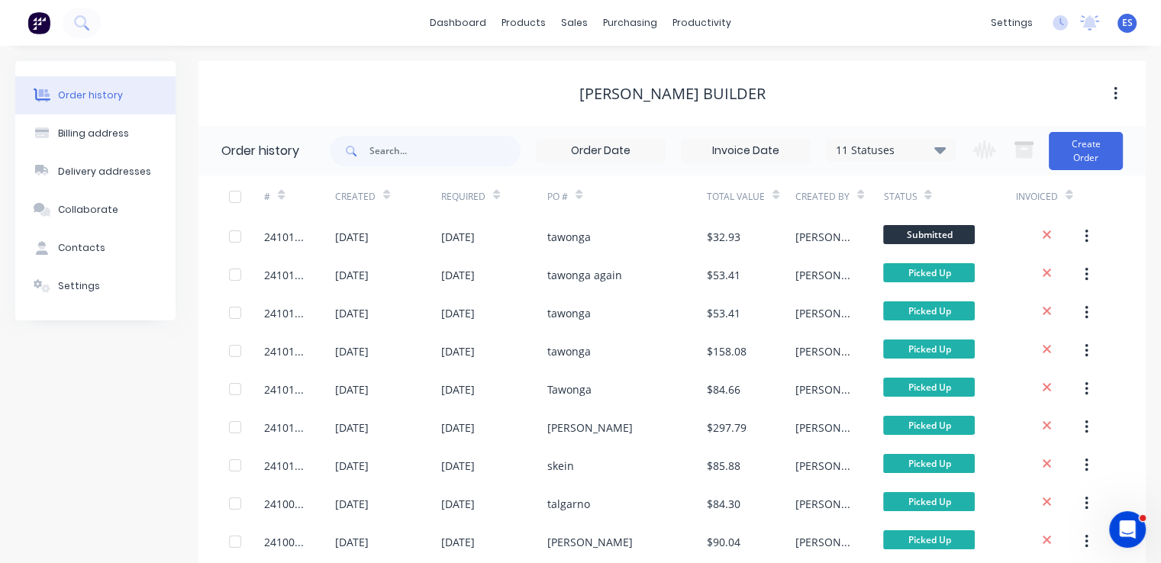
click at [27, 15] on button at bounding box center [39, 23] width 32 height 31
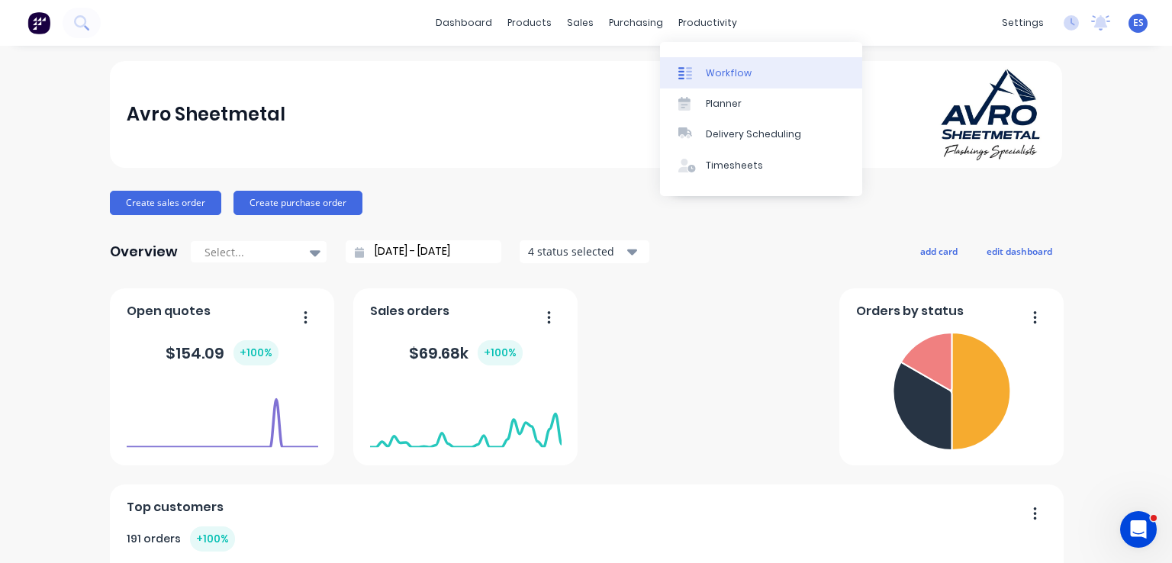
click at [702, 71] on link "Workflow" at bounding box center [761, 72] width 202 height 31
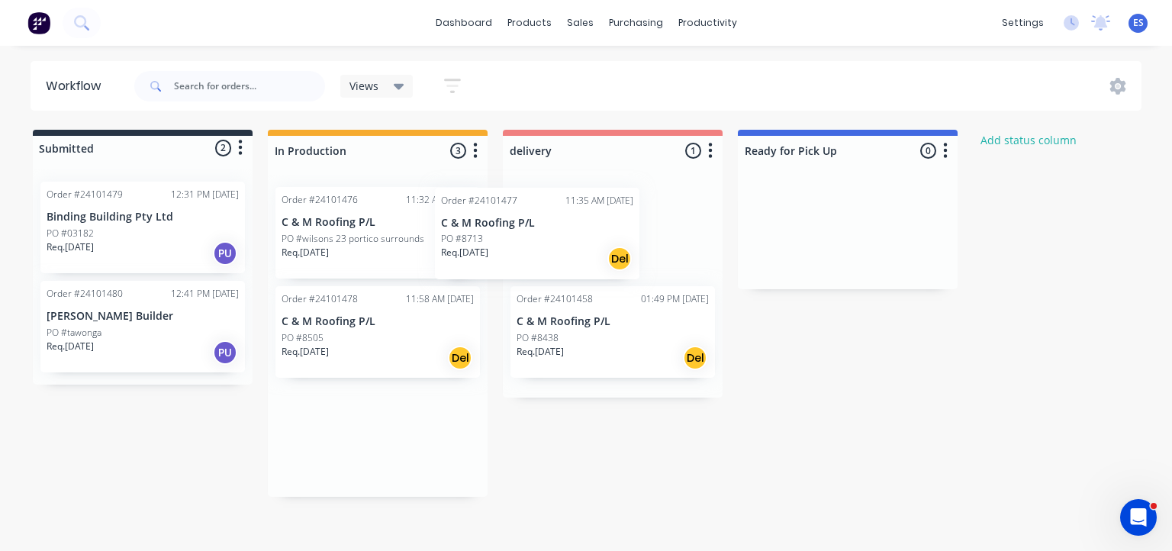
drag, startPoint x: 360, startPoint y: 343, endPoint x: 536, endPoint y: 239, distance: 204.5
click at [536, 239] on div "Submitted 2 Status colour #273444 hex #273444 Save Cancel Summaries Total order…" at bounding box center [708, 313] width 1438 height 367
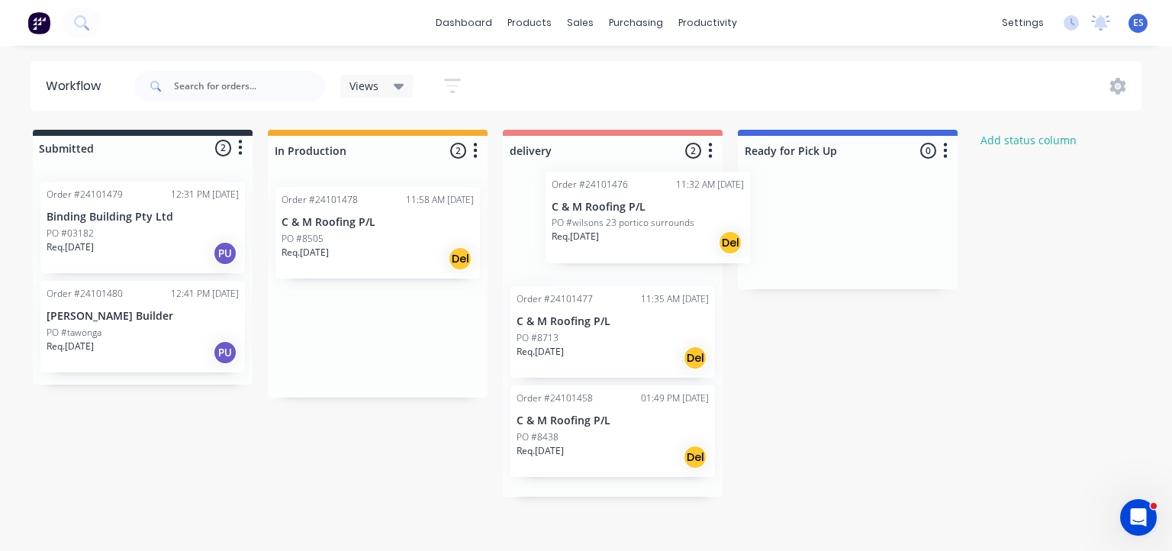
drag, startPoint x: 334, startPoint y: 248, endPoint x: 612, endPoint y: 233, distance: 278.1
click at [612, 233] on div "Submitted 2 Status colour #273444 hex #273444 Save Cancel Summaries Total order…" at bounding box center [708, 313] width 1438 height 367
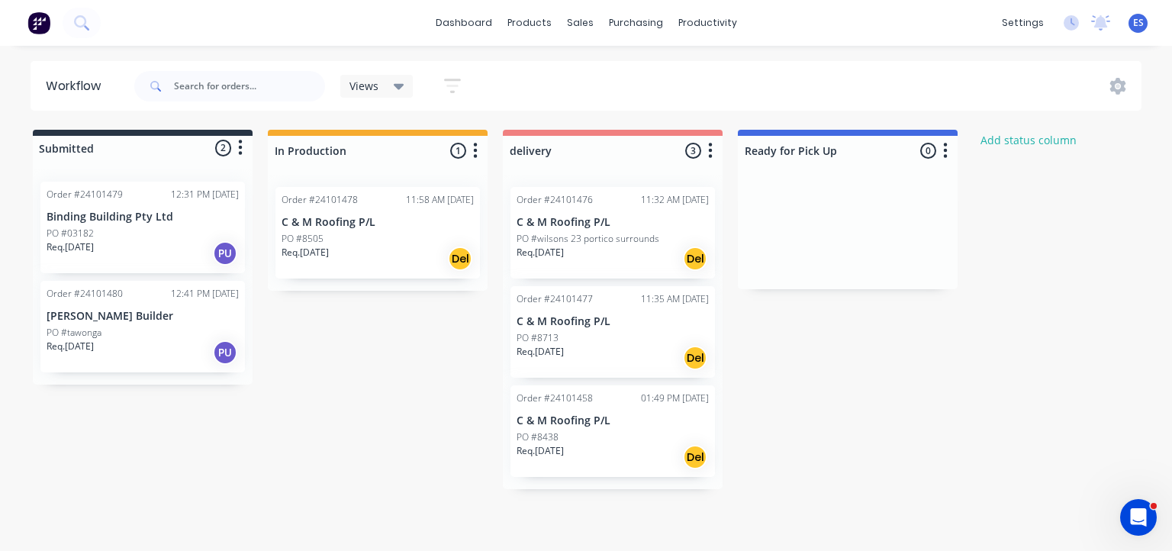
click at [42, 27] on img at bounding box center [38, 22] width 23 height 23
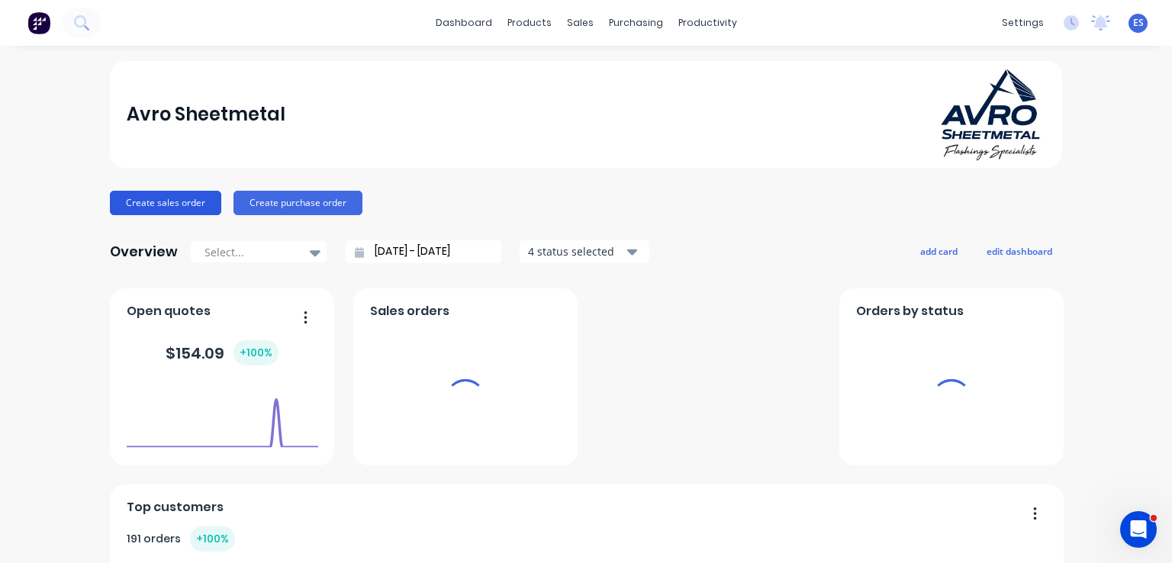
click at [155, 200] on button "Create sales order" at bounding box center [165, 203] width 111 height 24
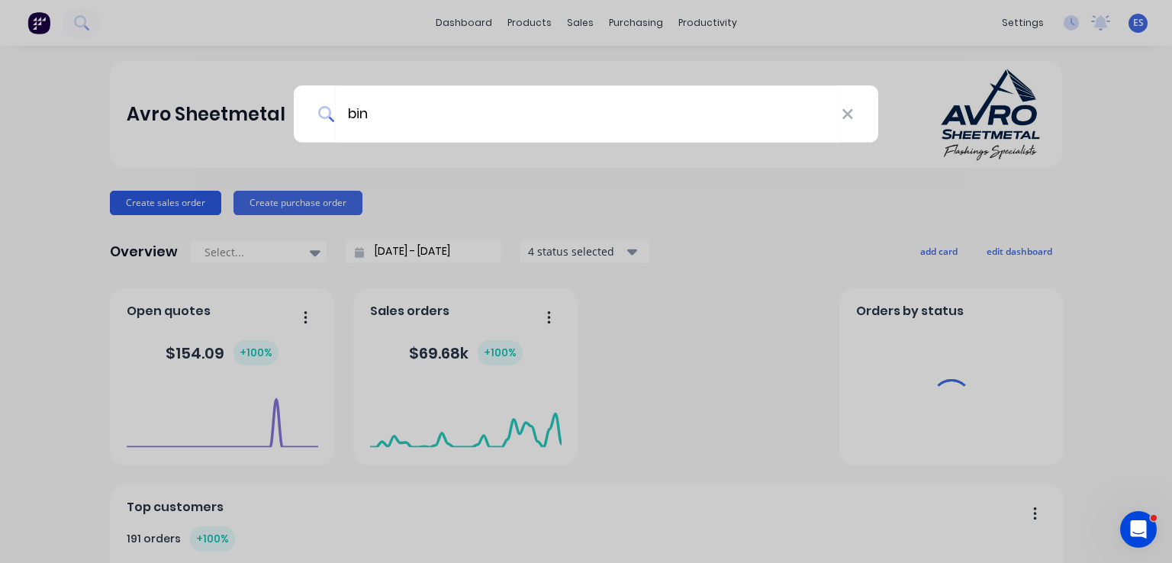
type input "bind"
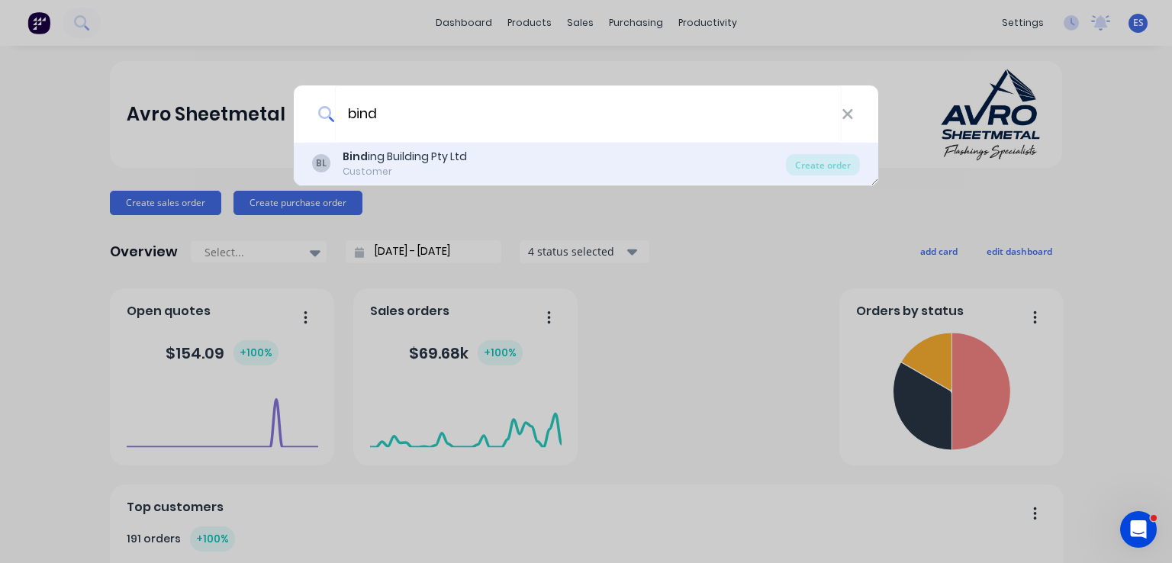
type input "bind"
click at [412, 158] on div "Bind ing Building Pty Ltd" at bounding box center [405, 157] width 124 height 16
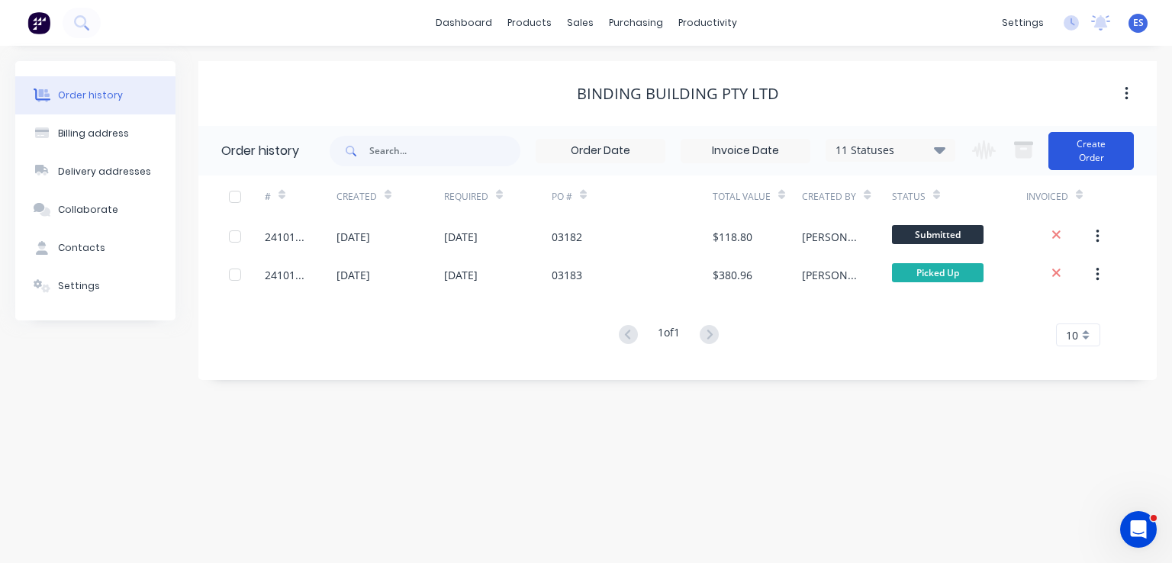
click at [1089, 160] on button "Create Order" at bounding box center [1090, 151] width 85 height 38
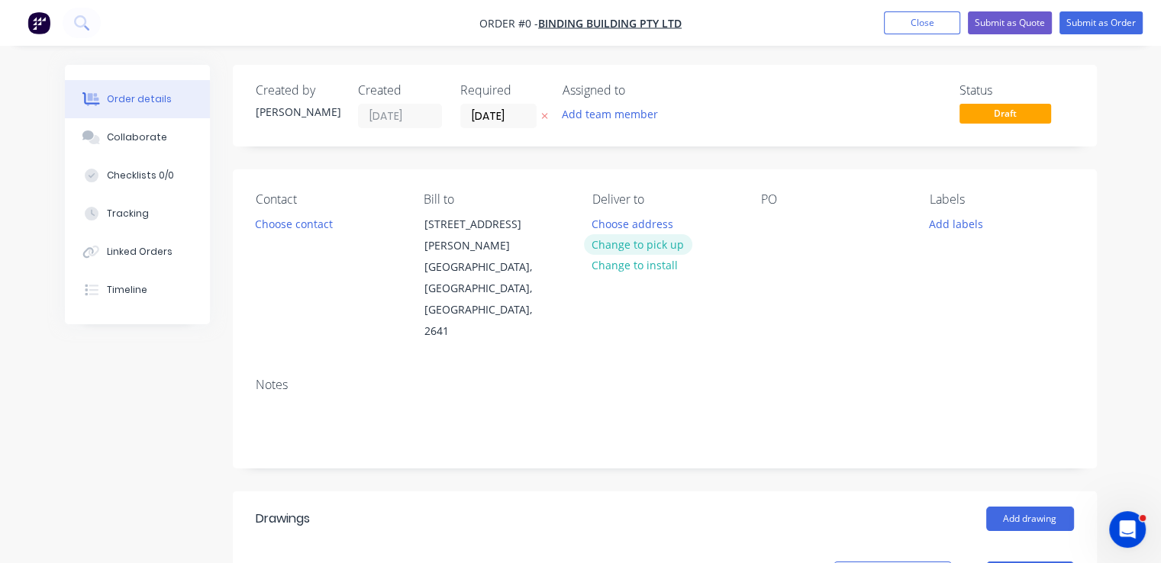
click at [633, 240] on button "Change to pick up" at bounding box center [638, 244] width 108 height 21
click at [274, 227] on button "Choose contact" at bounding box center [293, 223] width 94 height 21
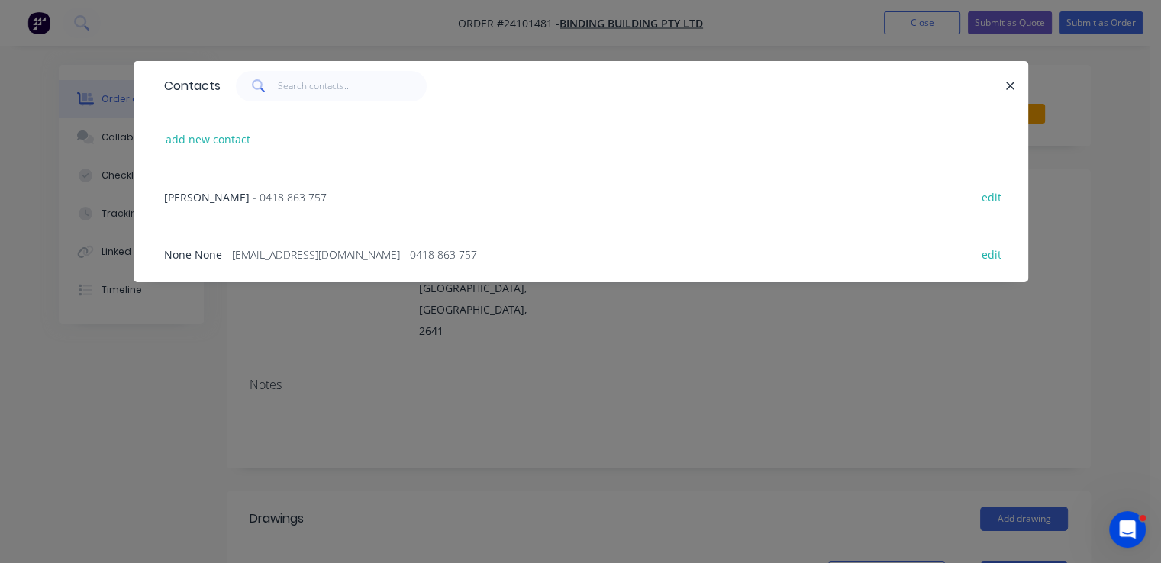
click at [272, 255] on span "- [EMAIL_ADDRESS][DOMAIN_NAME] - 0418 863 757" at bounding box center [351, 254] width 252 height 14
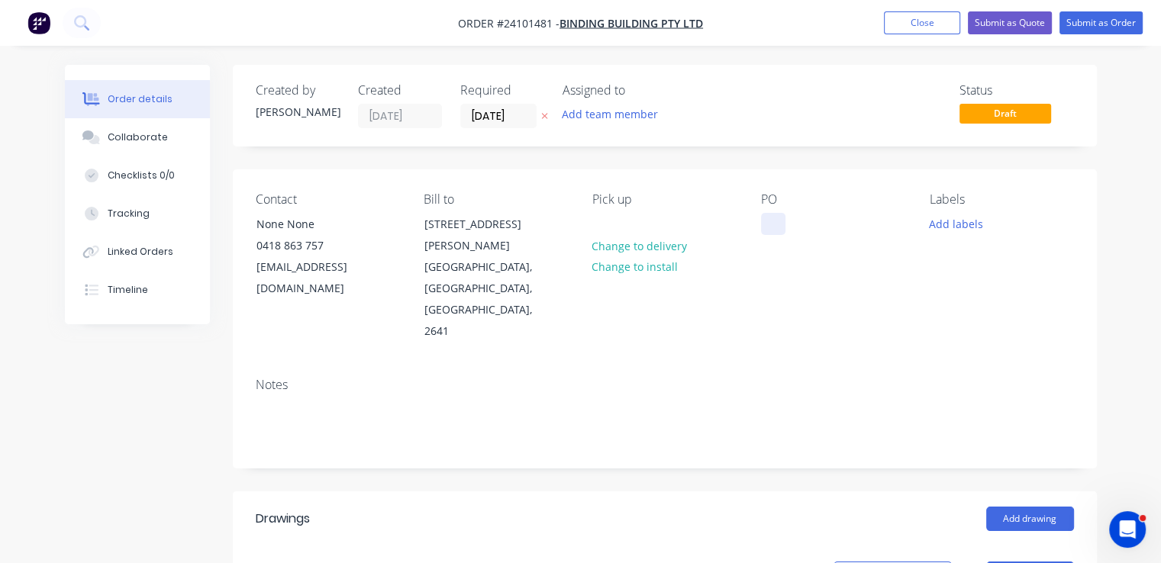
click at [771, 222] on div at bounding box center [773, 224] width 24 height 22
click at [1048, 507] on button "Add drawing" at bounding box center [1030, 519] width 88 height 24
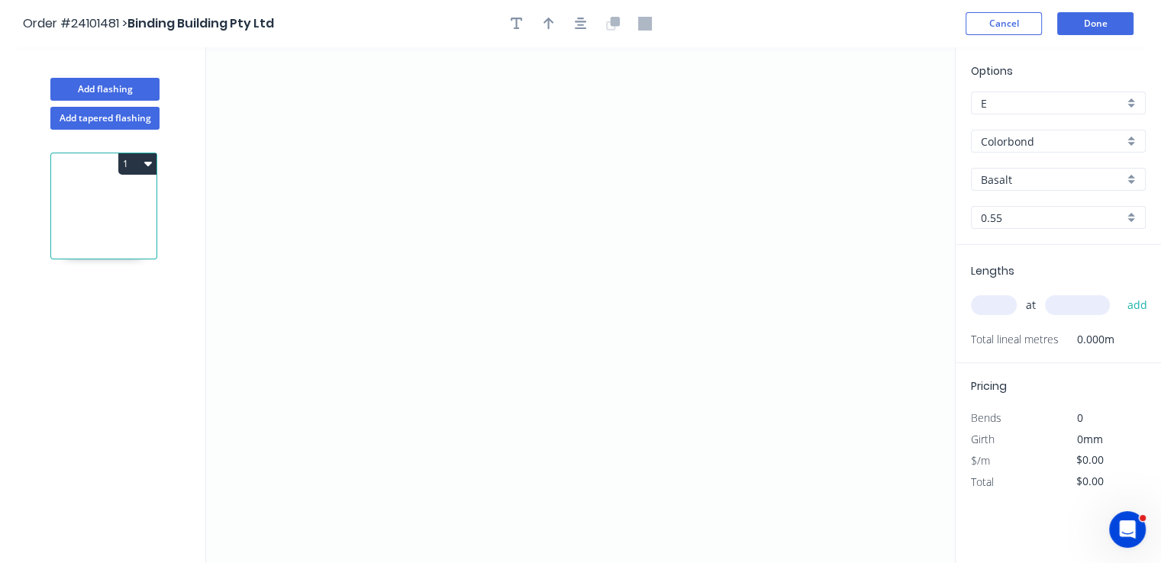
click at [1019, 175] on input "Basalt" at bounding box center [1051, 180] width 143 height 16
click at [1019, 233] on div "Manor Red" at bounding box center [1057, 235] width 173 height 27
type input "Manor Red"
click at [398, 211] on icon "0" at bounding box center [580, 305] width 748 height 516
click at [479, 216] on icon "0" at bounding box center [580, 305] width 748 height 516
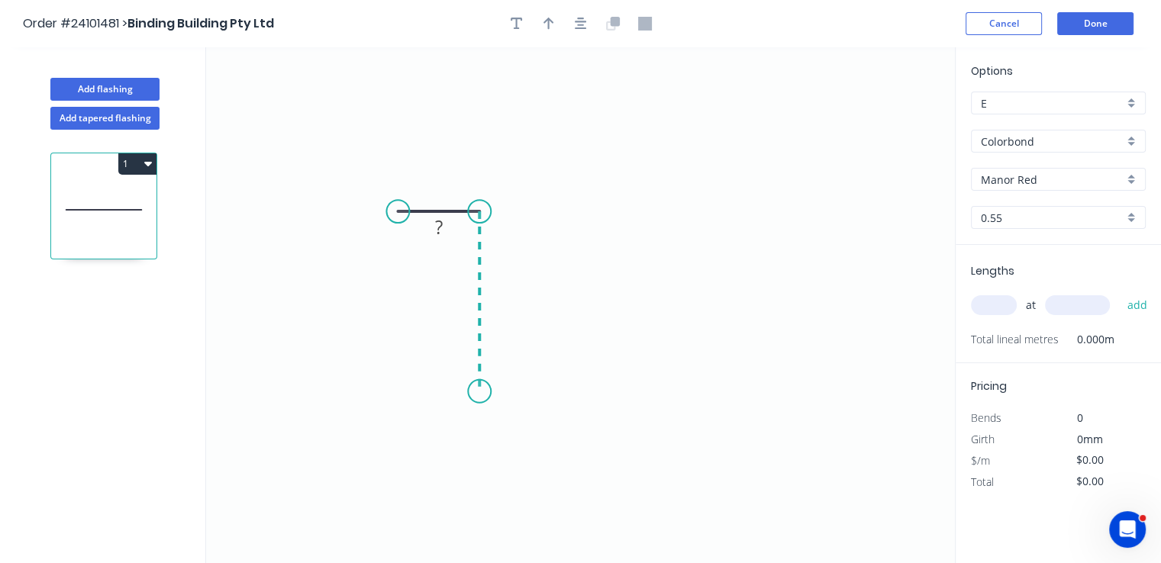
click at [478, 391] on icon "0 ?" at bounding box center [580, 305] width 748 height 516
click at [692, 388] on icon "0 ? ?" at bounding box center [580, 305] width 748 height 516
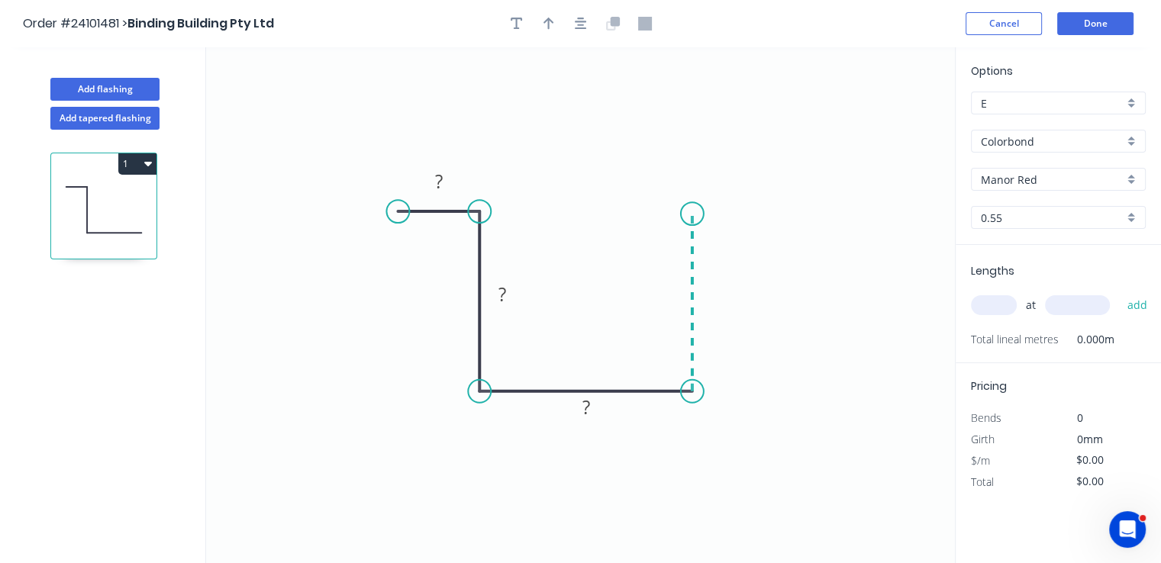
click at [690, 214] on icon "0 ? ? ?" at bounding box center [580, 305] width 748 height 516
click at [744, 211] on icon "0 ? ? ? ?" at bounding box center [580, 305] width 748 height 516
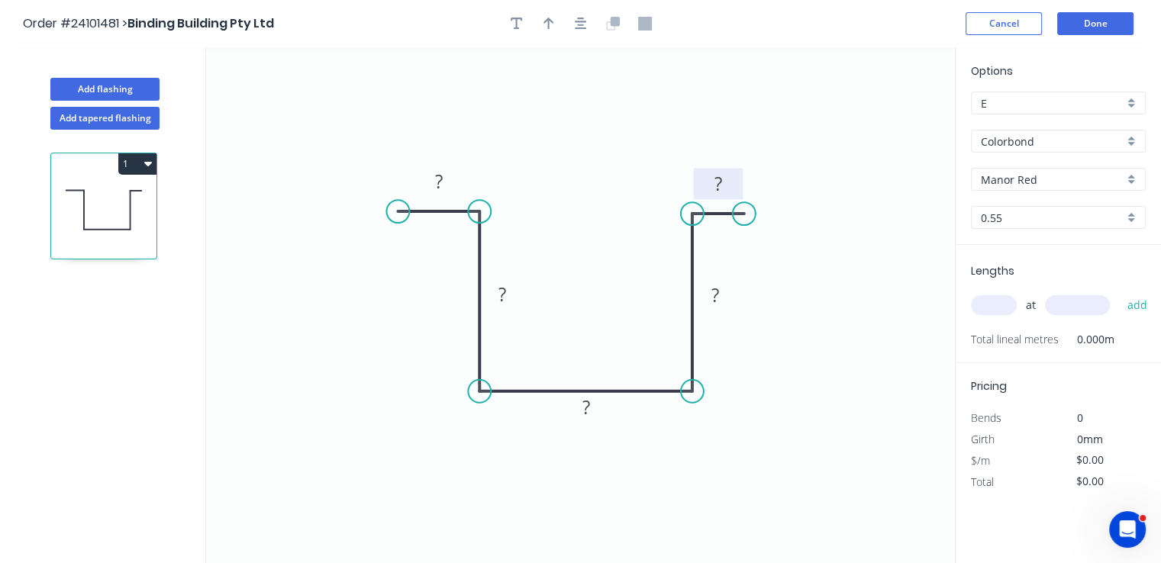
click at [717, 185] on tspan "?" at bounding box center [718, 183] width 8 height 25
click at [449, 185] on rect at bounding box center [438, 182] width 31 height 21
click at [504, 291] on tspan "?" at bounding box center [502, 294] width 8 height 25
click at [726, 295] on rect at bounding box center [715, 295] width 31 height 21
click at [581, 407] on tspan "?" at bounding box center [585, 406] width 8 height 25
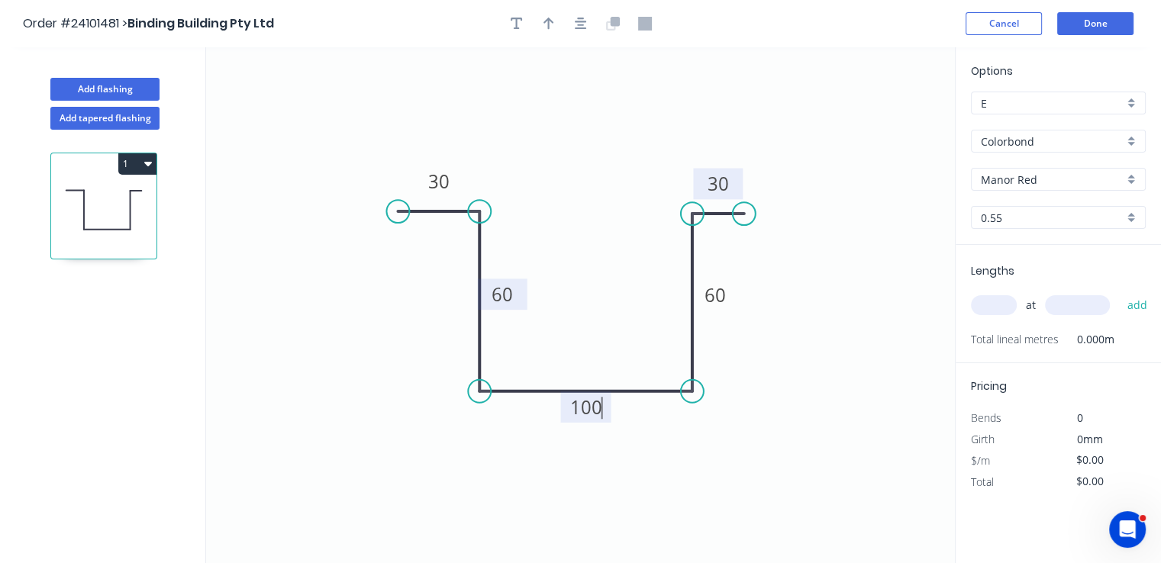
click at [1000, 306] on input "text" at bounding box center [994, 305] width 46 height 20
type input "$16.75"
type input "1"
click at [1092, 298] on input "text" at bounding box center [1077, 305] width 65 height 20
type input "2400"
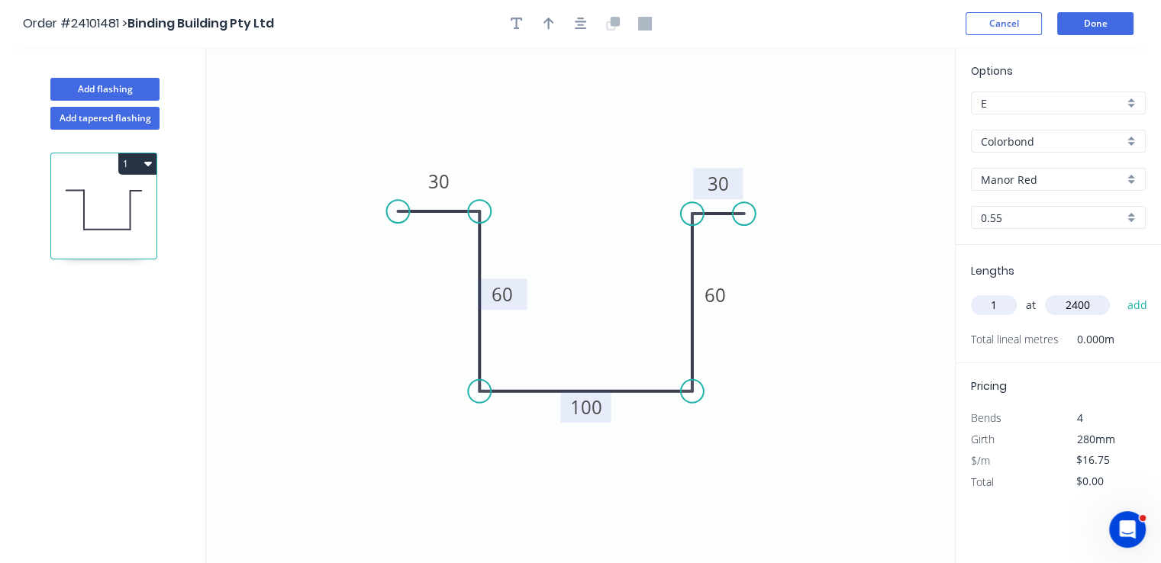
click at [1119, 292] on button "add" at bounding box center [1137, 305] width 36 height 26
type input "$40.20"
type input "1"
click at [1068, 307] on input "text" at bounding box center [1077, 305] width 65 height 20
type input "3000"
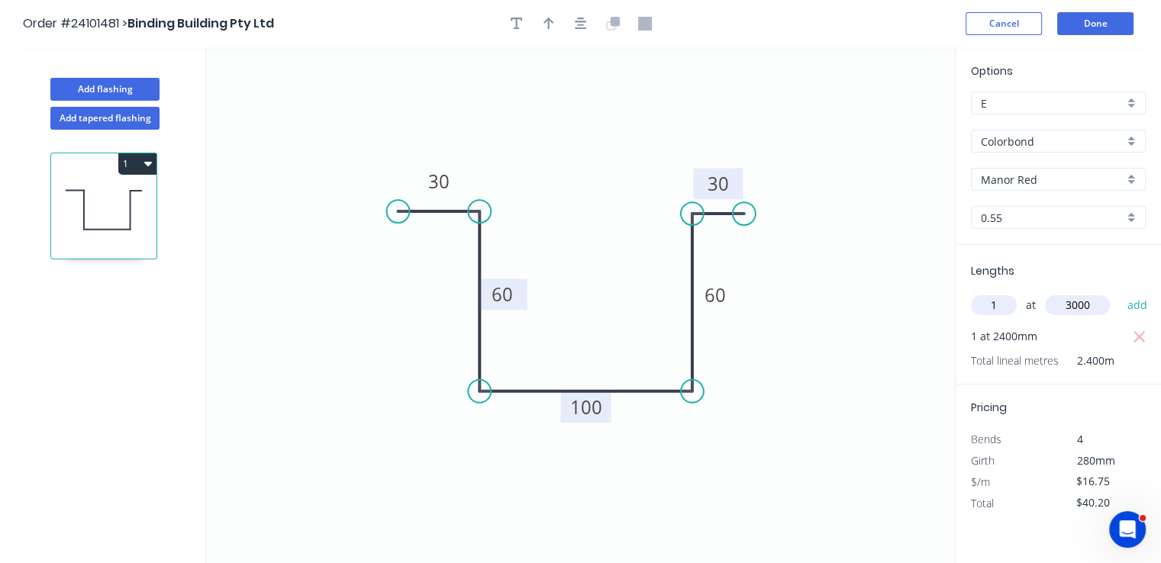
click at [1119, 292] on button "add" at bounding box center [1137, 305] width 36 height 26
type input "$90.45"
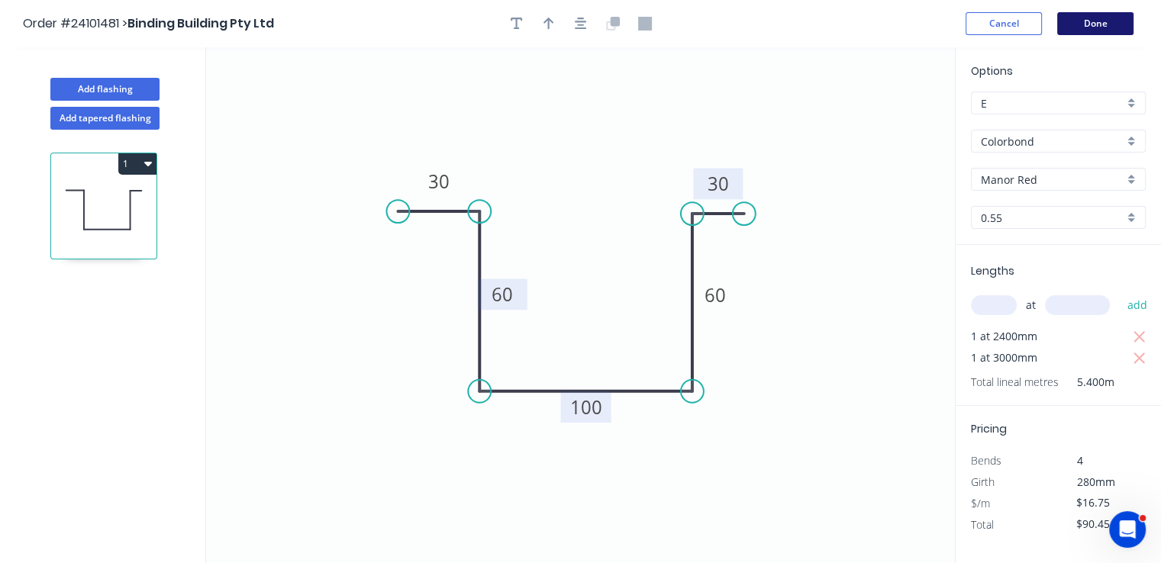
click at [1081, 24] on button "Done" at bounding box center [1095, 23] width 76 height 23
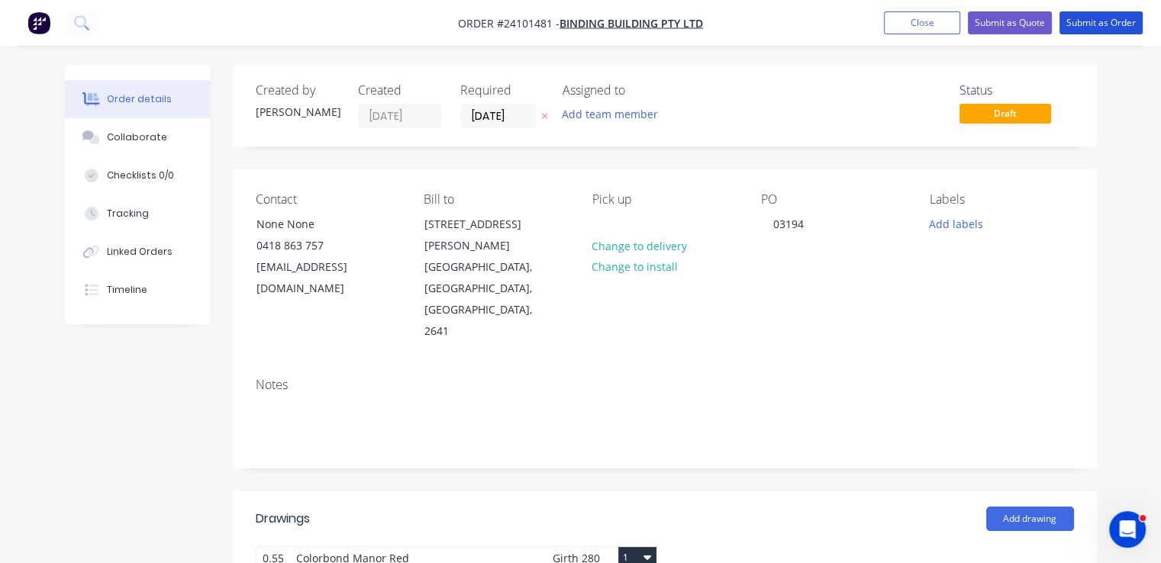
click at [1081, 24] on button "Submit as Order" at bounding box center [1100, 22] width 83 height 23
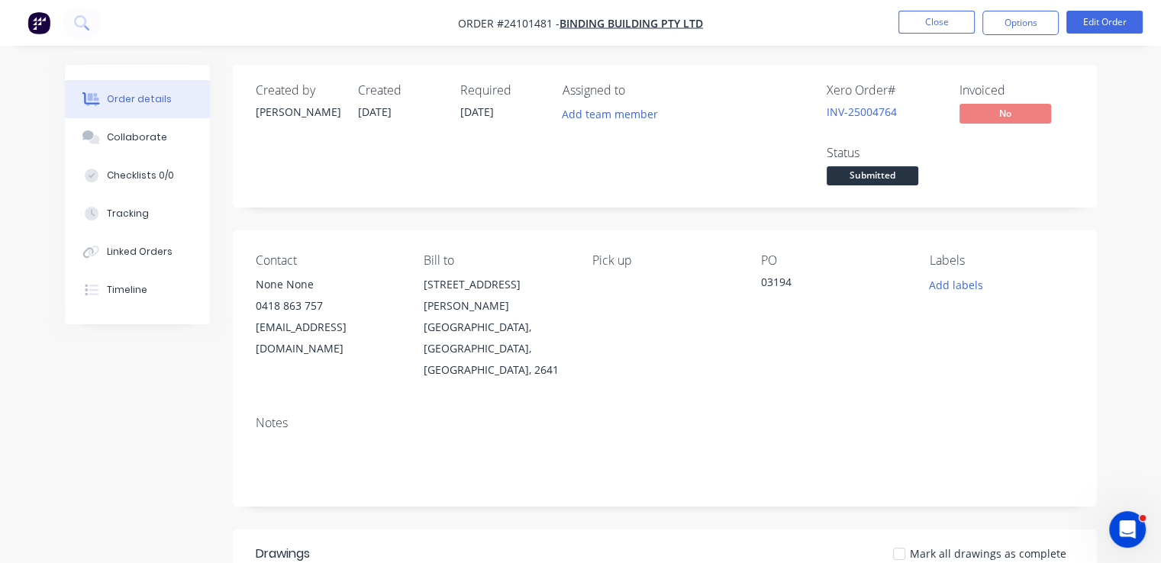
click at [37, 22] on img "button" at bounding box center [38, 22] width 23 height 23
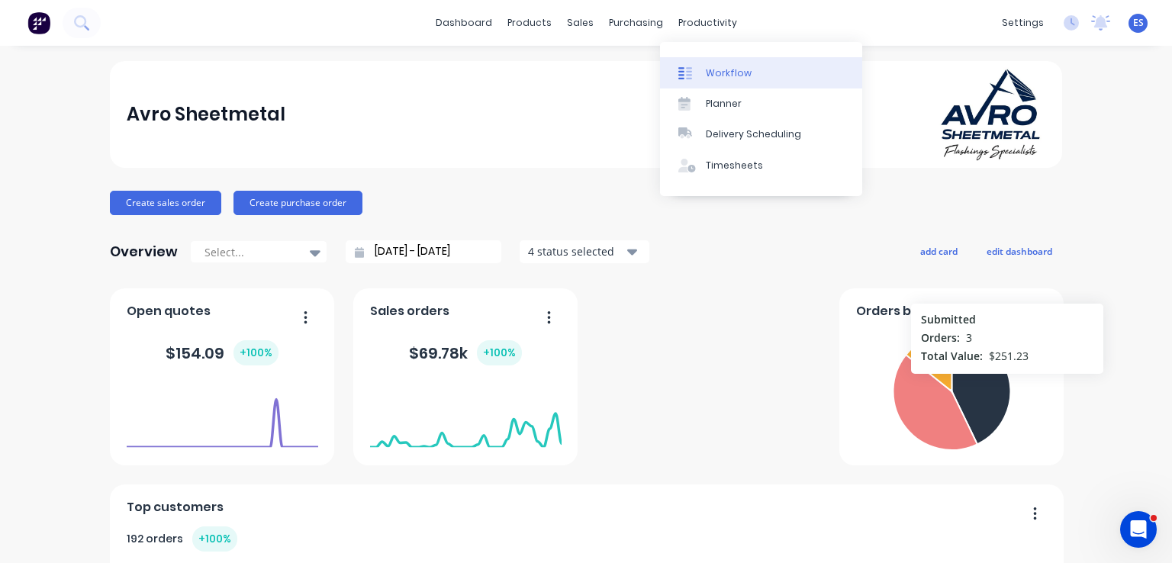
click at [714, 74] on div "Workflow" at bounding box center [729, 73] width 46 height 14
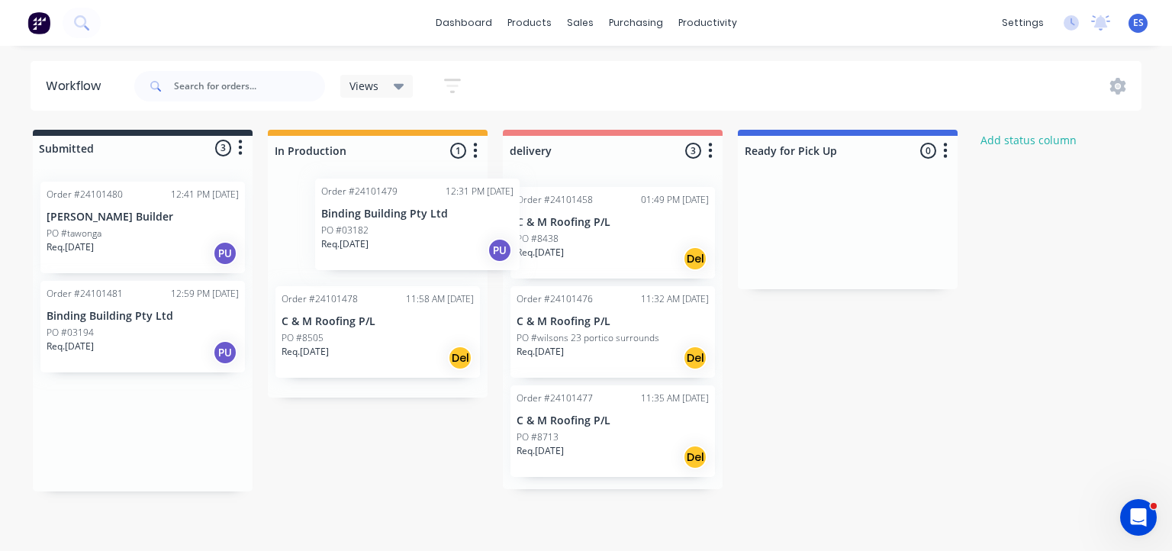
drag, startPoint x: 92, startPoint y: 242, endPoint x: 378, endPoint y: 239, distance: 286.1
click at [378, 239] on div "Submitted 3 Status colour #273444 hex #273444 Save Cancel Summaries Total order…" at bounding box center [708, 311] width 1438 height 362
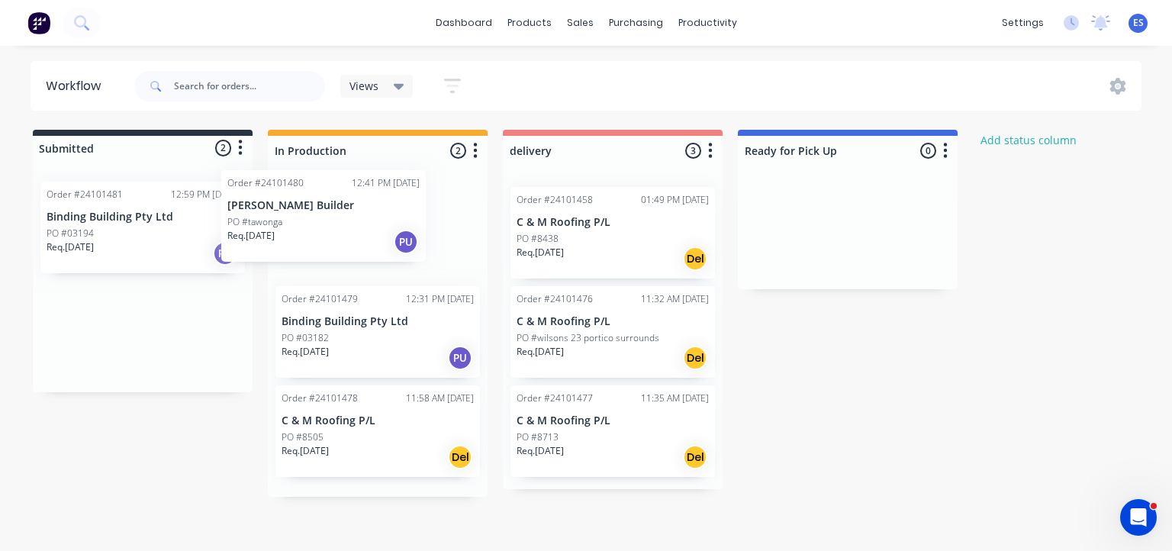
drag, startPoint x: 162, startPoint y: 236, endPoint x: 350, endPoint y: 224, distance: 188.8
click at [350, 224] on div "Submitted 2 Status colour #273444 hex #273444 Save Cancel Summaries Total order…" at bounding box center [708, 313] width 1438 height 367
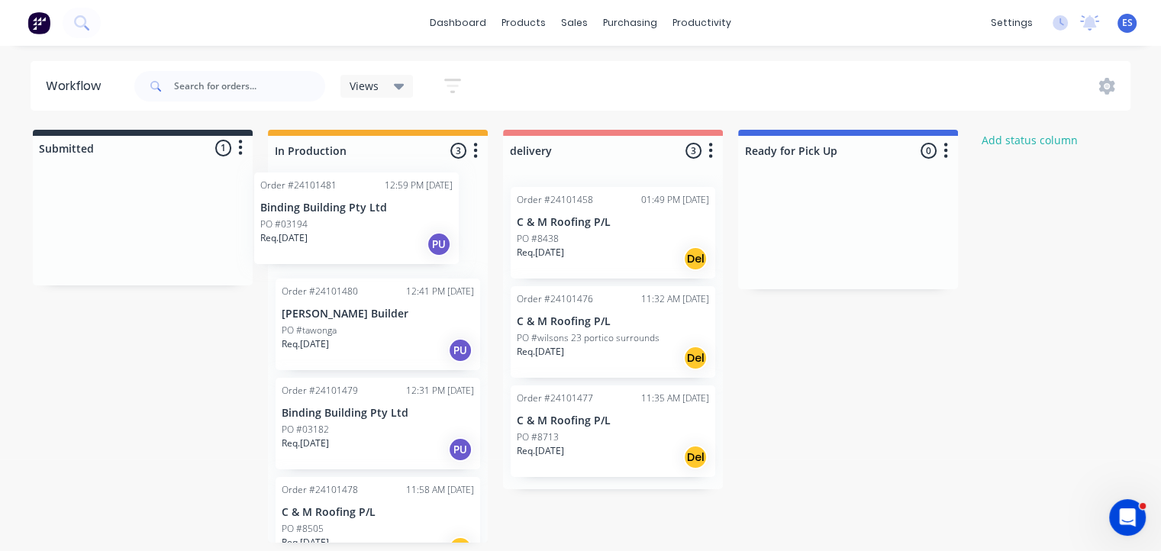
drag, startPoint x: 114, startPoint y: 233, endPoint x: 335, endPoint y: 224, distance: 221.5
click at [335, 224] on div "Submitted 1 Status colour #273444 hex #273444 Save Cancel Summaries Total order…" at bounding box center [708, 336] width 1438 height 413
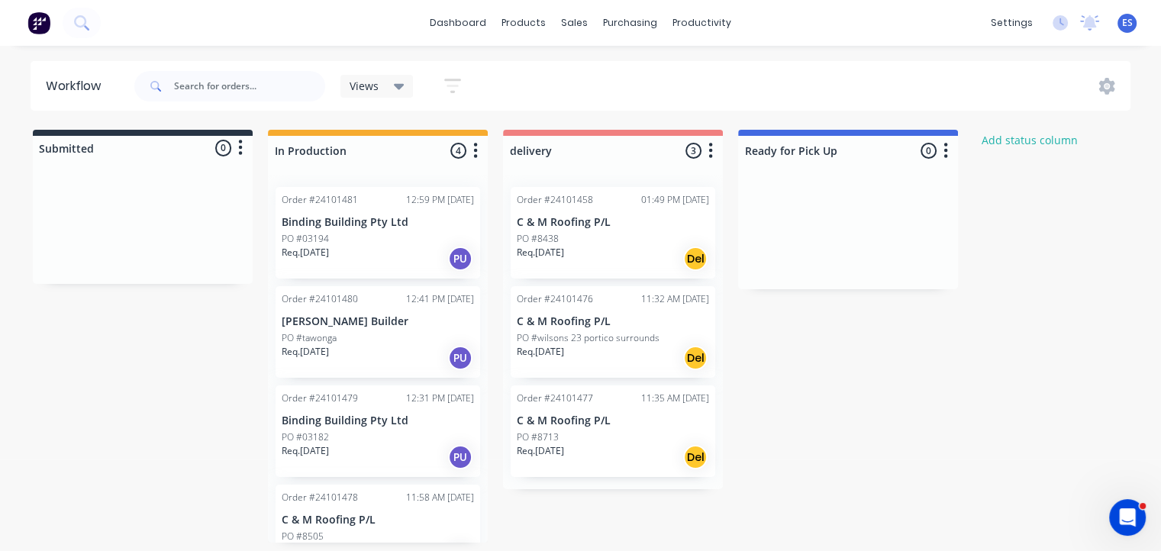
click at [345, 248] on div "Req. [DATE] PU" at bounding box center [378, 259] width 192 height 26
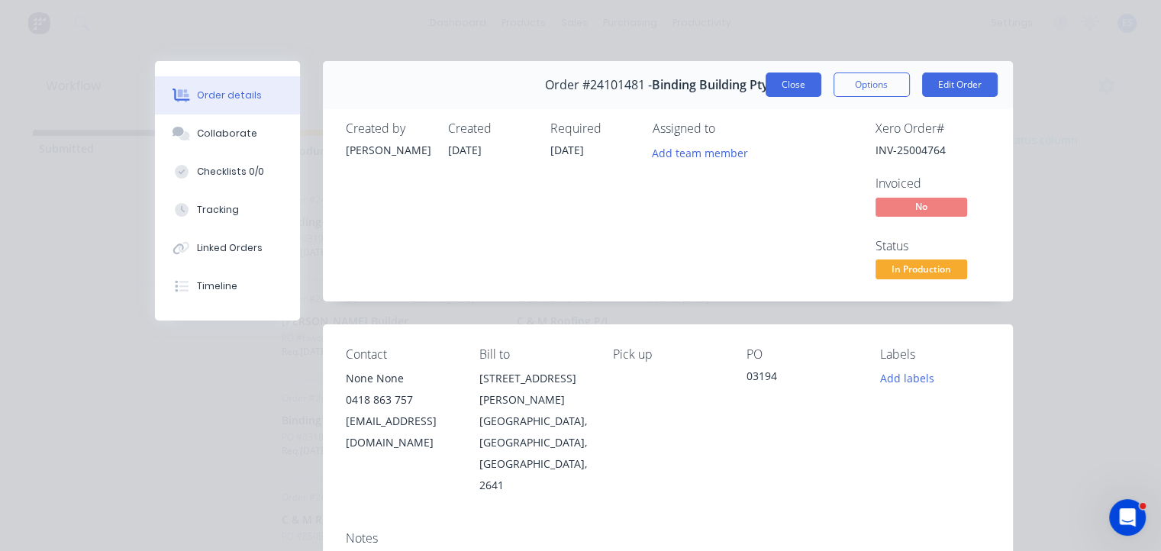
click at [776, 86] on button "Close" at bounding box center [793, 84] width 56 height 24
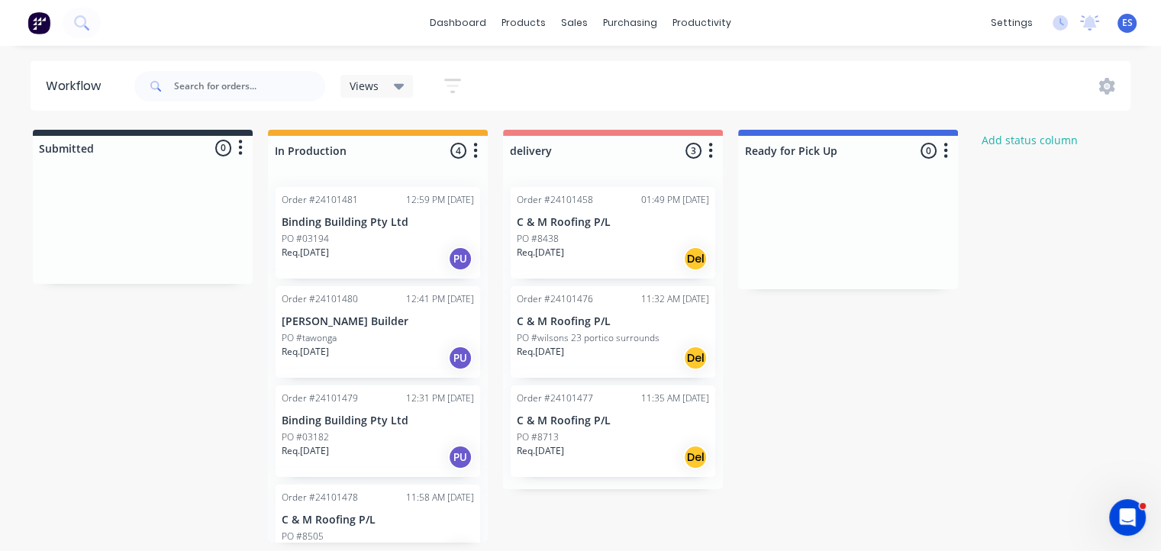
scroll to position [1, 0]
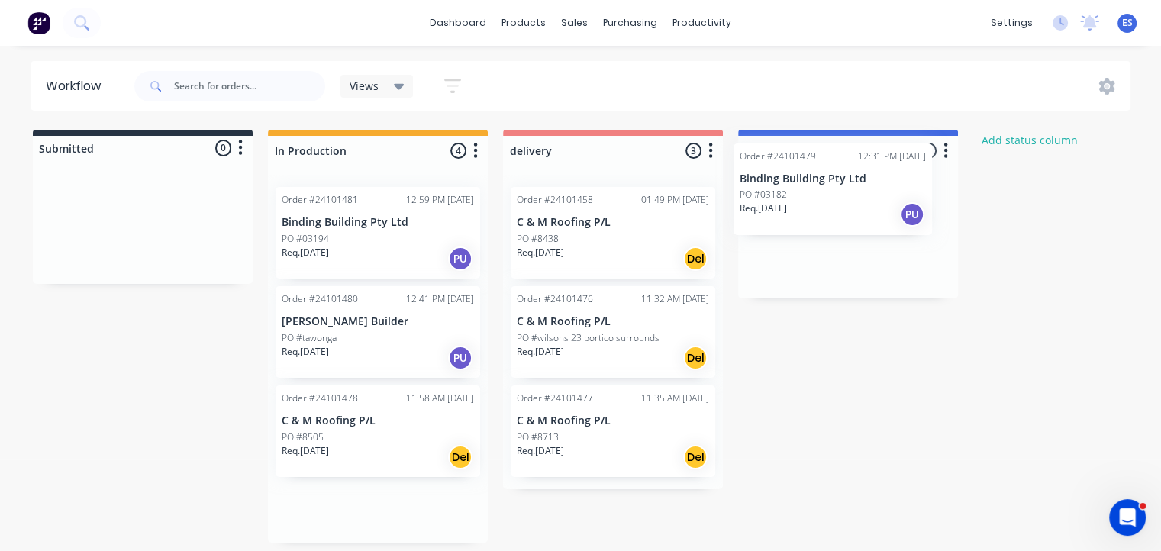
drag, startPoint x: 364, startPoint y: 452, endPoint x: 860, endPoint y: 199, distance: 556.9
click at [860, 199] on div "Submitted 0 Status colour #273444 hex #273444 Save Cancel Summaries Total order…" at bounding box center [708, 336] width 1438 height 413
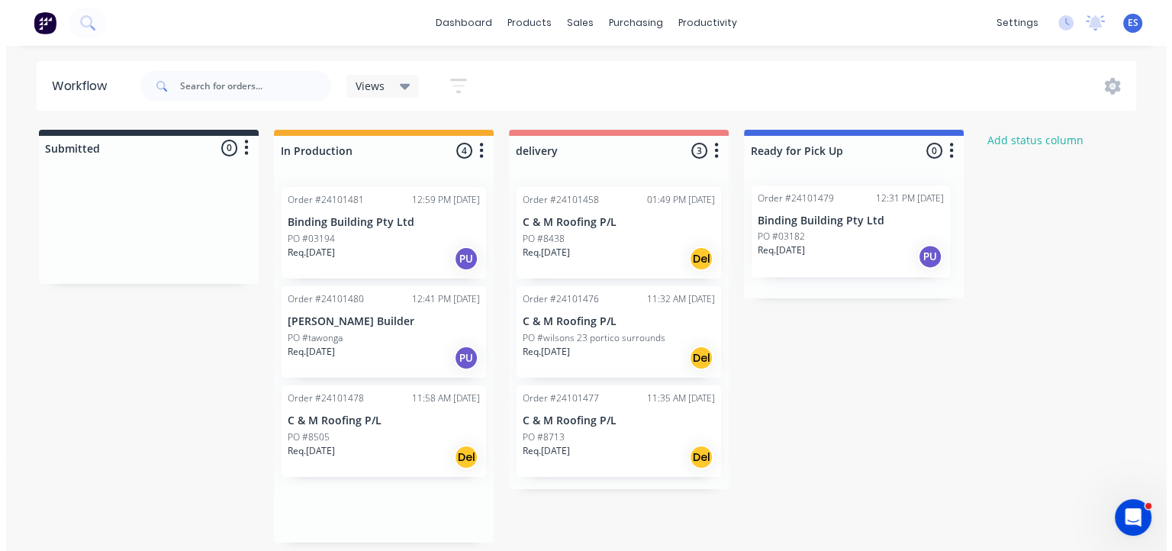
scroll to position [0, 0]
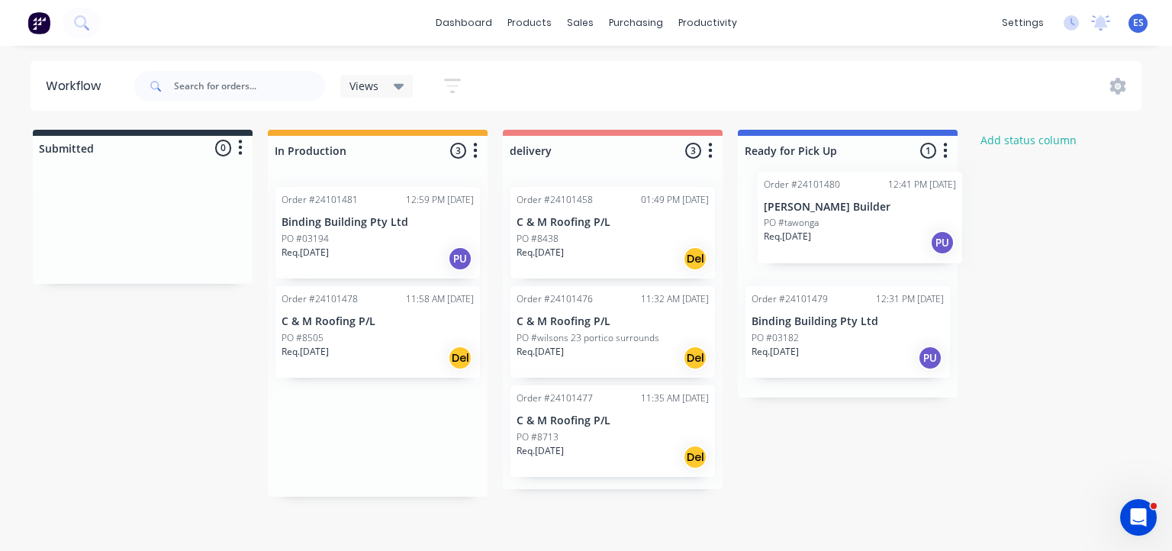
drag, startPoint x: 396, startPoint y: 336, endPoint x: 882, endPoint y: 221, distance: 499.5
click at [882, 221] on div "Submitted 0 Status colour #273444 hex #273444 Save Cancel Summaries Total order…" at bounding box center [708, 313] width 1438 height 367
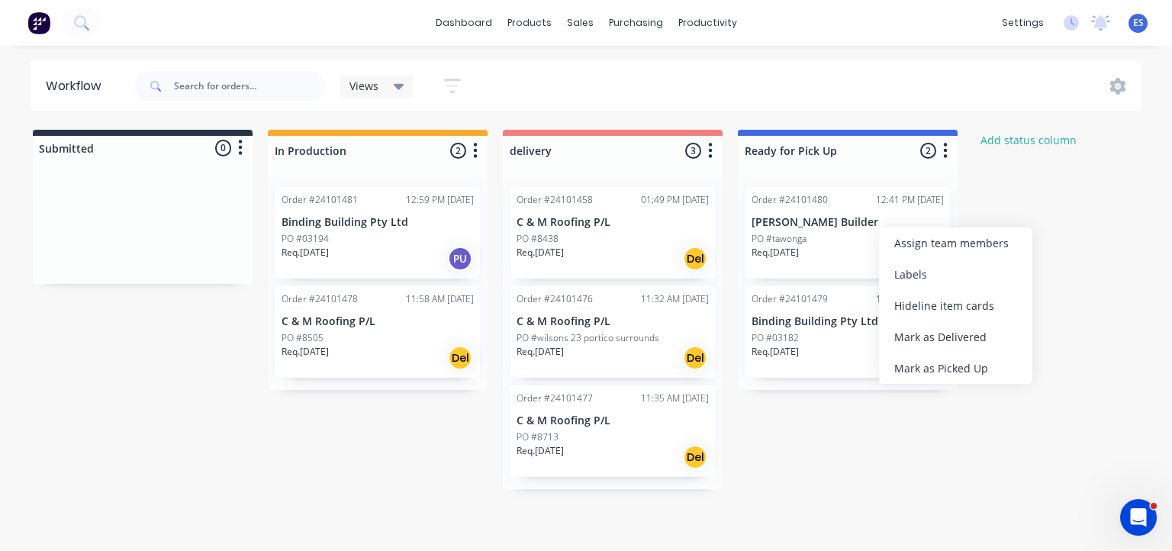
click at [928, 362] on div "Mark as Picked Up" at bounding box center [955, 368] width 153 height 31
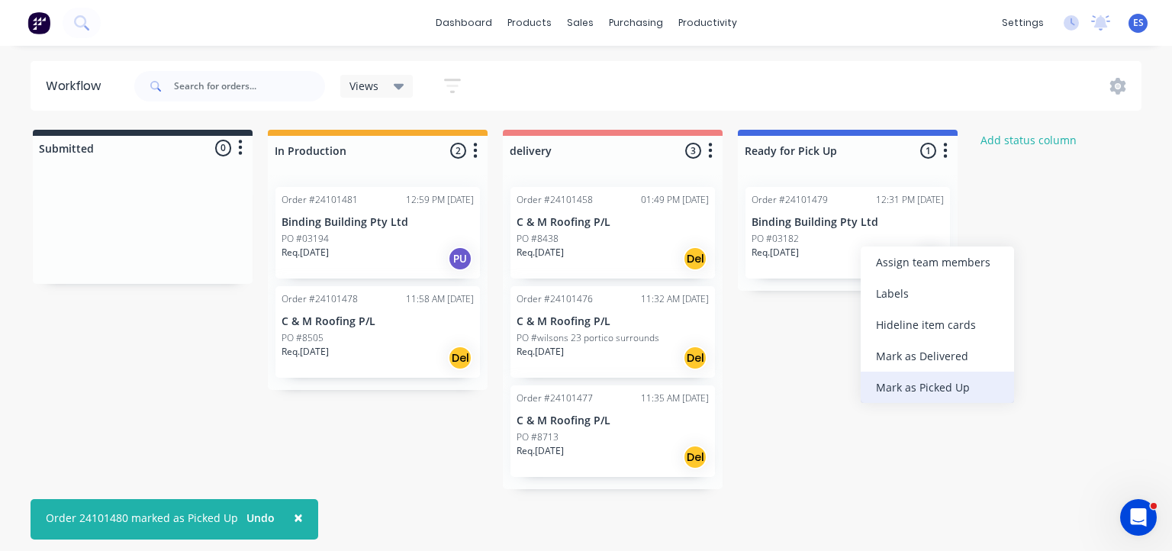
click at [916, 386] on div "Mark as Picked Up" at bounding box center [937, 387] width 153 height 31
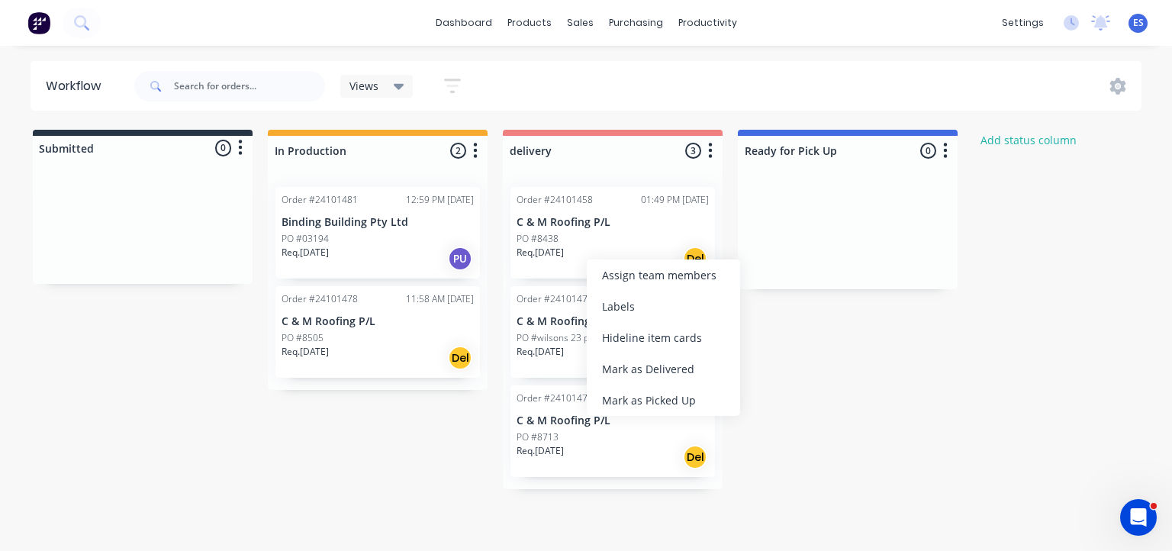
click at [542, 253] on p "Req. [DATE]" at bounding box center [540, 253] width 47 height 14
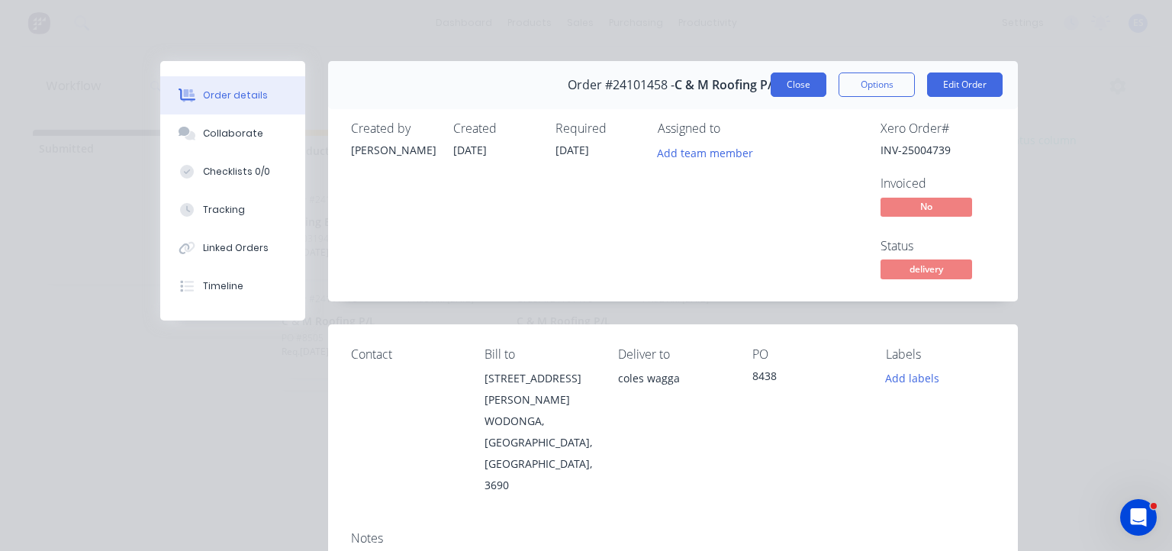
click at [805, 93] on button "Close" at bounding box center [799, 84] width 56 height 24
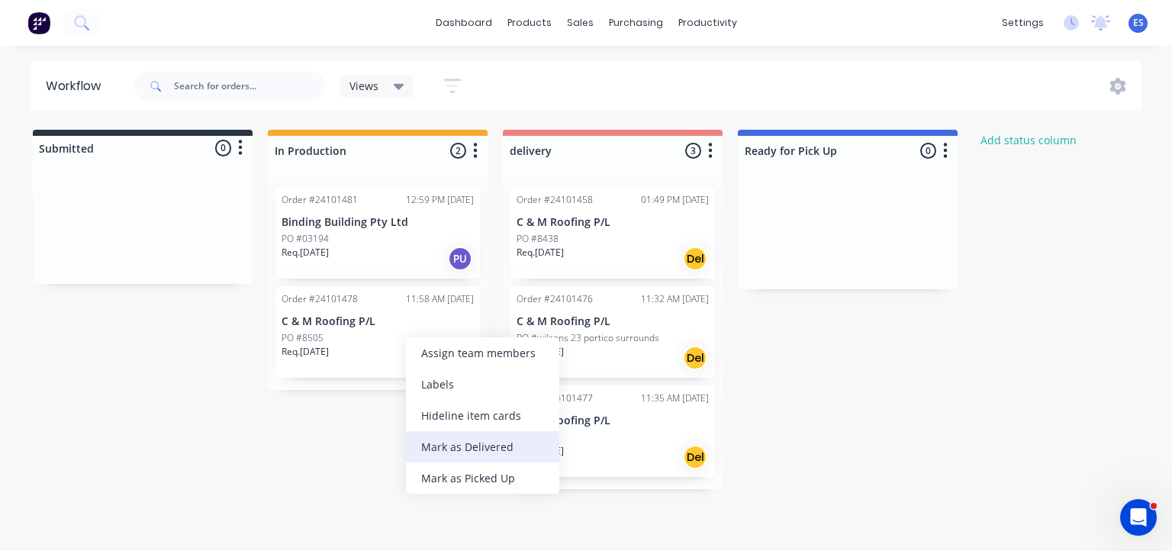
click at [481, 452] on div "Mark as Delivered" at bounding box center [482, 446] width 153 height 31
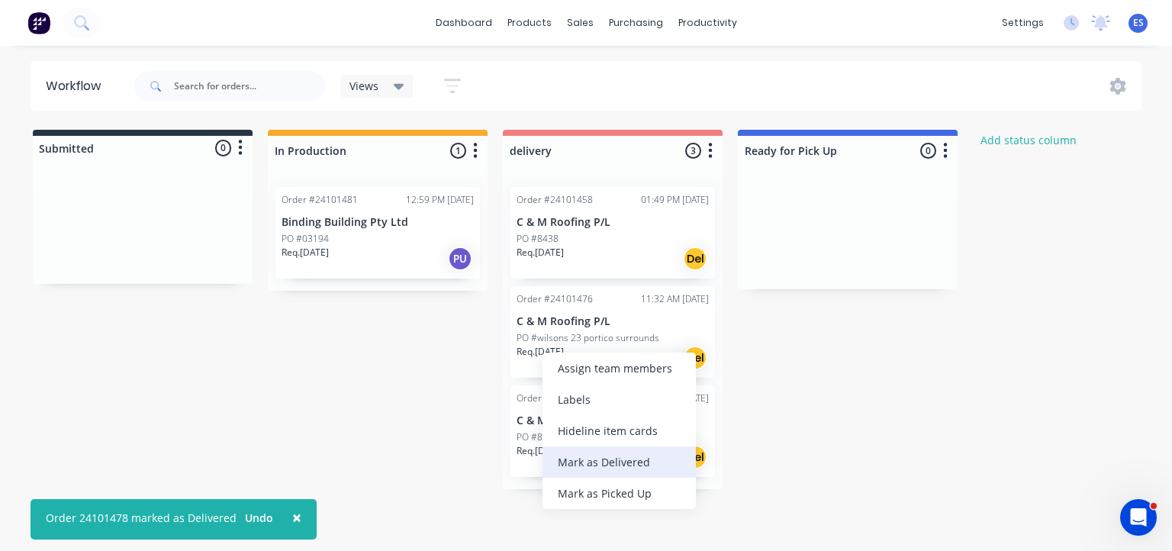
click at [576, 464] on div "Mark as Delivered" at bounding box center [618, 461] width 153 height 31
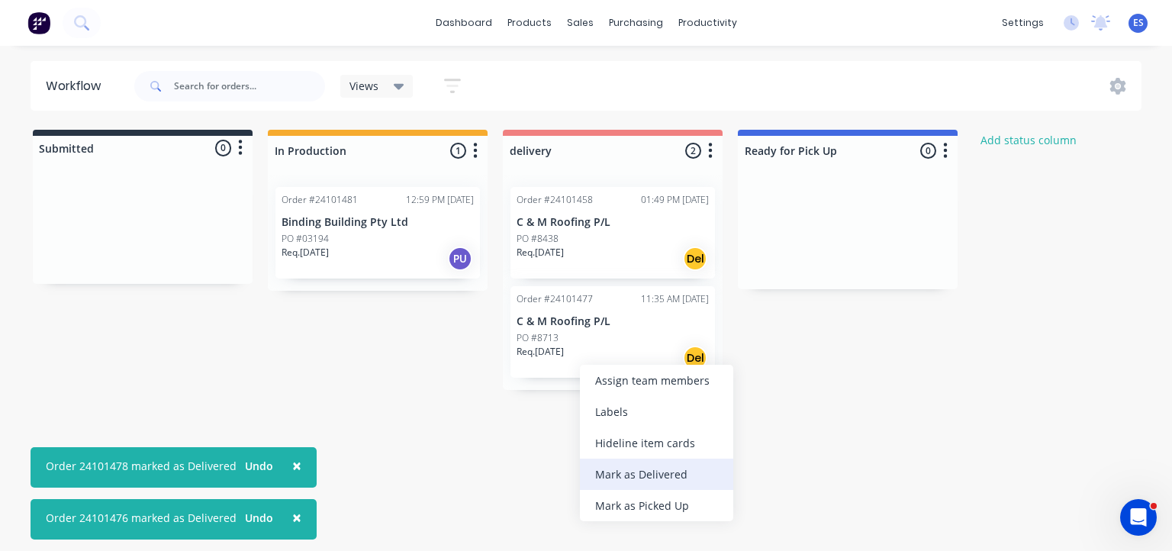
click at [630, 480] on div "Mark as Delivered" at bounding box center [656, 474] width 153 height 31
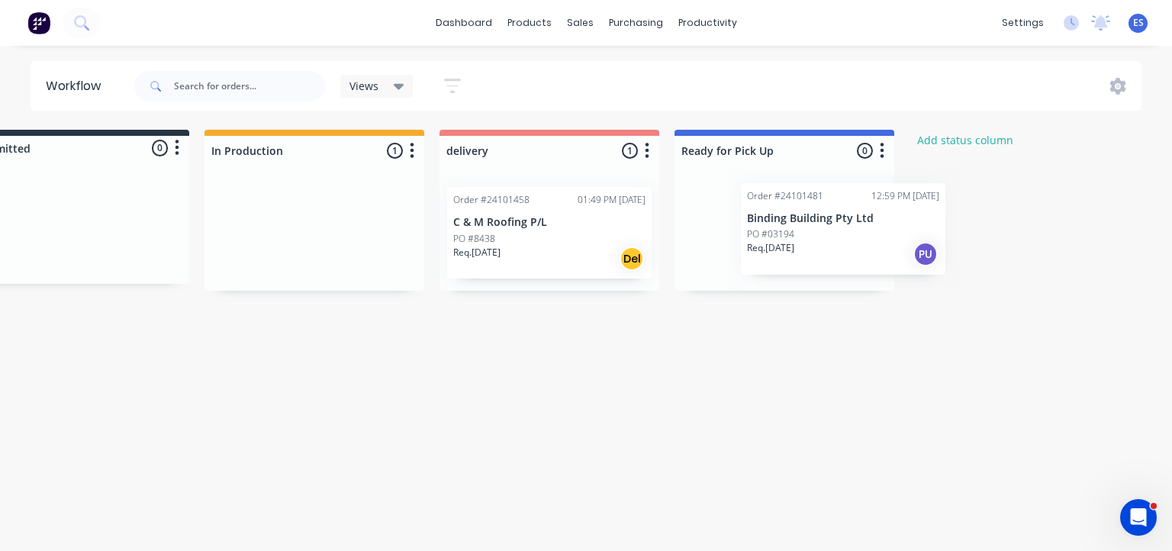
scroll to position [0, 64]
drag, startPoint x: 398, startPoint y: 239, endPoint x: 818, endPoint y: 233, distance: 419.7
click at [819, 234] on div "Submitted 0 Status colour #273444 hex #273444 Save Cancel Summaries Total order…" at bounding box center [643, 210] width 1438 height 161
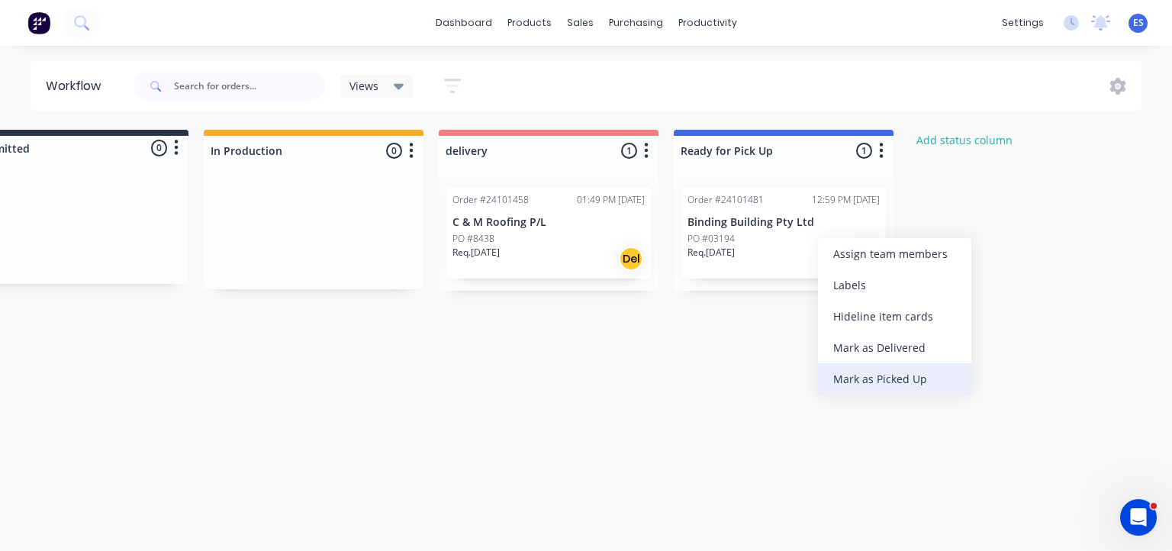
click at [903, 372] on div "Mark as Picked Up" at bounding box center [894, 378] width 153 height 31
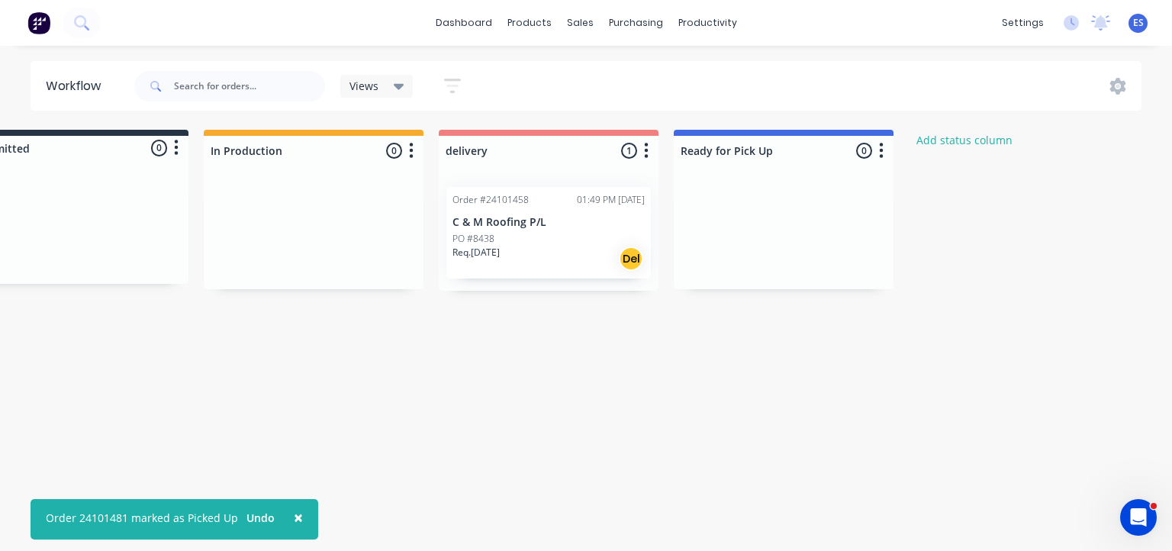
click at [46, 19] on img at bounding box center [38, 22] width 23 height 23
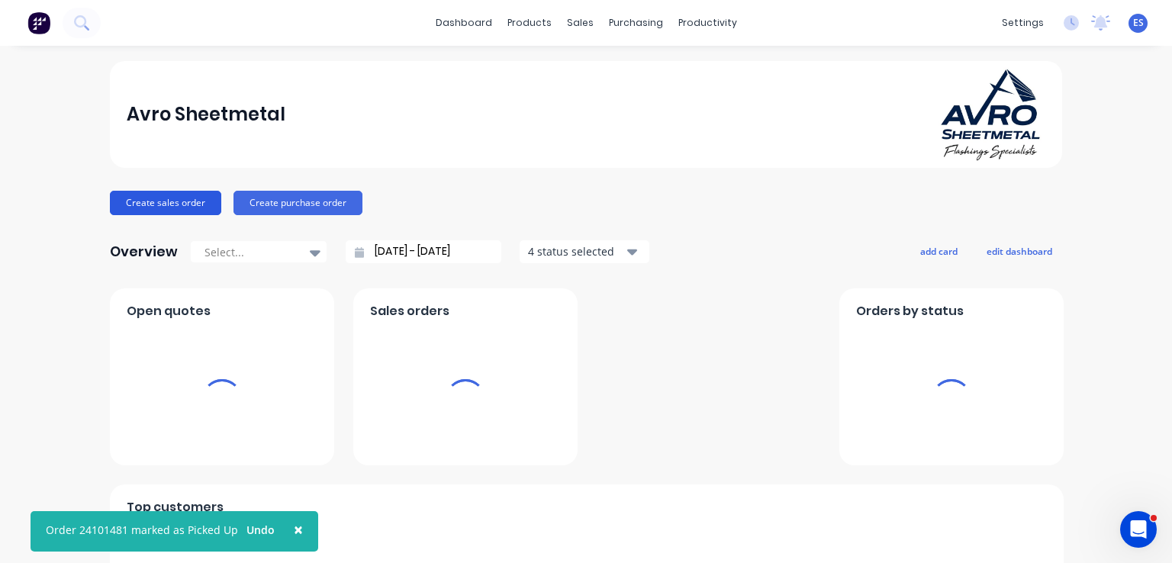
click at [169, 202] on button "Create sales order" at bounding box center [165, 203] width 111 height 24
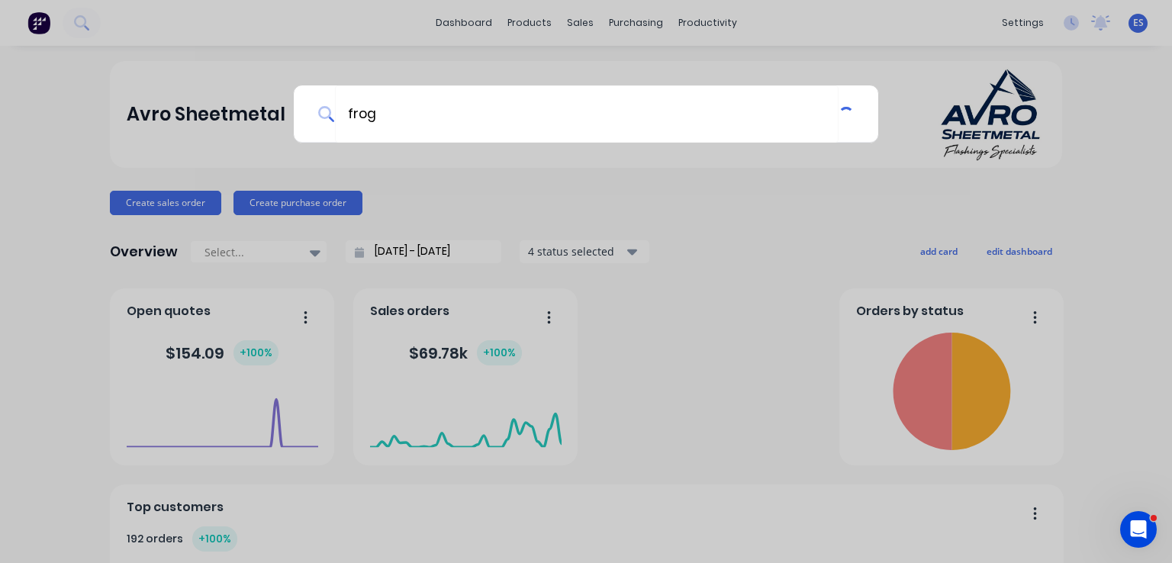
type input "frog"
click at [429, 159] on div "frog" at bounding box center [586, 281] width 1172 height 563
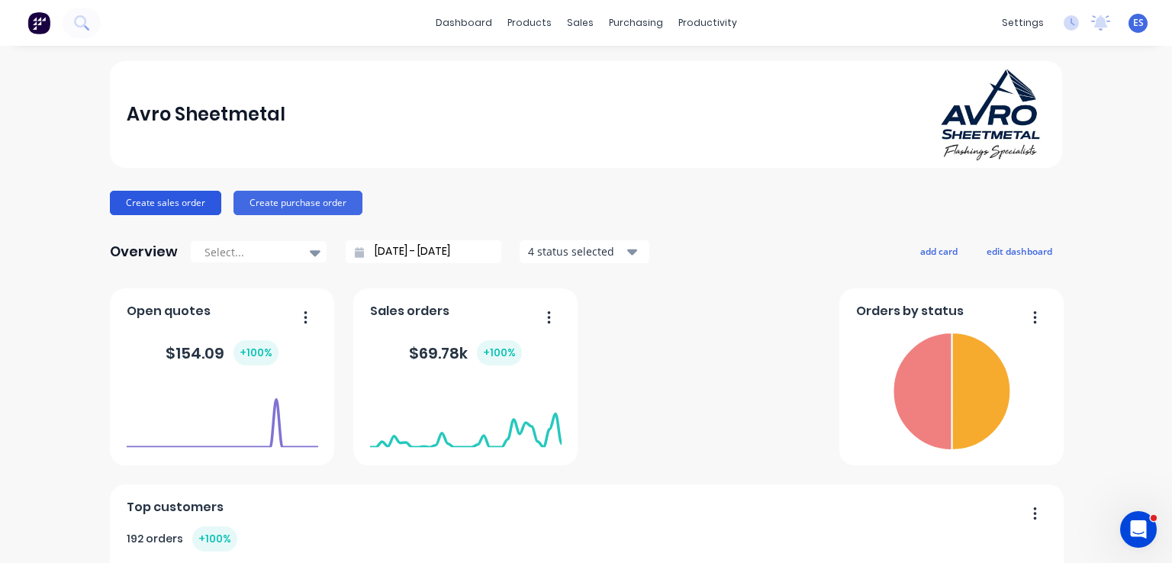
click at [150, 208] on button "Create sales order" at bounding box center [165, 203] width 111 height 24
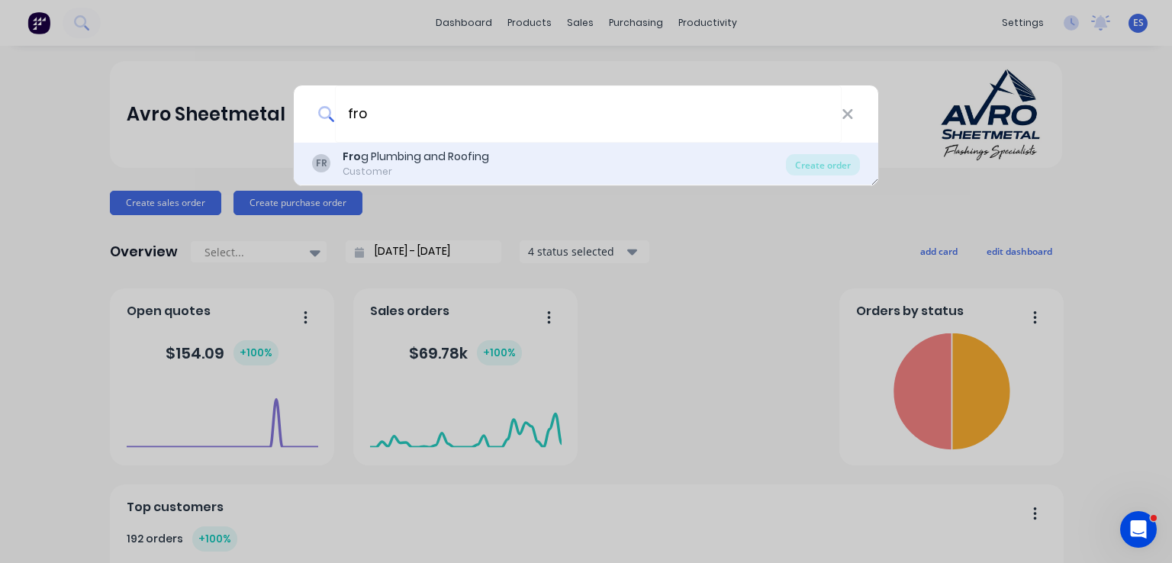
type input "fro"
click at [386, 156] on div "Fro g Plumbing and Roofing" at bounding box center [416, 157] width 146 height 16
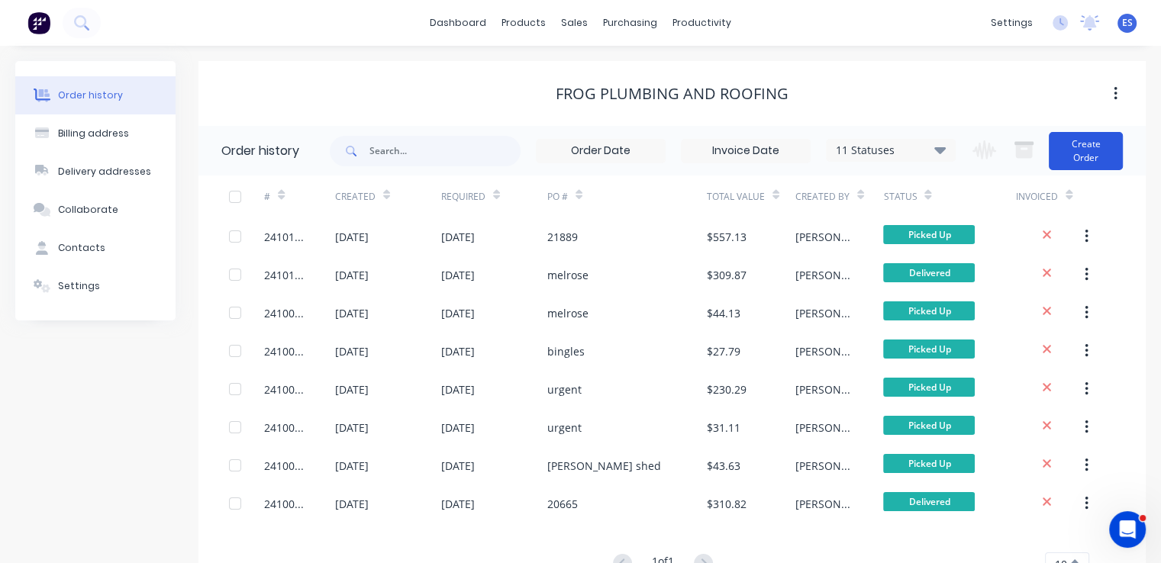
click at [1083, 163] on button "Create Order" at bounding box center [1085, 151] width 74 height 38
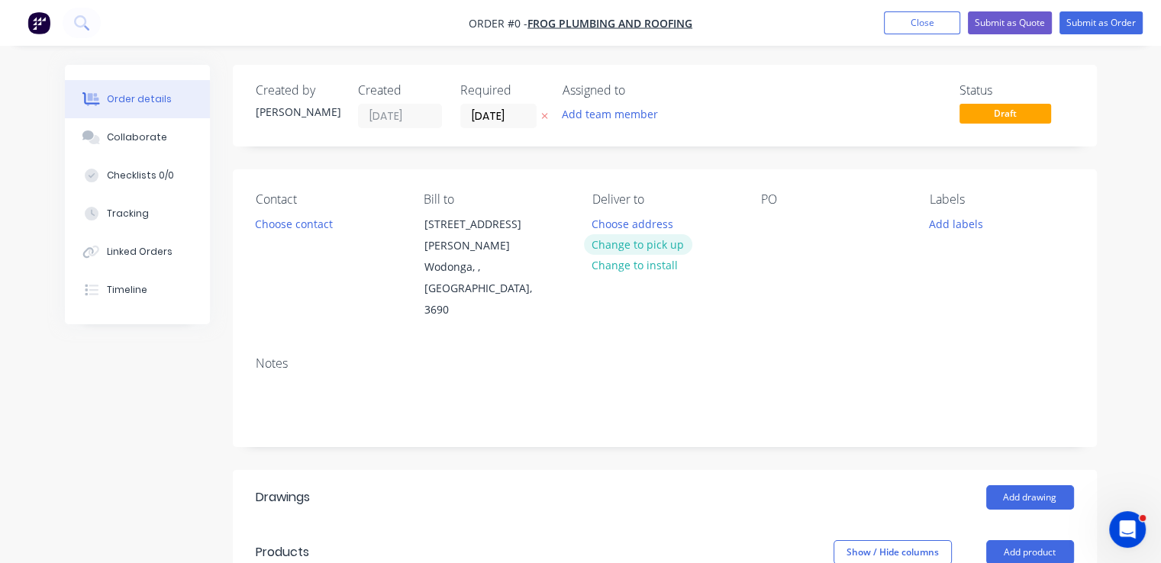
click at [633, 244] on button "Change to pick up" at bounding box center [638, 244] width 108 height 21
click at [777, 229] on div at bounding box center [773, 224] width 24 height 22
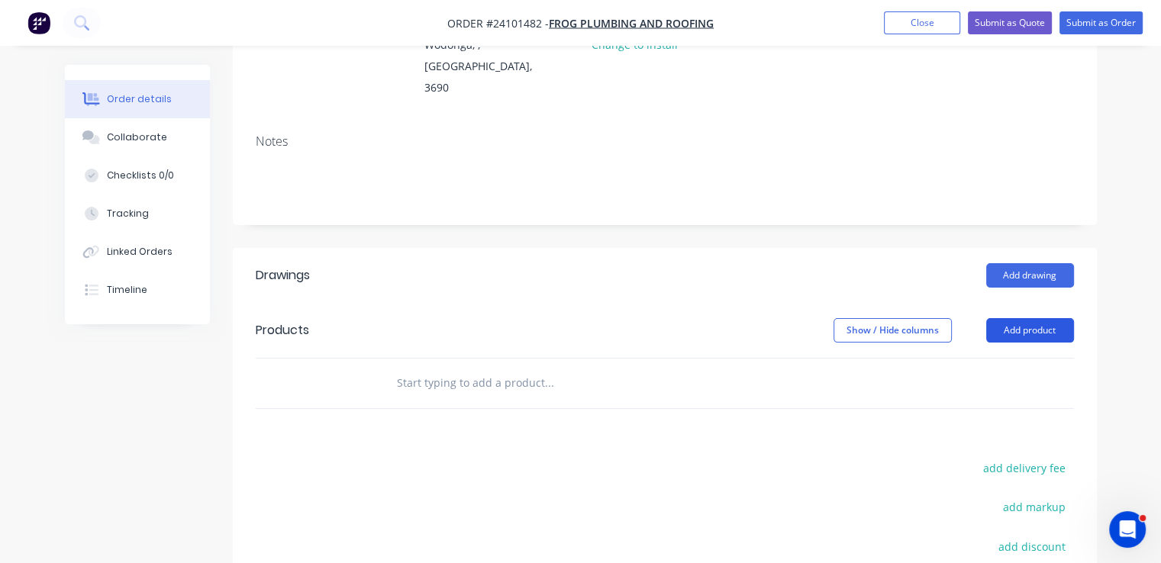
scroll to position [229, 0]
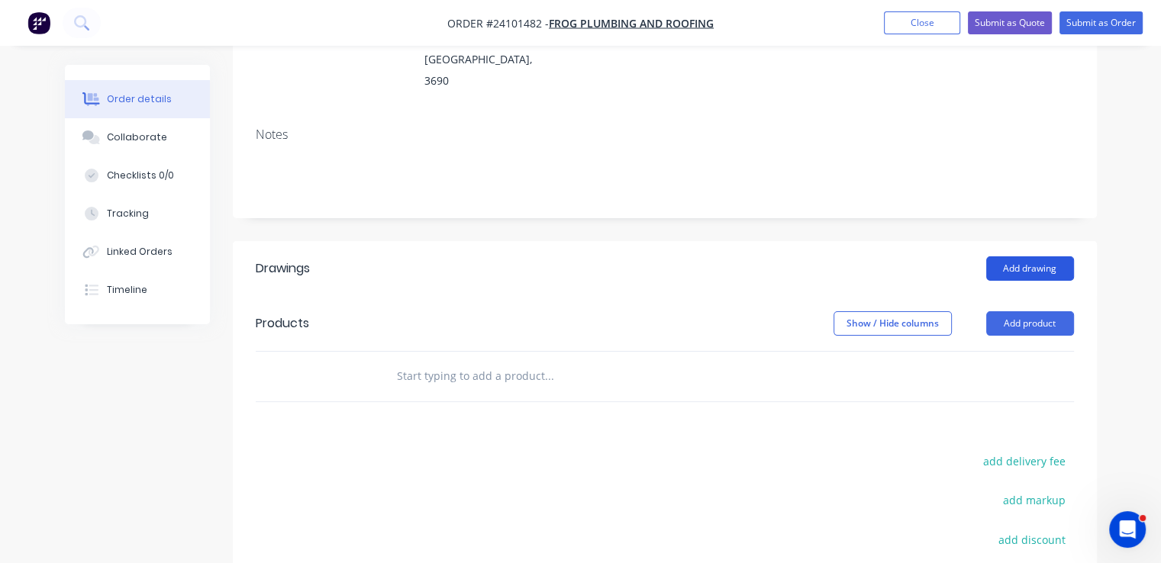
click at [1054, 256] on button "Add drawing" at bounding box center [1030, 268] width 88 height 24
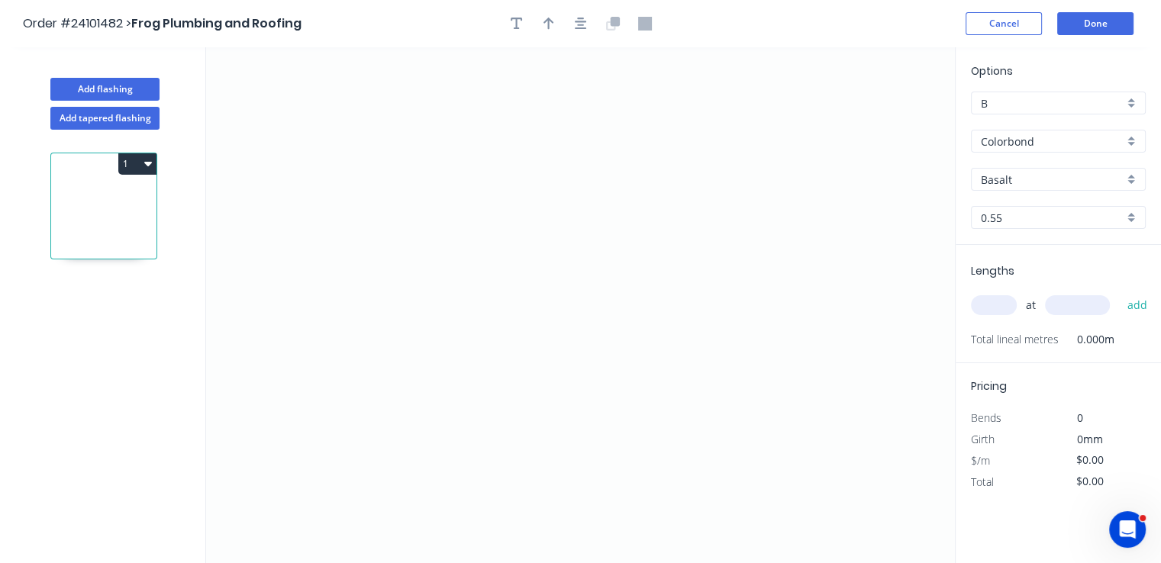
click at [1061, 182] on input "Basalt" at bounding box center [1051, 180] width 143 height 16
click at [1059, 205] on div "Monument" at bounding box center [1057, 208] width 173 height 27
type input "Monument"
click at [644, 148] on icon "0" at bounding box center [580, 305] width 748 height 516
click at [643, 263] on icon "0" at bounding box center [580, 305] width 748 height 516
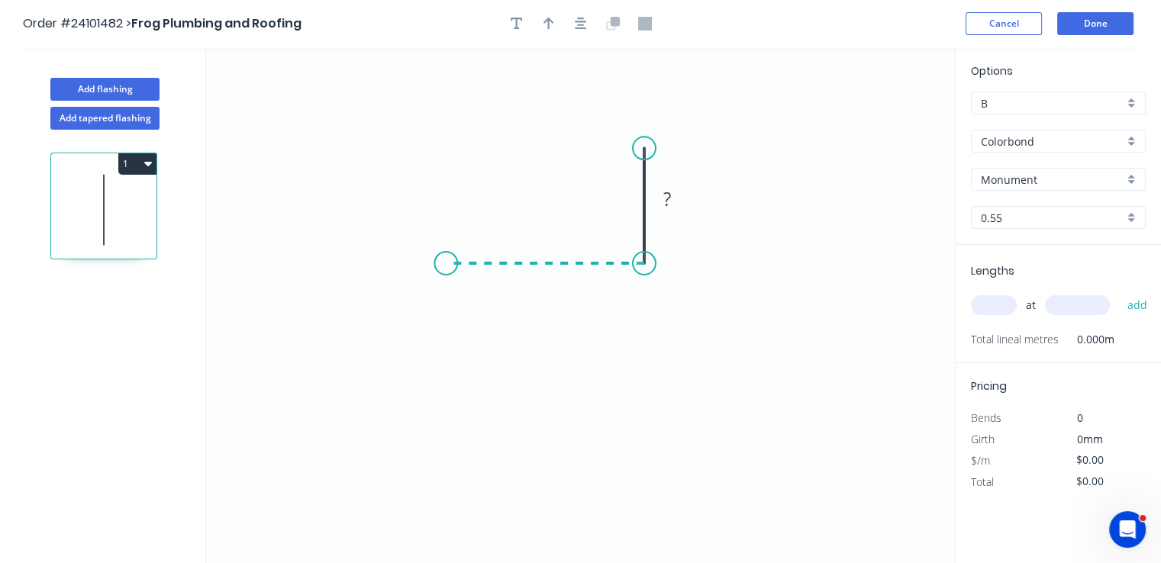
click at [439, 263] on icon "0 ?" at bounding box center [580, 305] width 748 height 516
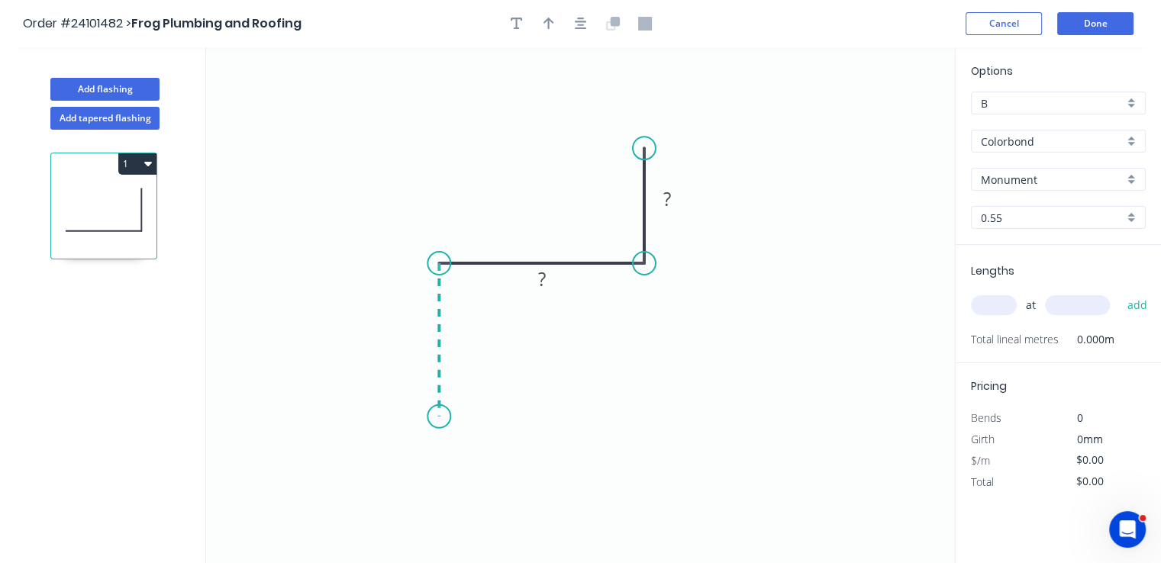
click at [439, 417] on icon "0 ? ?" at bounding box center [580, 305] width 748 height 516
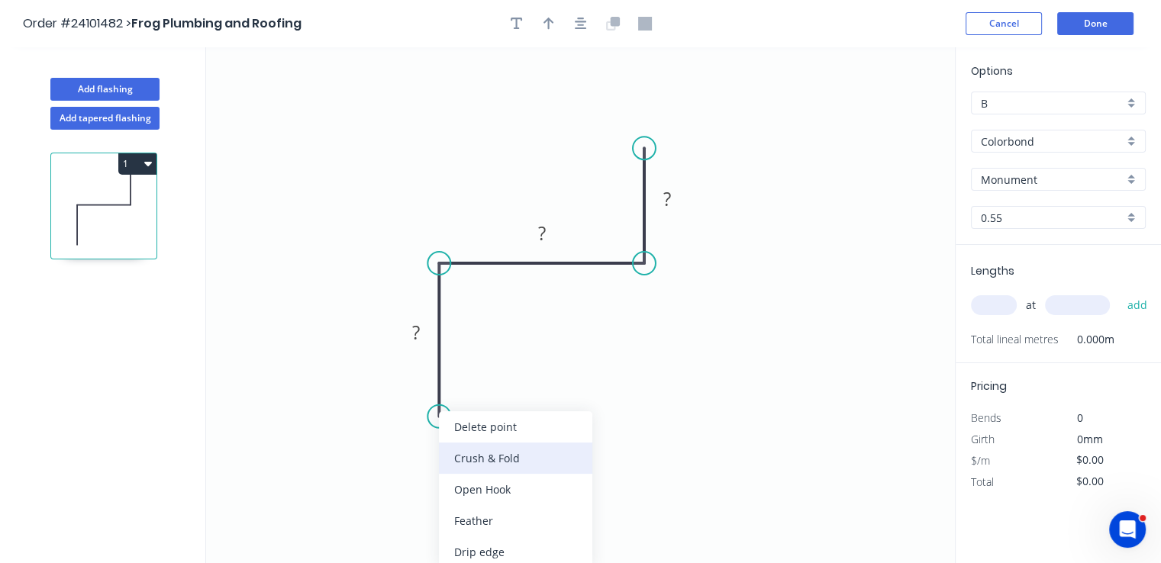
click at [490, 468] on div "Crush & Fold" at bounding box center [515, 458] width 153 height 31
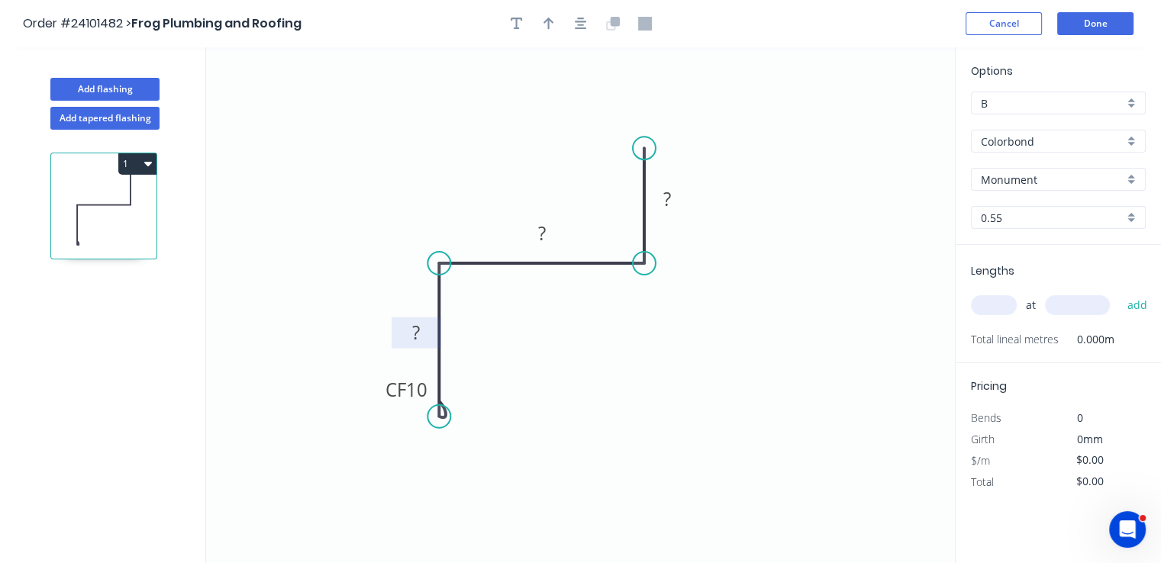
click at [420, 333] on rect at bounding box center [416, 333] width 31 height 21
click at [539, 235] on tspan "?" at bounding box center [542, 233] width 8 height 25
click at [671, 201] on rect at bounding box center [667, 199] width 31 height 21
click at [1000, 311] on input "text" at bounding box center [994, 305] width 46 height 20
type input "$11.14"
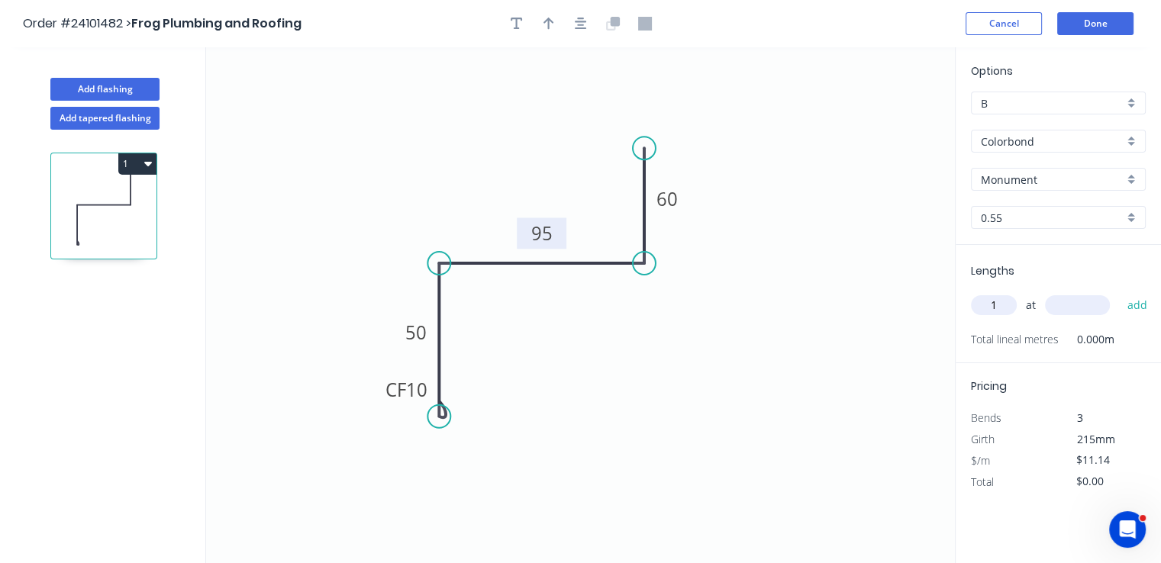
type input "1"
click at [1070, 301] on input "text" at bounding box center [1077, 305] width 65 height 20
type input "2800"
click at [1119, 292] on button "add" at bounding box center [1137, 305] width 36 height 26
type input "$31.19"
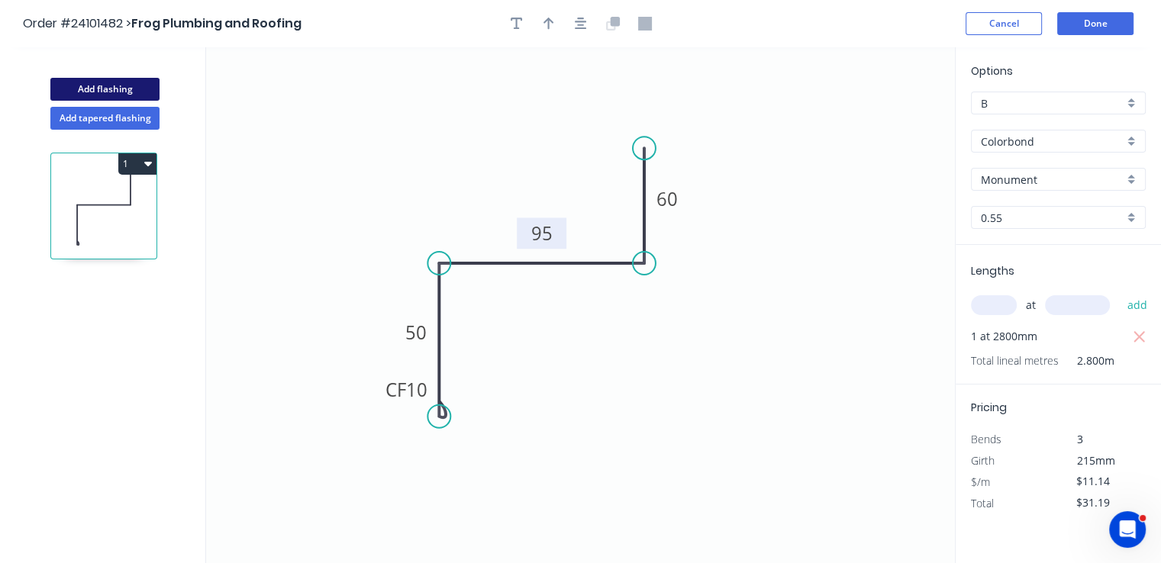
click at [127, 83] on button "Add flashing" at bounding box center [104, 89] width 109 height 23
type input "$0.00"
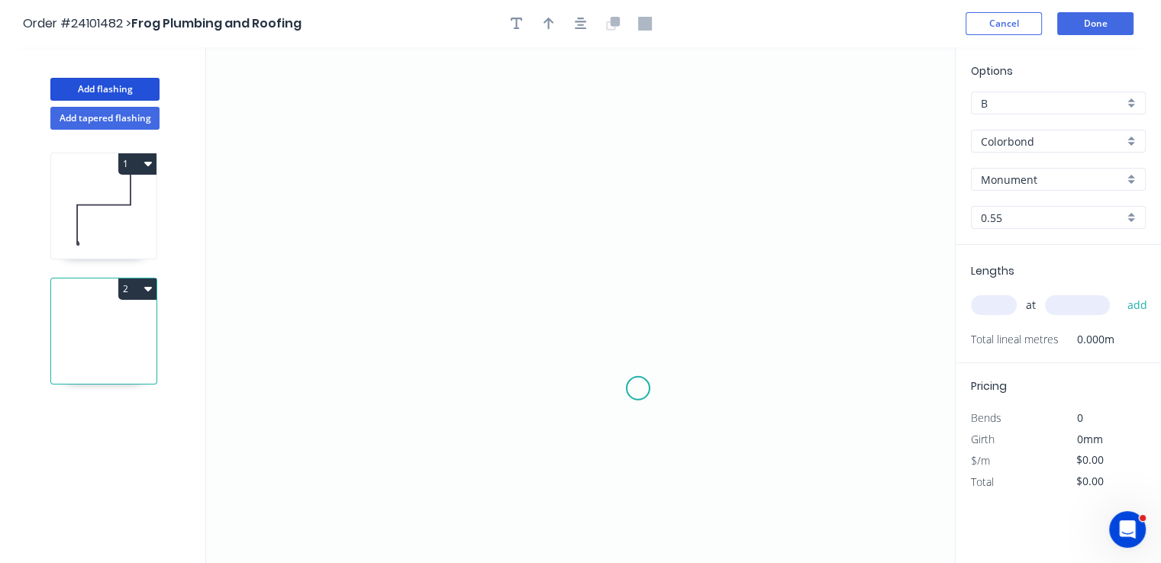
click at [638, 388] on icon "0" at bounding box center [580, 305] width 748 height 516
click at [488, 392] on icon "0" at bounding box center [580, 305] width 748 height 516
click at [497, 204] on icon "0 ?" at bounding box center [580, 305] width 748 height 516
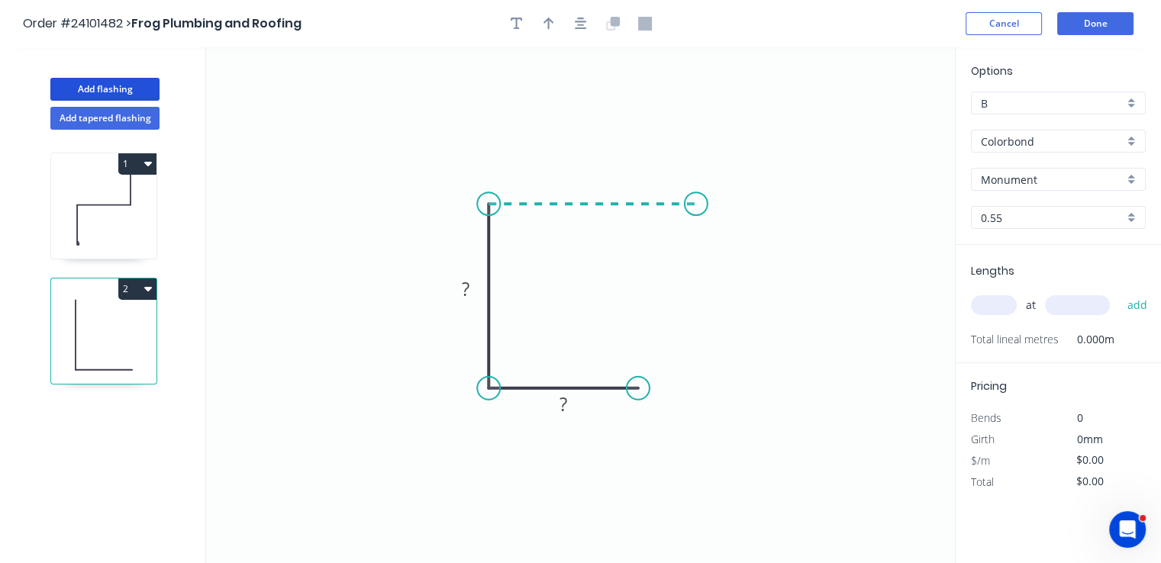
click at [699, 203] on icon "0 ? ?" at bounding box center [580, 305] width 748 height 516
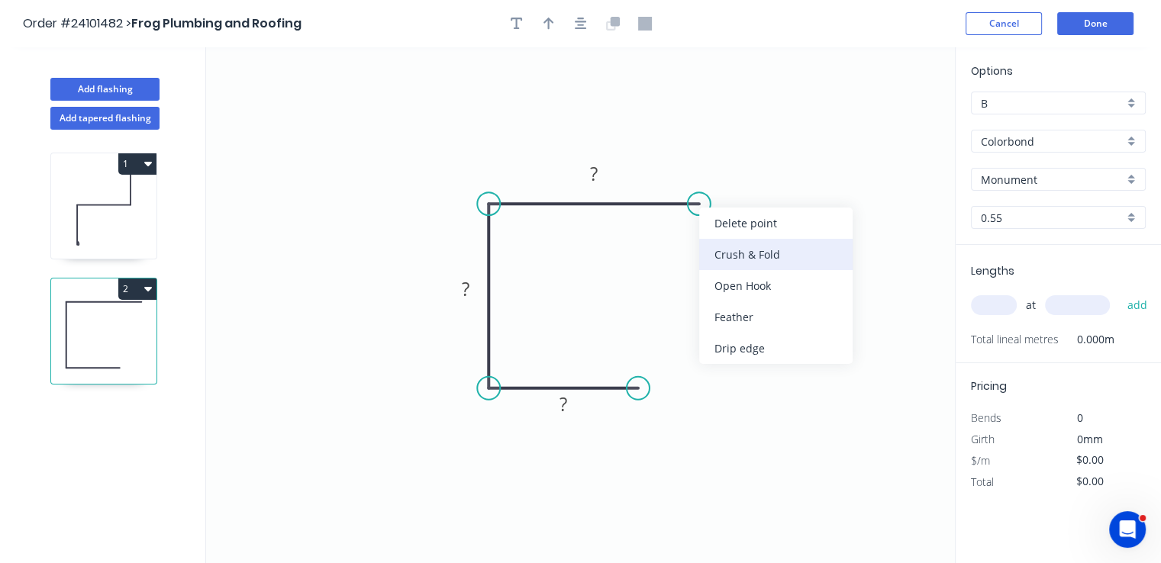
click at [717, 252] on div "Crush & Fold" at bounding box center [775, 254] width 153 height 31
click at [713, 249] on div "Flip bend" at bounding box center [772, 255] width 153 height 31
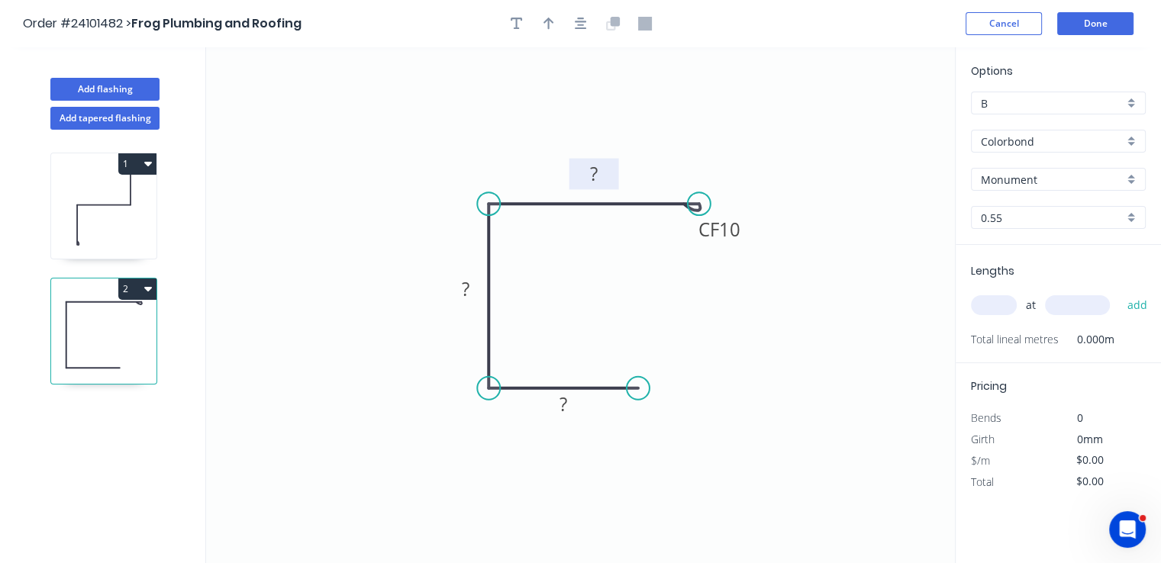
click at [604, 172] on rect at bounding box center [593, 174] width 31 height 21
click at [473, 287] on rect at bounding box center [465, 289] width 31 height 21
click at [561, 410] on tspan "?" at bounding box center [563, 403] width 8 height 25
click at [982, 308] on input "text" at bounding box center [994, 305] width 46 height 20
type input "$11.14"
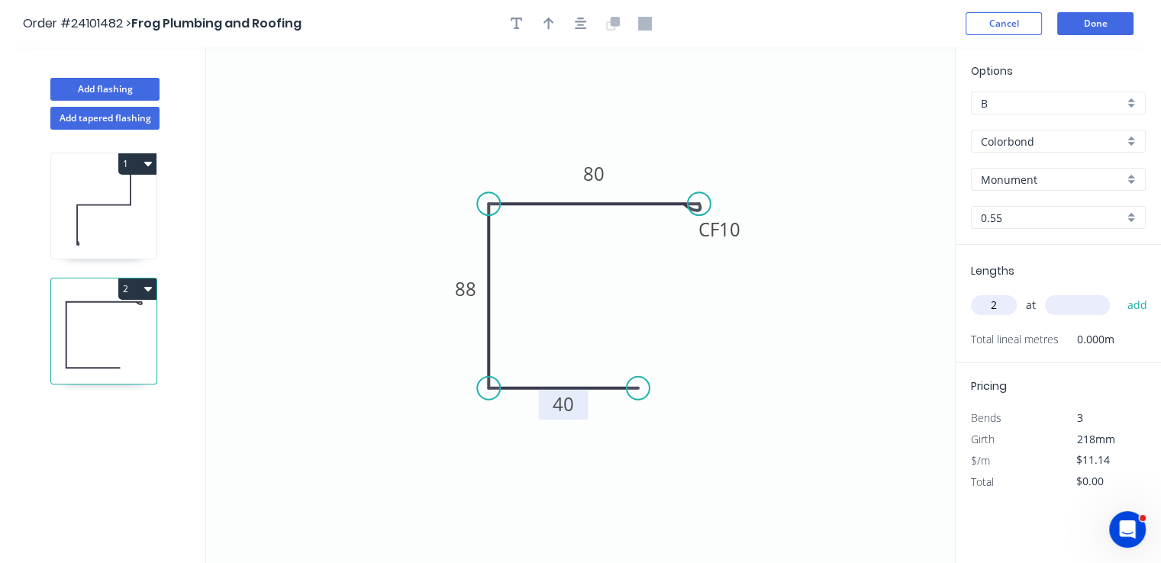
type input "2"
click at [1062, 306] on input "text" at bounding box center [1077, 305] width 65 height 20
type input "2000"
click at [1119, 292] on button "add" at bounding box center [1137, 305] width 36 height 26
type input "$44.56"
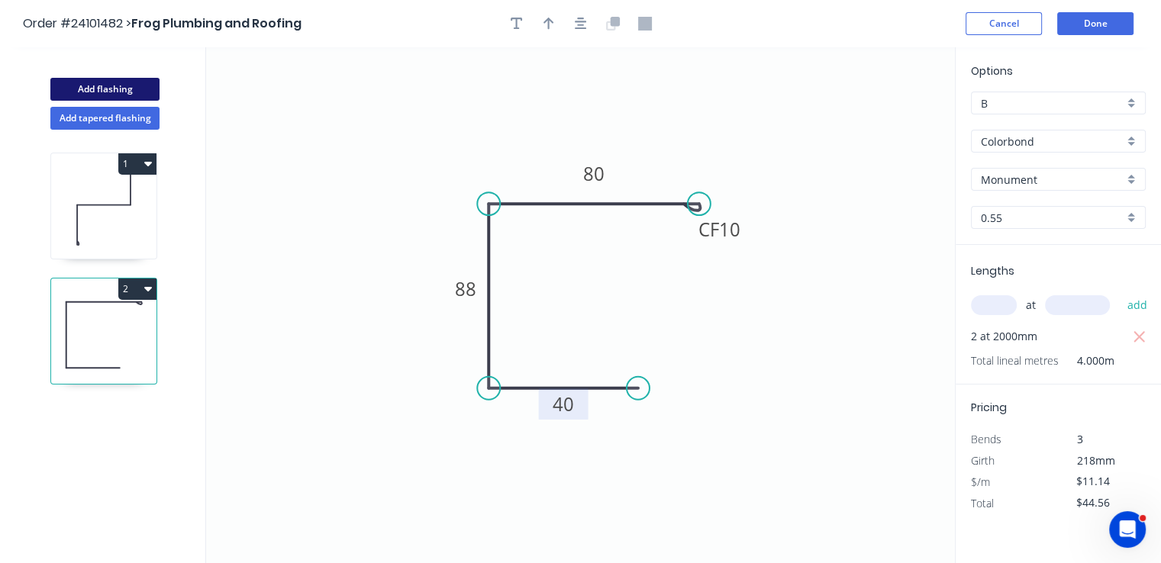
click at [104, 80] on button "Add flashing" at bounding box center [104, 89] width 109 height 23
type input "$0.00"
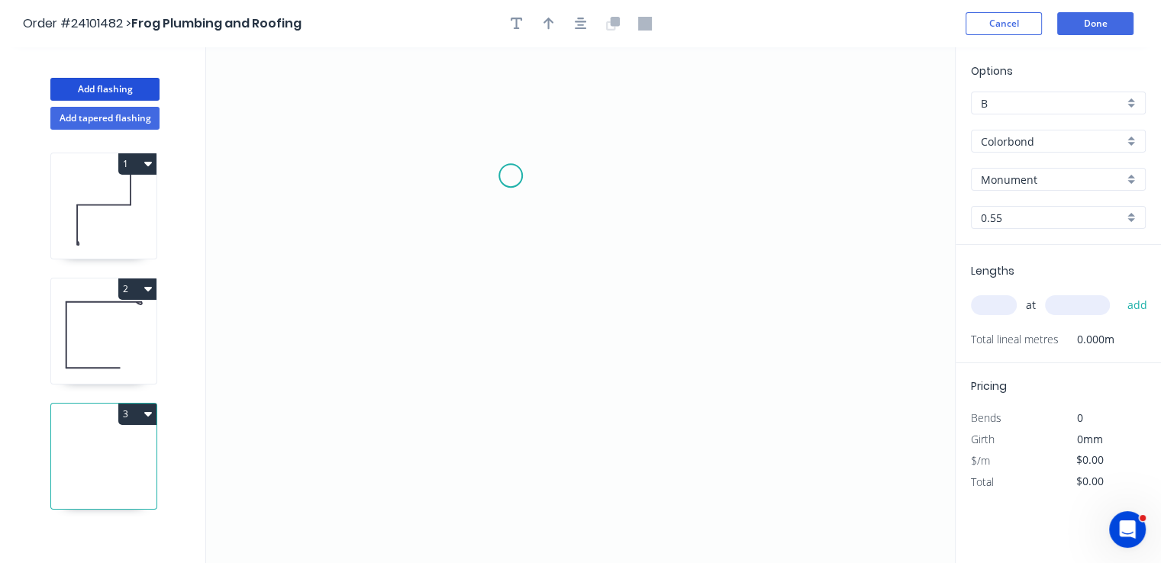
click at [507, 175] on icon "0" at bounding box center [580, 305] width 748 height 516
click at [517, 290] on icon "0" at bounding box center [580, 305] width 748 height 516
click at [650, 288] on icon "0 ?" at bounding box center [580, 305] width 748 height 516
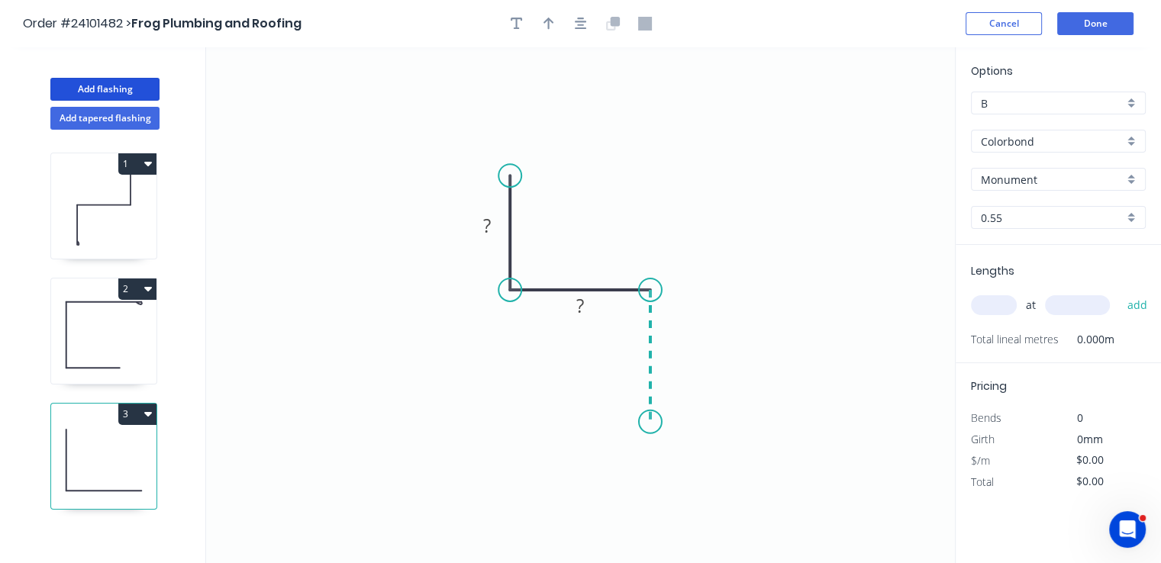
click at [653, 422] on icon "0 ? ?" at bounding box center [580, 305] width 748 height 516
click at [653, 422] on circle at bounding box center [650, 421] width 23 height 23
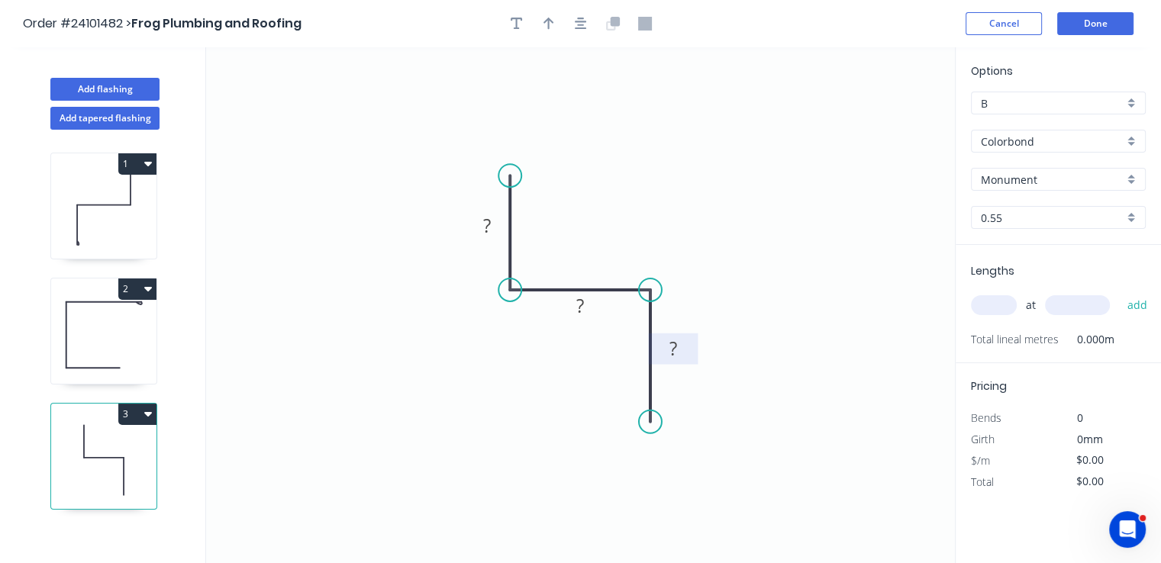
click at [675, 344] on tspan "?" at bounding box center [673, 348] width 8 height 25
click at [586, 305] on rect at bounding box center [580, 306] width 31 height 21
click at [481, 224] on rect at bounding box center [487, 226] width 31 height 21
click at [998, 305] on input "text" at bounding box center [994, 305] width 46 height 20
type input "$6.47"
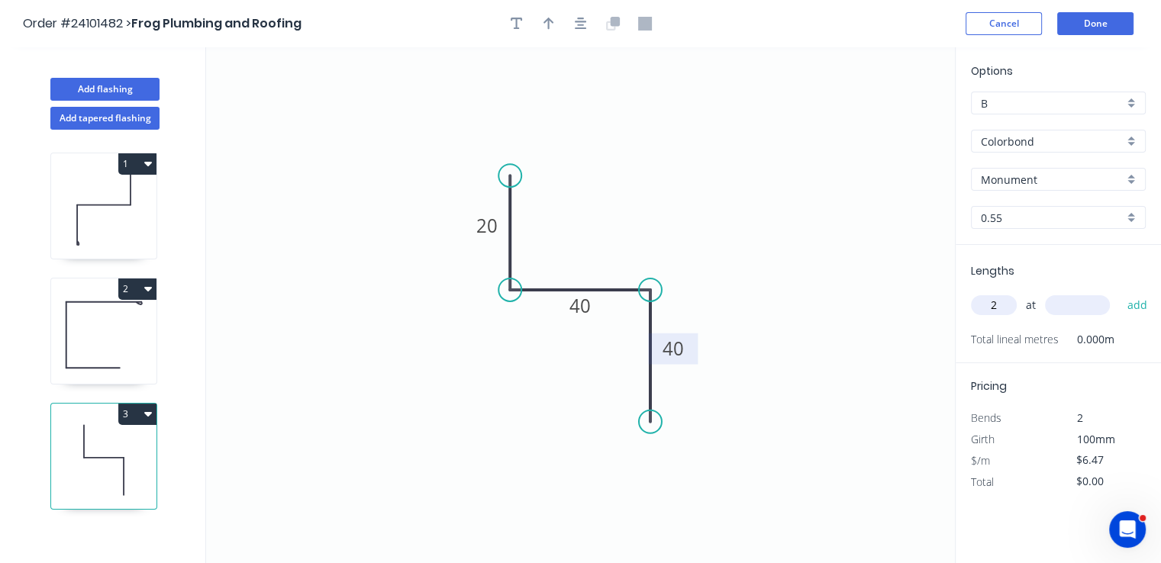
type input "2"
click at [1065, 307] on input "text" at bounding box center [1077, 305] width 65 height 20
type input "900"
click at [1119, 292] on button "add" at bounding box center [1137, 305] width 36 height 26
type input "$11.65"
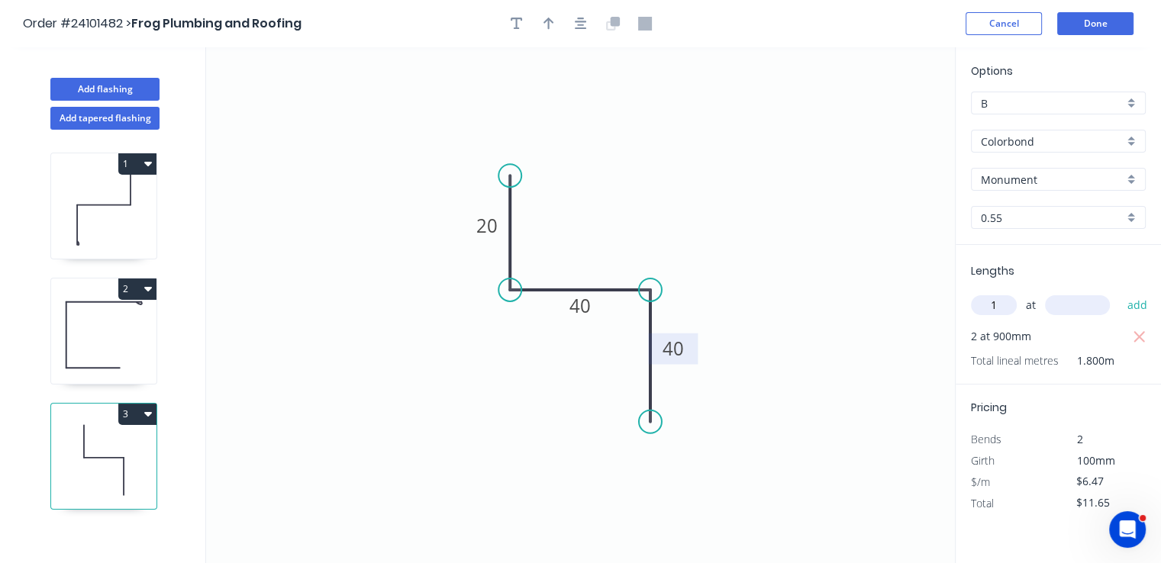
type input "1"
click at [1065, 307] on input "text" at bounding box center [1077, 305] width 65 height 20
type input "4000"
click at [1119, 292] on button "add" at bounding box center [1137, 305] width 36 height 26
type input "$37.53"
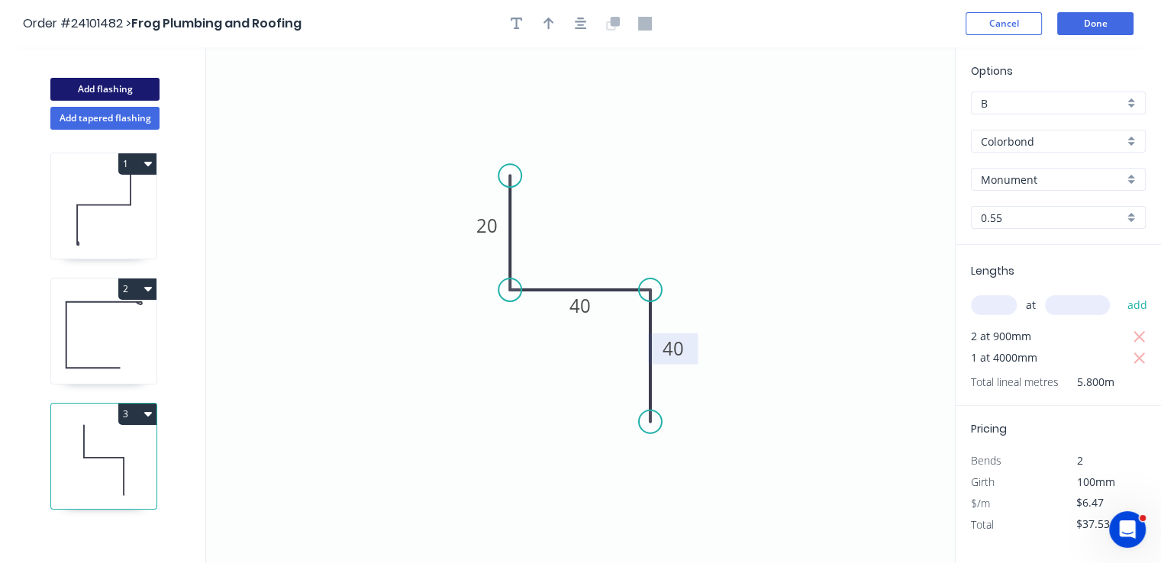
click at [140, 85] on button "Add flashing" at bounding box center [104, 89] width 109 height 23
type input "$0.00"
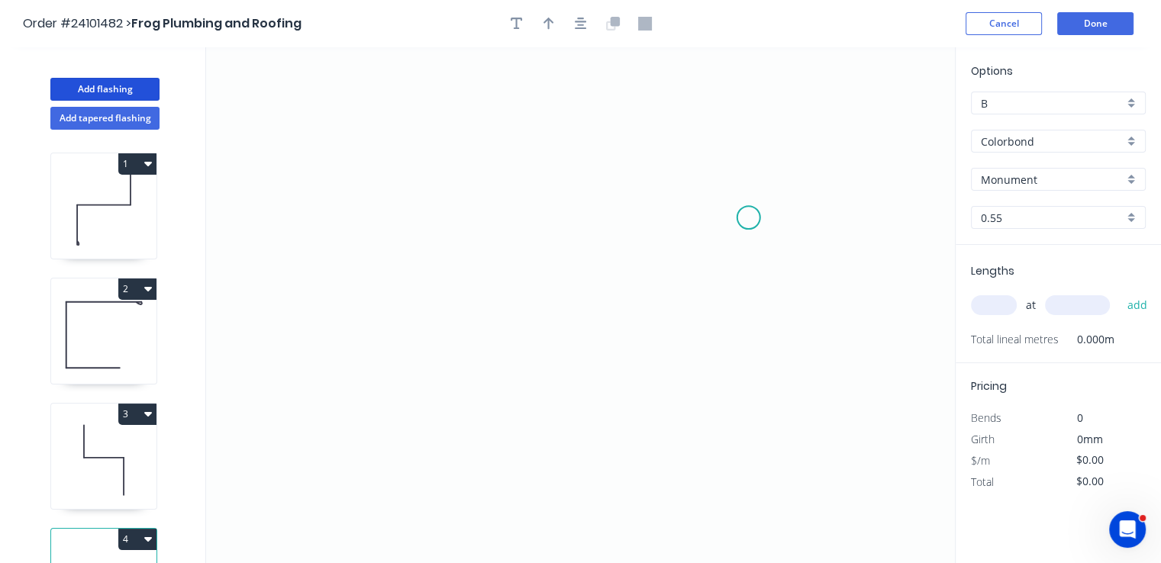
click at [748, 217] on icon "0" at bounding box center [580, 305] width 748 height 516
click at [723, 194] on icon at bounding box center [735, 204] width 25 height 25
click at [442, 192] on icon "0 ?" at bounding box center [580, 305] width 748 height 516
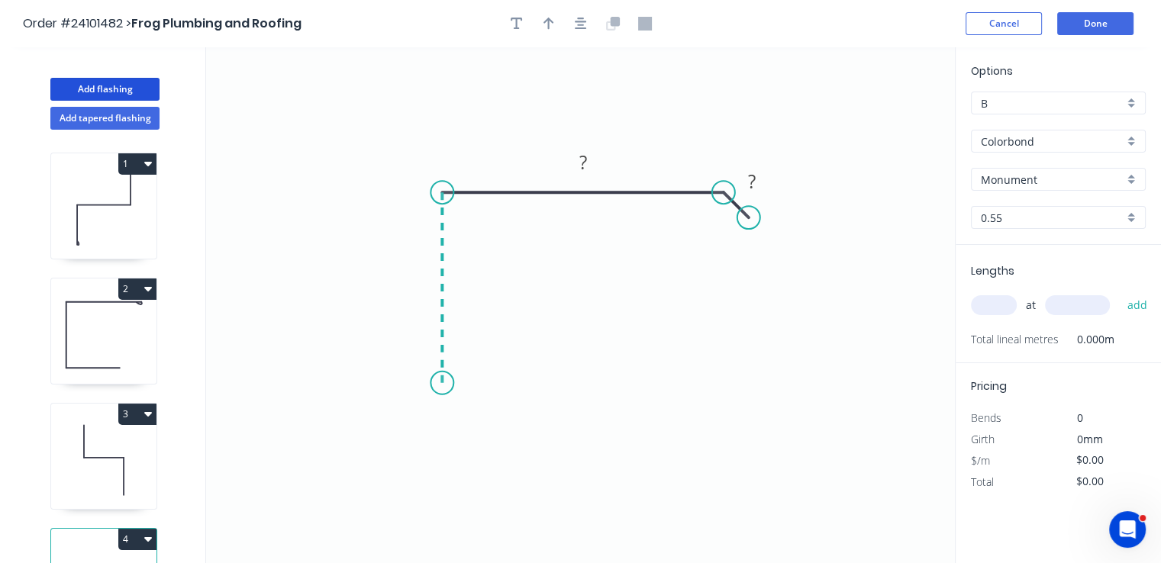
click at [438, 383] on icon "0 ? ?" at bounding box center [580, 305] width 748 height 516
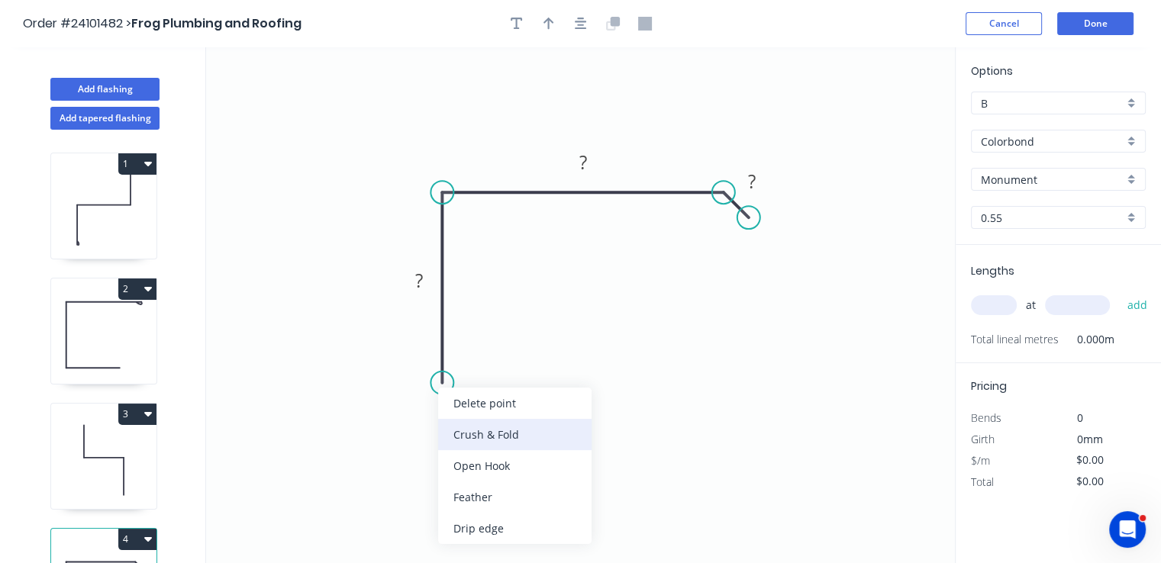
click at [493, 440] on div "Crush & Fold" at bounding box center [514, 434] width 153 height 31
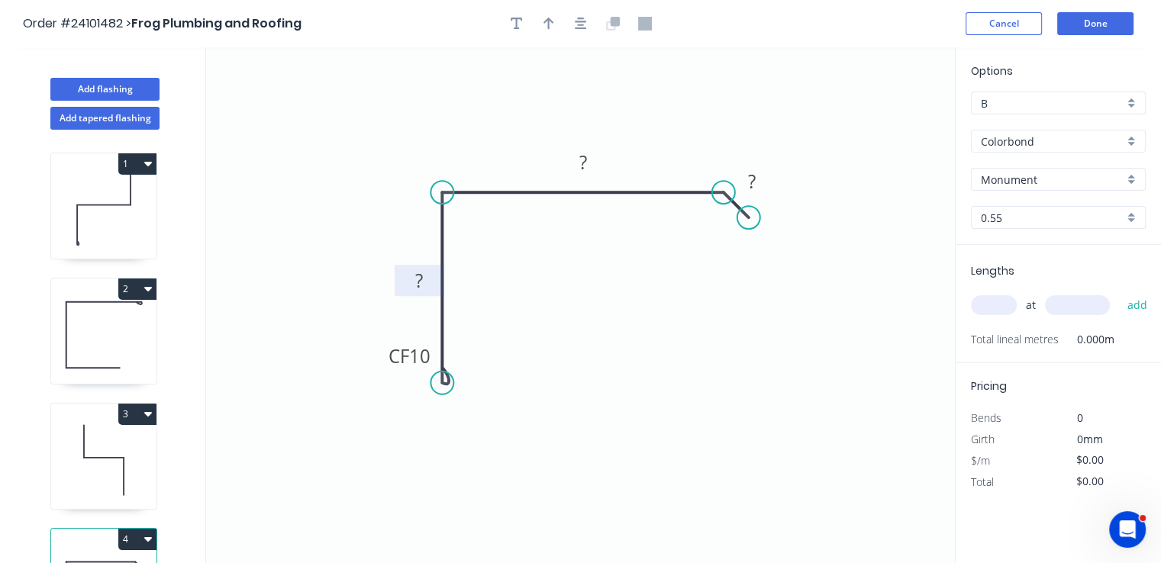
click at [434, 282] on rect at bounding box center [419, 280] width 50 height 31
click at [423, 285] on g "?" at bounding box center [419, 280] width 31 height 25
click at [592, 166] on rect at bounding box center [583, 163] width 31 height 21
click at [752, 182] on tspan "?" at bounding box center [752, 181] width 8 height 25
click at [990, 309] on input "text" at bounding box center [994, 305] width 46 height 20
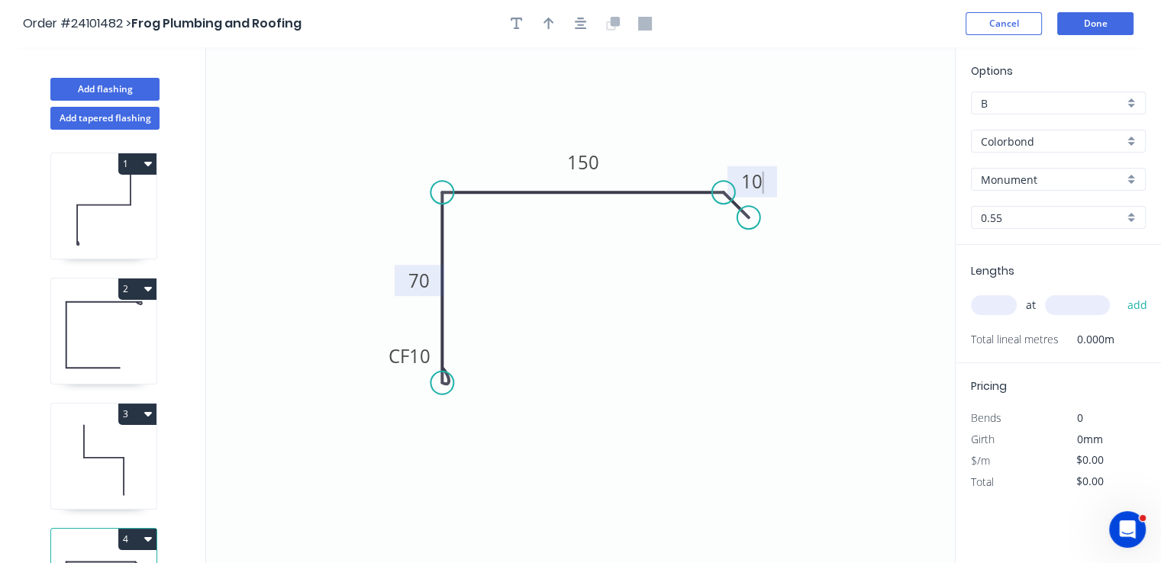
type input "$11.14"
type input "2"
click at [1064, 307] on input "text" at bounding box center [1077, 305] width 65 height 20
type input "2500"
click at [1119, 292] on button "add" at bounding box center [1137, 305] width 36 height 26
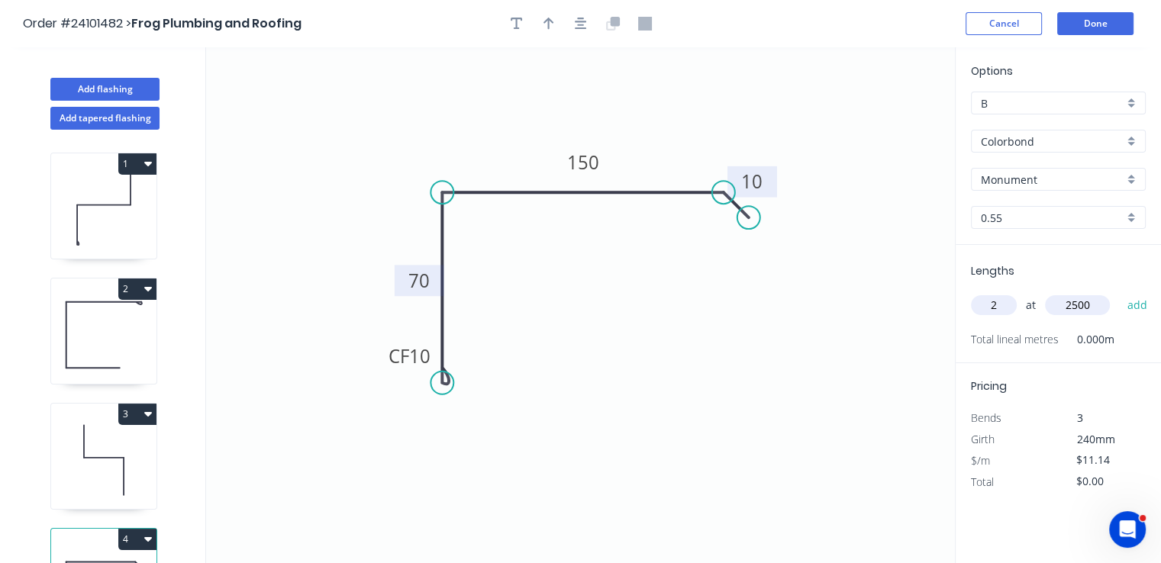
type input "$55.70"
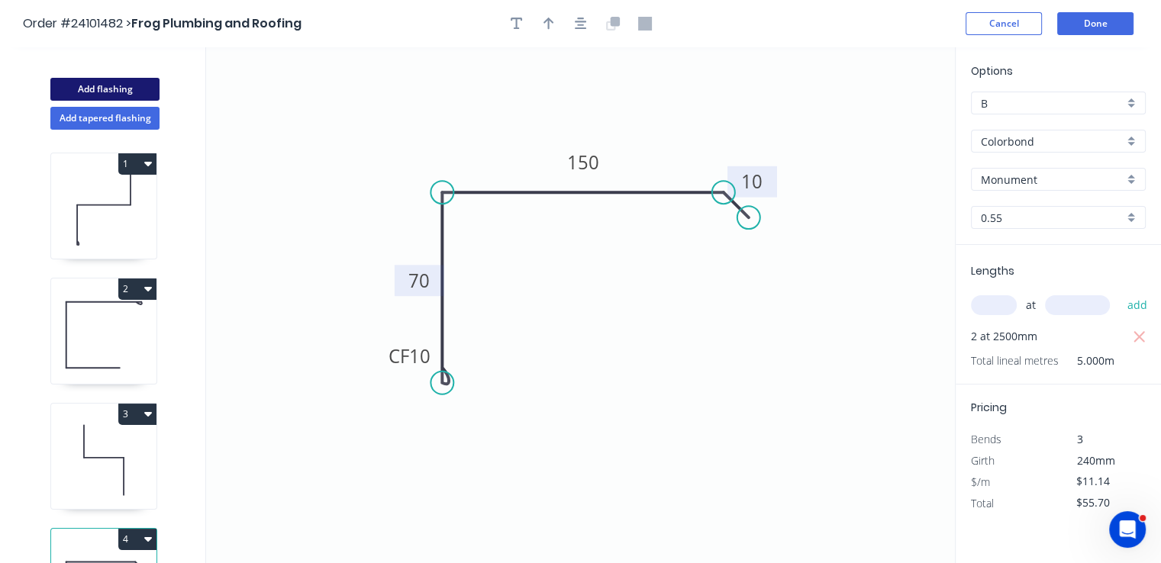
click at [140, 92] on button "Add flashing" at bounding box center [104, 89] width 109 height 23
type input "$0.00"
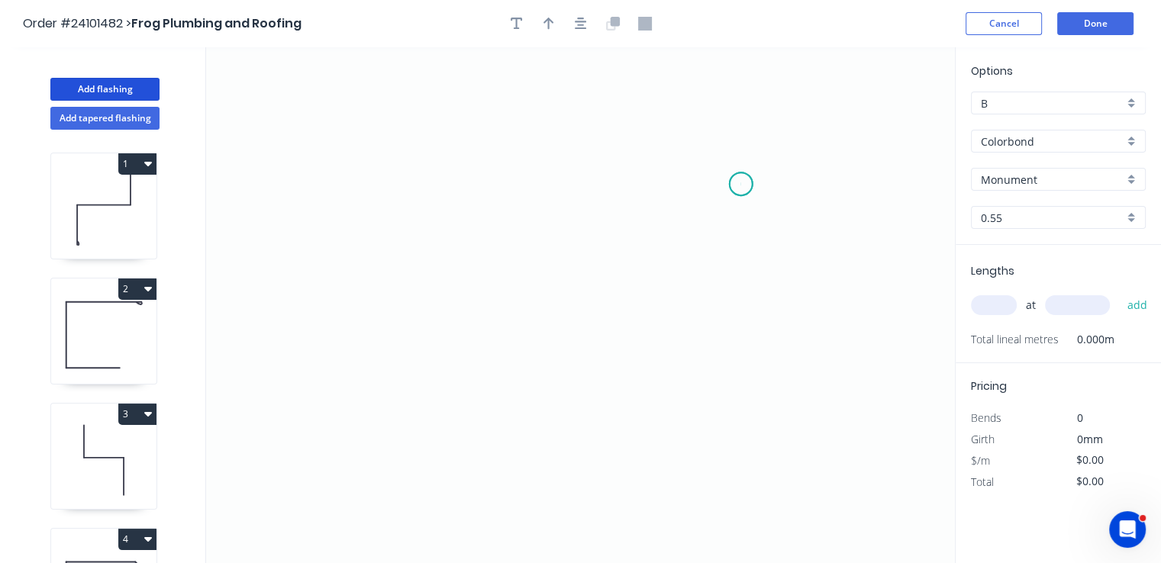
click at [741, 184] on icon "0" at bounding box center [580, 305] width 748 height 516
click at [713, 159] on icon "0" at bounding box center [580, 305] width 748 height 516
click at [473, 151] on icon "0 ?" at bounding box center [580, 305] width 748 height 516
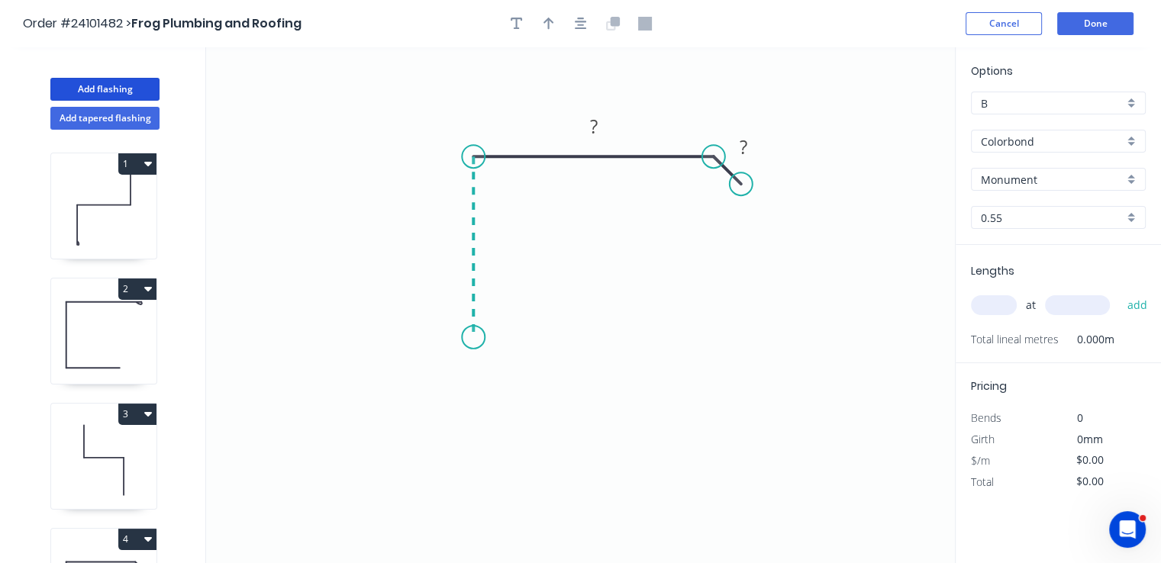
click at [467, 337] on icon "0 ? ?" at bounding box center [580, 305] width 748 height 516
click at [497, 361] on icon "0 ? ? ?" at bounding box center [580, 305] width 748 height 516
click at [497, 361] on circle at bounding box center [497, 361] width 23 height 23
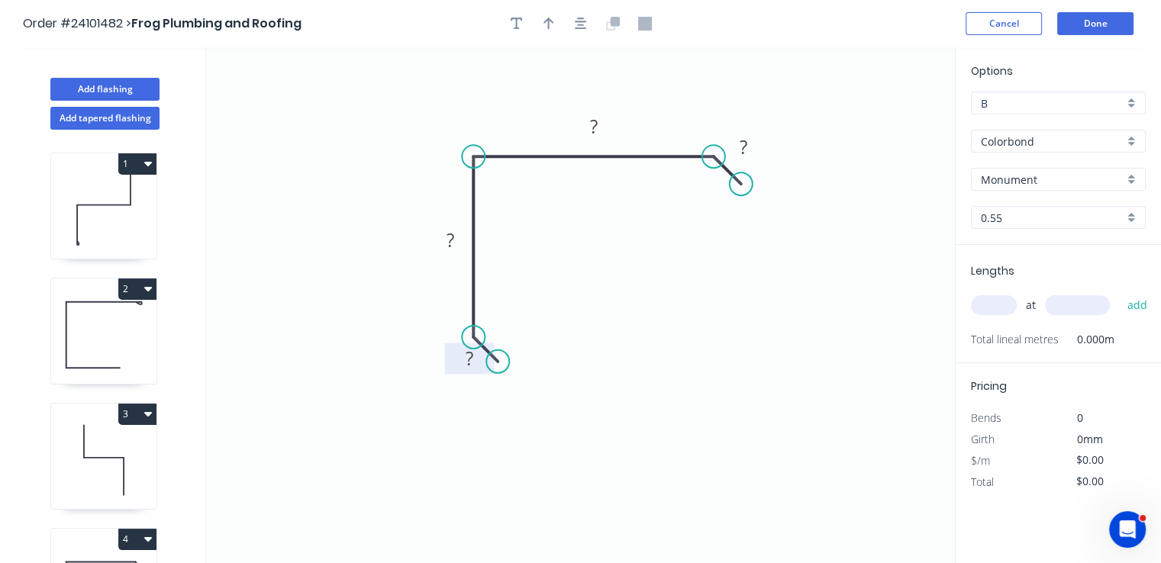
click at [473, 361] on g "?" at bounding box center [469, 358] width 31 height 25
click at [742, 143] on tspan "?" at bounding box center [743, 146] width 8 height 25
click at [599, 124] on rect at bounding box center [593, 127] width 31 height 21
click at [456, 245] on rect at bounding box center [450, 240] width 31 height 21
click at [1000, 306] on input "text" at bounding box center [994, 305] width 46 height 20
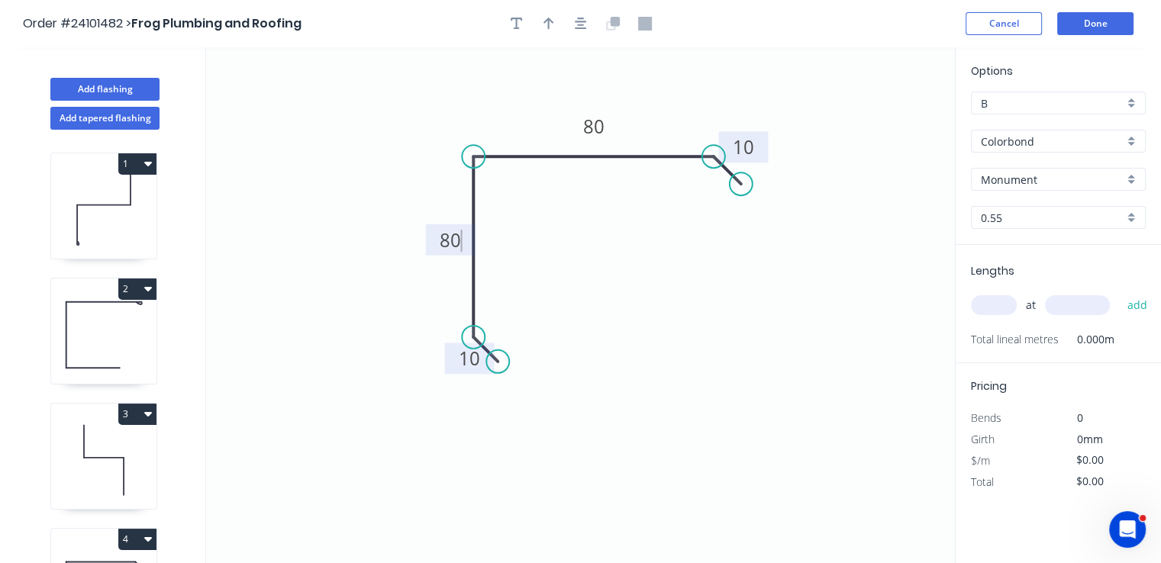
type input "$10.08"
type input "4"
click at [1076, 304] on input "text" at bounding box center [1077, 305] width 65 height 20
type input "2500"
click at [1119, 292] on button "add" at bounding box center [1137, 305] width 36 height 26
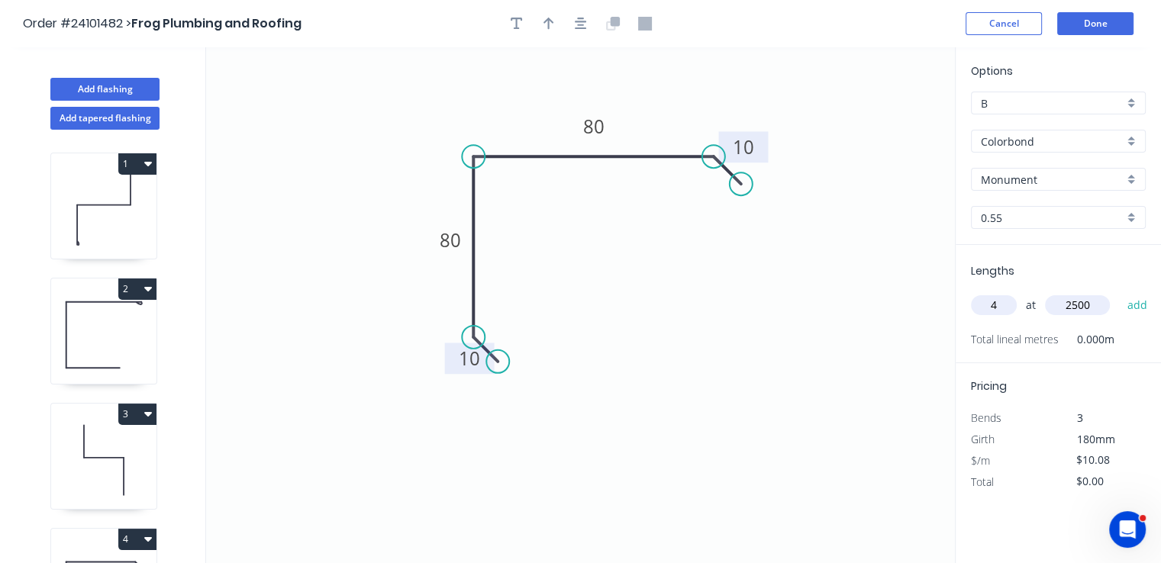
type input "$100.80"
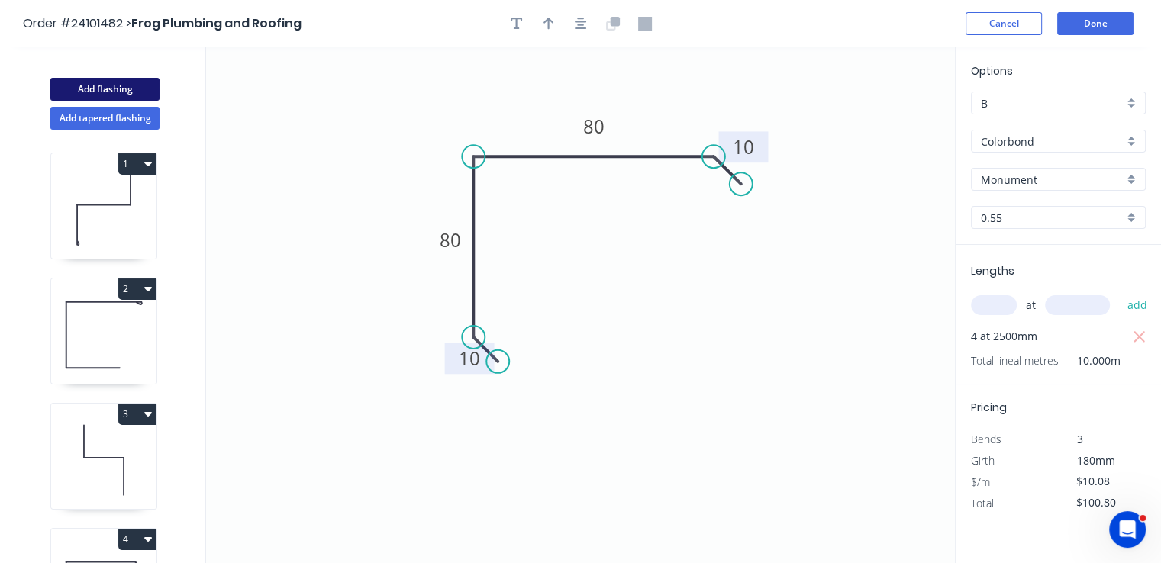
click at [130, 81] on button "Add flashing" at bounding box center [104, 89] width 109 height 23
type input "$0.00"
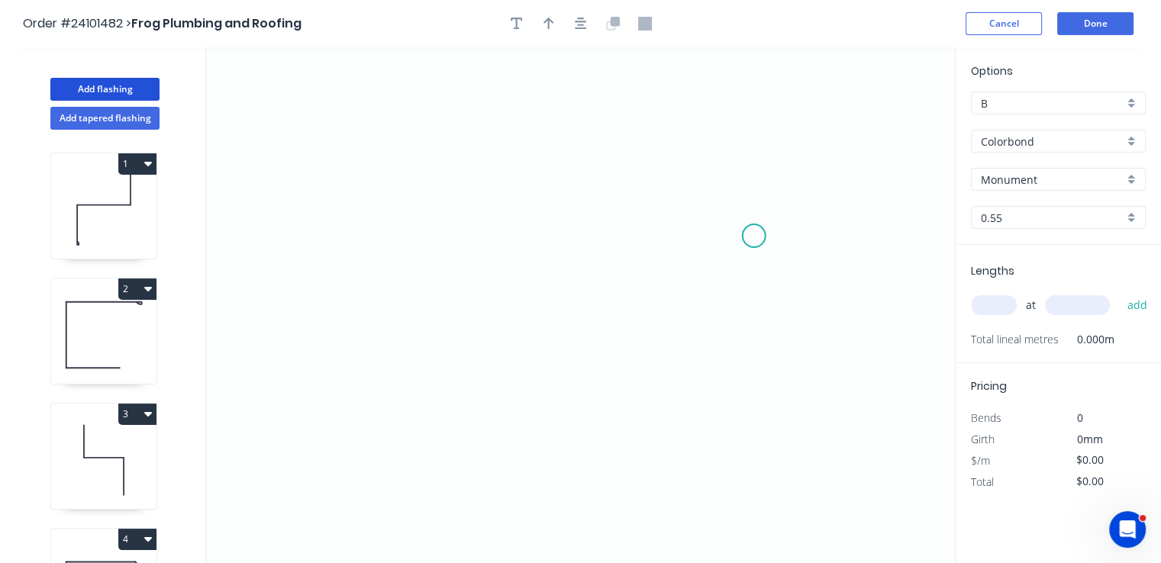
click at [762, 242] on icon "0" at bounding box center [580, 305] width 748 height 516
click at [729, 214] on icon "0" at bounding box center [580, 305] width 748 height 516
click at [431, 166] on icon "0 ?" at bounding box center [580, 305] width 748 height 516
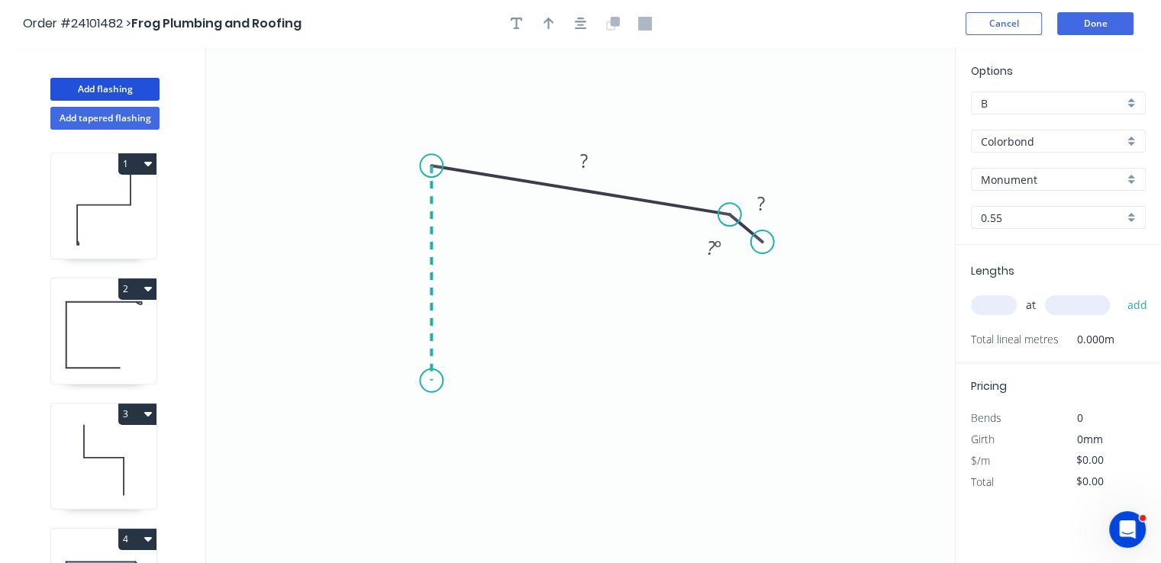
click at [433, 381] on icon "0 ? ? ? º" at bounding box center [580, 305] width 748 height 516
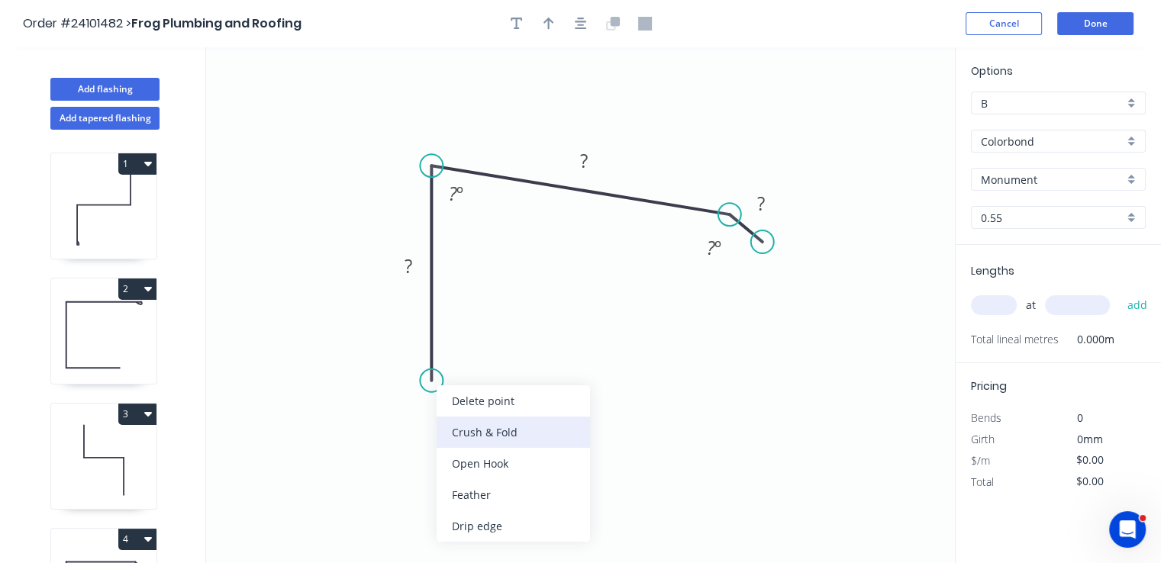
click at [471, 431] on div "Crush & Fold" at bounding box center [512, 432] width 153 height 31
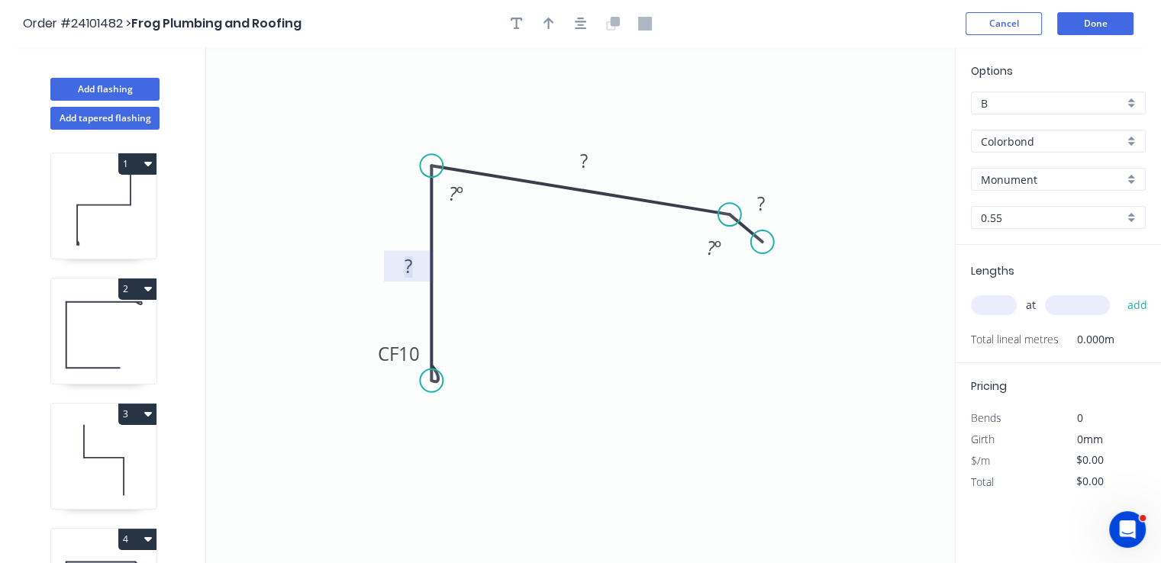
click at [412, 266] on rect at bounding box center [408, 266] width 31 height 21
click at [593, 159] on rect at bounding box center [583, 161] width 31 height 21
click at [766, 208] on rect at bounding box center [760, 204] width 31 height 21
click at [1004, 309] on input "text" at bounding box center [994, 305] width 46 height 20
type input "$11.14"
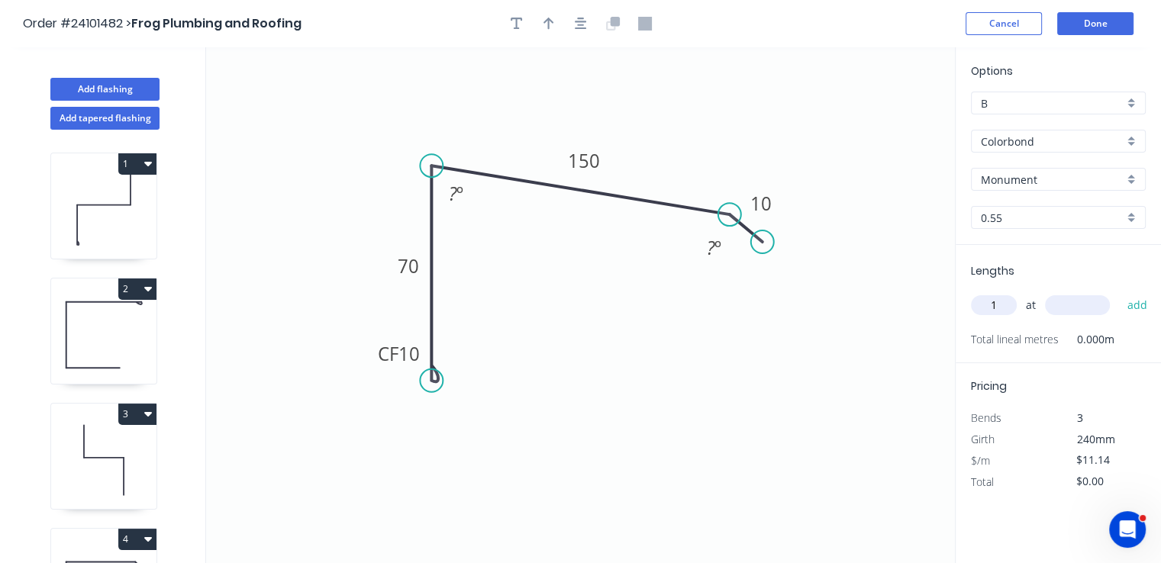
type input "1"
click at [1093, 303] on input "text" at bounding box center [1077, 305] width 65 height 20
type input "3800"
click at [1119, 292] on button "add" at bounding box center [1137, 305] width 36 height 26
type input "$42.33"
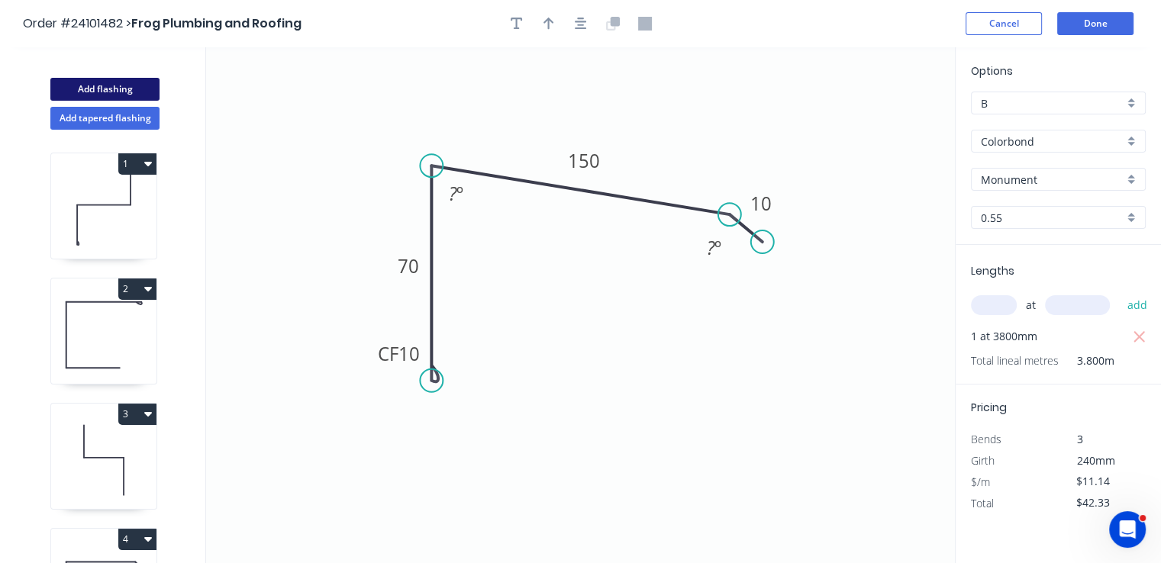
click at [110, 81] on button "Add flashing" at bounding box center [104, 89] width 109 height 23
type input "$0.00"
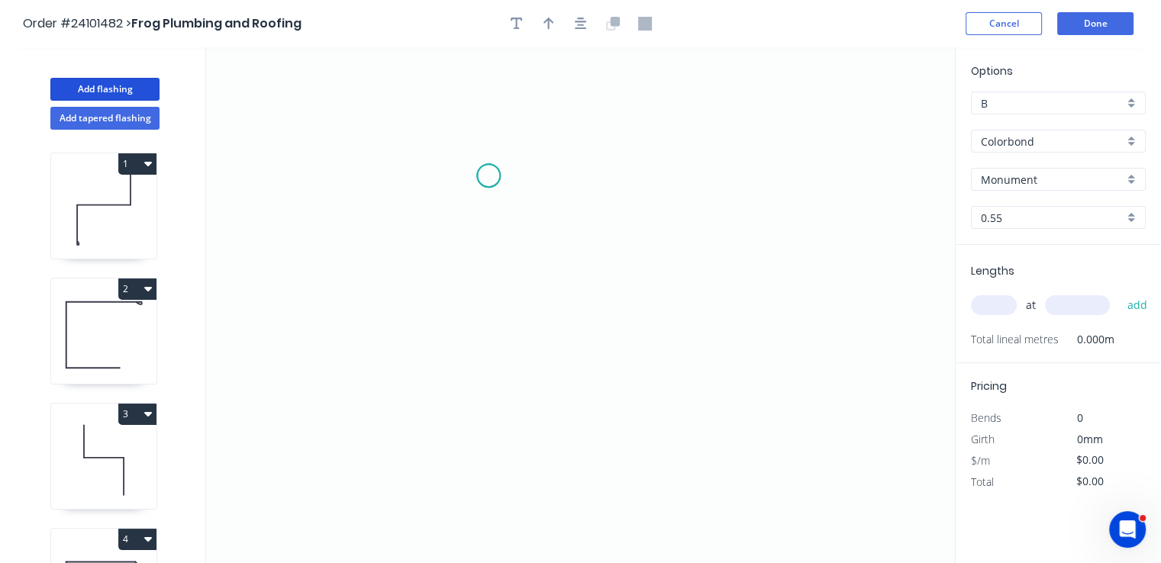
click at [488, 175] on icon "0" at bounding box center [580, 305] width 748 height 516
click at [485, 319] on icon "0" at bounding box center [580, 305] width 748 height 516
click at [614, 314] on icon "0 ?" at bounding box center [580, 305] width 748 height 516
click at [616, 431] on icon "0 ? ?" at bounding box center [580, 305] width 748 height 516
click at [616, 431] on circle at bounding box center [614, 431] width 23 height 23
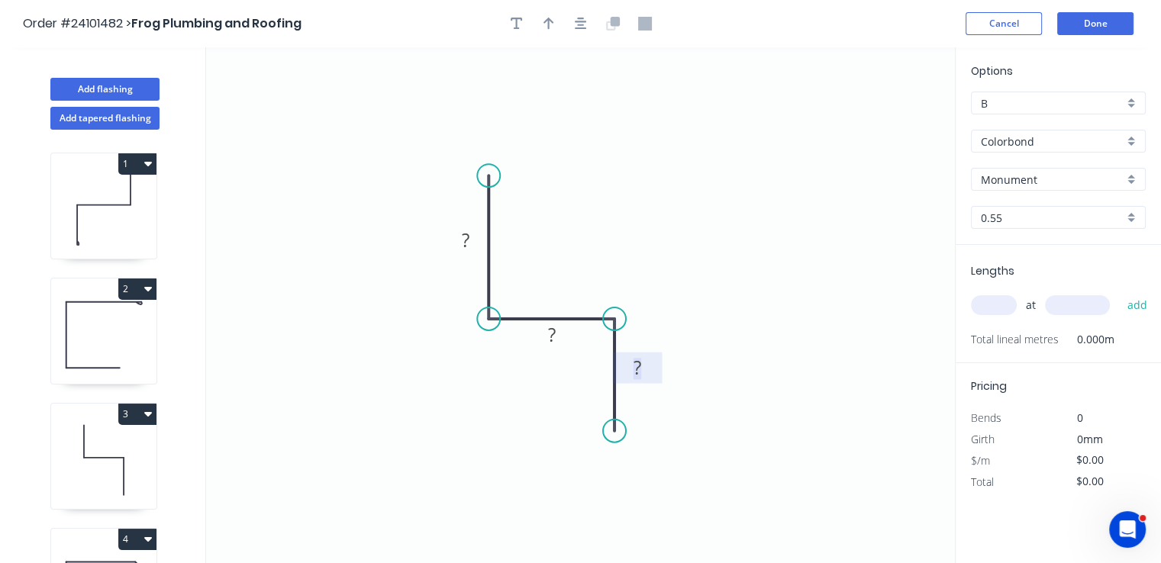
click at [638, 357] on tspan "?" at bounding box center [637, 367] width 8 height 25
click at [558, 337] on rect at bounding box center [551, 335] width 31 height 21
click at [464, 240] on tspan "?" at bounding box center [466, 239] width 8 height 25
click at [583, 214] on icon "0 50 25 50" at bounding box center [580, 305] width 748 height 516
type input "$7.80"
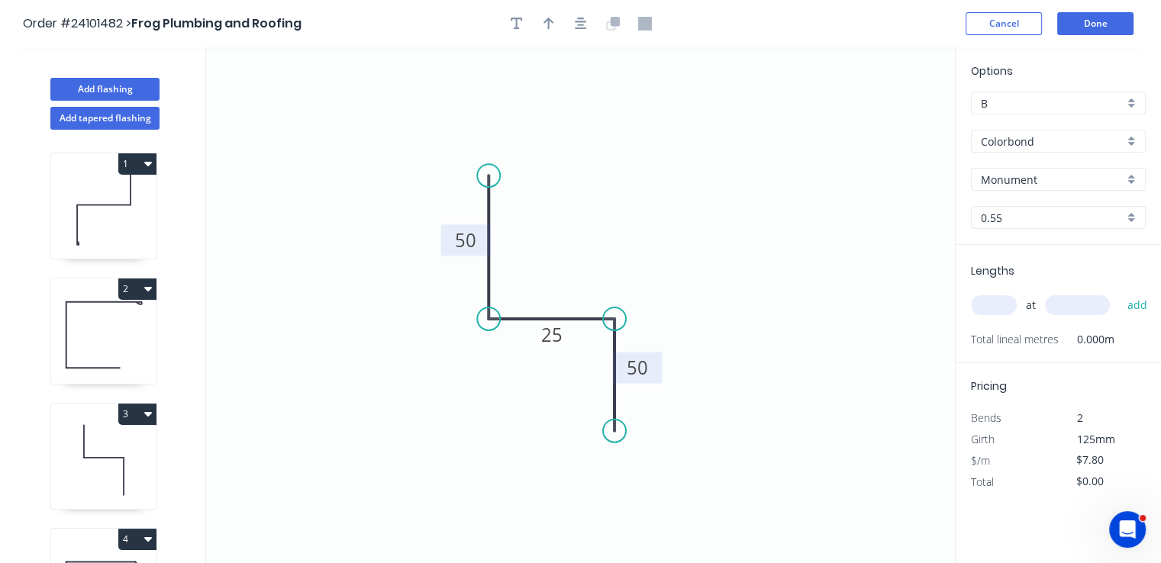
click at [1005, 305] on input "text" at bounding box center [994, 305] width 46 height 20
type input "1"
click at [1079, 310] on input "text" at bounding box center [1077, 305] width 65 height 20
type input "2500"
click at [1119, 292] on button "add" at bounding box center [1137, 305] width 36 height 26
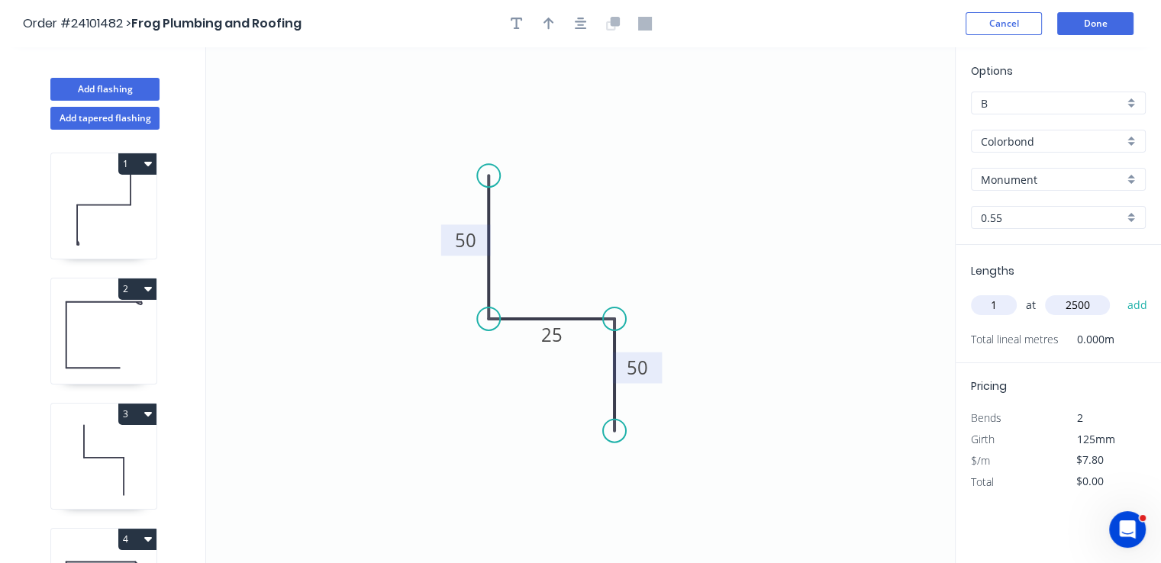
type input "$19.50"
click at [1077, 308] on input "text" at bounding box center [1077, 305] width 65 height 20
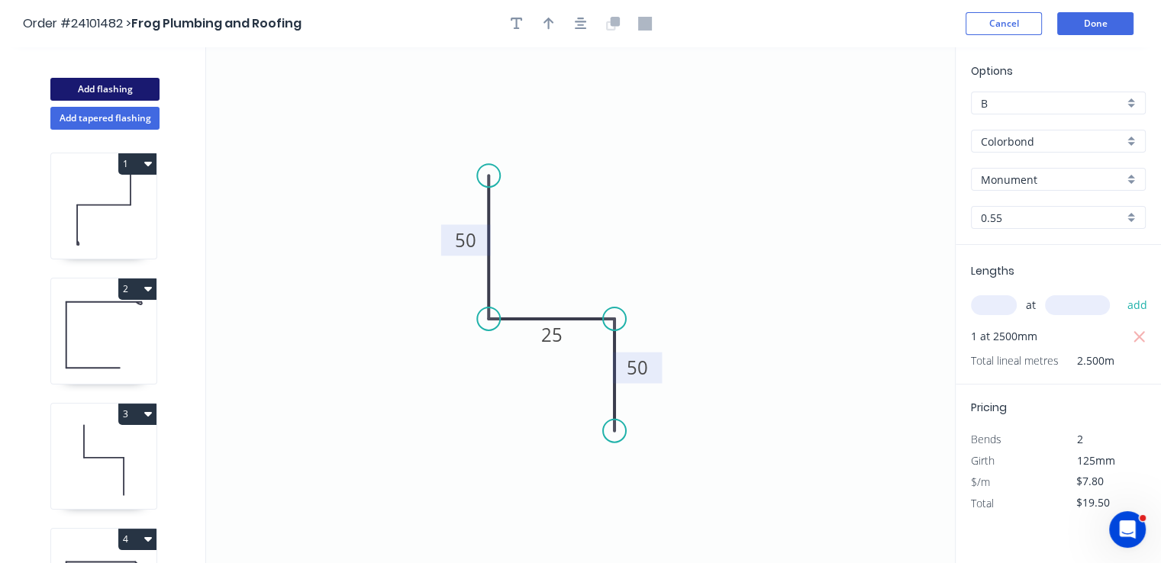
click at [140, 80] on button "Add flashing" at bounding box center [104, 89] width 109 height 23
type input "$0.00"
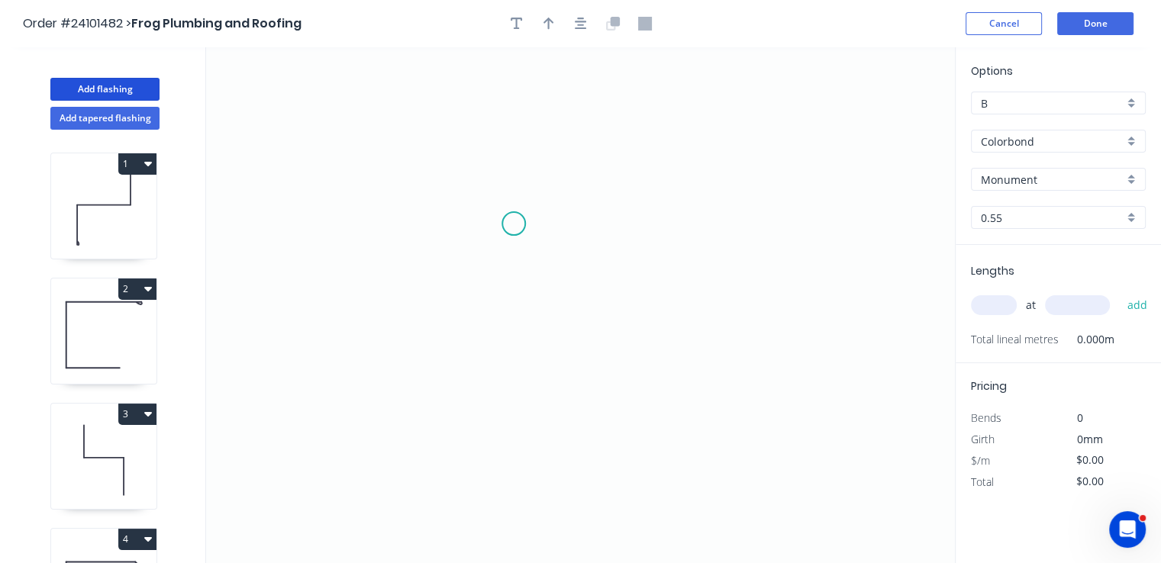
click at [513, 224] on icon "0" at bounding box center [580, 305] width 748 height 516
click at [512, 327] on icon "0" at bounding box center [580, 305] width 748 height 516
click at [655, 327] on icon "0 ?" at bounding box center [580, 305] width 748 height 516
click at [653, 224] on icon "0 ? ?" at bounding box center [580, 305] width 748 height 516
click at [653, 224] on circle at bounding box center [655, 224] width 23 height 23
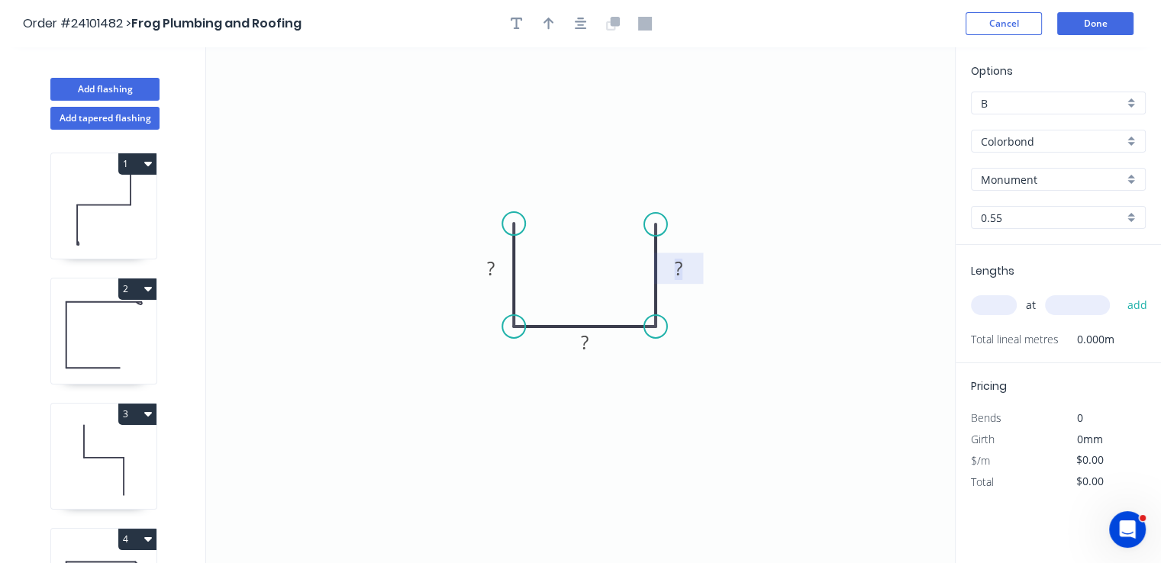
click at [678, 272] on tspan "?" at bounding box center [678, 268] width 8 height 25
click at [501, 263] on rect at bounding box center [490, 268] width 31 height 21
click at [592, 350] on rect at bounding box center [584, 343] width 31 height 21
click at [992, 303] on input "text" at bounding box center [994, 305] width 46 height 20
type input "$9.13"
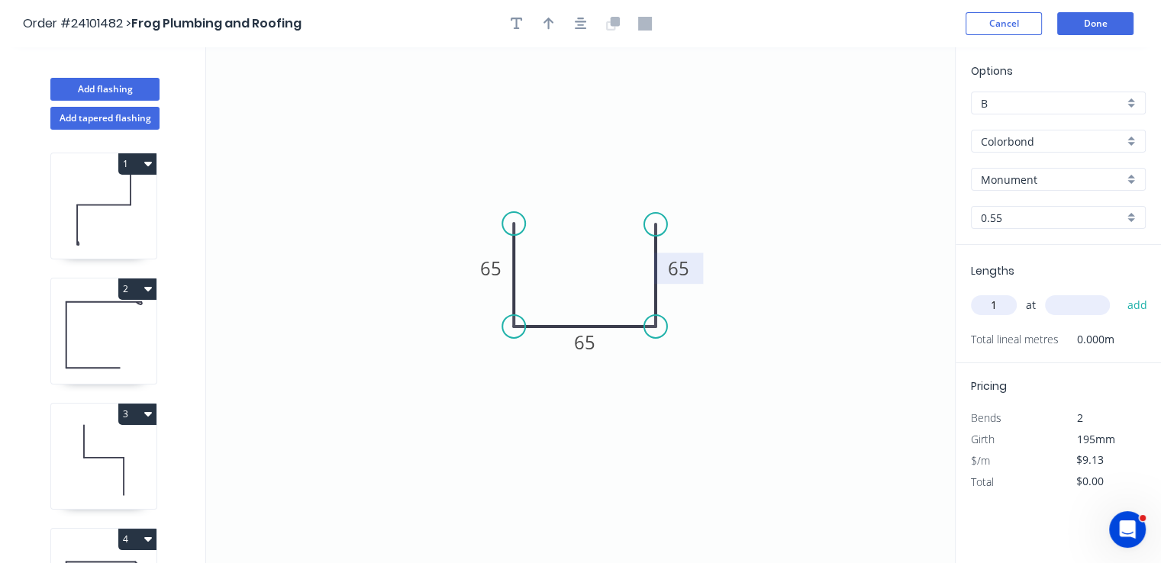
type input "1"
click at [1077, 304] on input "text" at bounding box center [1077, 305] width 65 height 20
type input "3000"
click at [1119, 292] on button "add" at bounding box center [1137, 305] width 36 height 26
type input "$27.39"
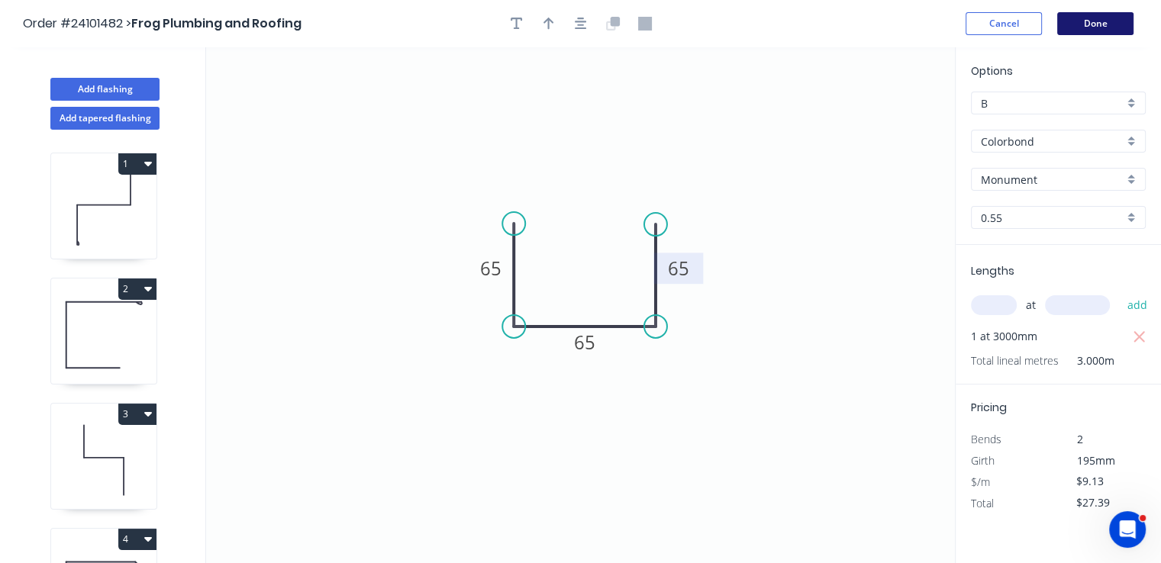
click at [1078, 28] on button "Done" at bounding box center [1095, 23] width 76 height 23
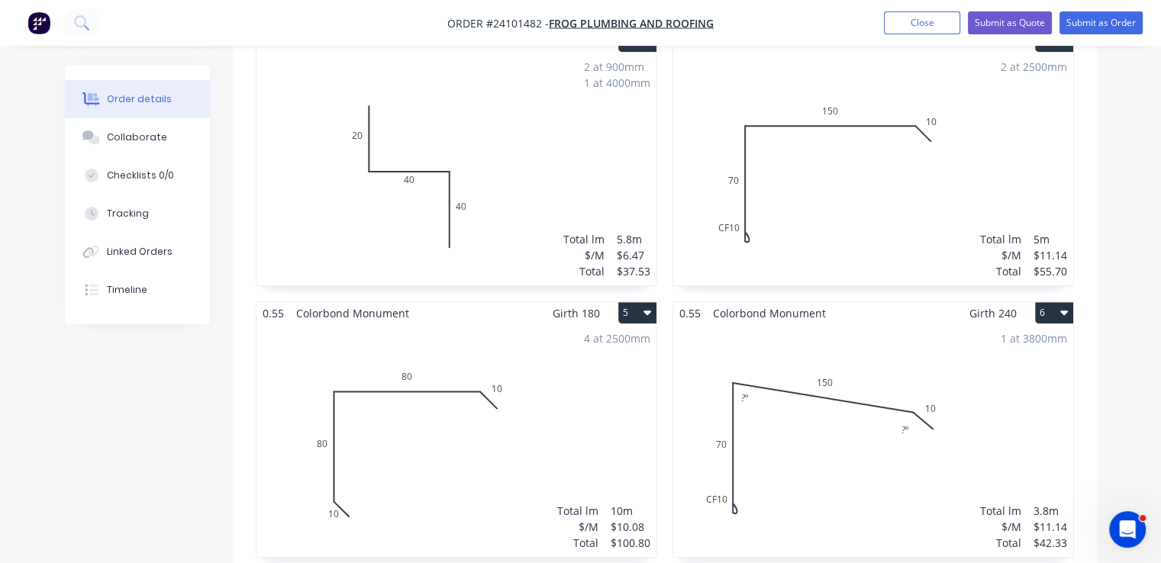
scroll to position [687, 0]
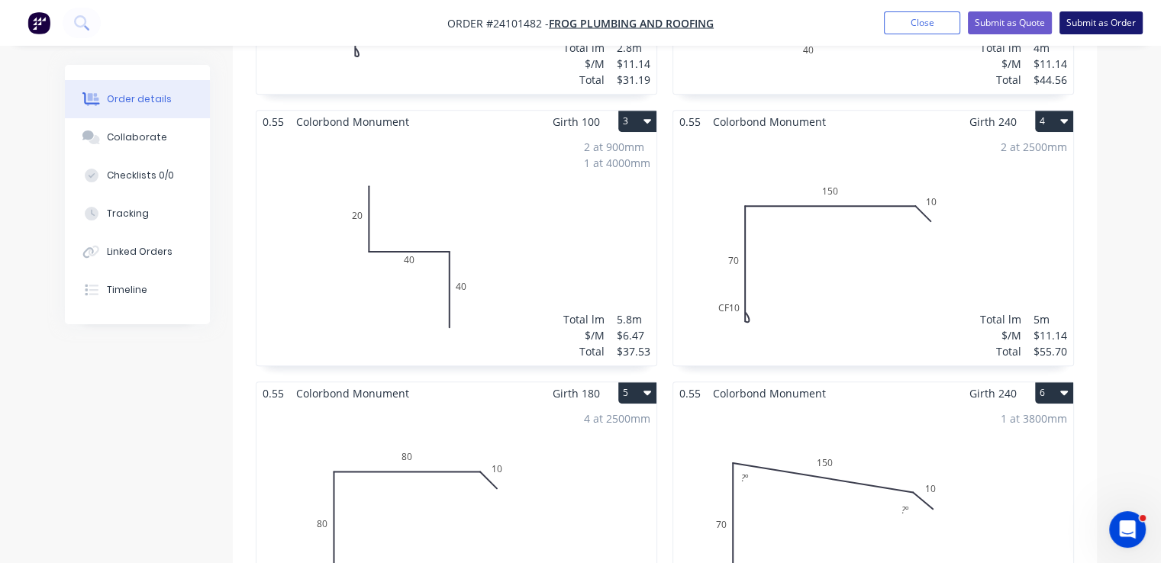
click at [1111, 28] on button "Submit as Order" at bounding box center [1100, 22] width 83 height 23
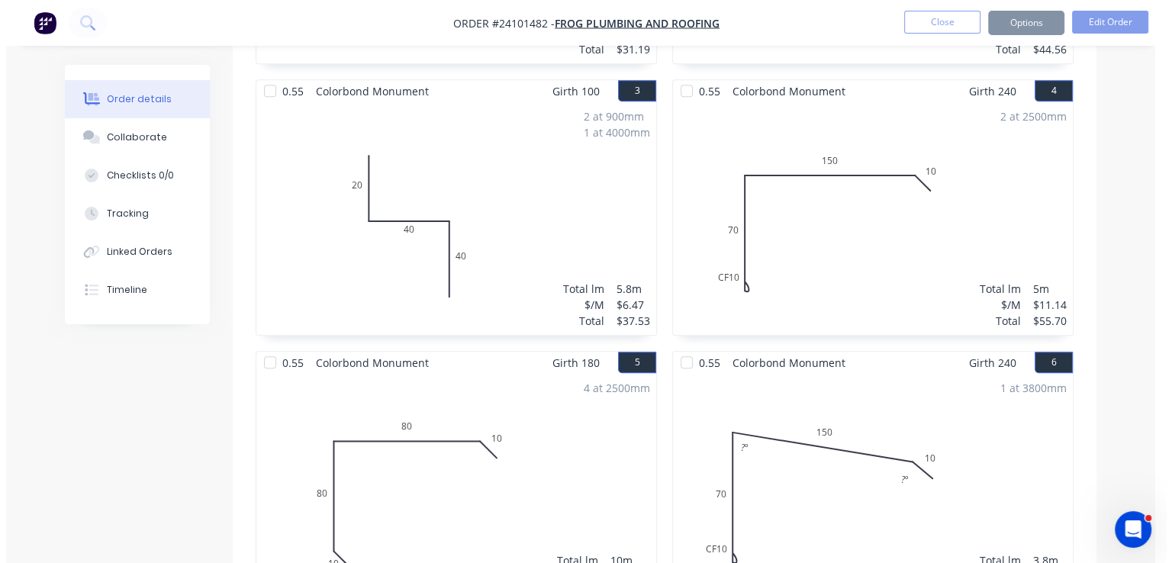
scroll to position [0, 0]
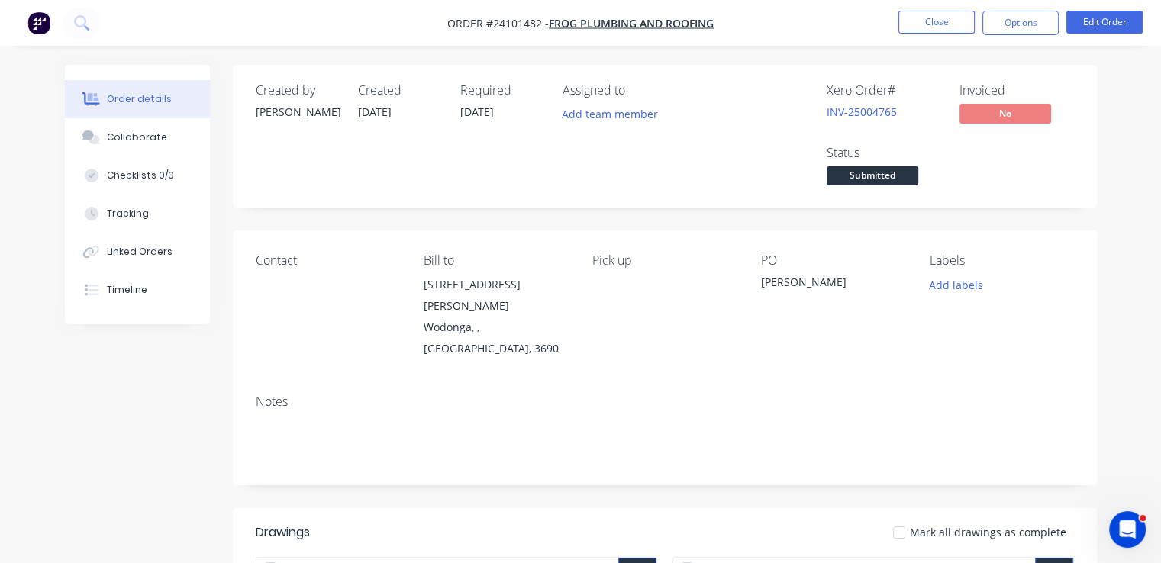
click at [30, 29] on img "button" at bounding box center [38, 22] width 23 height 23
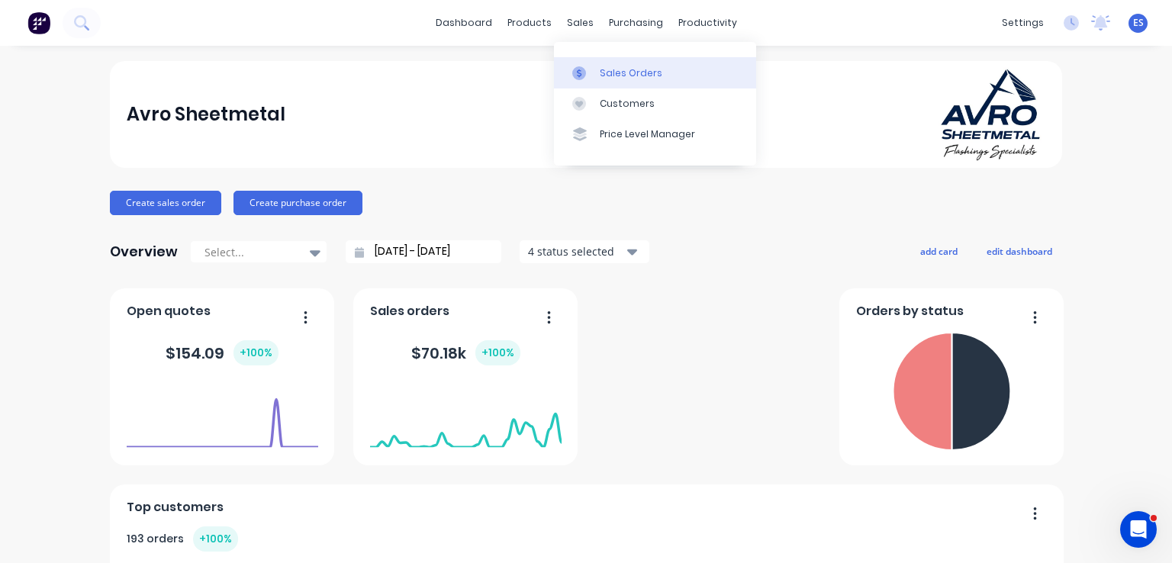
click at [623, 71] on div "Sales Orders" at bounding box center [631, 73] width 63 height 14
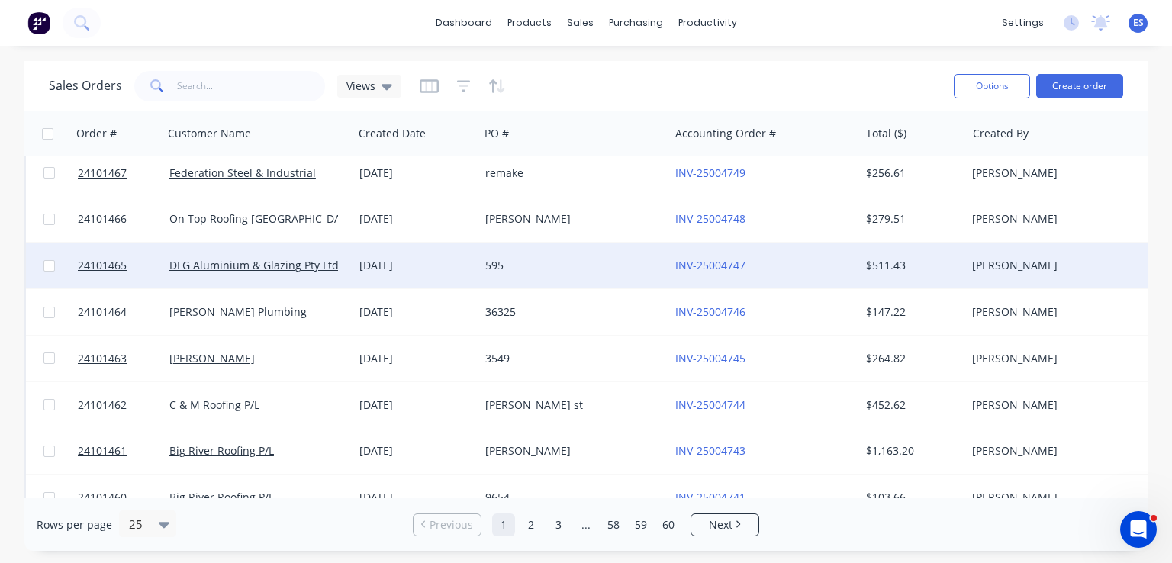
scroll to position [825, 0]
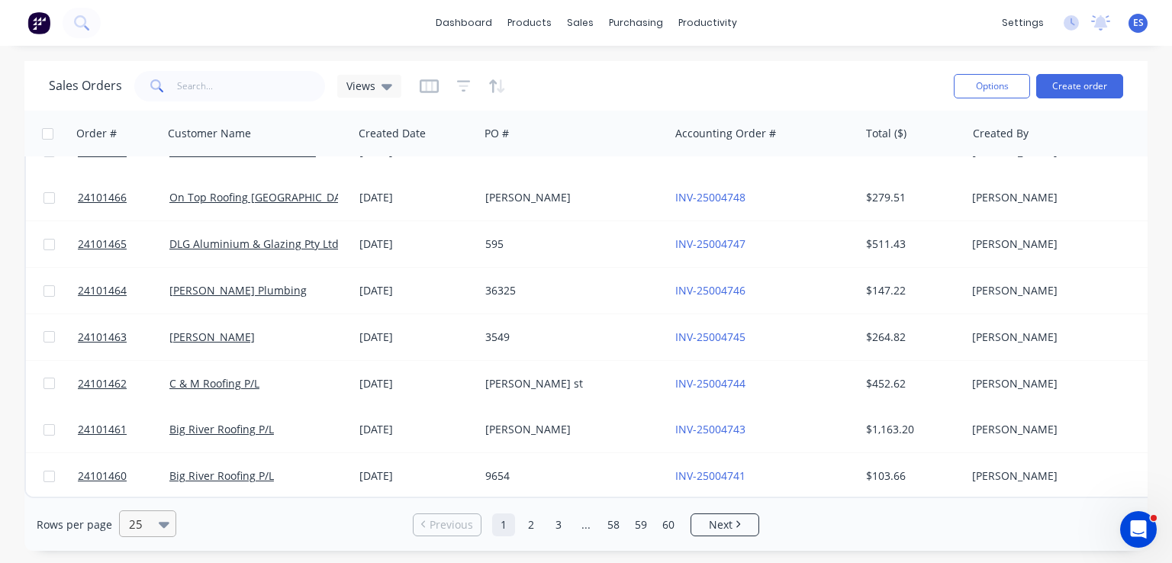
click at [163, 525] on icon at bounding box center [164, 525] width 11 height 6
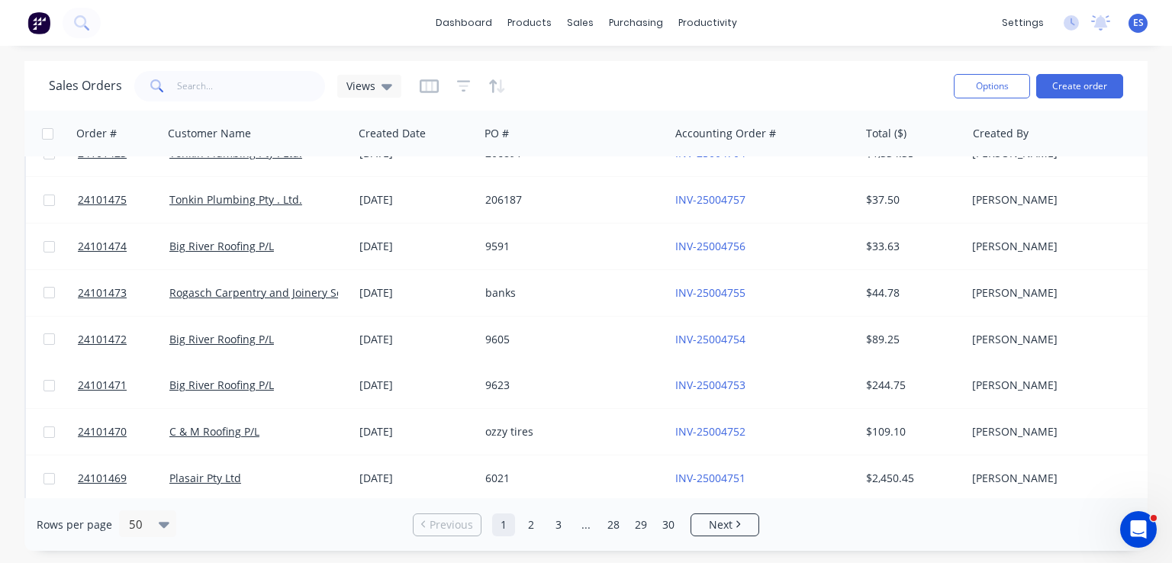
scroll to position [458, 0]
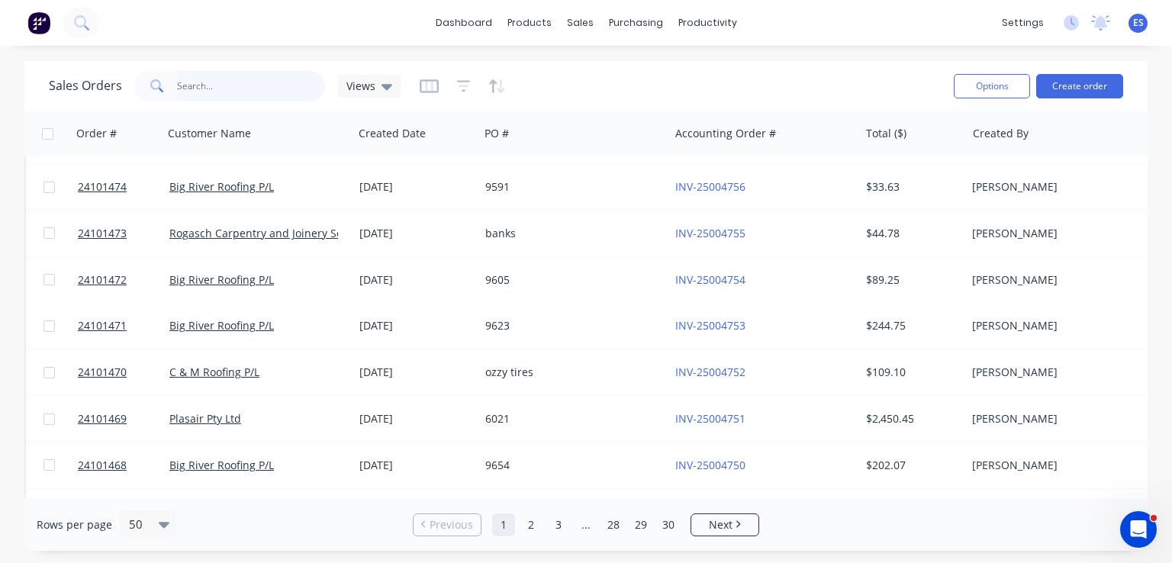
click at [192, 86] on input "text" at bounding box center [251, 86] width 149 height 31
type input "dlg"
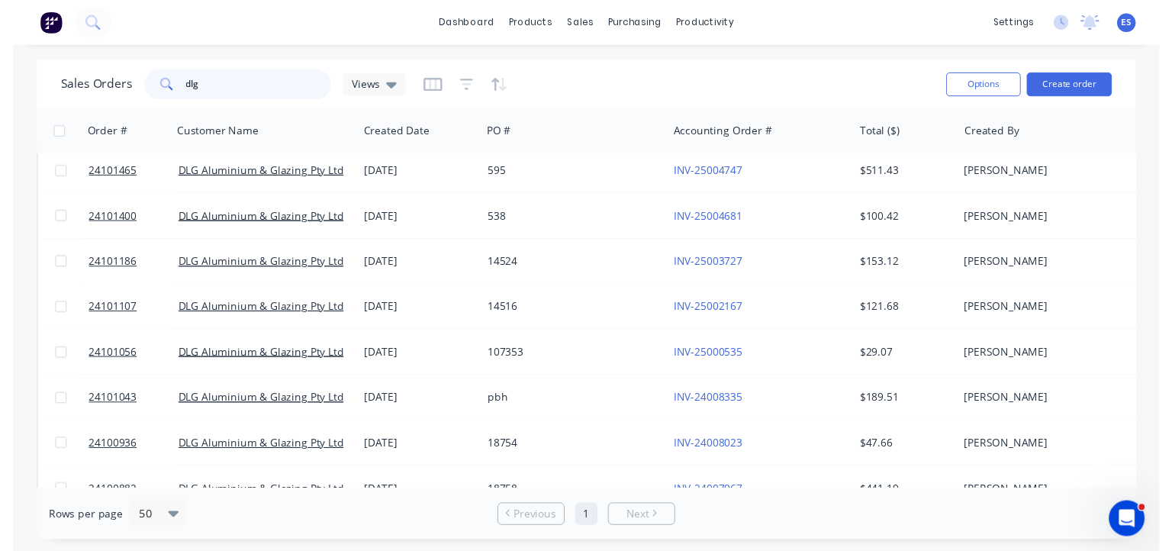
scroll to position [0, 0]
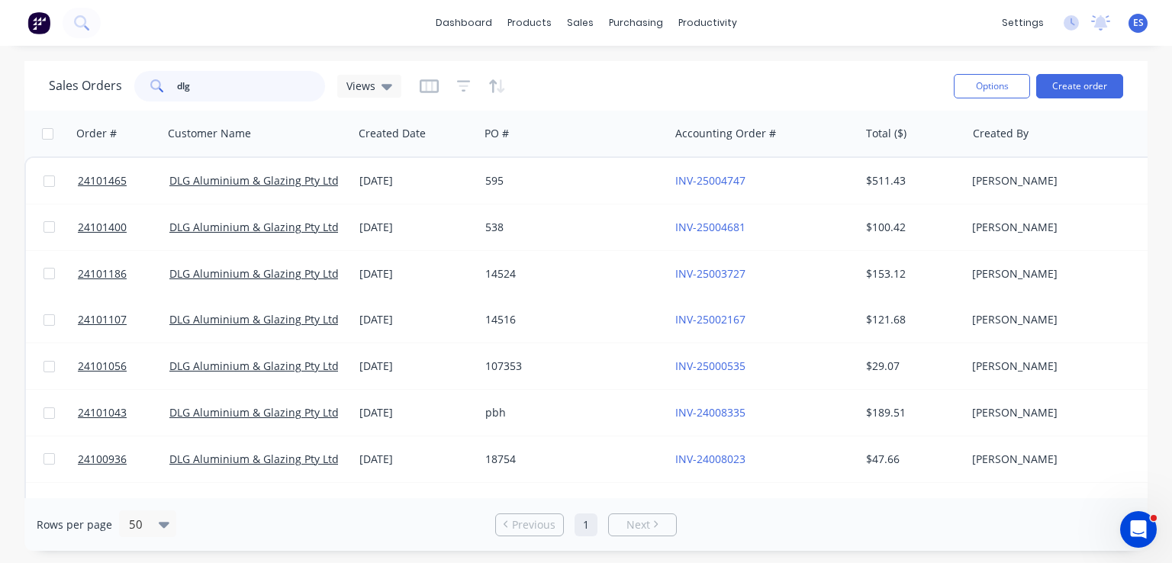
drag, startPoint x: 249, startPoint y: 86, endPoint x: 0, endPoint y: 114, distance: 250.2
click at [0, 114] on div "Sales Orders dlg Views Options Create order Order # Customer Name Created Date …" at bounding box center [586, 306] width 1172 height 490
click at [35, 25] on img at bounding box center [38, 22] width 23 height 23
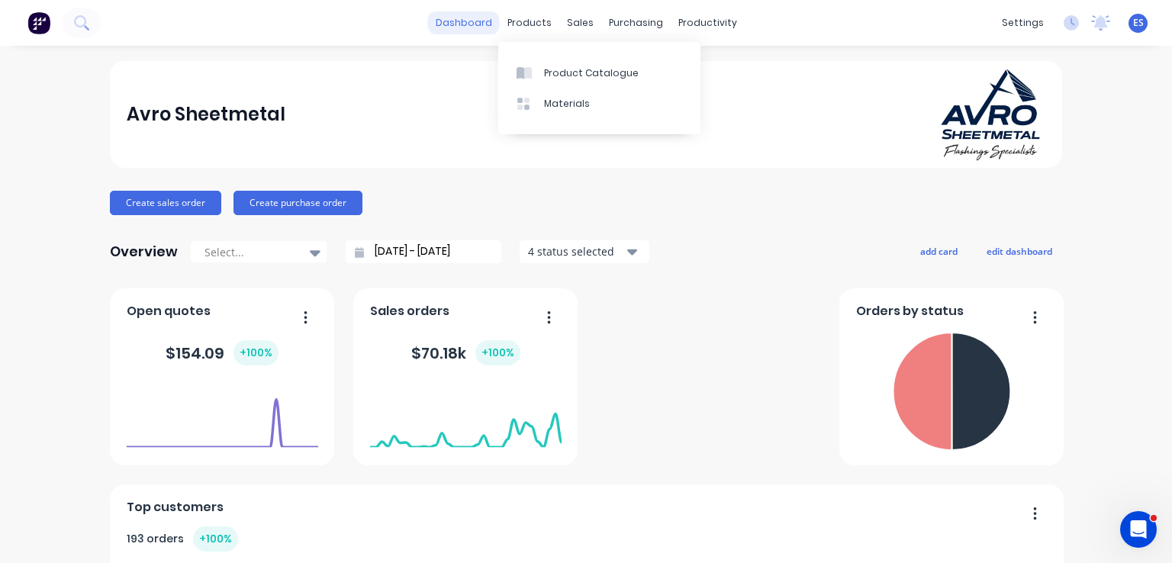
click at [458, 16] on link "dashboard" at bounding box center [464, 22] width 72 height 23
click at [181, 191] on button "Create sales order" at bounding box center [165, 203] width 111 height 24
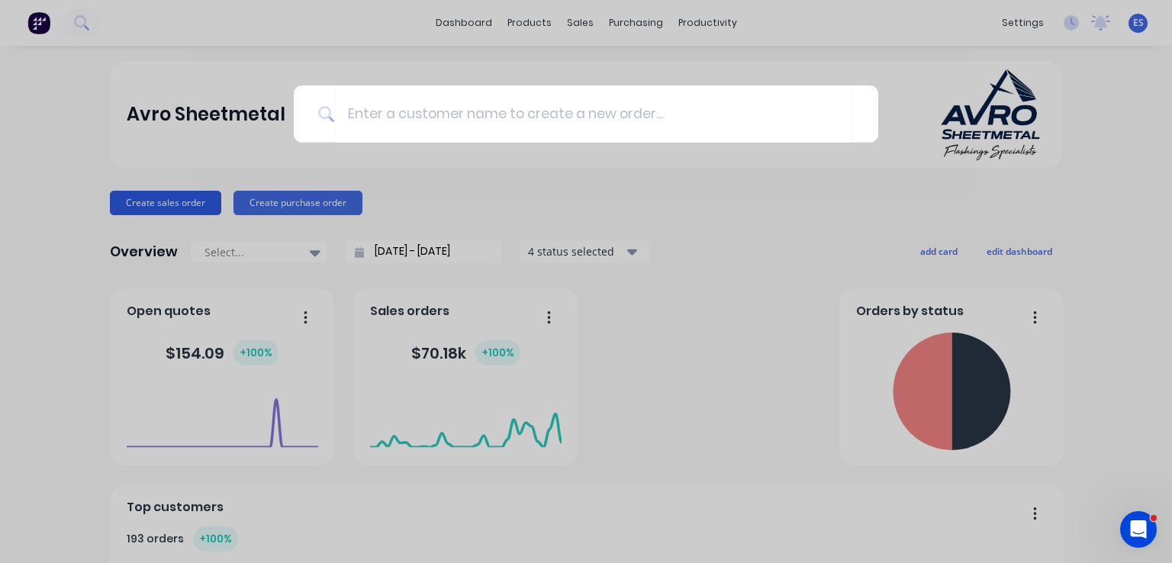
click at [166, 205] on div at bounding box center [586, 281] width 1172 height 563
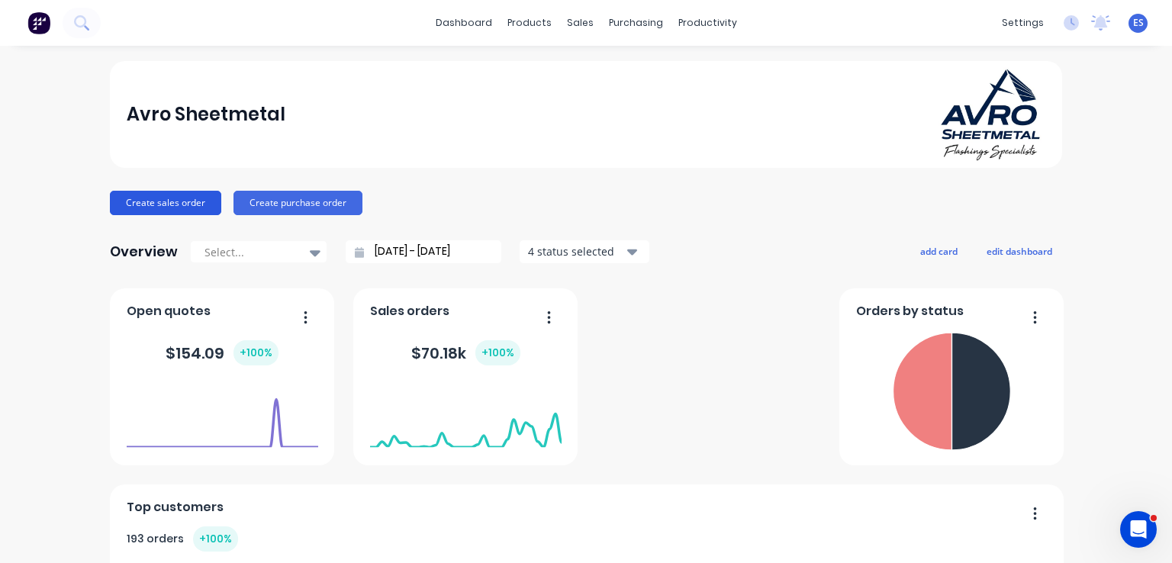
click at [188, 201] on button "Create sales order" at bounding box center [165, 203] width 111 height 24
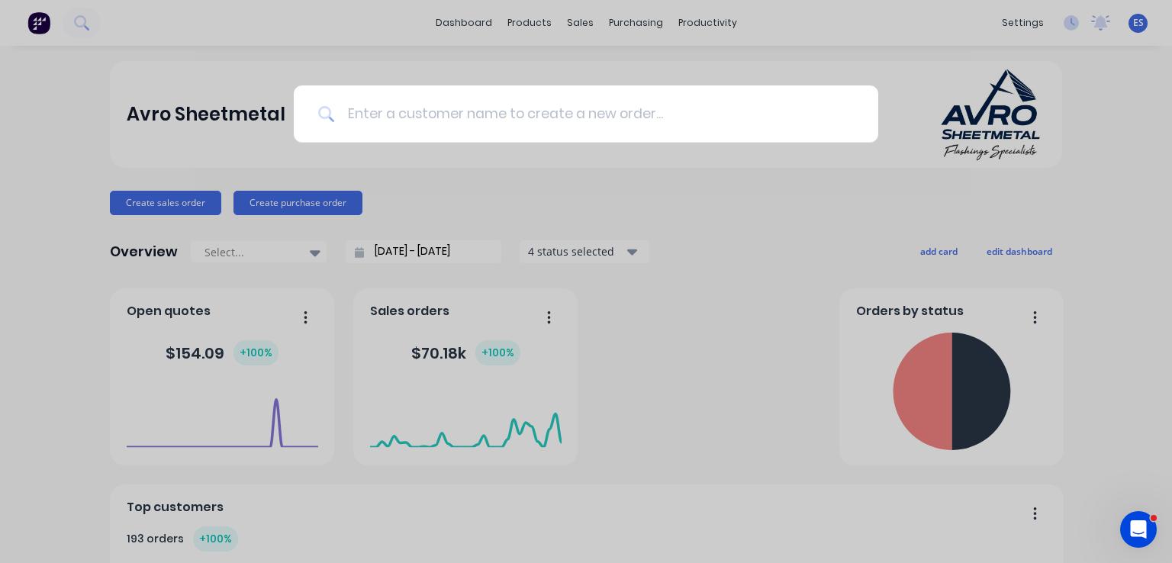
click at [394, 121] on input at bounding box center [594, 113] width 519 height 57
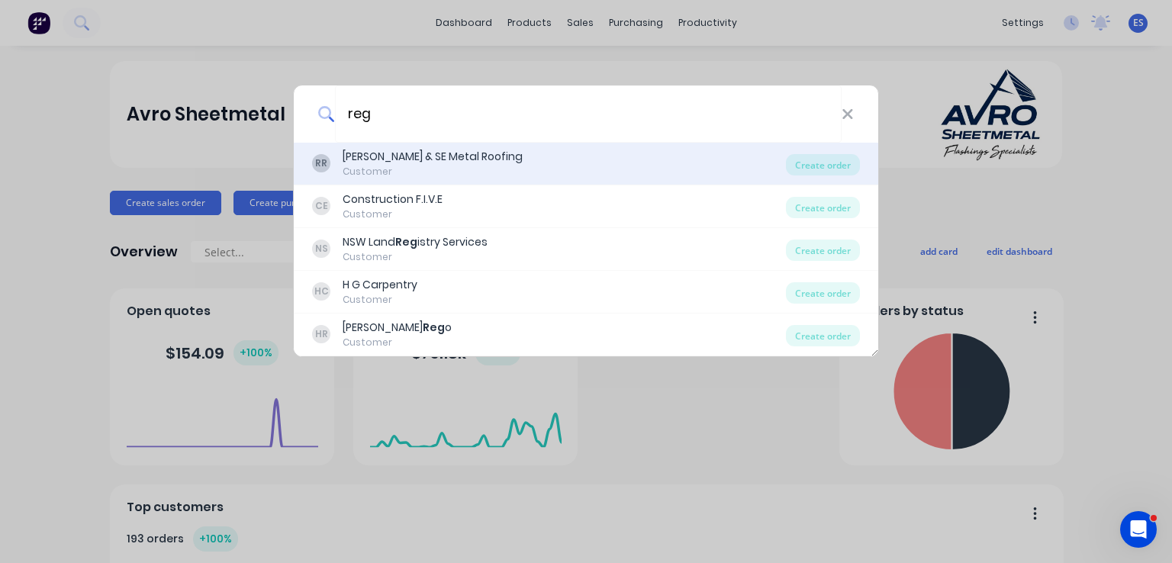
type input "reg"
click at [404, 153] on div "[PERSON_NAME] & SE Metal Roofing" at bounding box center [433, 157] width 180 height 16
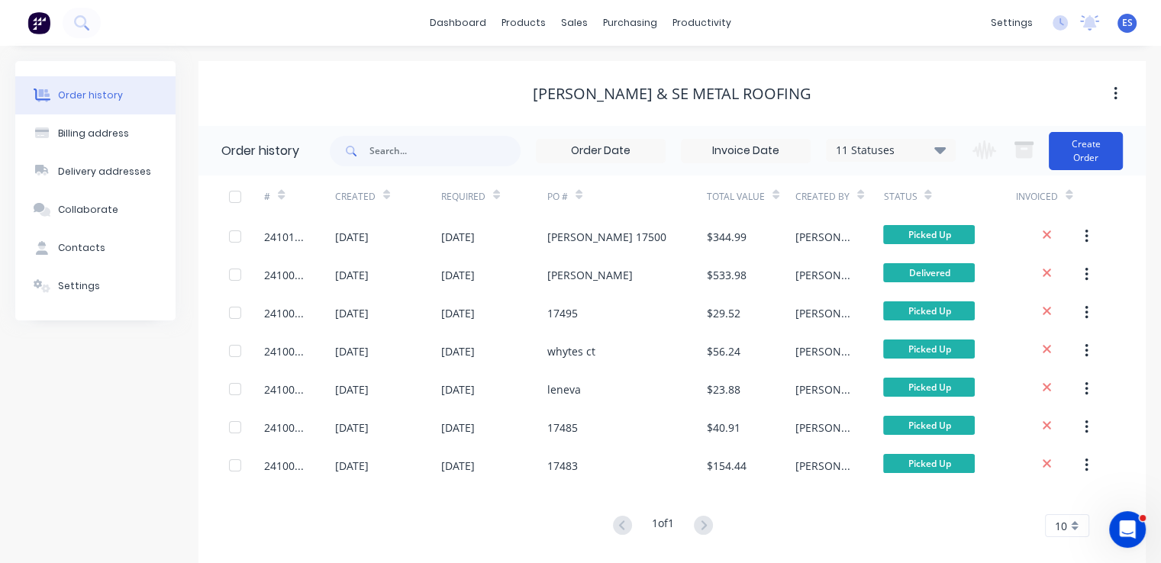
click at [1099, 141] on button "Create Order" at bounding box center [1085, 151] width 74 height 38
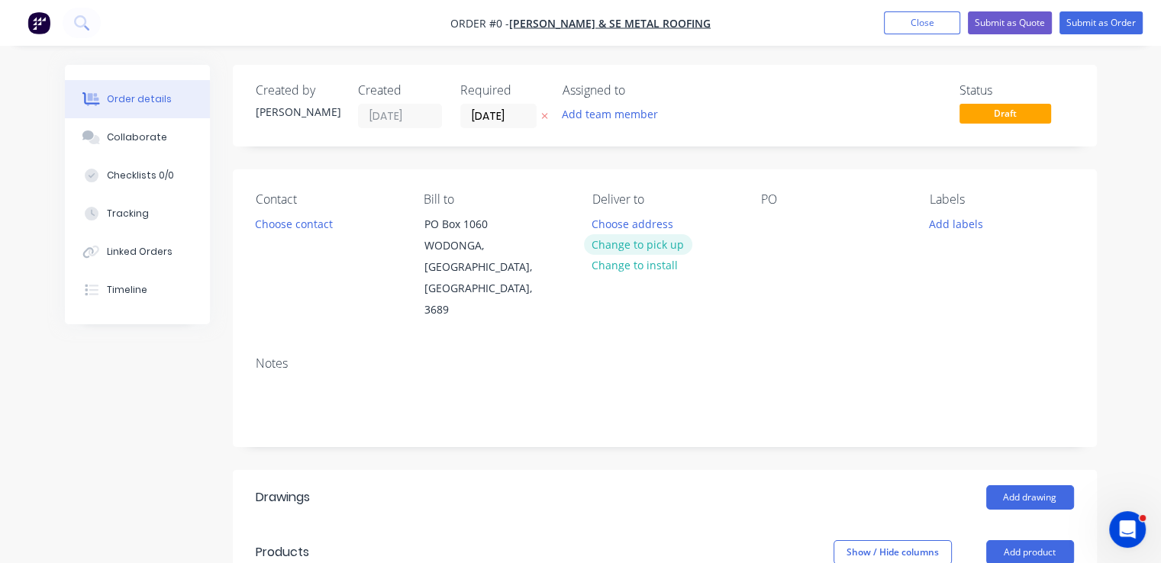
click at [613, 240] on button "Change to pick up" at bounding box center [638, 244] width 108 height 21
click at [287, 224] on button "Choose contact" at bounding box center [293, 223] width 94 height 21
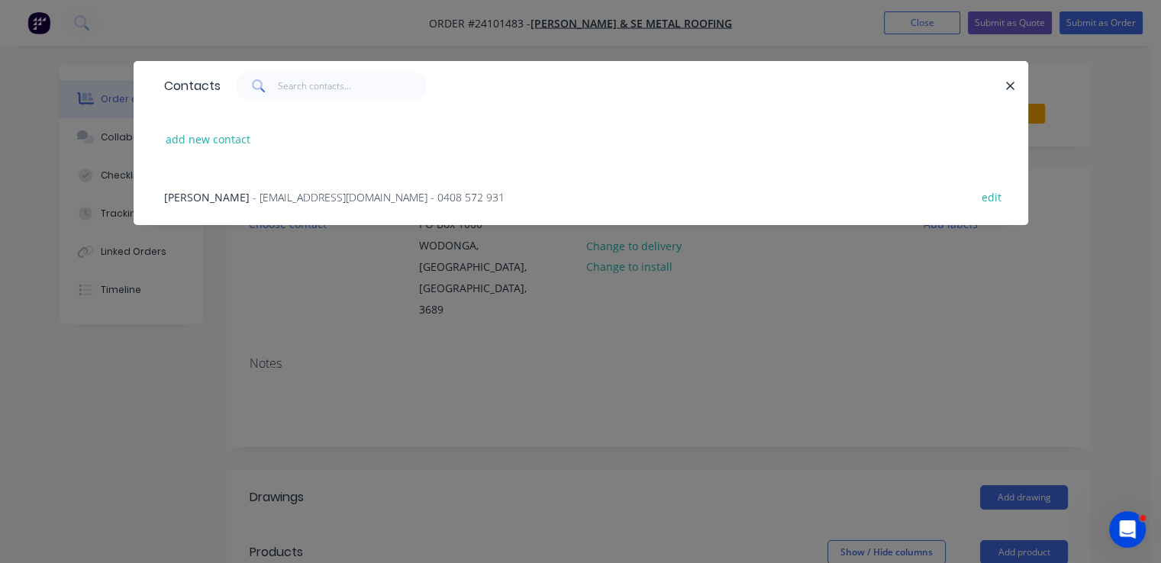
click at [282, 209] on div "[PERSON_NAME] - [EMAIL_ADDRESS][DOMAIN_NAME] - 0408 572 931 edit" at bounding box center [580, 196] width 848 height 57
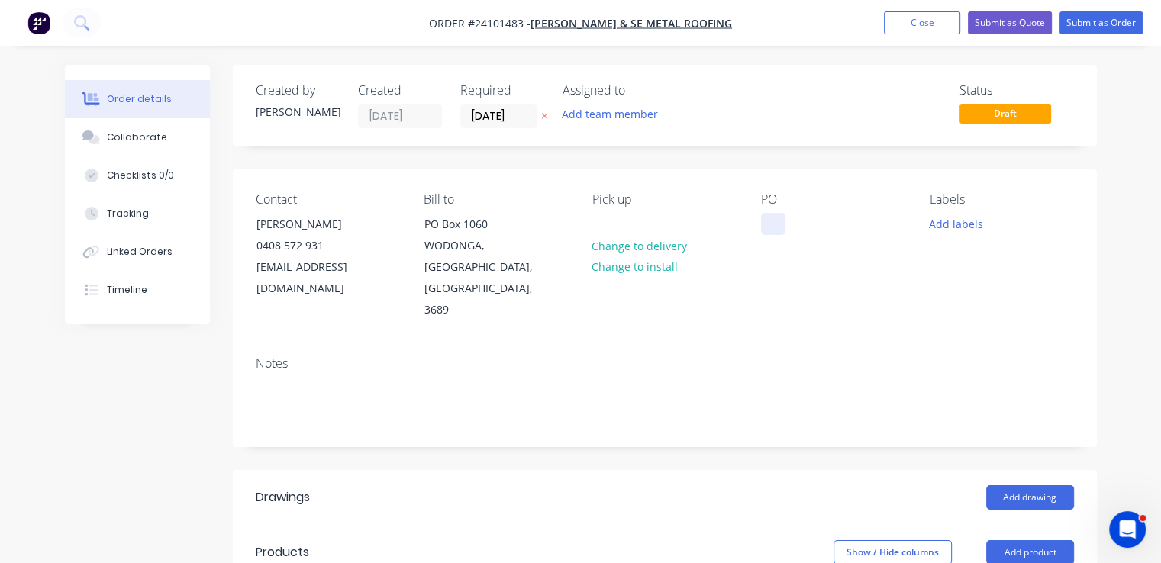
click at [761, 224] on div at bounding box center [773, 224] width 24 height 22
click at [1045, 485] on button "Add drawing" at bounding box center [1030, 497] width 88 height 24
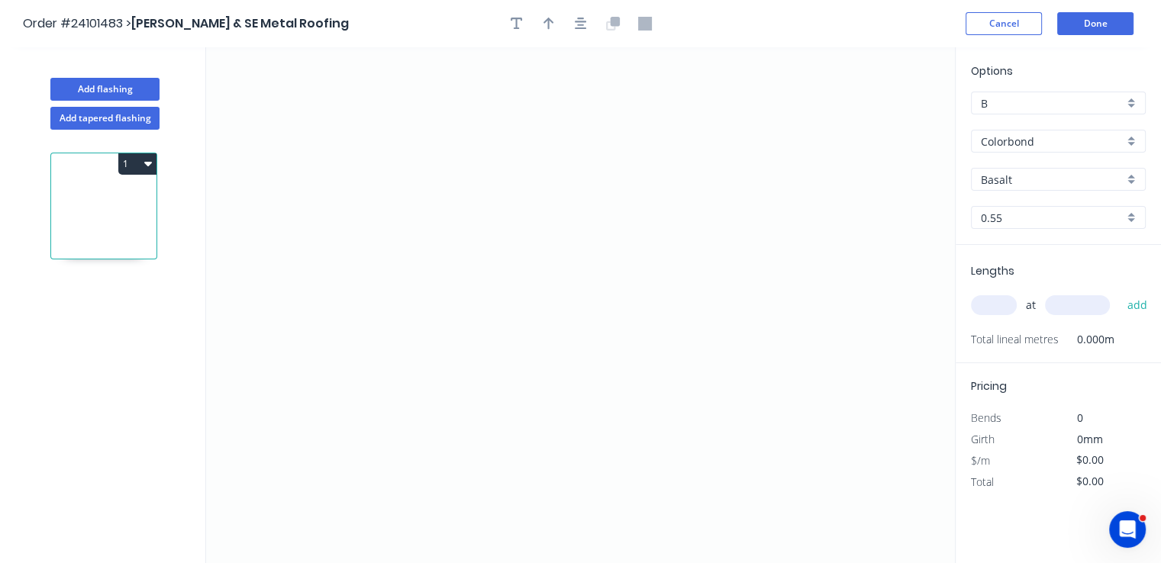
click at [1010, 142] on input "Colorbond" at bounding box center [1051, 142] width 143 height 16
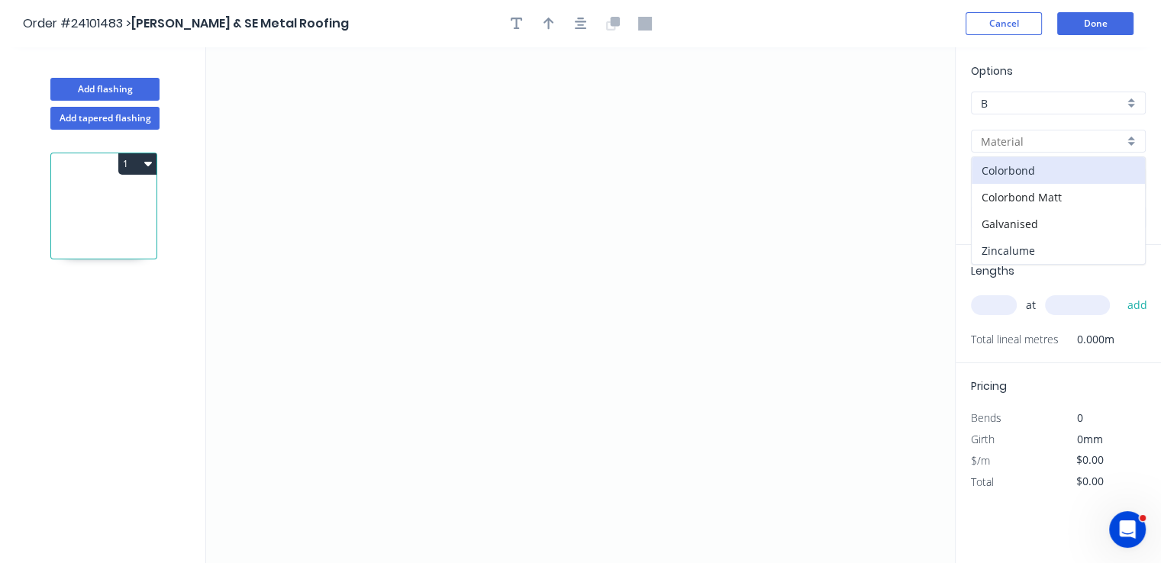
click at [1013, 248] on div "Zincalume" at bounding box center [1057, 250] width 173 height 27
type input "Zincalume"
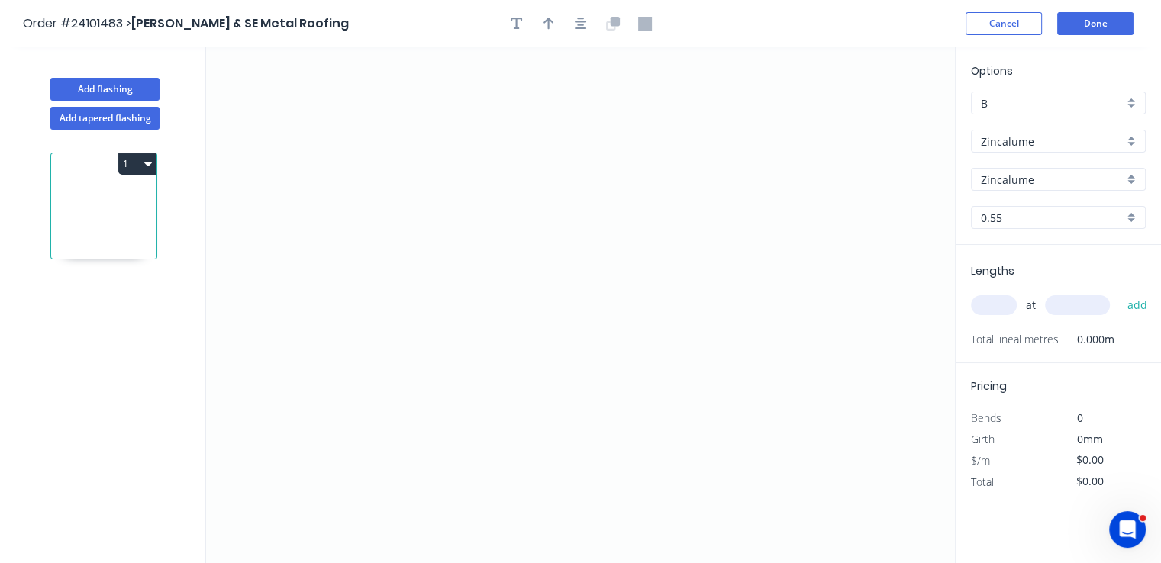
click at [1017, 221] on input "0.55" at bounding box center [1051, 218] width 143 height 16
click at [1005, 295] on div "0.95" at bounding box center [1057, 300] width 173 height 27
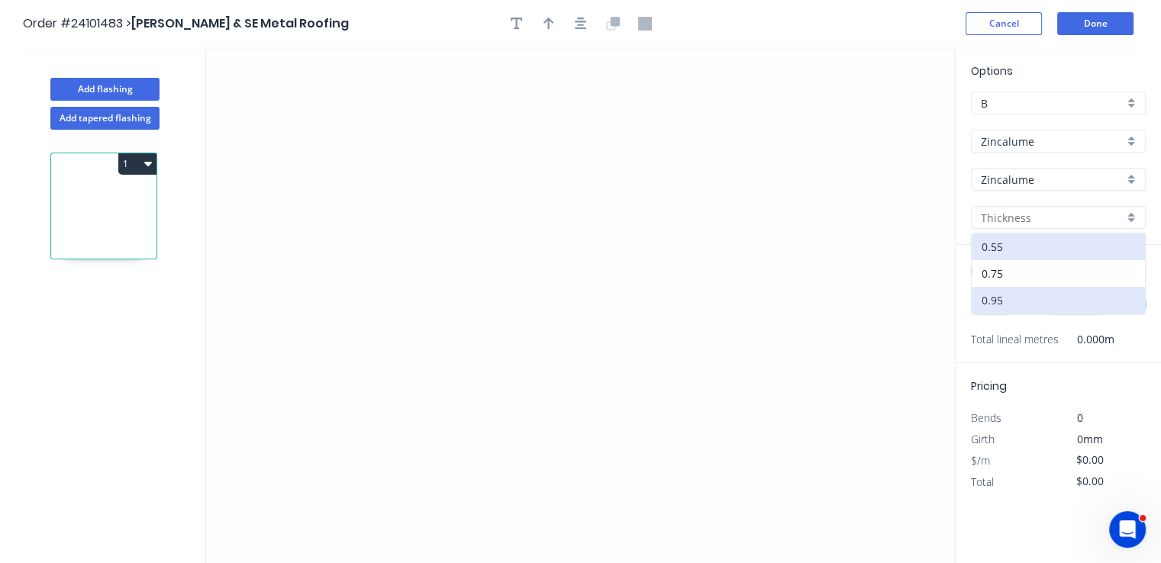
type input "0.95"
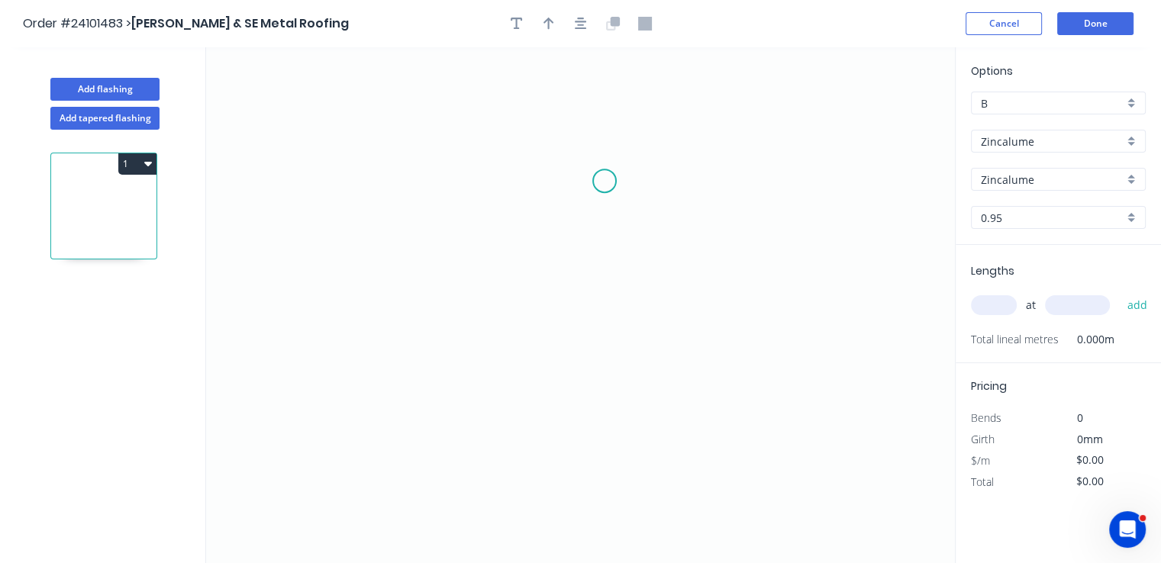
click at [633, 184] on icon "0" at bounding box center [580, 305] width 748 height 516
click at [504, 178] on icon "0" at bounding box center [580, 305] width 748 height 516
click at [510, 314] on icon "0 ?" at bounding box center [580, 305] width 748 height 516
click at [510, 314] on circle at bounding box center [504, 313] width 23 height 23
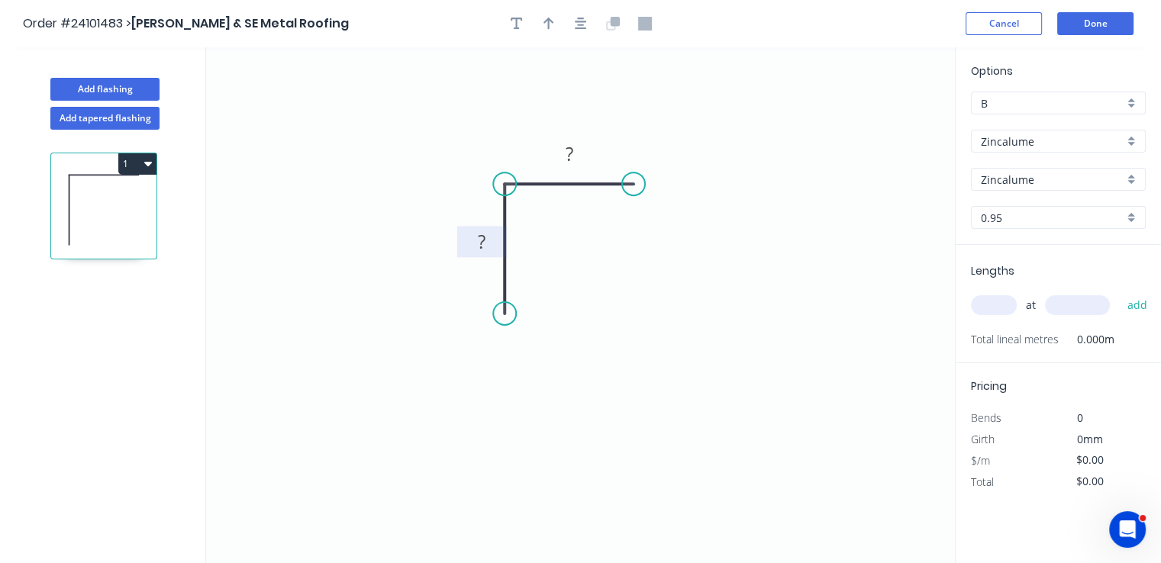
click at [487, 240] on rect at bounding box center [481, 242] width 31 height 21
click at [559, 146] on rect at bounding box center [569, 154] width 31 height 21
click at [1000, 304] on input "text" at bounding box center [994, 305] width 46 height 20
type input "$9.06"
type input "1"
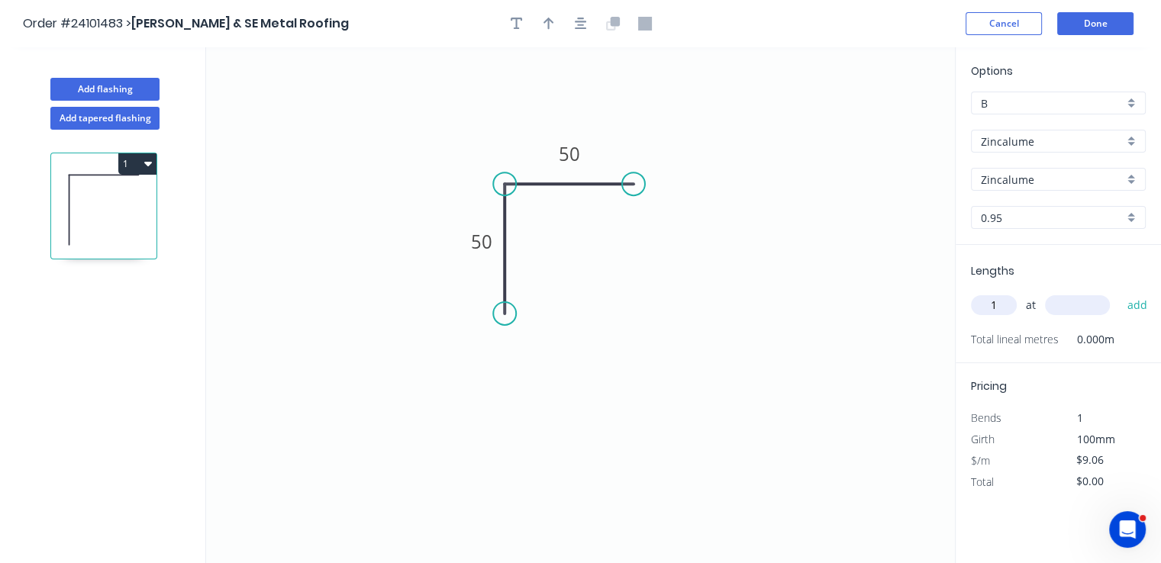
click at [1065, 302] on input "text" at bounding box center [1077, 305] width 65 height 20
type input "2000"
click at [1119, 292] on button "add" at bounding box center [1137, 305] width 36 height 26
type input "$18.12"
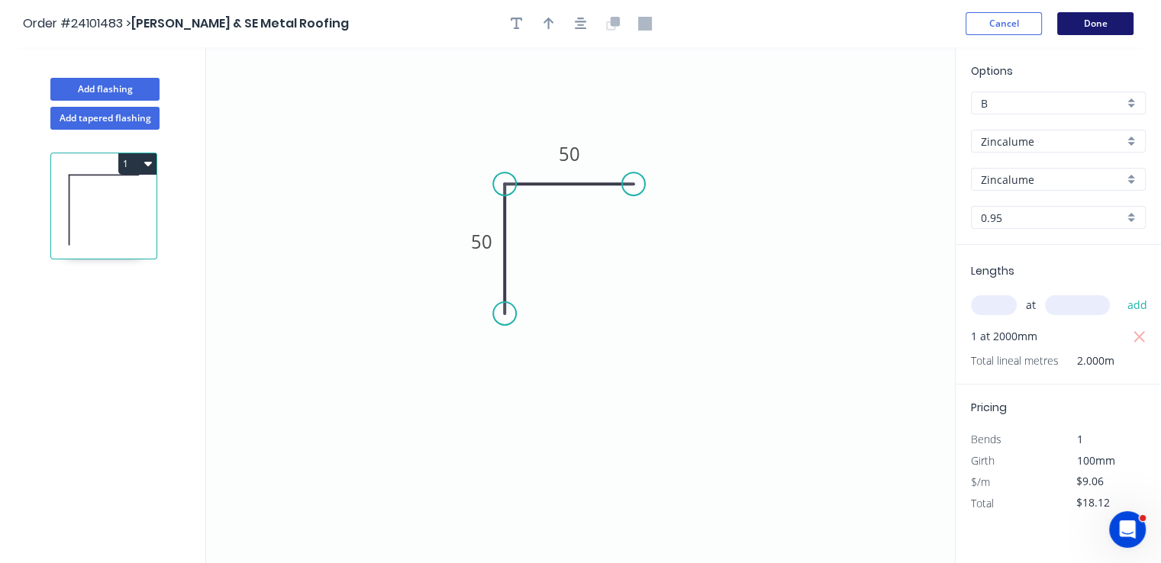
click at [1085, 29] on button "Done" at bounding box center [1095, 23] width 76 height 23
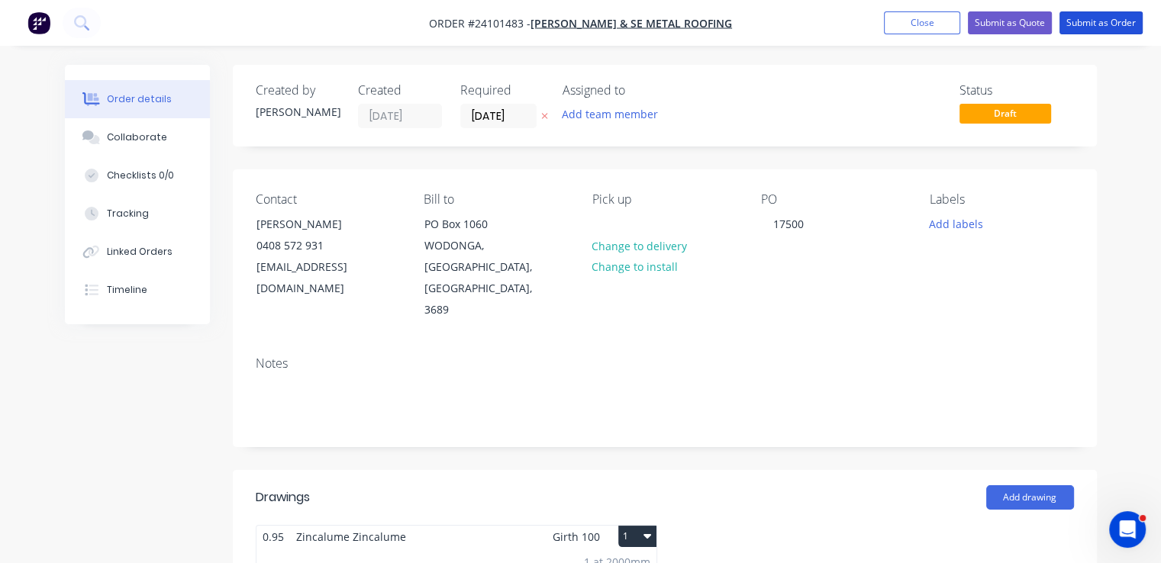
click at [1085, 29] on button "Submit as Order" at bounding box center [1100, 22] width 83 height 23
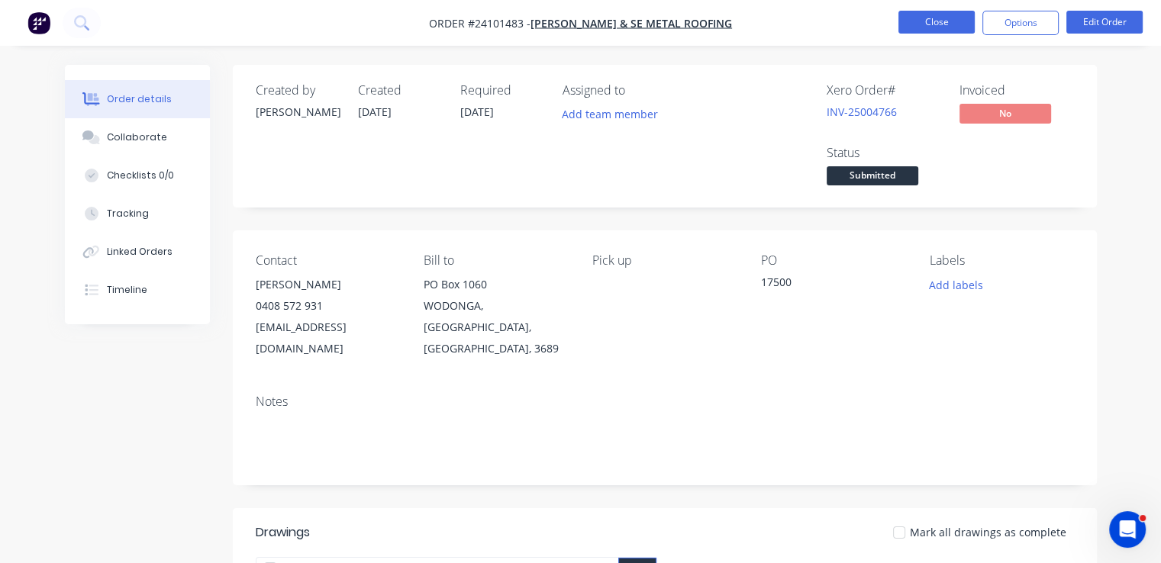
click at [967, 22] on button "Close" at bounding box center [936, 22] width 76 height 23
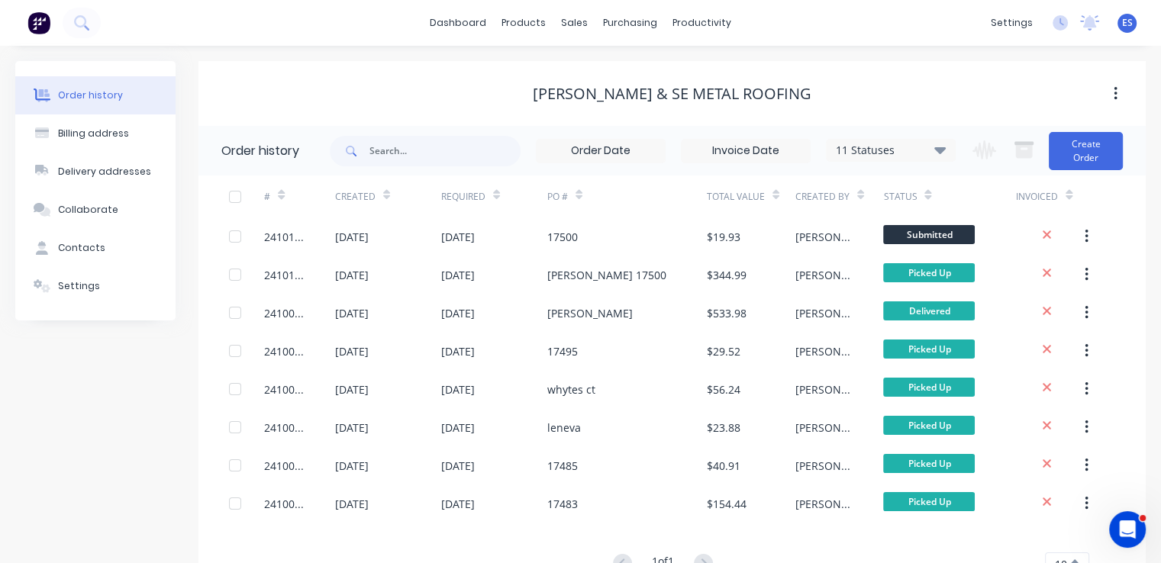
click at [43, 22] on img at bounding box center [38, 22] width 23 height 23
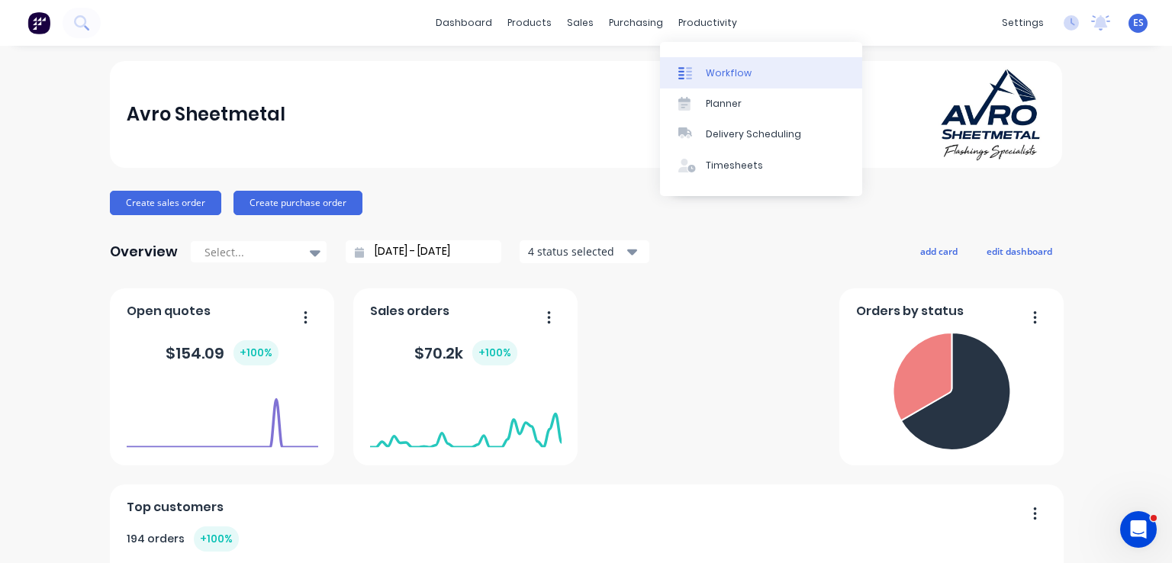
click at [718, 69] on div "Workflow" at bounding box center [729, 73] width 46 height 14
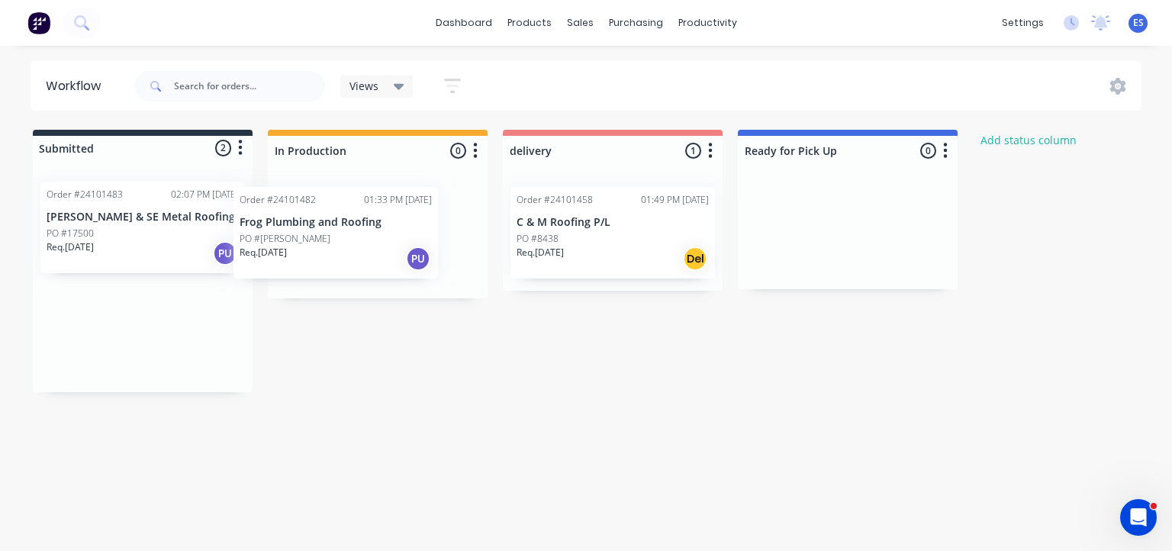
drag, startPoint x: 135, startPoint y: 258, endPoint x: 320, endPoint y: 266, distance: 184.8
click at [340, 263] on div "Submitted 2 Status colour #273444 hex #273444 Save Cancel Summaries Total order…" at bounding box center [708, 261] width 1438 height 262
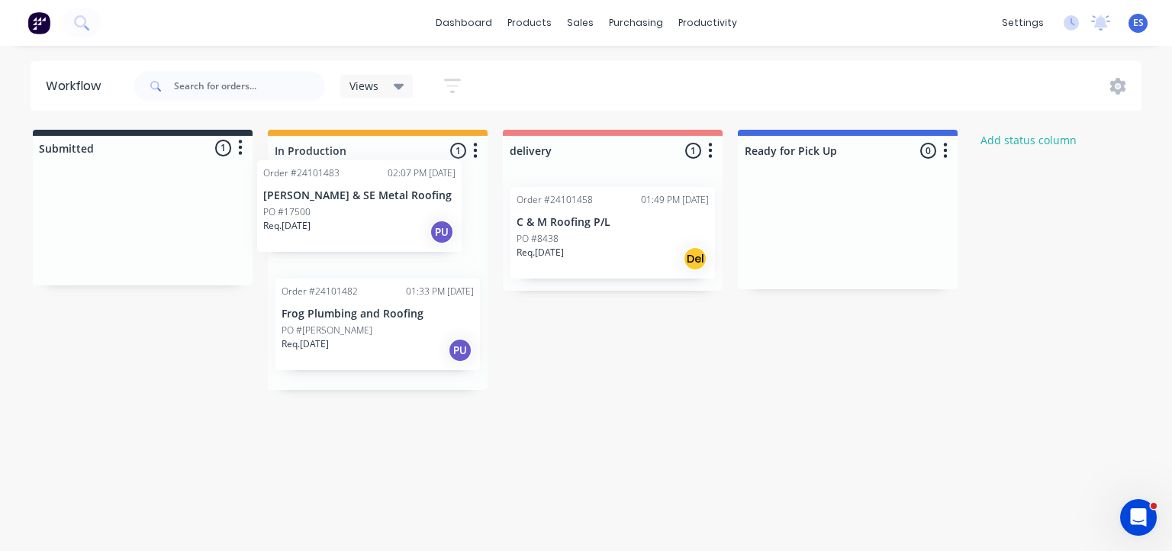
drag, startPoint x: 166, startPoint y: 241, endPoint x: 412, endPoint y: 227, distance: 246.1
click at [414, 217] on div "Submitted 1 Status colour #273444 hex #273444 Save Cancel Summaries Total order…" at bounding box center [708, 260] width 1438 height 260
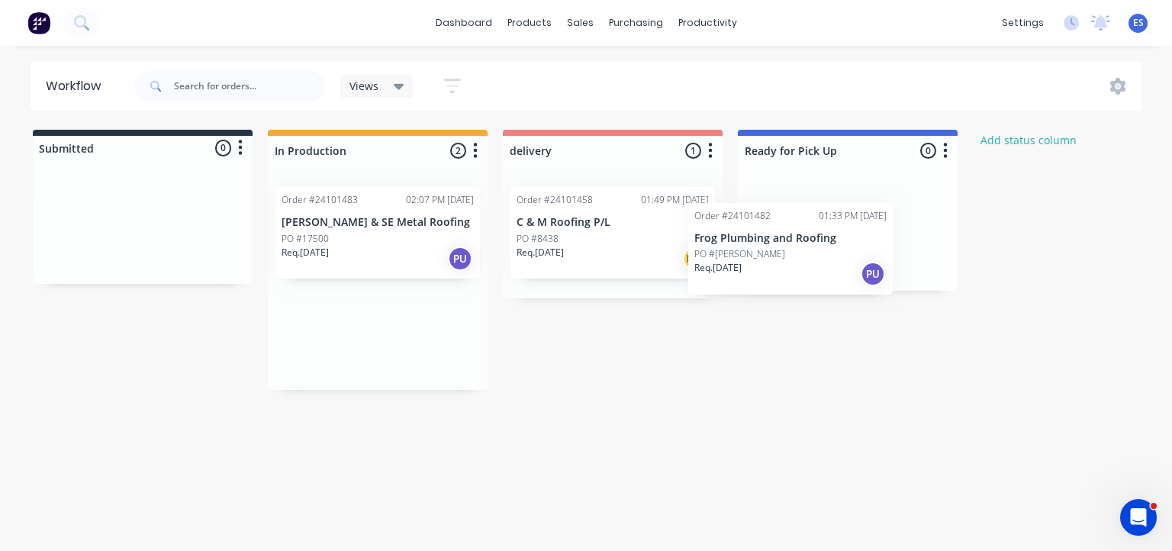
drag, startPoint x: 406, startPoint y: 337, endPoint x: 862, endPoint y: 226, distance: 469.7
click at [862, 226] on div "Submitted 0 Status colour #273444 hex #273444 Save Cancel Summaries Total order…" at bounding box center [708, 260] width 1438 height 260
